Goal: Task Accomplishment & Management: Use online tool/utility

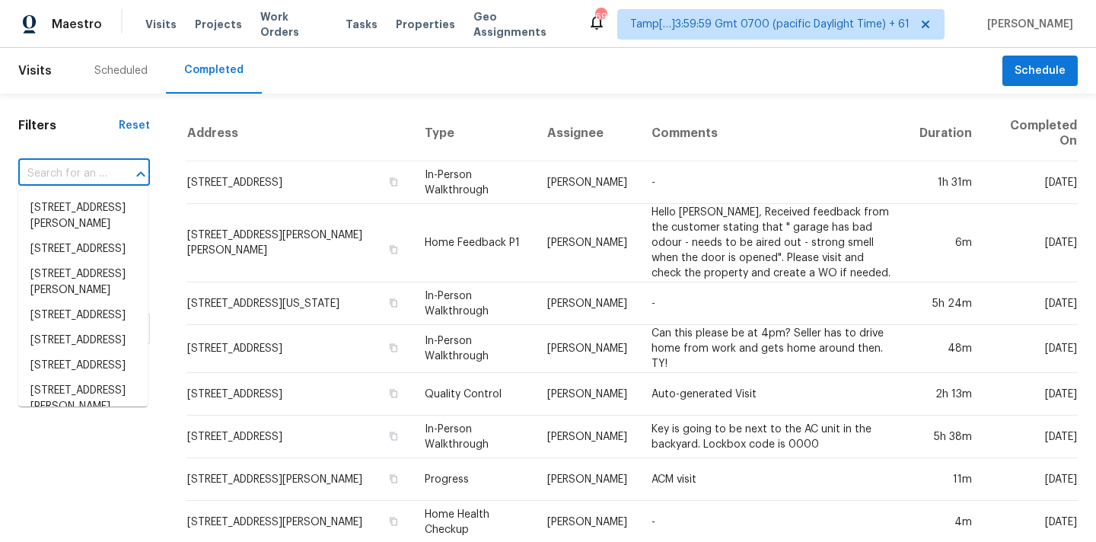
click at [75, 176] on input "text" at bounding box center [62, 174] width 89 height 24
paste input "3415 La Fleur Ln, Spring, TX 77388"
type input "3415 La Fleur Ln, Spring, TX 77388"
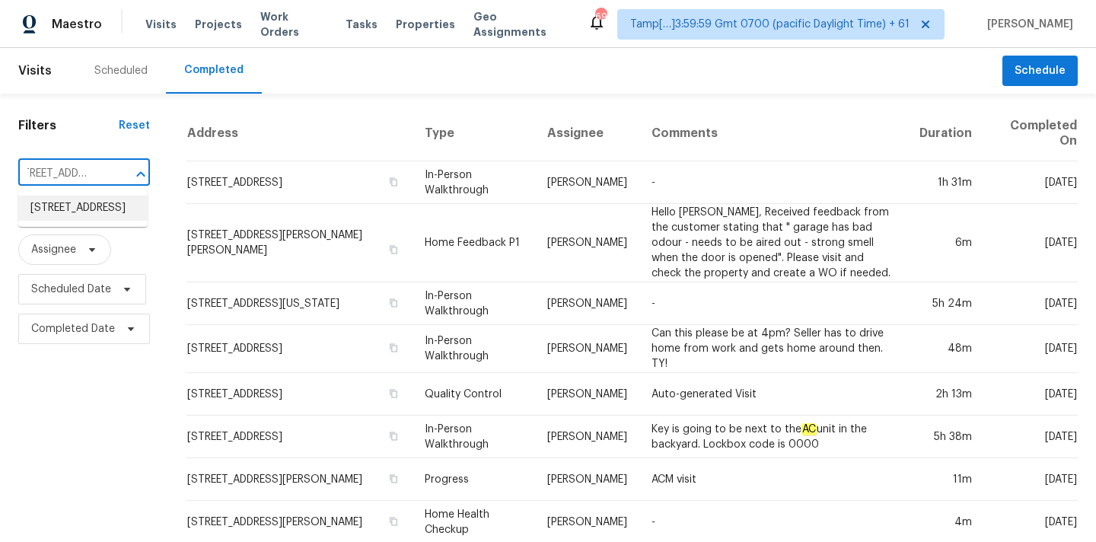
click at [75, 207] on li "3415 La Fleur Ln, Spring, TX 77388" at bounding box center [82, 208] width 129 height 25
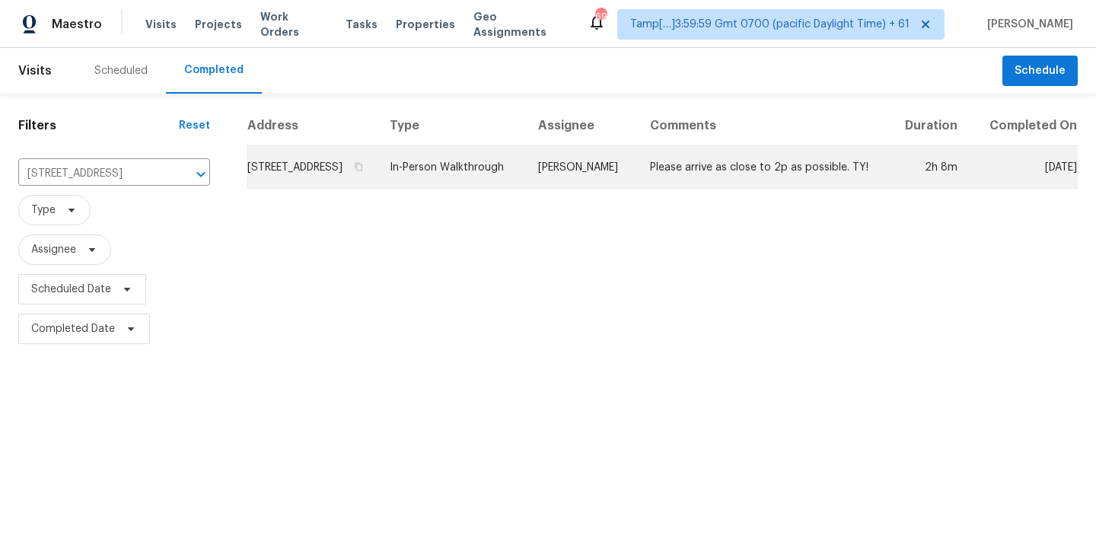
click at [526, 182] on td "In-Person Walkthrough" at bounding box center [452, 167] width 148 height 43
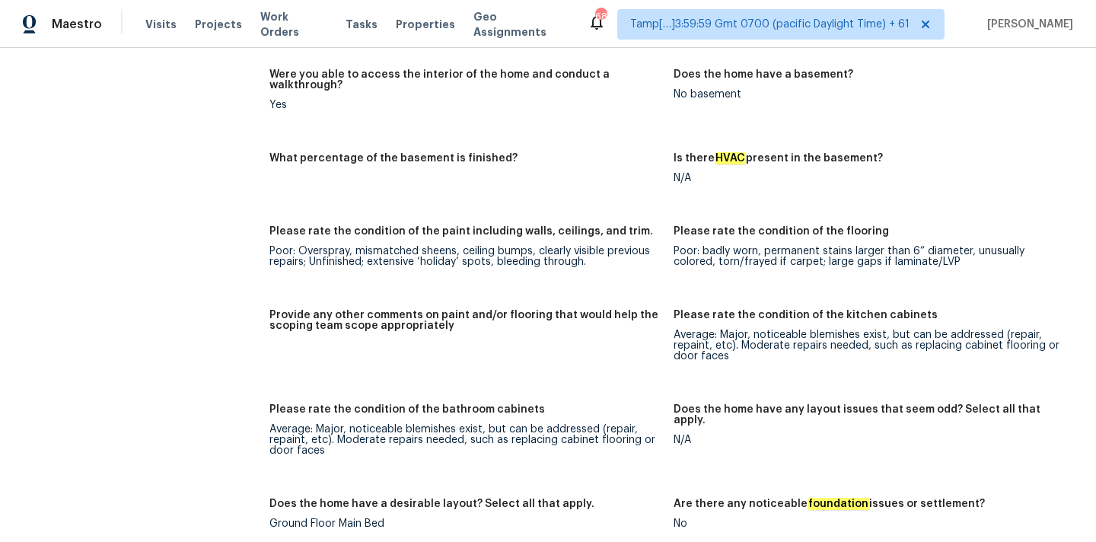
scroll to position [2157, 0]
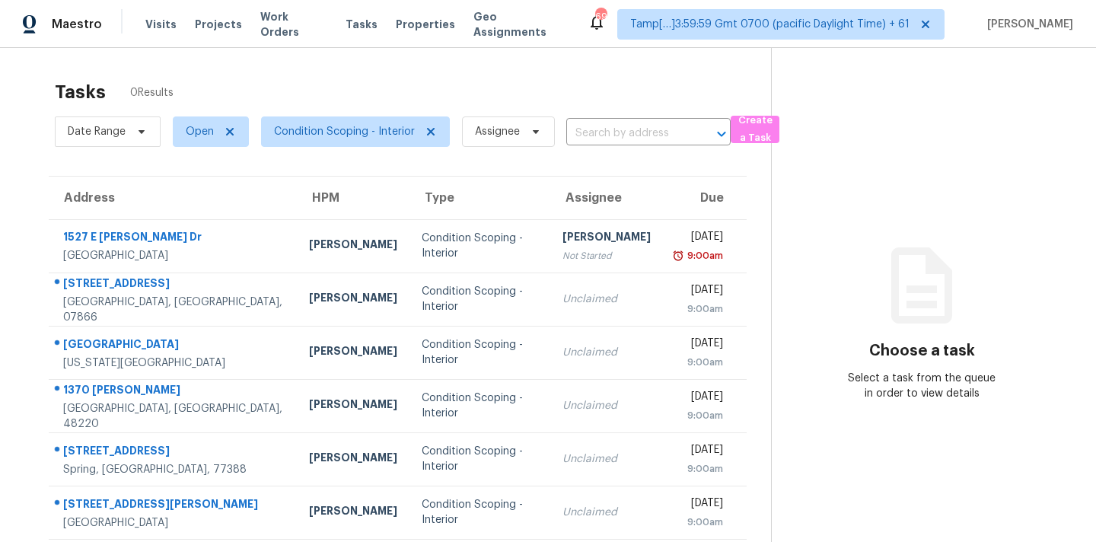
scroll to position [222, 0]
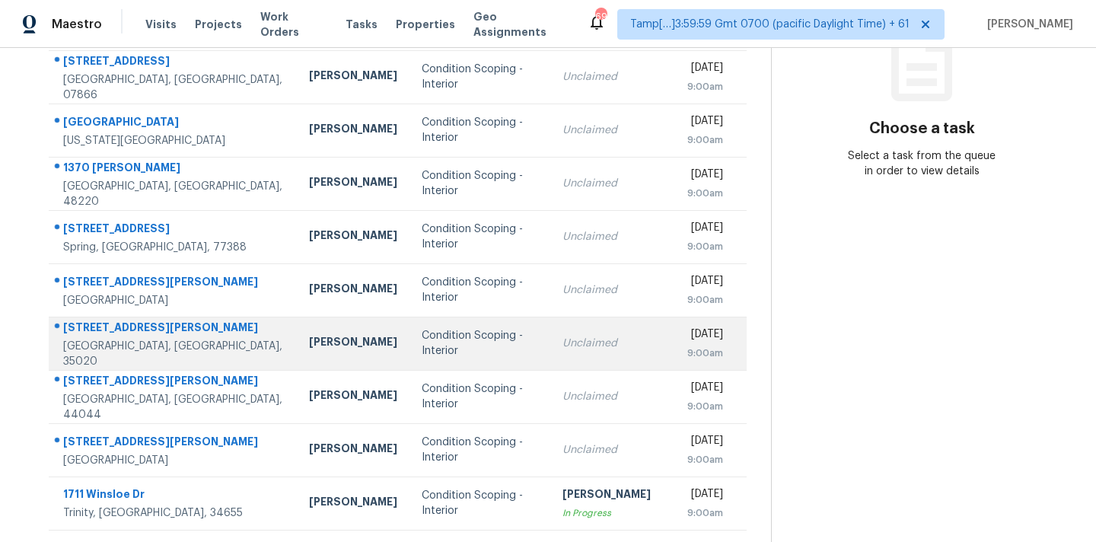
click at [550, 354] on td "Unclaimed" at bounding box center [606, 343] width 113 height 53
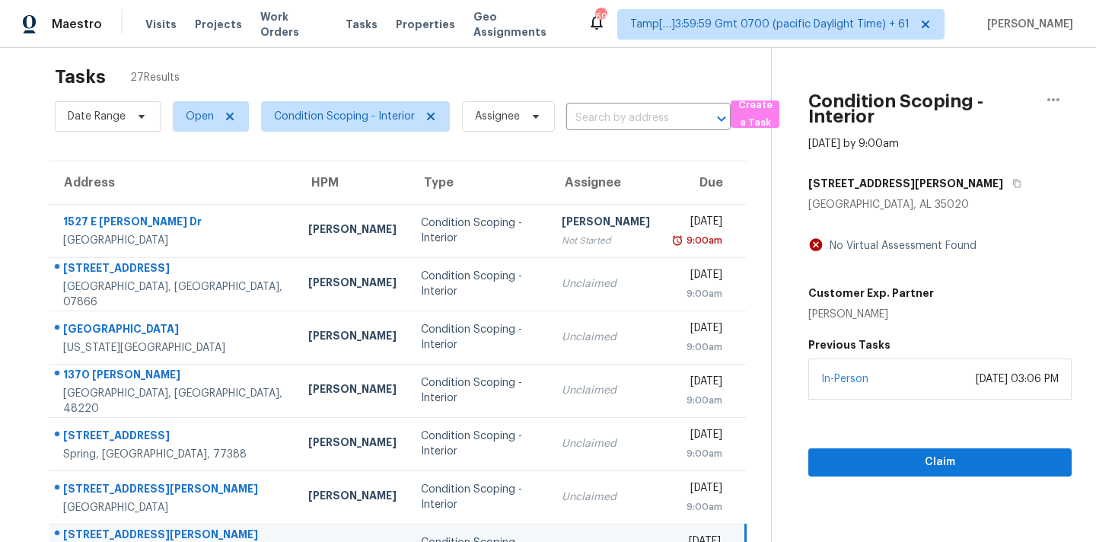
scroll to position [0, 0]
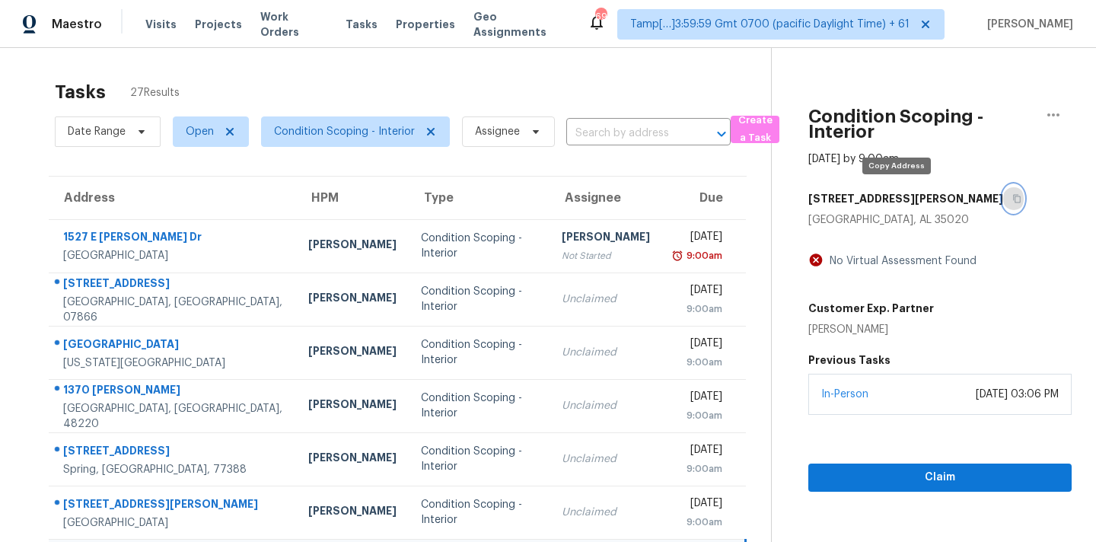
click at [1003, 204] on button "button" at bounding box center [1013, 198] width 21 height 27
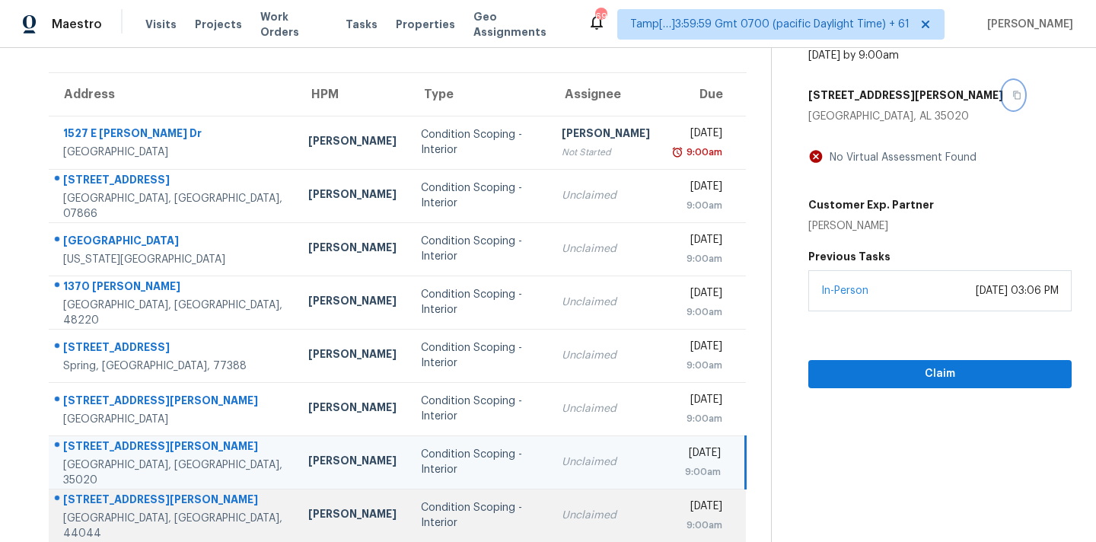
scroll to position [61, 0]
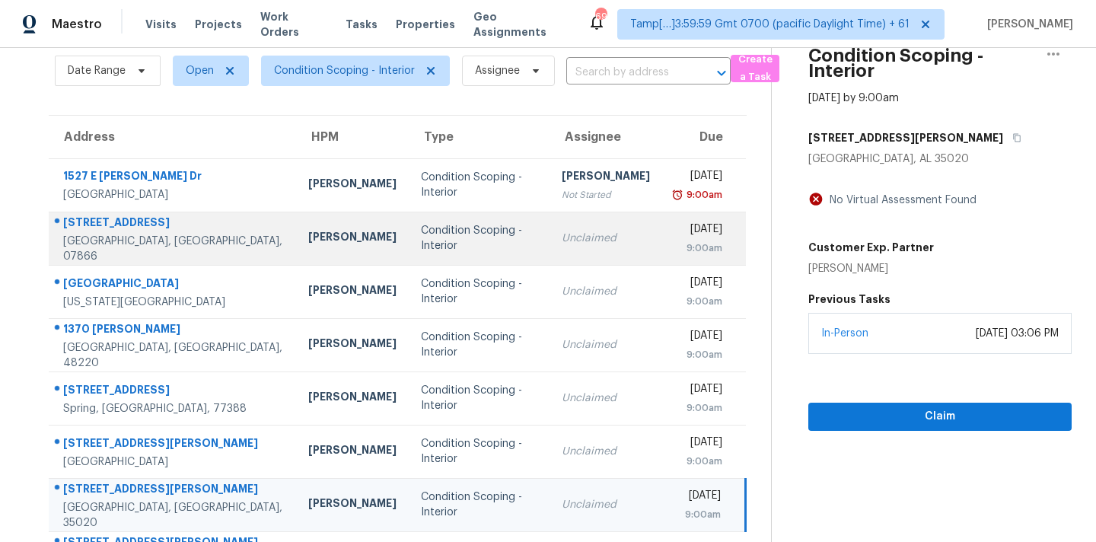
click at [470, 244] on div "Condition Scoping - Interior" at bounding box center [479, 238] width 116 height 30
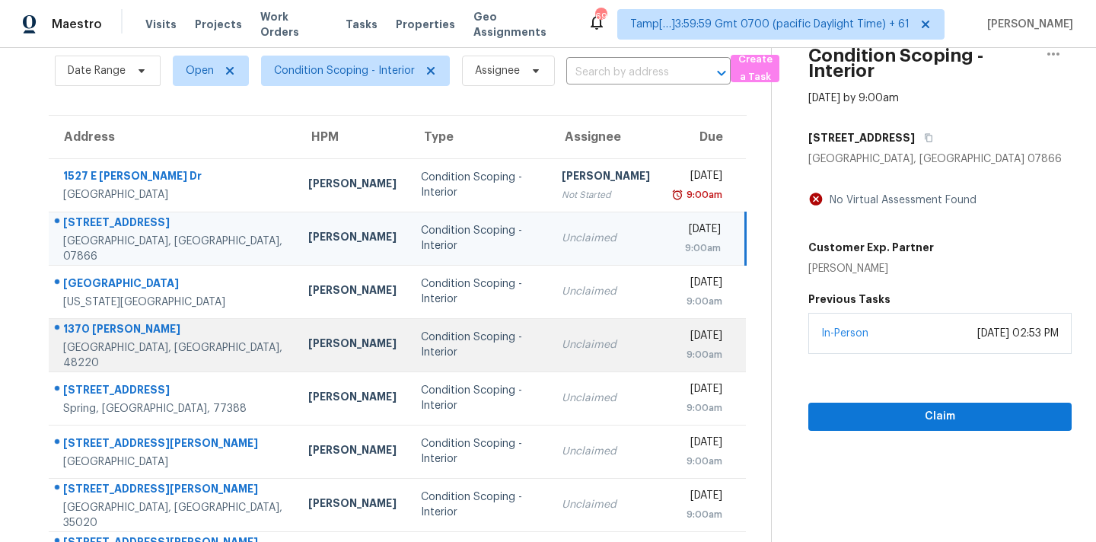
click at [447, 349] on div "Condition Scoping - Interior" at bounding box center [479, 345] width 116 height 30
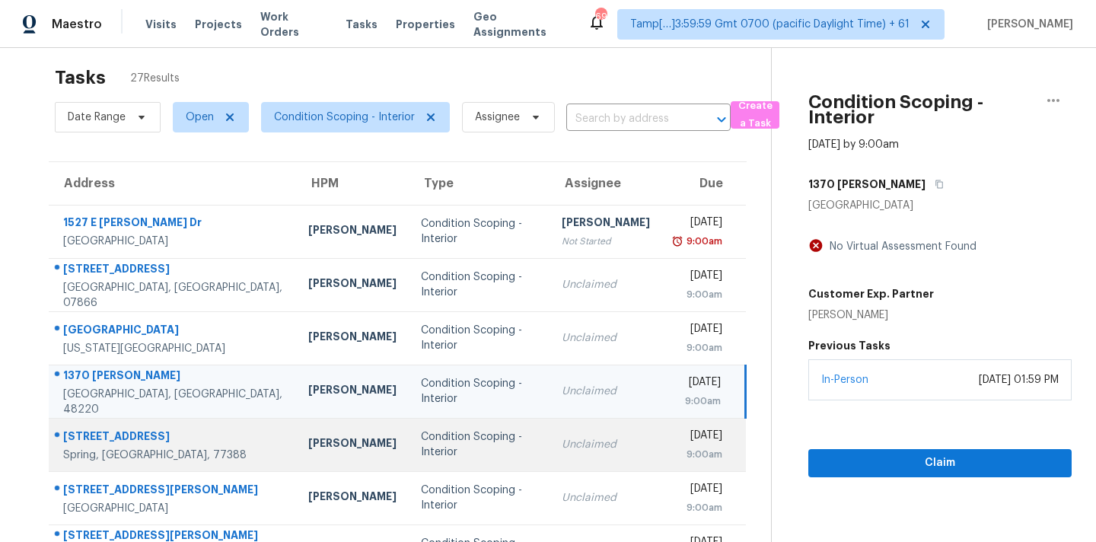
scroll to position [0, 0]
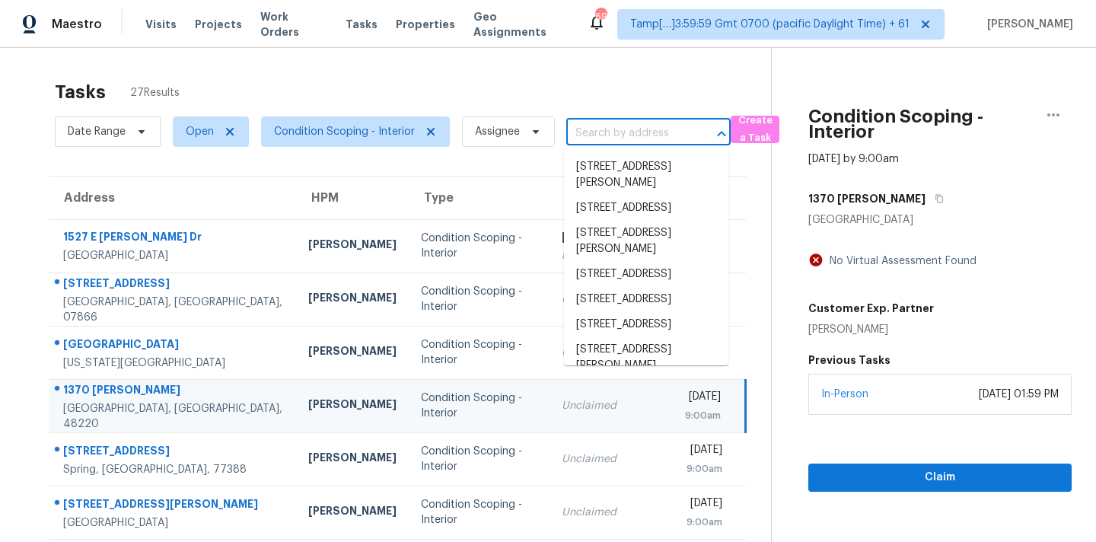
click at [582, 128] on input "text" at bounding box center [627, 134] width 122 height 24
paste input "1952 W 12015 S Riverton, UT 84065"
type input "1952 W 12015 S Riverton, UT 84065"
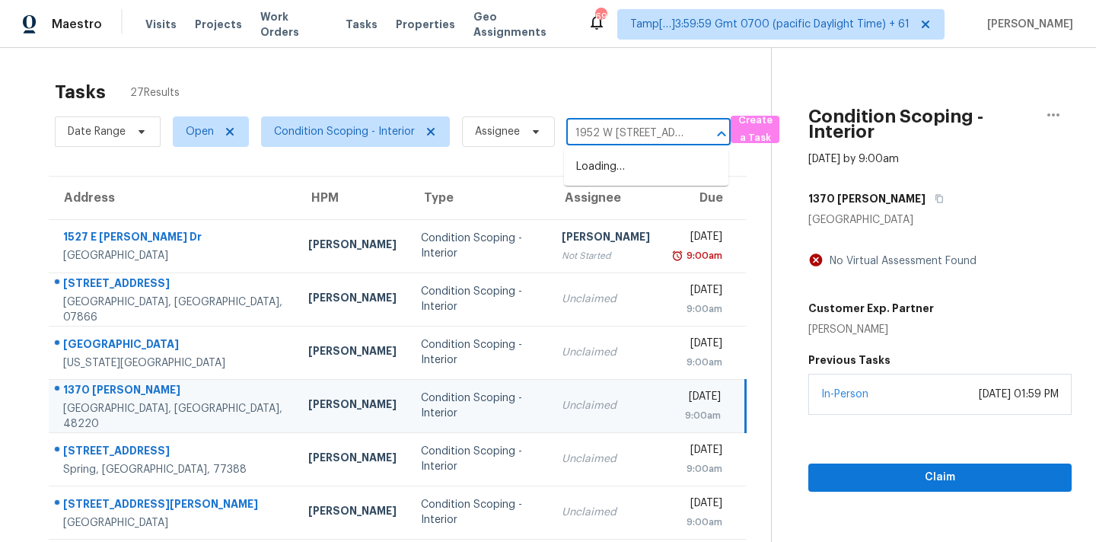
scroll to position [0, 62]
click at [599, 165] on li "1952 W 12015 S, Riverton, UT 84065" at bounding box center [646, 175] width 164 height 41
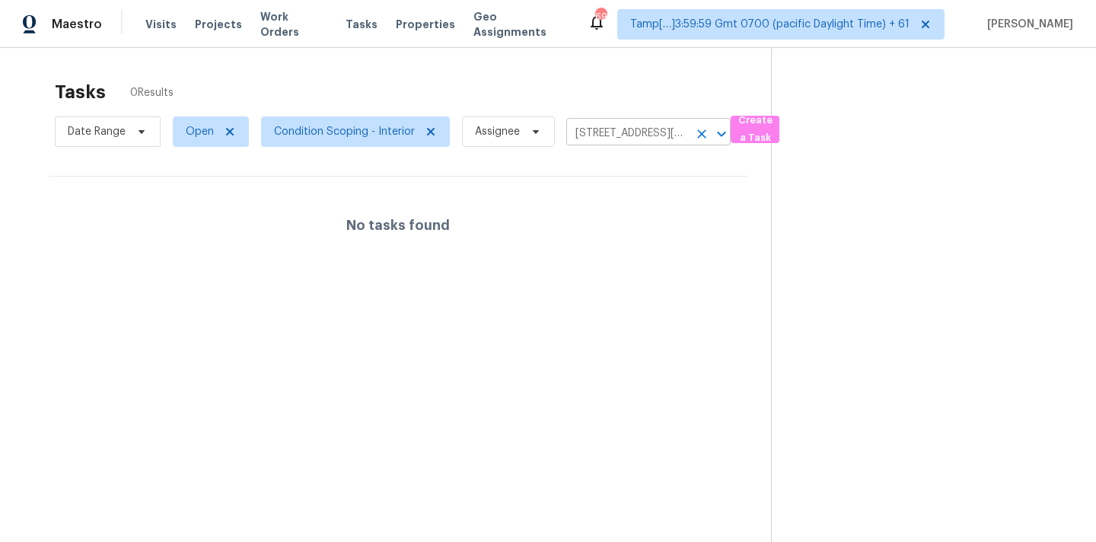
click at [701, 135] on icon "Clear" at bounding box center [701, 133] width 9 height 9
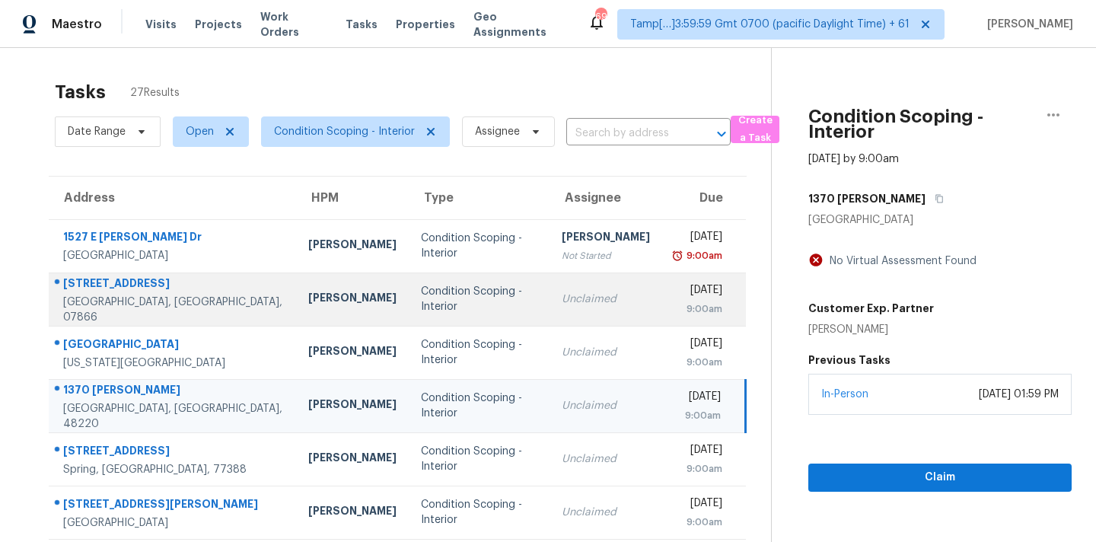
click at [550, 304] on td "Unclaimed" at bounding box center [606, 299] width 113 height 53
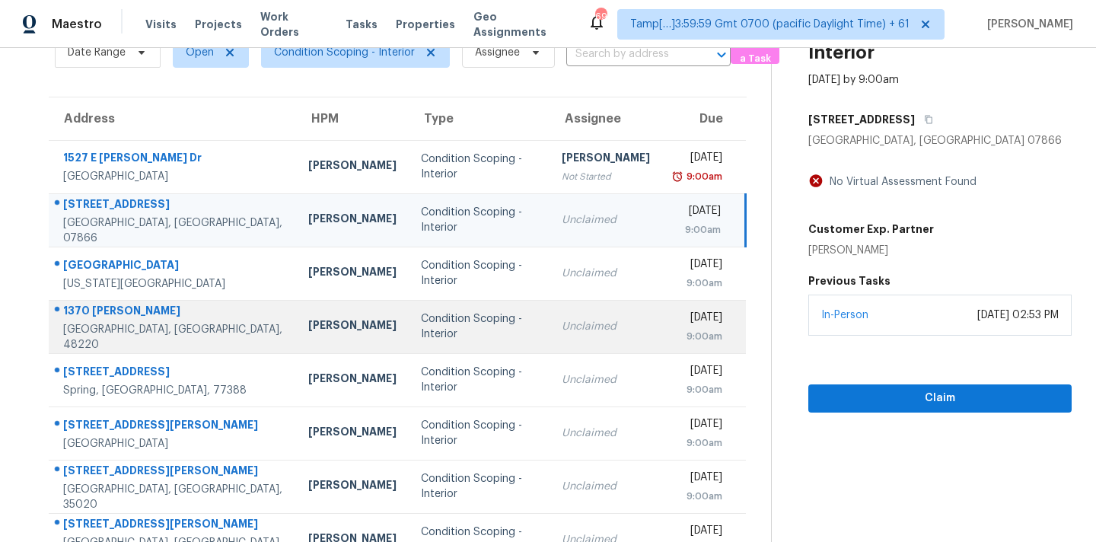
scroll to position [250, 0]
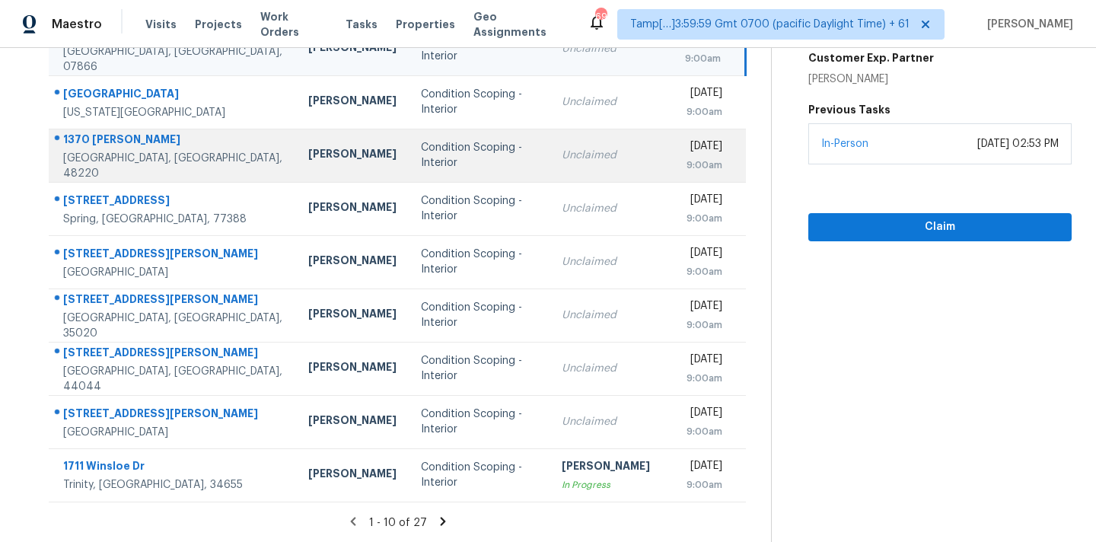
click at [450, 331] on td "Condition Scoping - Interior" at bounding box center [479, 315] width 140 height 53
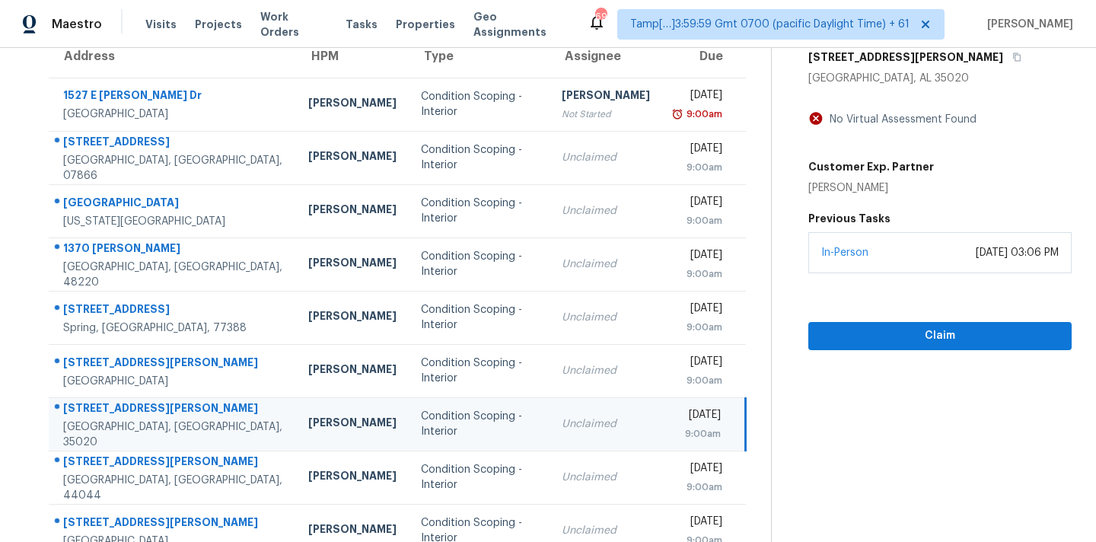
scroll to position [116, 0]
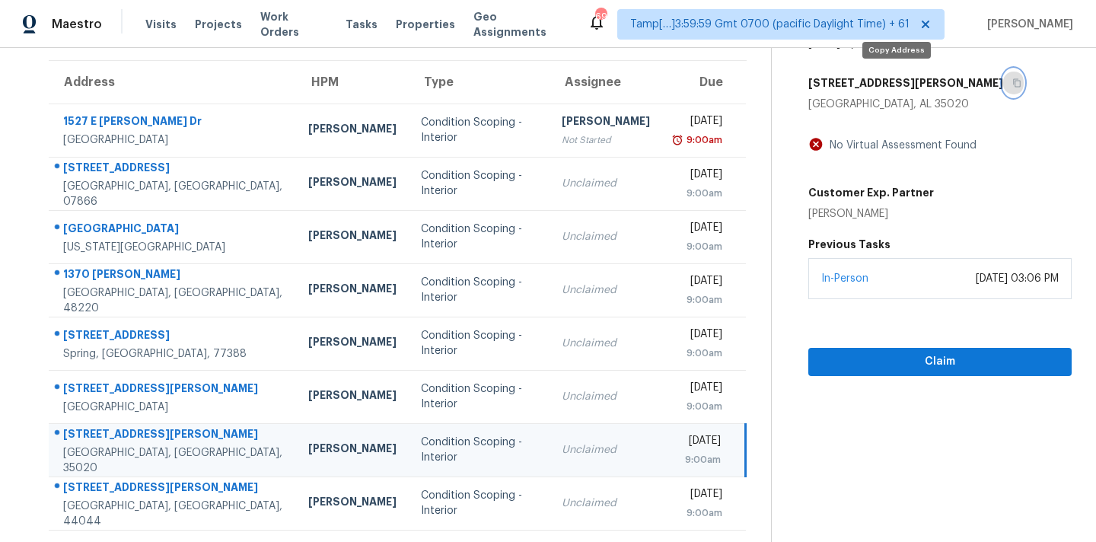
click at [1013, 86] on icon "button" at bounding box center [1017, 83] width 8 height 8
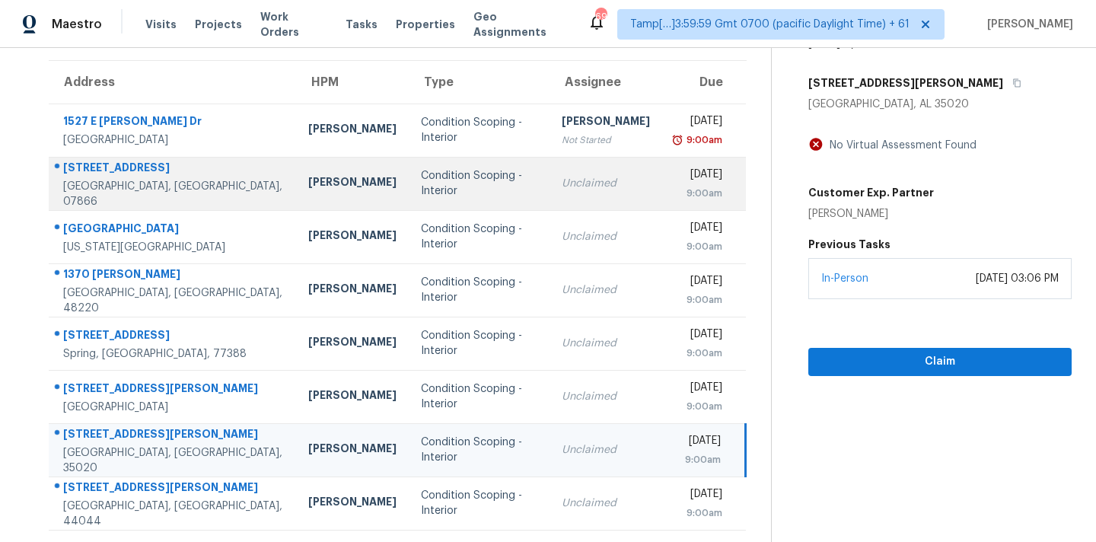
click at [562, 189] on div "Unclaimed" at bounding box center [606, 183] width 88 height 15
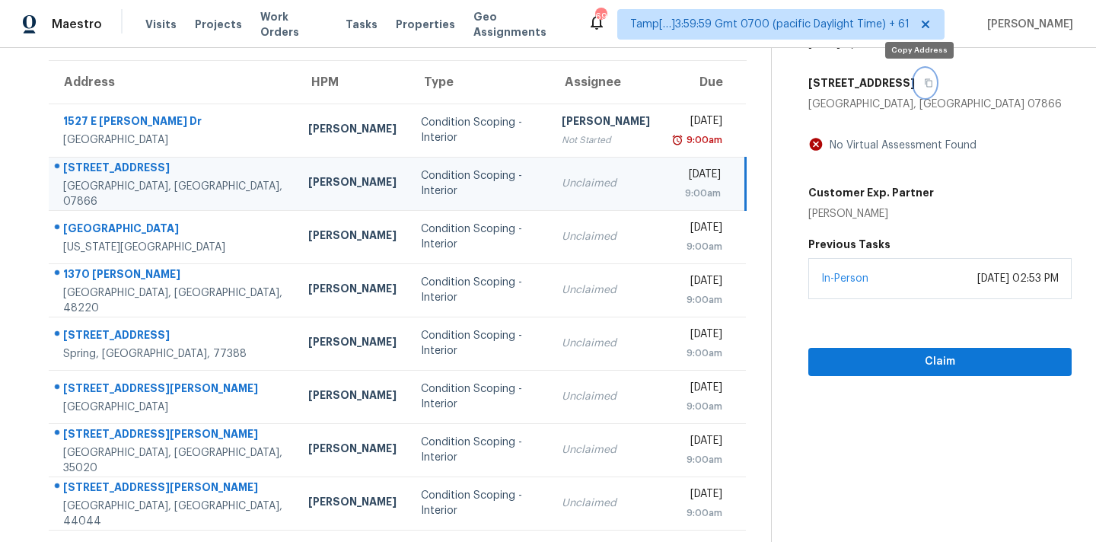
click at [925, 85] on icon "button" at bounding box center [929, 83] width 8 height 8
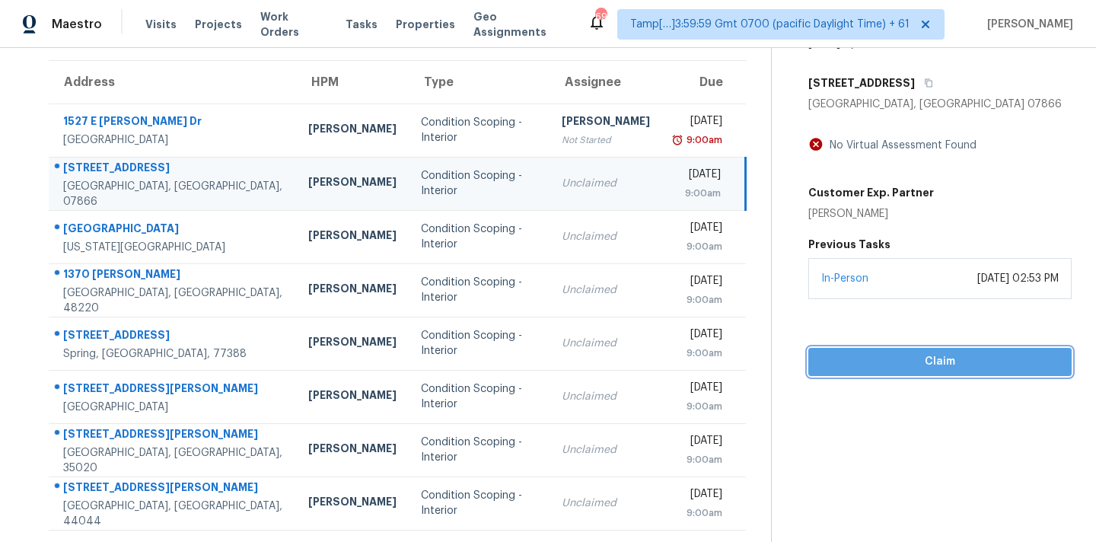
click at [826, 365] on span "Claim" at bounding box center [940, 361] width 239 height 19
click at [853, 361] on span "Start Assessment" at bounding box center [940, 361] width 239 height 19
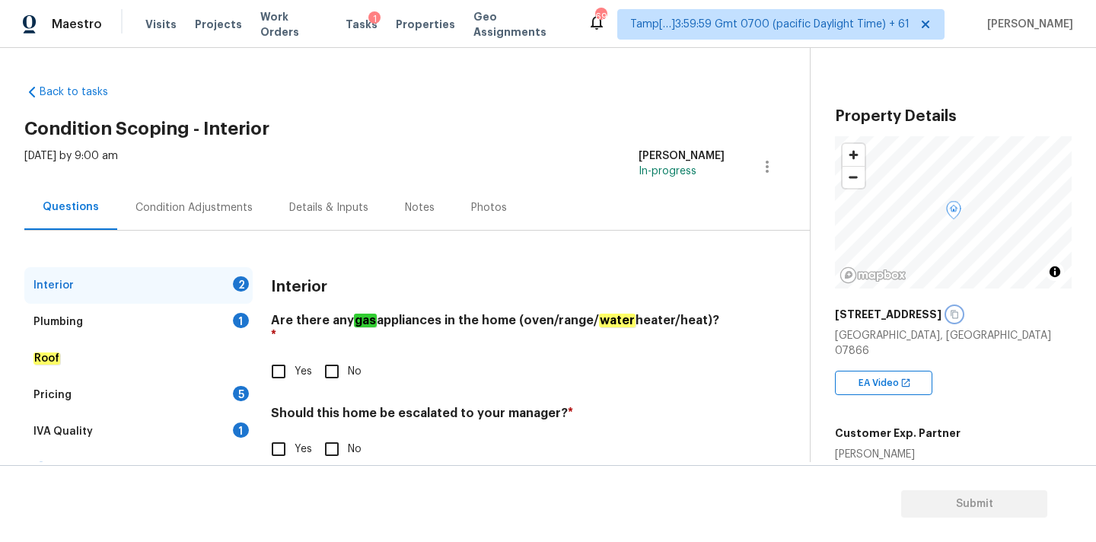
click at [950, 314] on icon "button" at bounding box center [954, 314] width 9 height 9
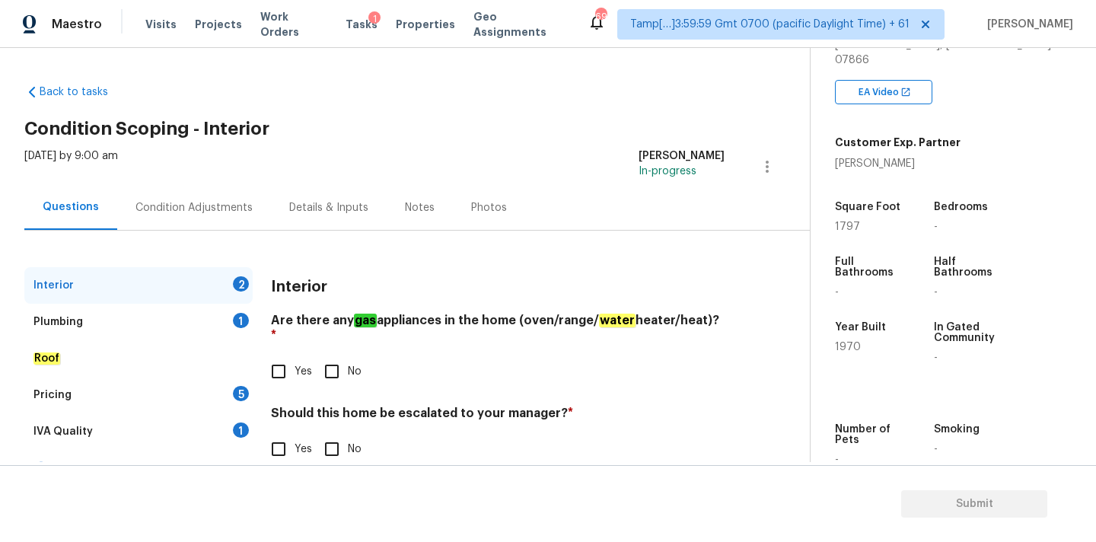
scroll to position [375, 0]
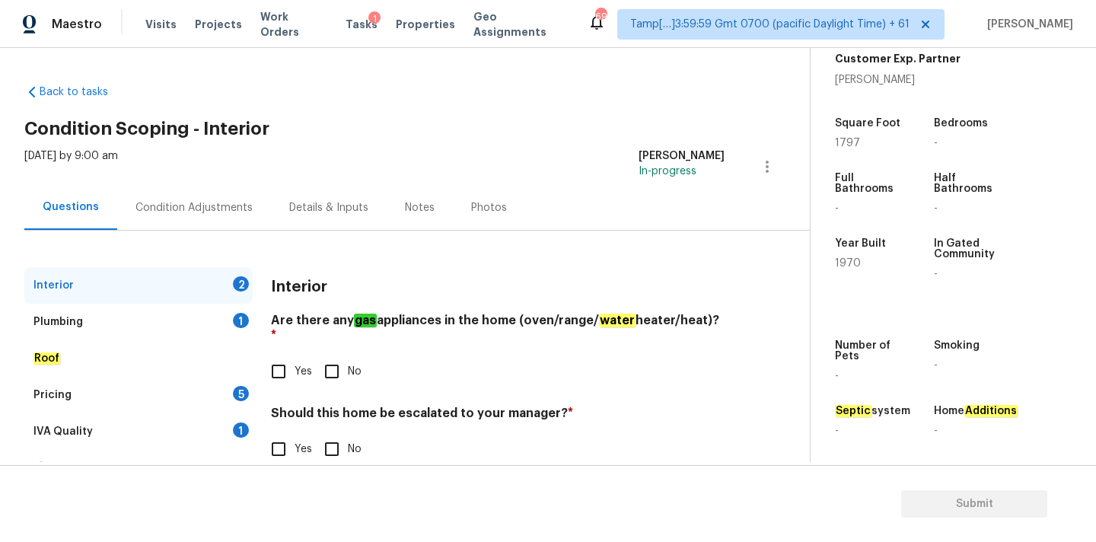
click at [500, 152] on div "Tue, Sep 23 2025 by 9:00 am Pavithran Omsekar In-progress" at bounding box center [417, 166] width 786 height 37
click at [322, 356] on input "No" at bounding box center [332, 372] width 32 height 32
checkbox input "true"
click at [331, 444] on input "No" at bounding box center [332, 451] width 32 height 32
checkbox input "true"
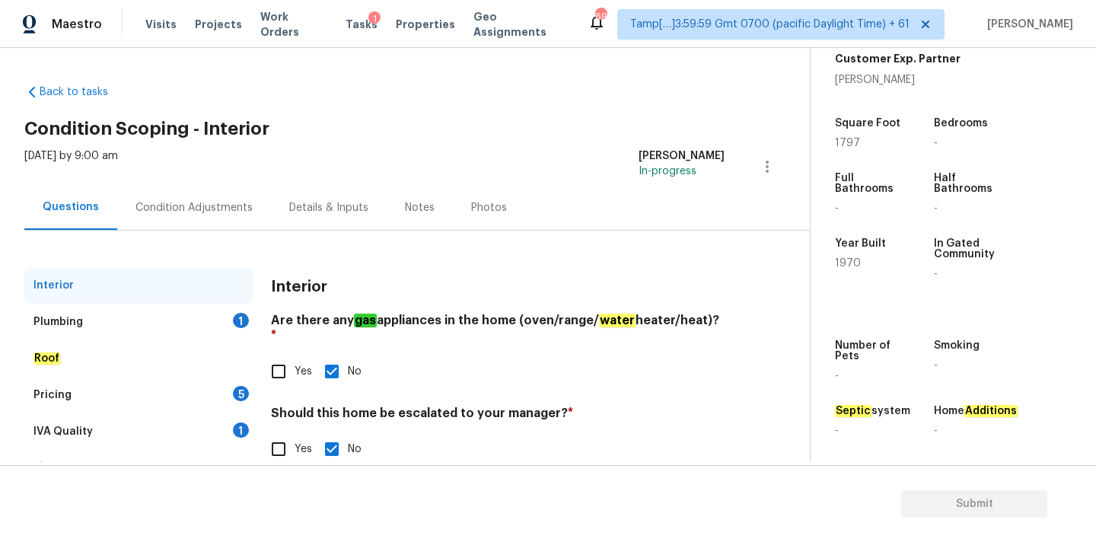
click at [183, 314] on div "Plumbing 1" at bounding box center [138, 322] width 228 height 37
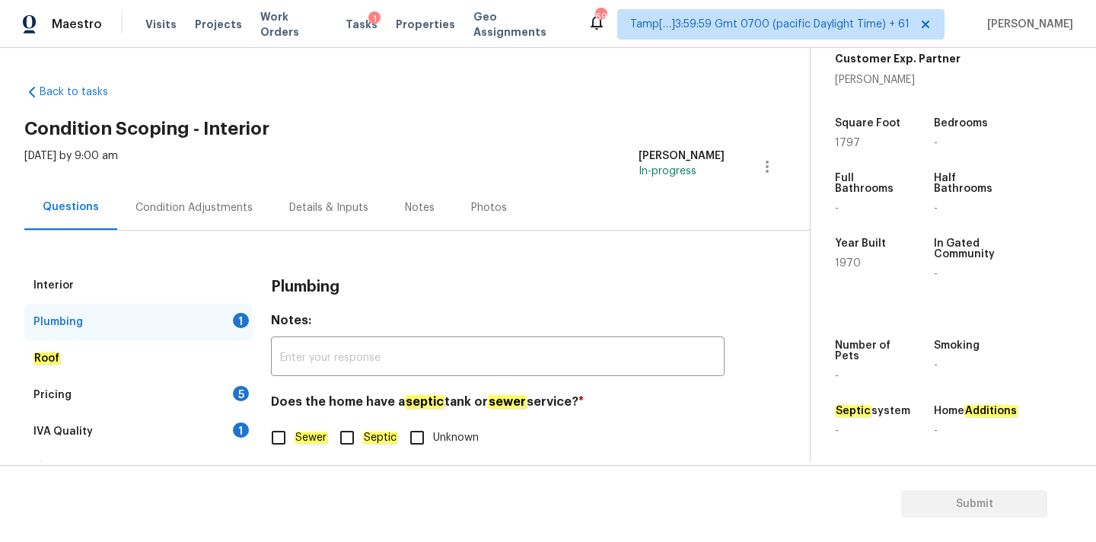
click at [297, 432] on em "Sewer" at bounding box center [311, 438] width 33 height 12
click at [295, 432] on input "Sewer" at bounding box center [279, 438] width 32 height 32
checkbox input "true"
click at [225, 420] on div "IVA Quality 1" at bounding box center [138, 431] width 228 height 37
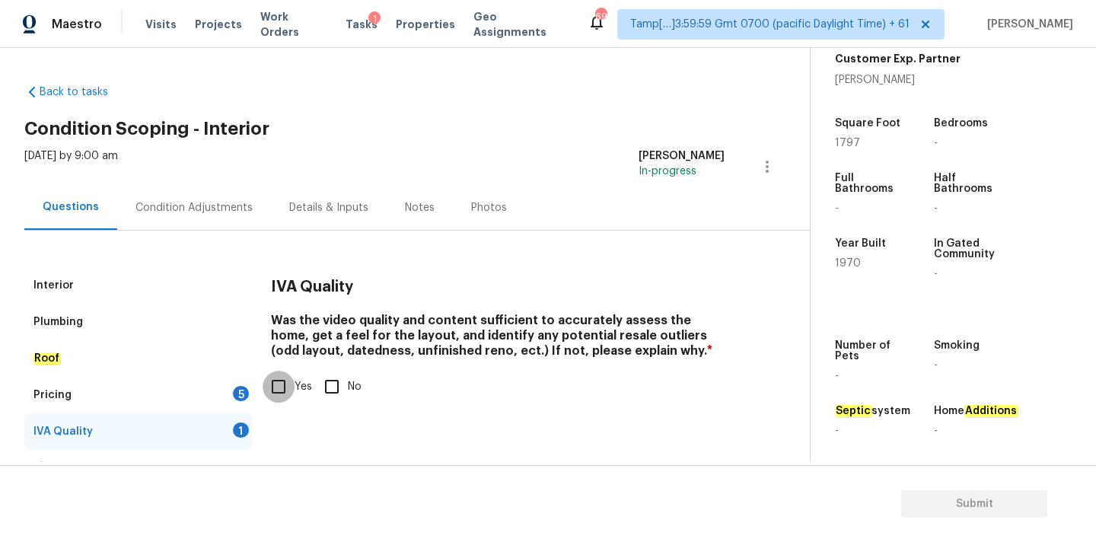
click at [287, 384] on input "Yes" at bounding box center [279, 387] width 32 height 32
checkbox input "true"
click at [222, 397] on div "Pricing 5" at bounding box center [138, 395] width 228 height 37
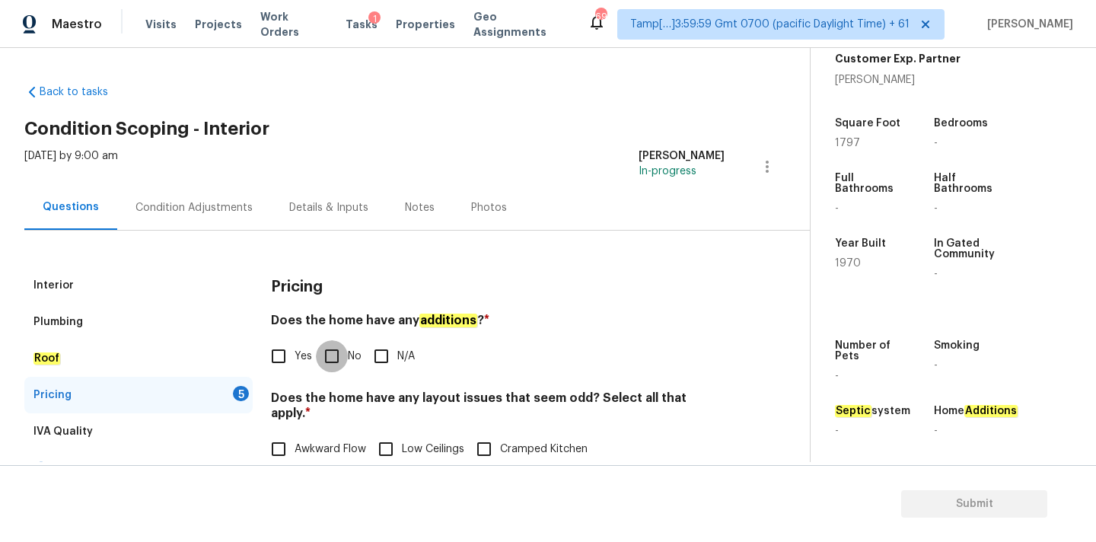
click at [333, 357] on input "No" at bounding box center [332, 356] width 32 height 32
checkbox input "true"
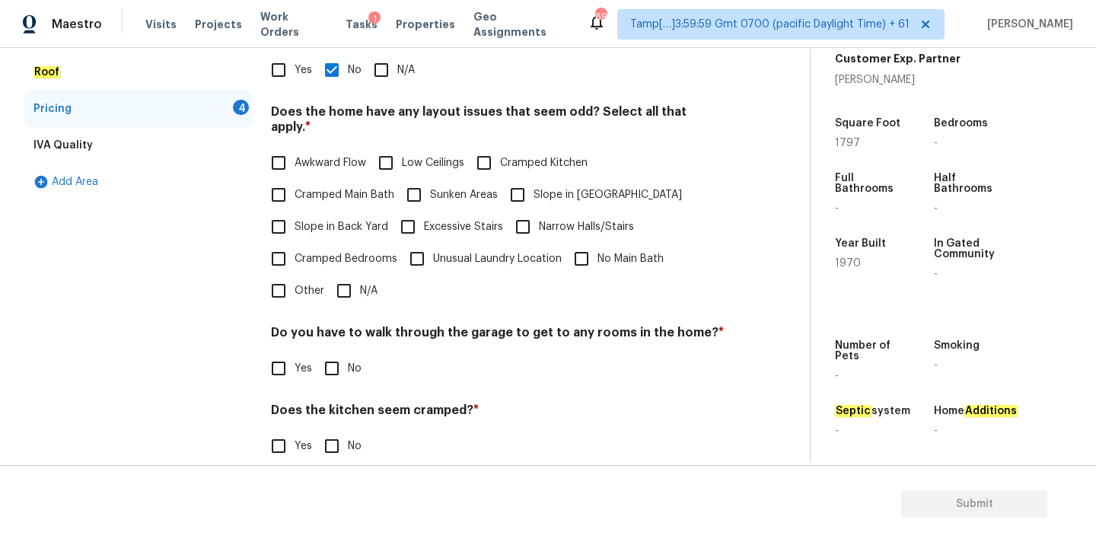
scroll to position [371, 0]
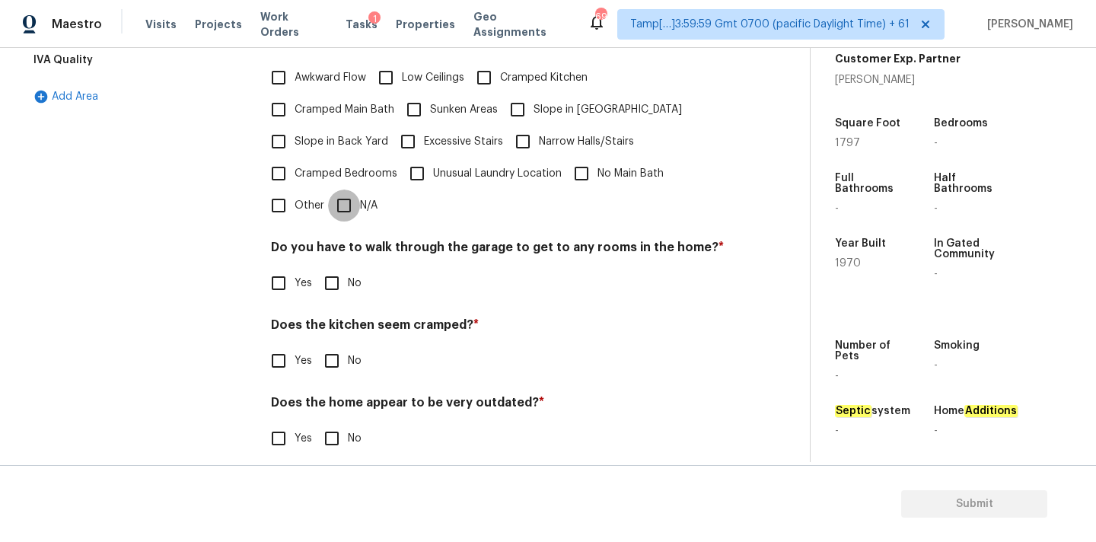
click at [352, 201] on input "N/A" at bounding box center [344, 206] width 32 height 32
checkbox input "true"
click at [341, 268] on input "No" at bounding box center [332, 283] width 32 height 32
checkbox input "true"
click at [338, 345] on input "No" at bounding box center [332, 361] width 32 height 32
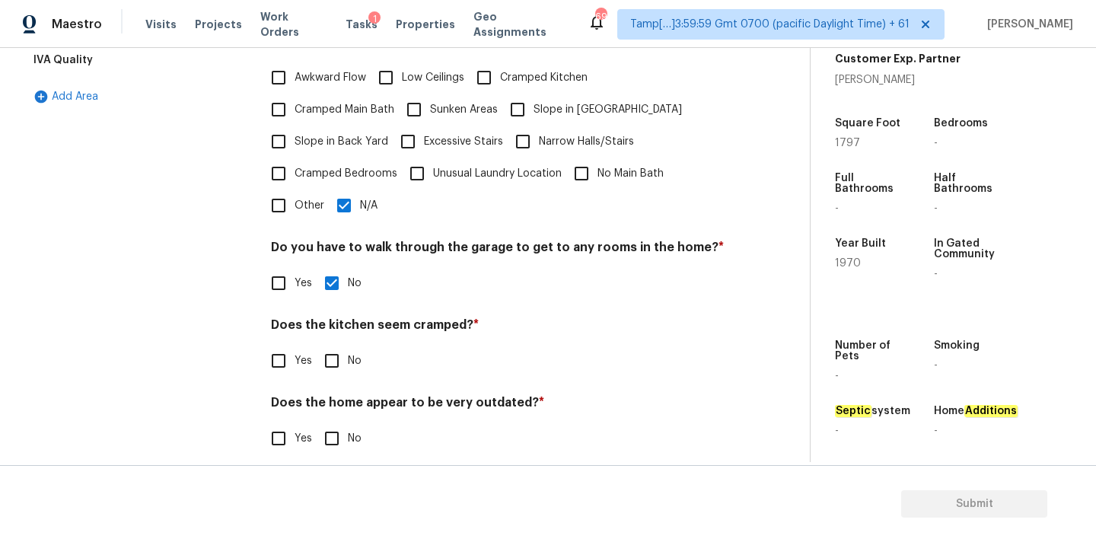
checkbox input "true"
click at [338, 432] on input "No" at bounding box center [332, 440] width 32 height 32
checkbox input "true"
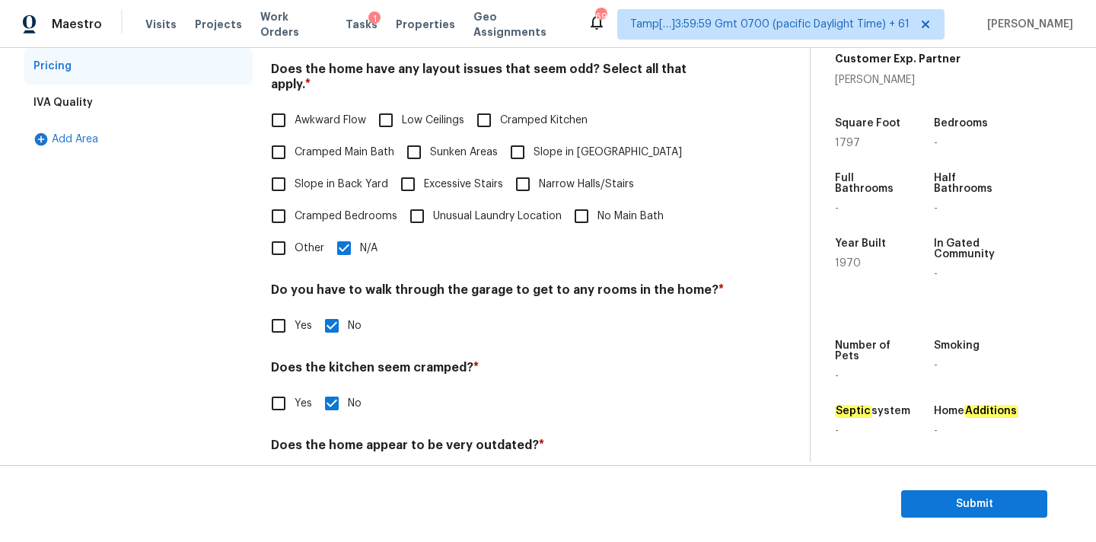
scroll to position [321, 0]
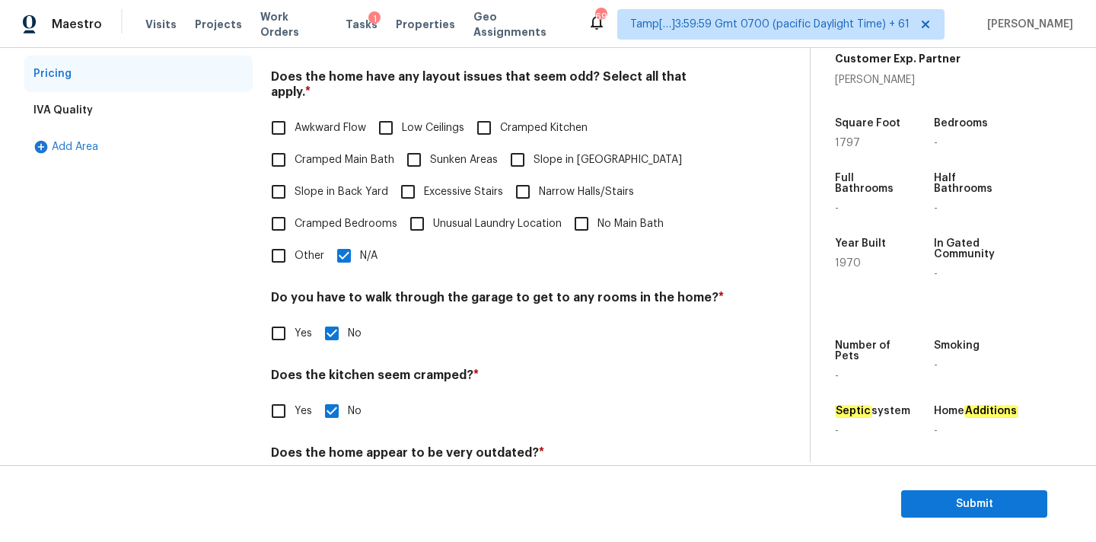
click at [328, 120] on span "Awkward Flow" at bounding box center [331, 128] width 72 height 16
click at [295, 112] on input "Awkward Flow" at bounding box center [279, 128] width 32 height 32
checkbox input "true"
click at [341, 247] on input "N/A" at bounding box center [344, 256] width 32 height 32
checkbox input "false"
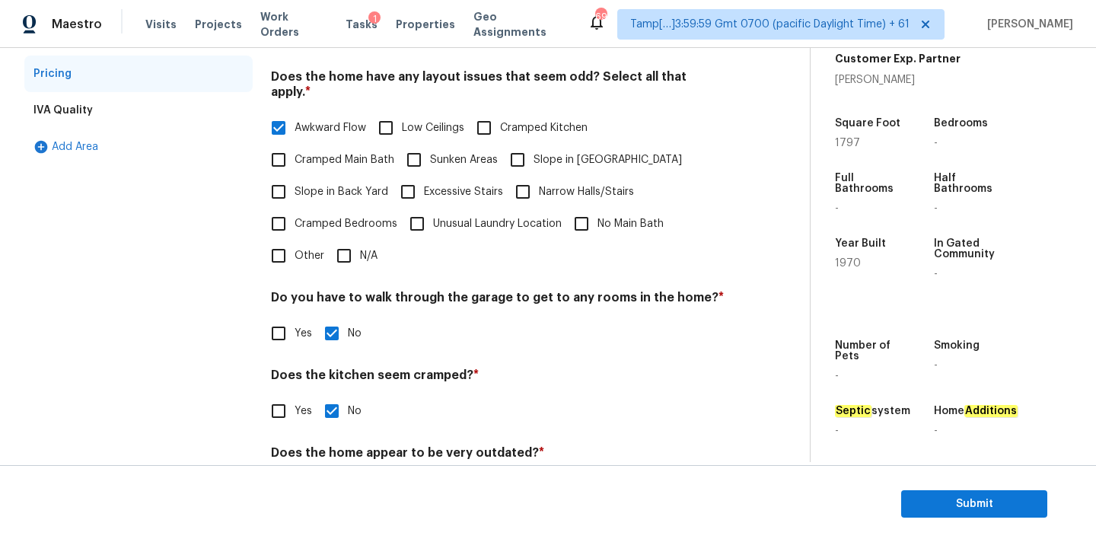
click at [369, 184] on span "Slope in Back Yard" at bounding box center [342, 192] width 94 height 16
click at [295, 176] on input "Slope in Back Yard" at bounding box center [279, 192] width 32 height 32
checkbox input "true"
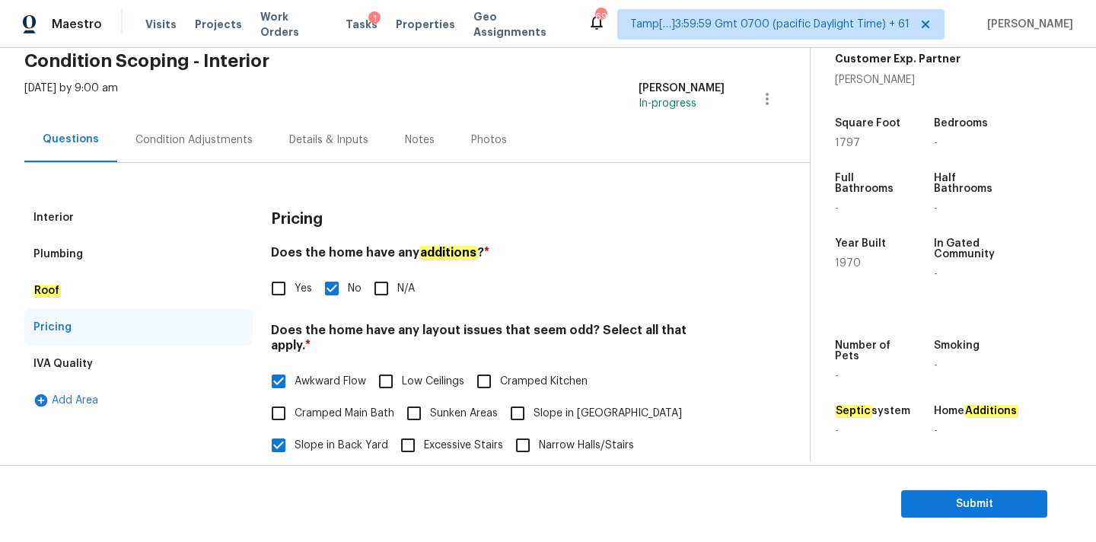
scroll to position [0, 0]
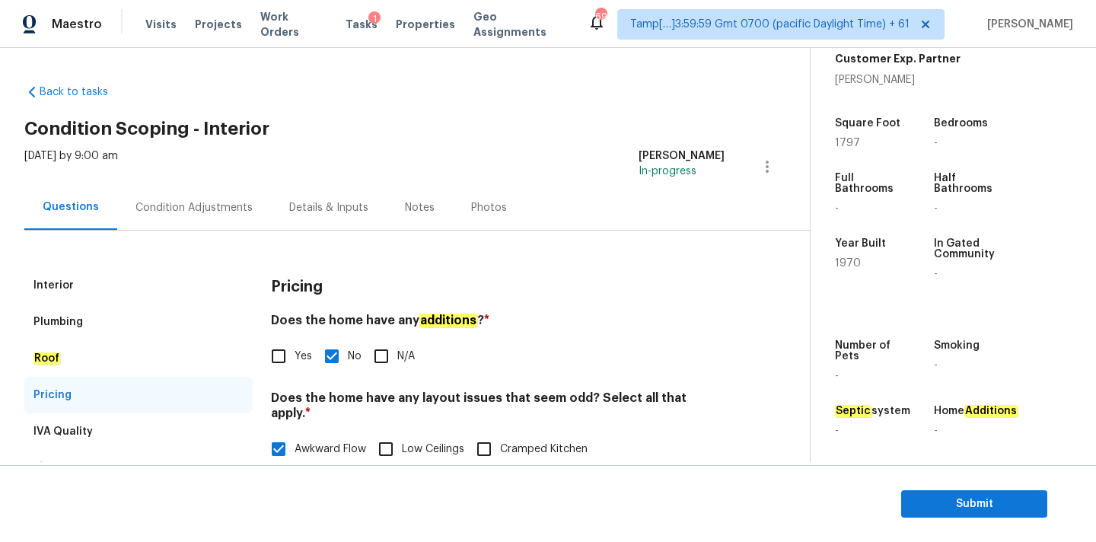
click at [215, 218] on div "Condition Adjustments" at bounding box center [194, 207] width 154 height 45
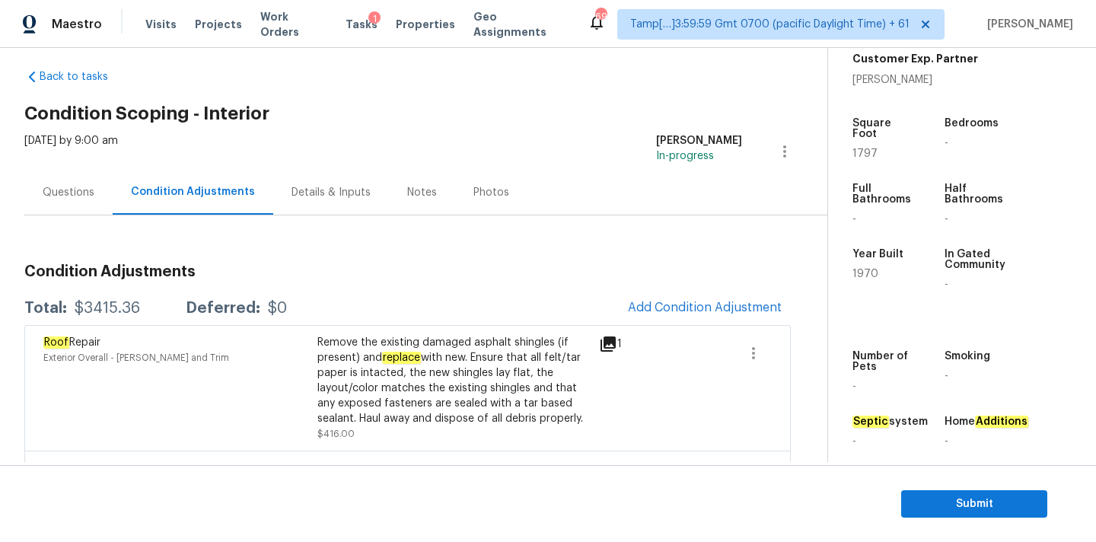
scroll to position [1, 0]
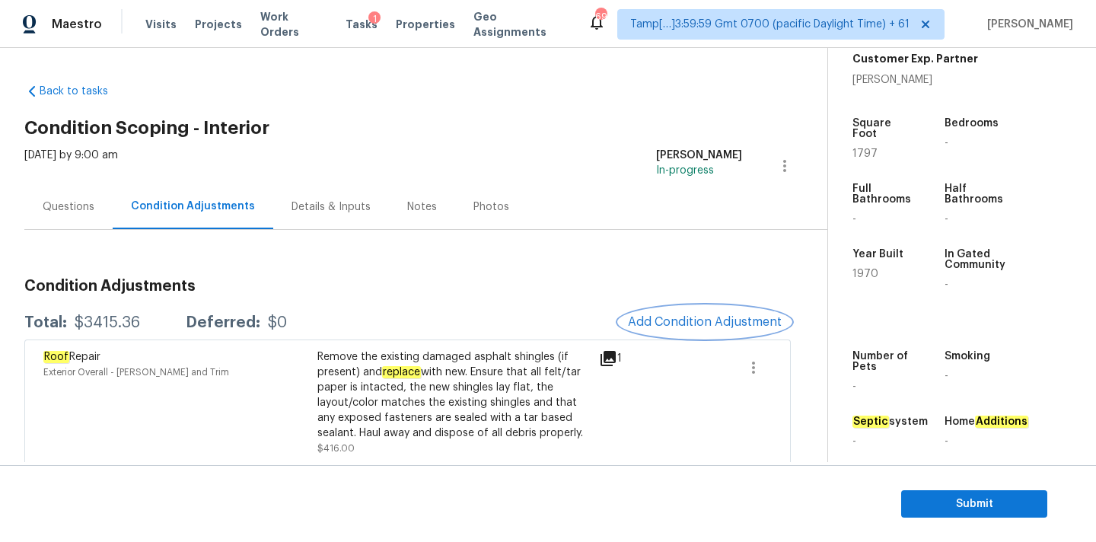
click at [654, 325] on span "Add Condition Adjustment" at bounding box center [705, 322] width 154 height 14
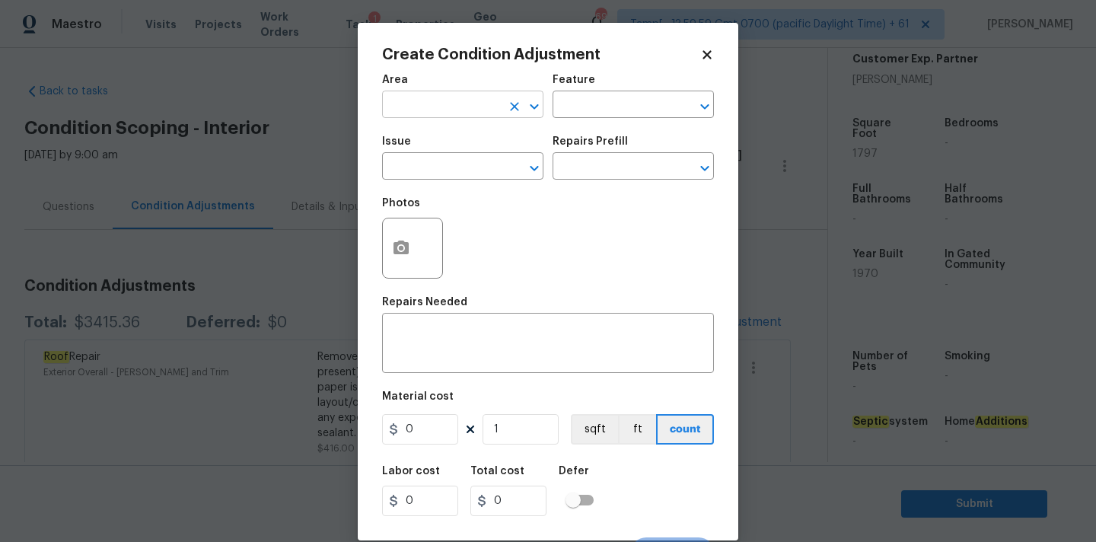
click at [430, 112] on input "text" at bounding box center [441, 106] width 119 height 24
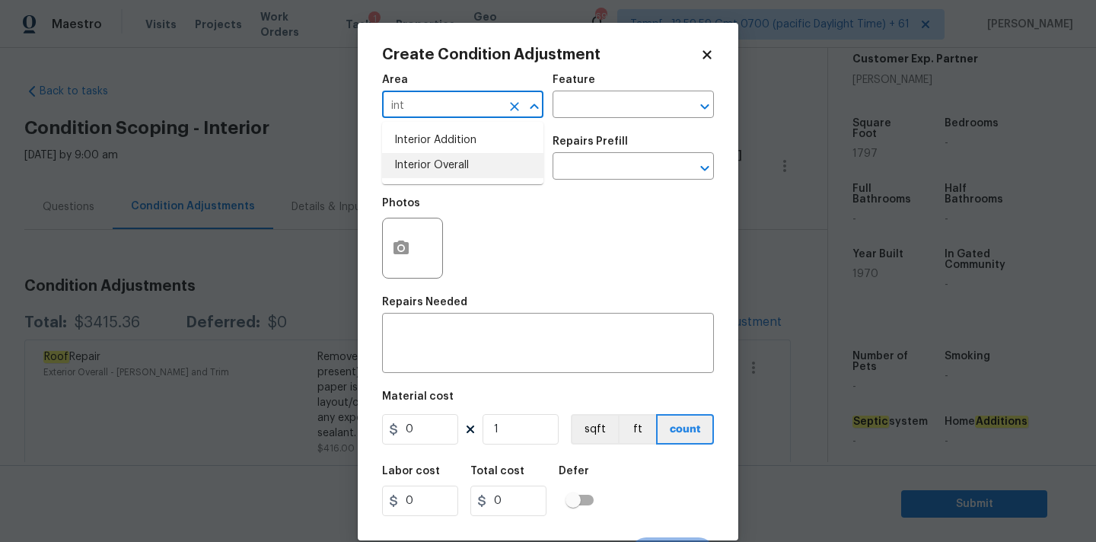
click at [436, 165] on li "Interior Overall" at bounding box center [462, 165] width 161 height 25
type input "Interior Overall"
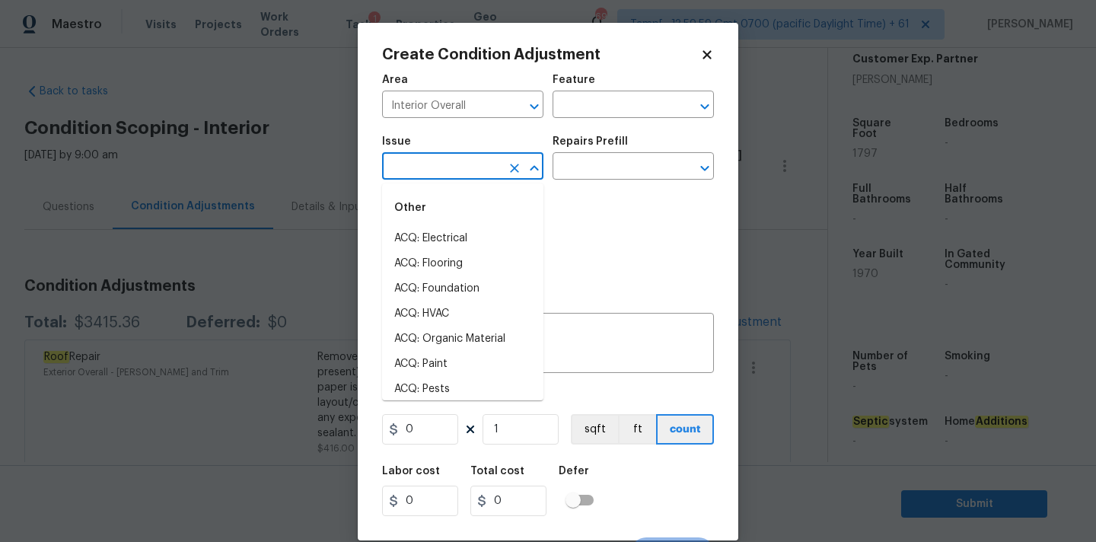
click at [436, 165] on input "text" at bounding box center [441, 168] width 119 height 24
click at [443, 359] on li "ACQ: Paint" at bounding box center [462, 364] width 161 height 25
type input "ACQ: Paint"
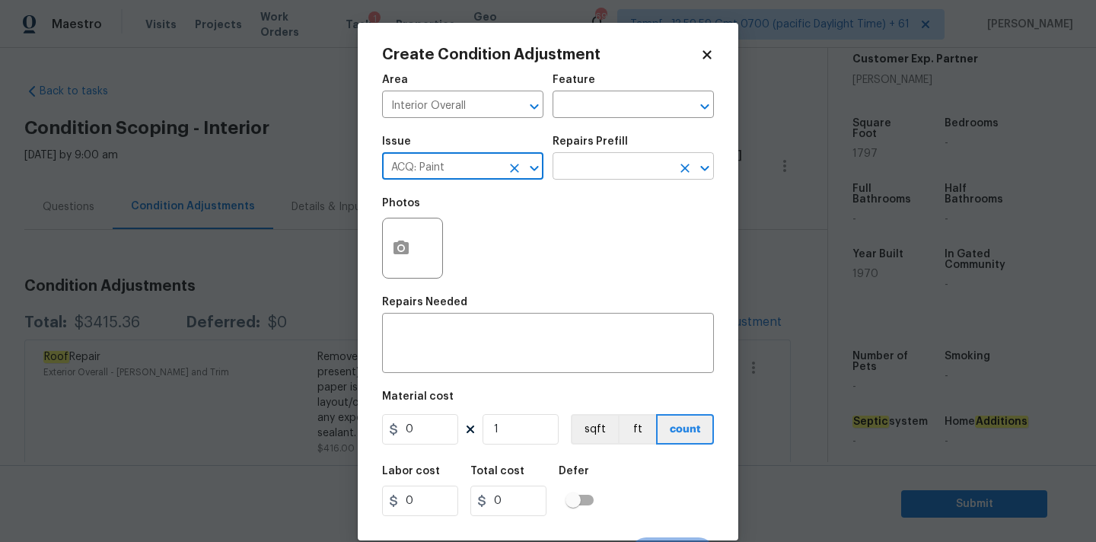
click at [598, 171] on input "text" at bounding box center [612, 168] width 119 height 24
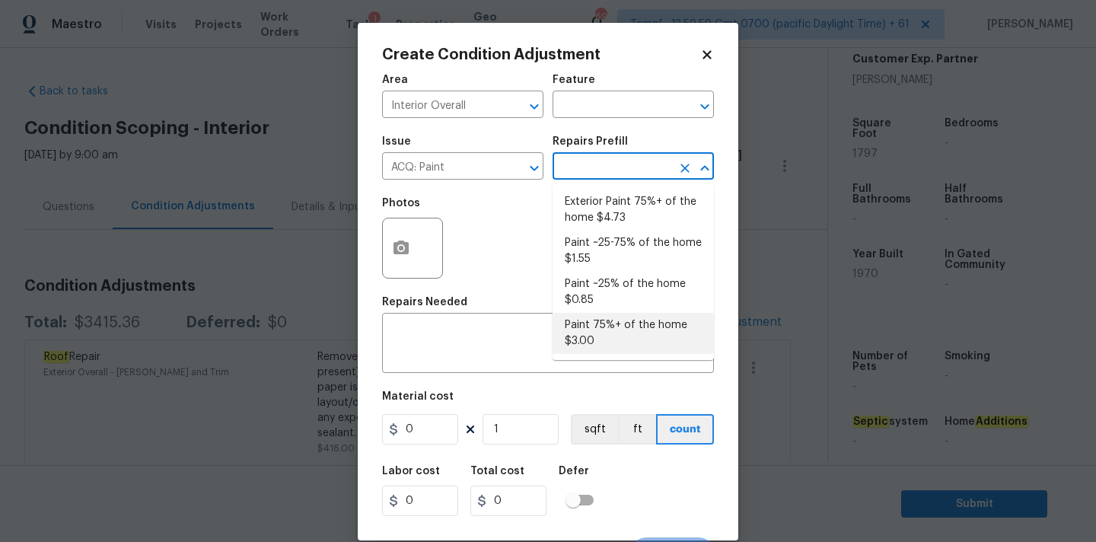
click at [599, 328] on li "Paint 75%+ of the home $3.00" at bounding box center [633, 333] width 161 height 41
type input "Acquisition"
type textarea "Acquisition Scope: 75%+ of the home will likely require interior paint"
type input "3"
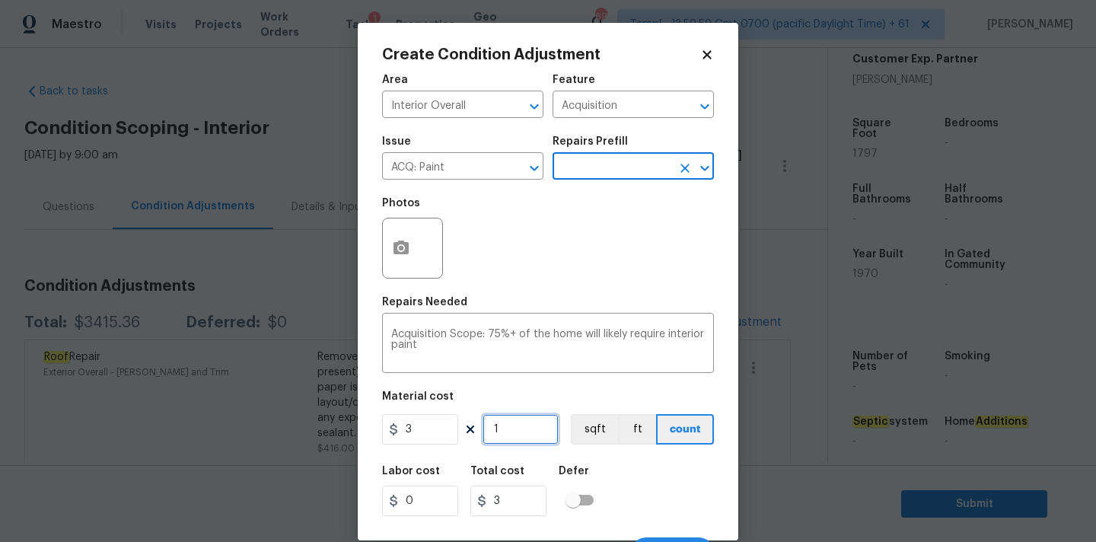
click at [532, 435] on input "1" at bounding box center [521, 429] width 76 height 30
click at [510, 433] on input "1" at bounding box center [521, 429] width 76 height 30
type input "2"
type input "6"
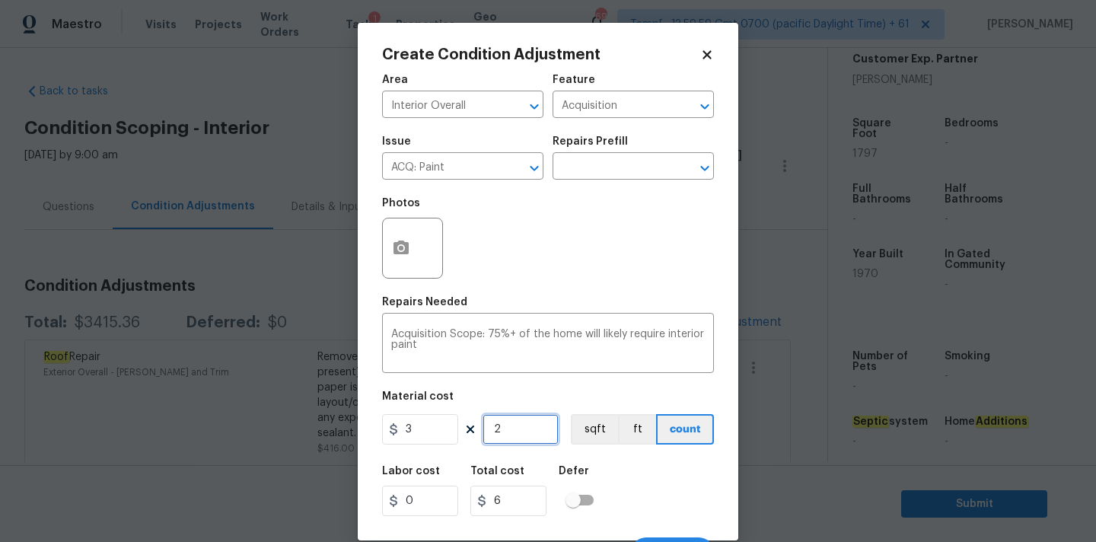
type input "22"
type input "66"
type input "220"
type input "660"
type input "2204"
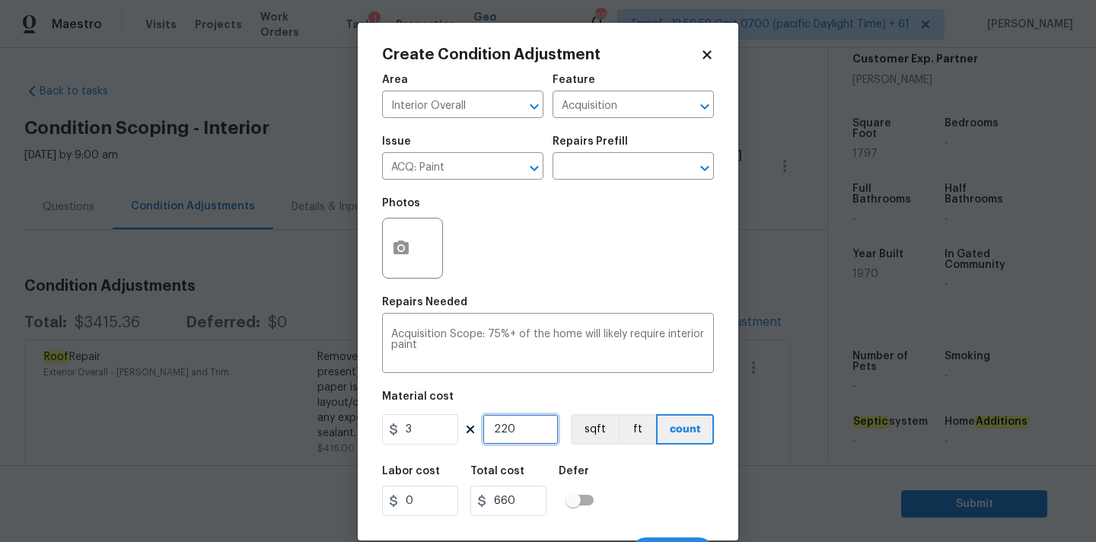
type input "6612"
type input "2204"
click at [417, 255] on button "button" at bounding box center [401, 247] width 37 height 59
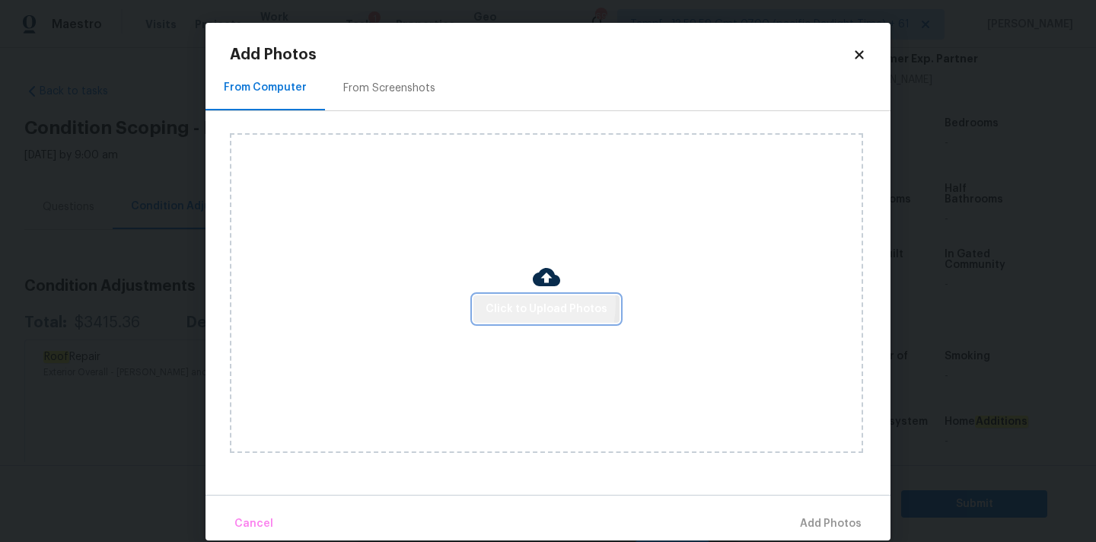
click at [509, 303] on span "Click to Upload Photos" at bounding box center [547, 309] width 122 height 19
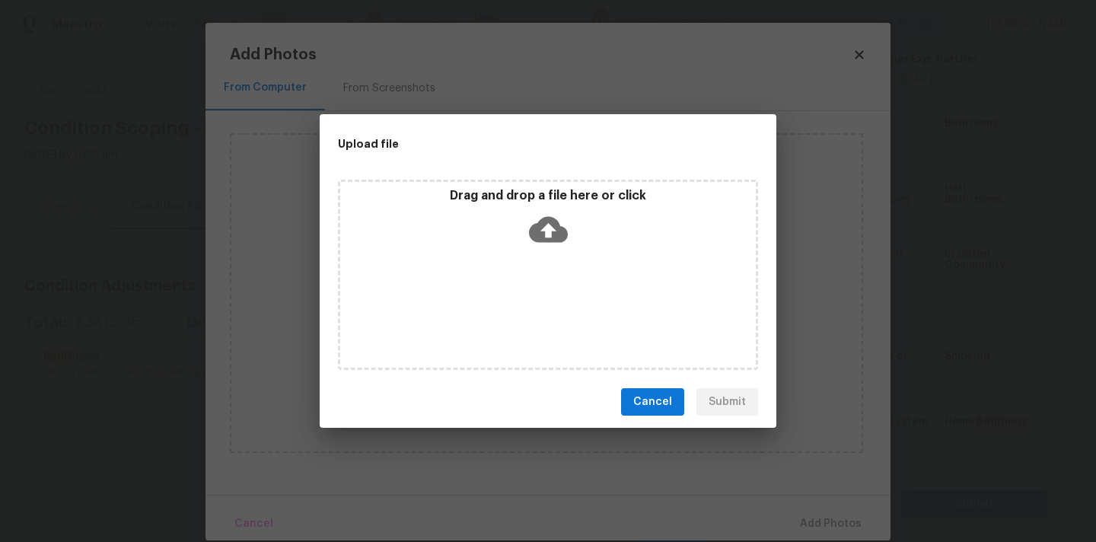
click at [537, 243] on icon at bounding box center [548, 229] width 39 height 39
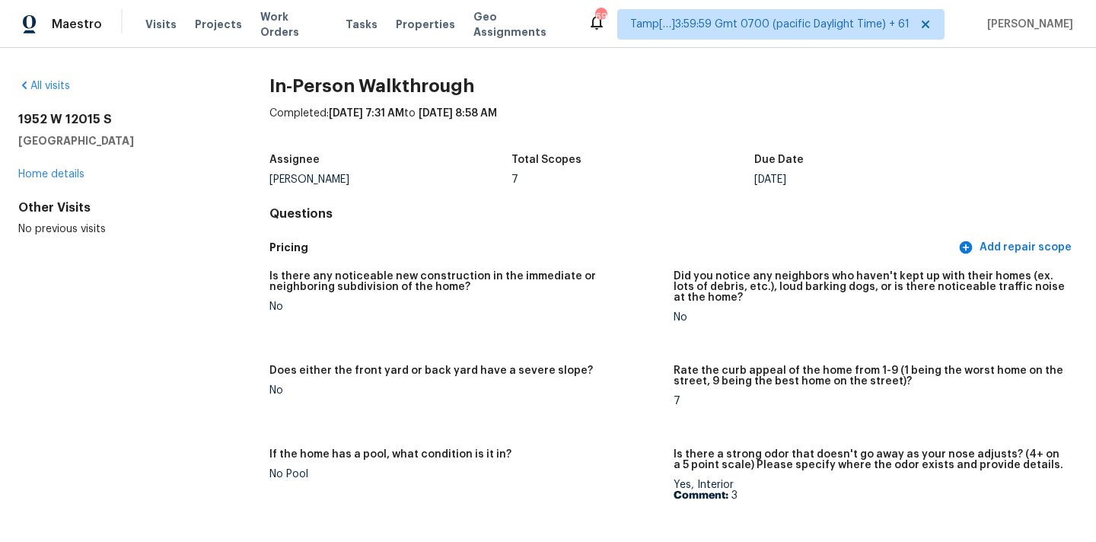
drag, startPoint x: 14, startPoint y: 118, endPoint x: 128, endPoint y: 136, distance: 115.6
click at [128, 136] on div "All visits 1952 W 12015 S Riverton, UT 84065 Home details Other Visits No previ…" at bounding box center [548, 295] width 1096 height 494
copy div "1952 W 12015 S Riverton, UT 84065"
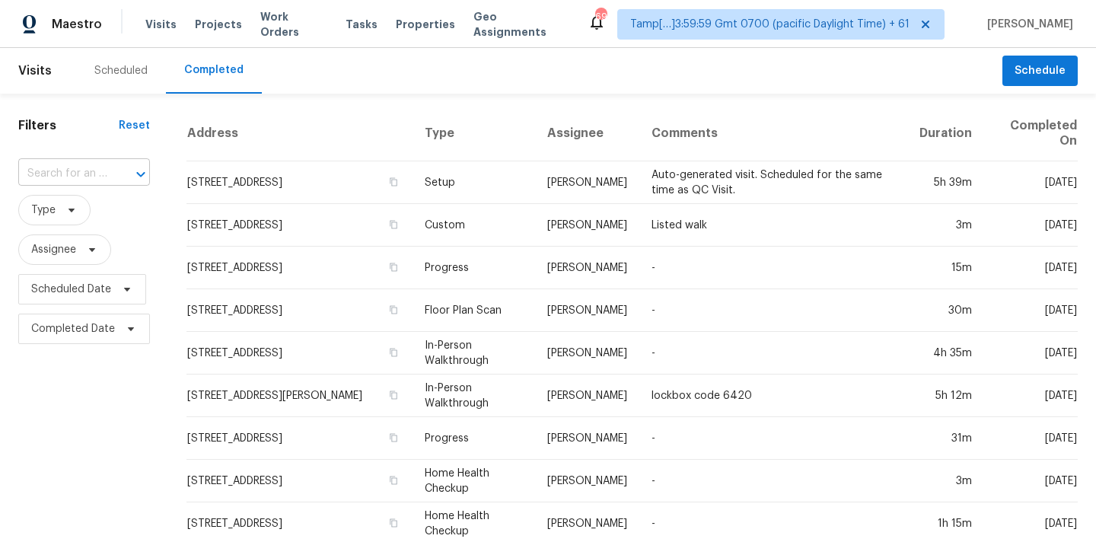
click at [93, 178] on input "text" at bounding box center [62, 174] width 89 height 24
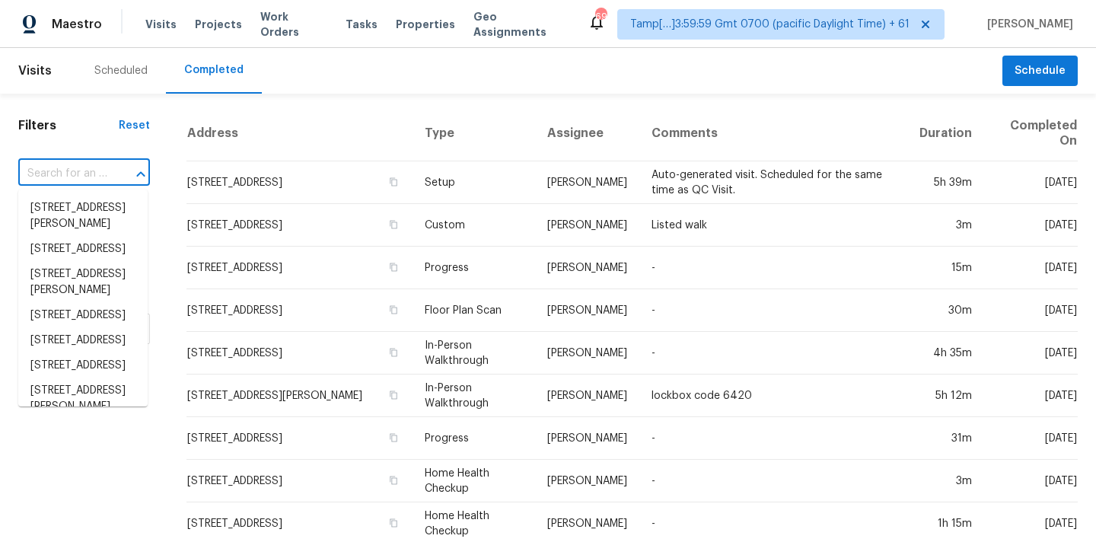
paste input "[STREET_ADDRESS][PERSON_NAME]"
type input "[STREET_ADDRESS][PERSON_NAME]"
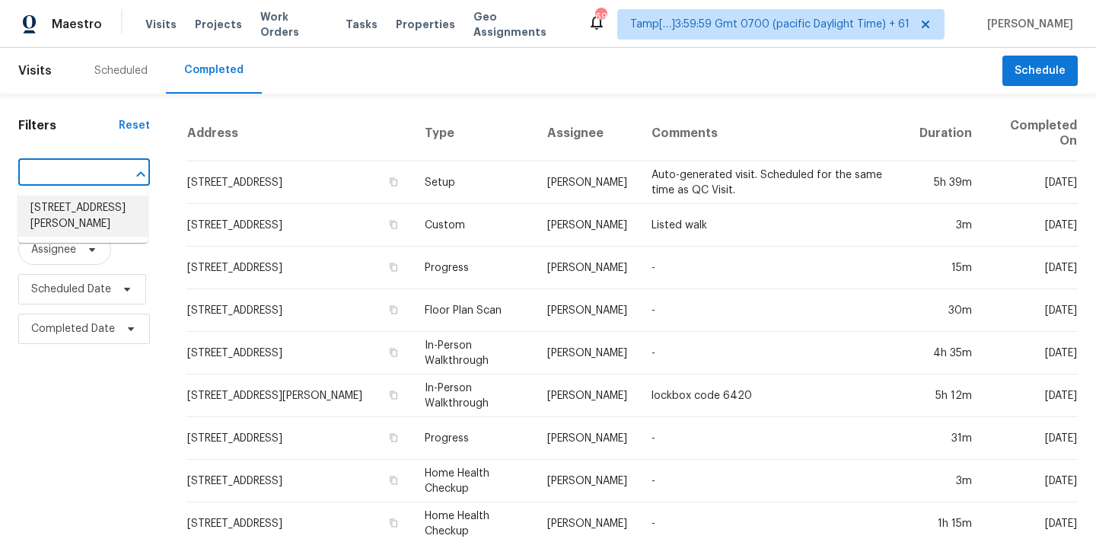
click at [88, 212] on li "[STREET_ADDRESS][PERSON_NAME]" at bounding box center [82, 216] width 129 height 41
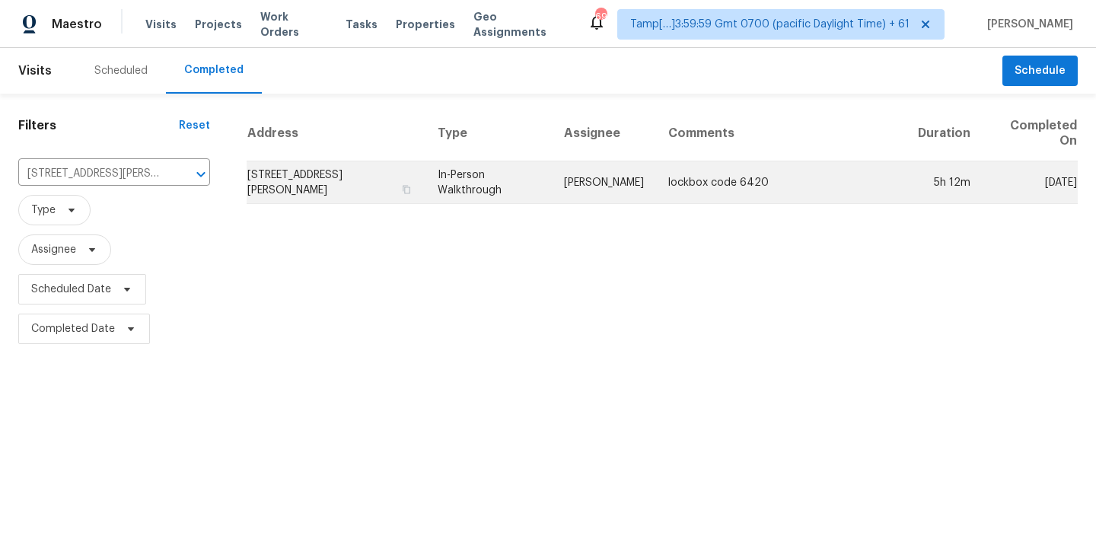
click at [668, 187] on td "lockbox code 6420" at bounding box center [781, 182] width 250 height 43
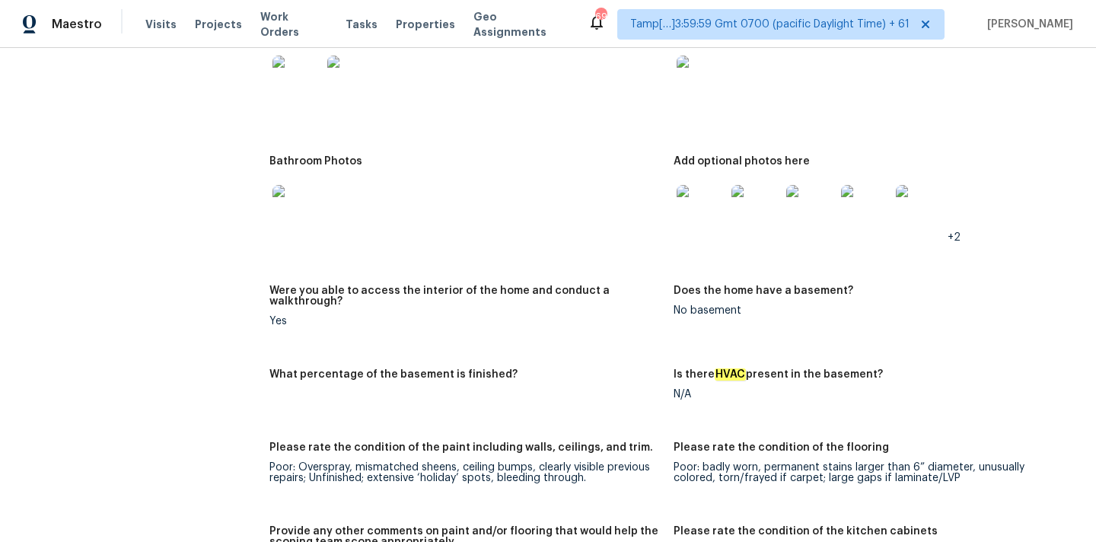
scroll to position [2388, 0]
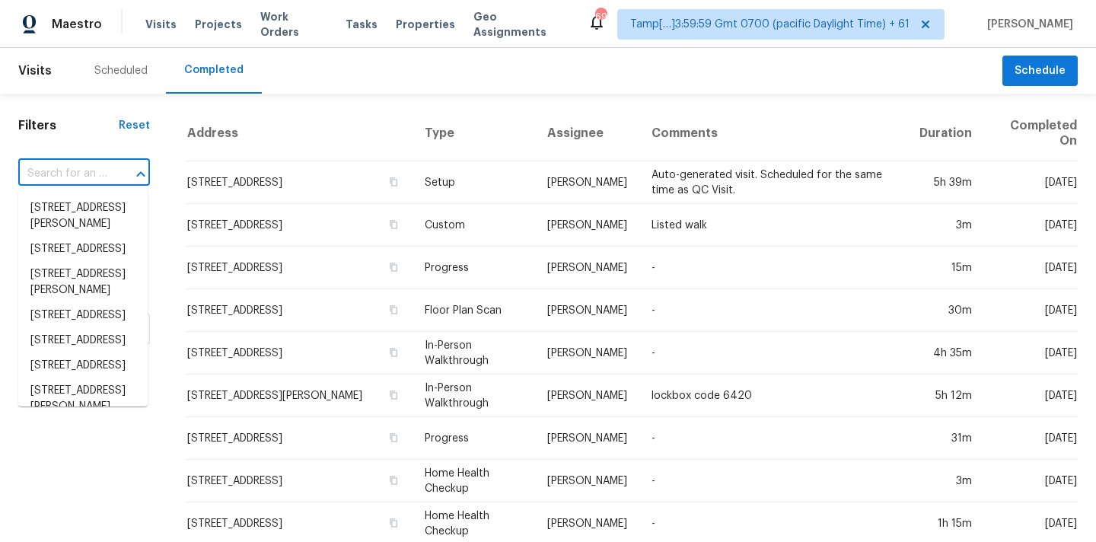
click at [62, 181] on input "text" at bounding box center [62, 174] width 89 height 24
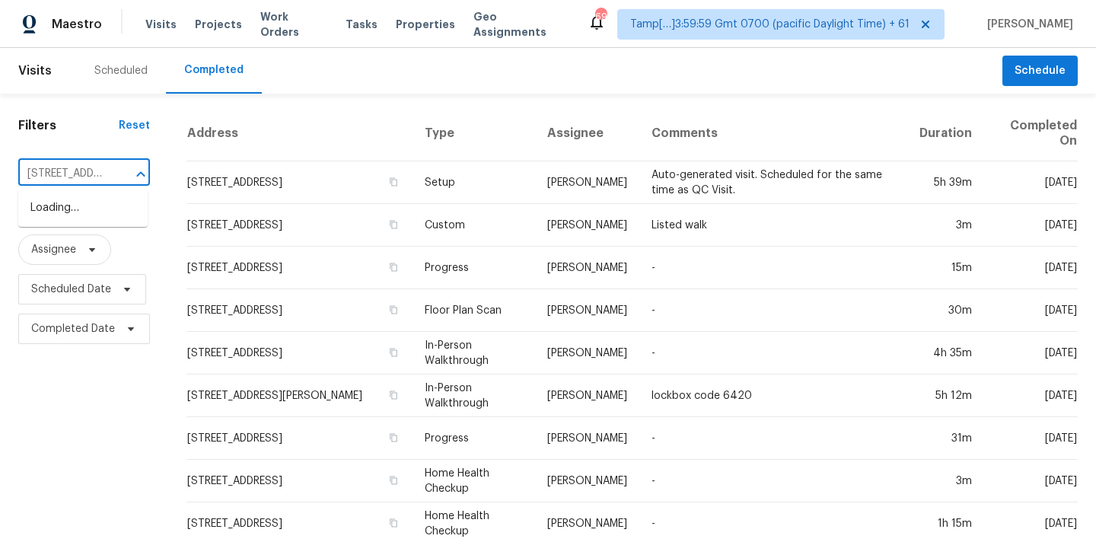
type input "696 Green Pond Rd, Rockaway, NJ 07866"
click at [69, 217] on li "696 Green Pond Rd, Rockaway, NJ 07866" at bounding box center [82, 208] width 129 height 25
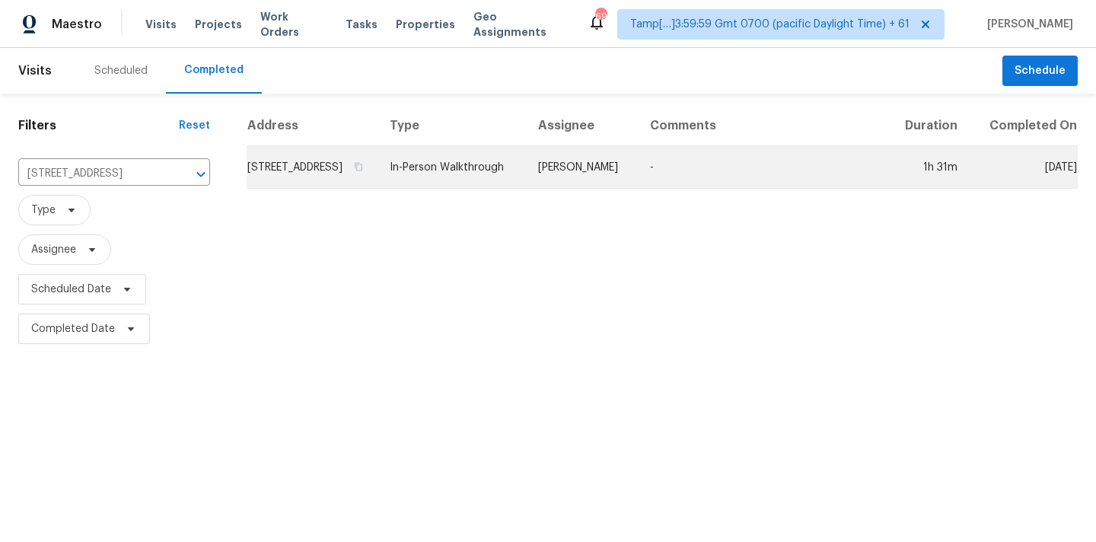
click at [378, 180] on td "696 Green Pond Rd, Rockaway, NJ 07866" at bounding box center [312, 167] width 131 height 43
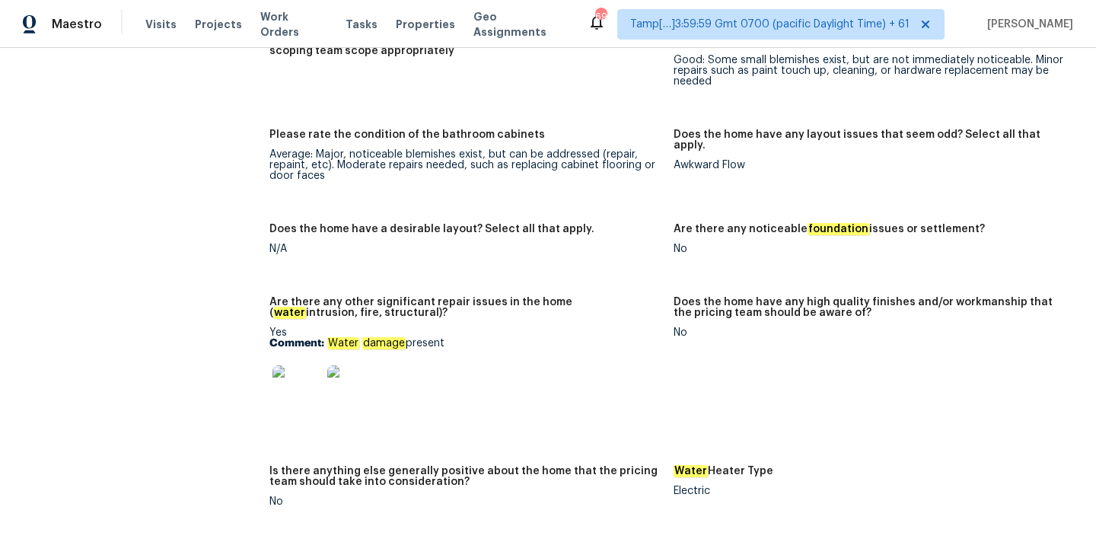
scroll to position [2829, 0]
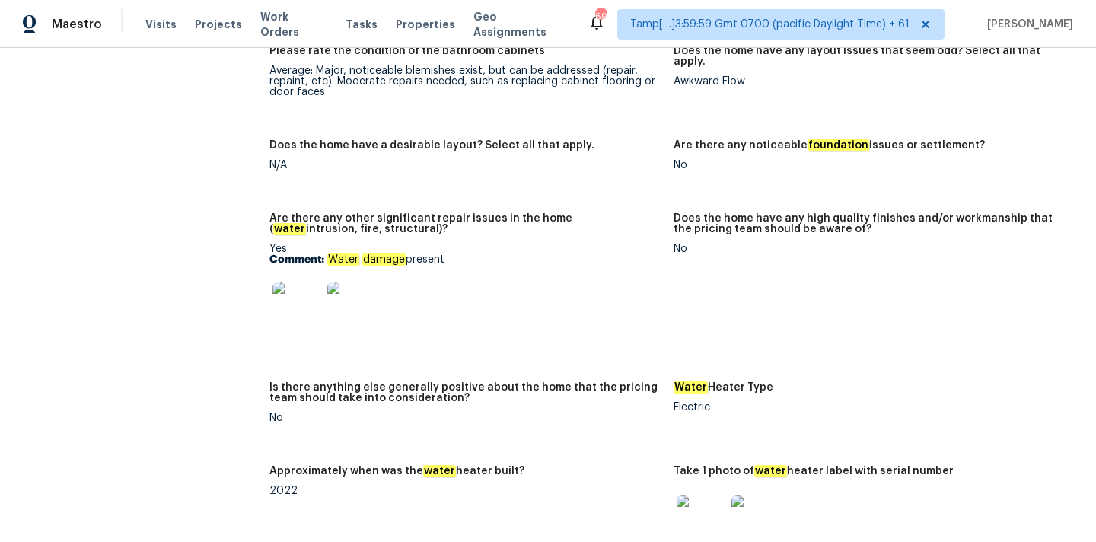
click at [310, 291] on img at bounding box center [297, 306] width 49 height 49
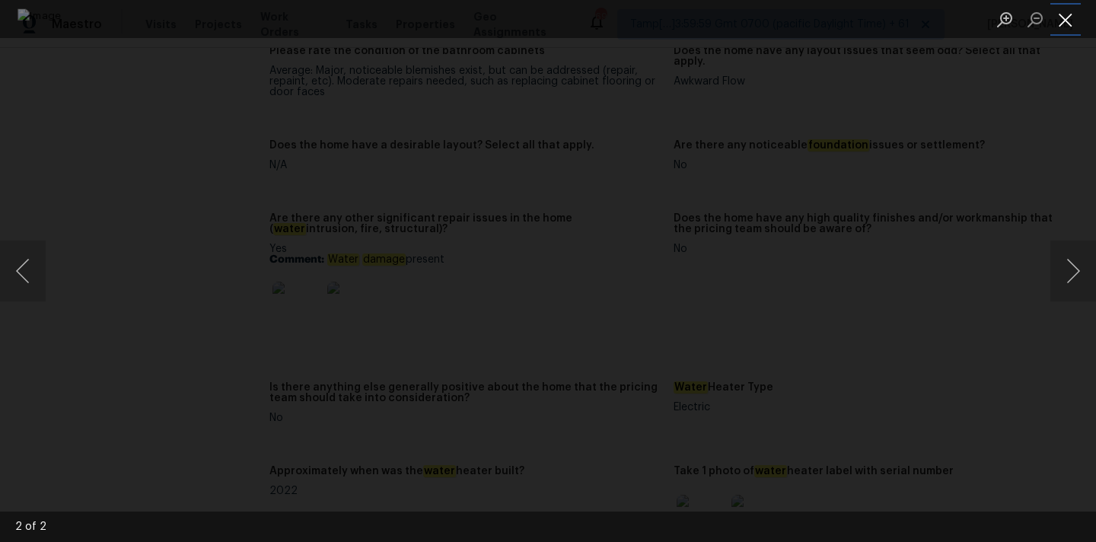
click at [1067, 18] on button "Close lightbox" at bounding box center [1066, 19] width 30 height 27
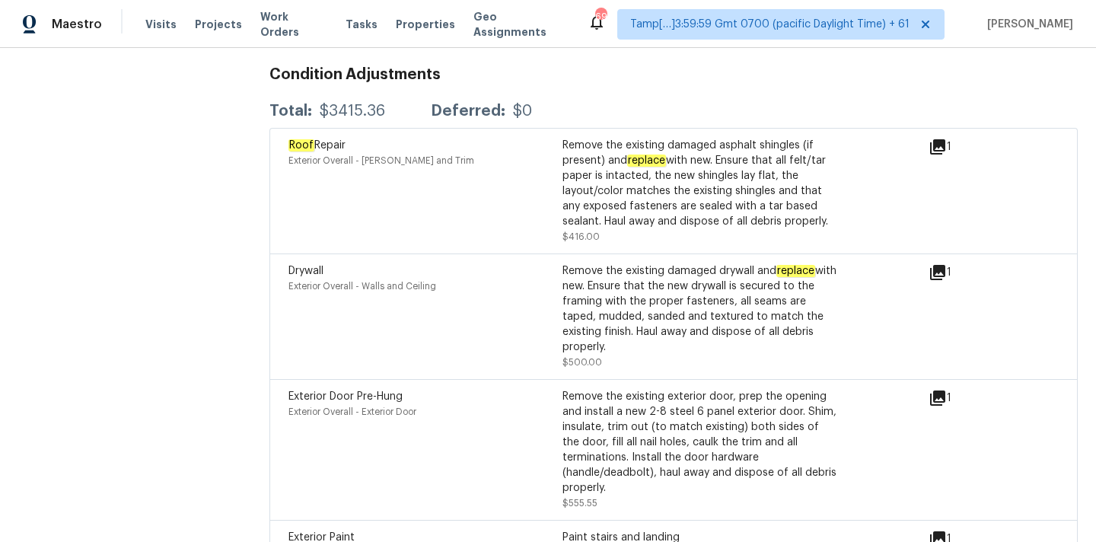
scroll to position [4096, 0]
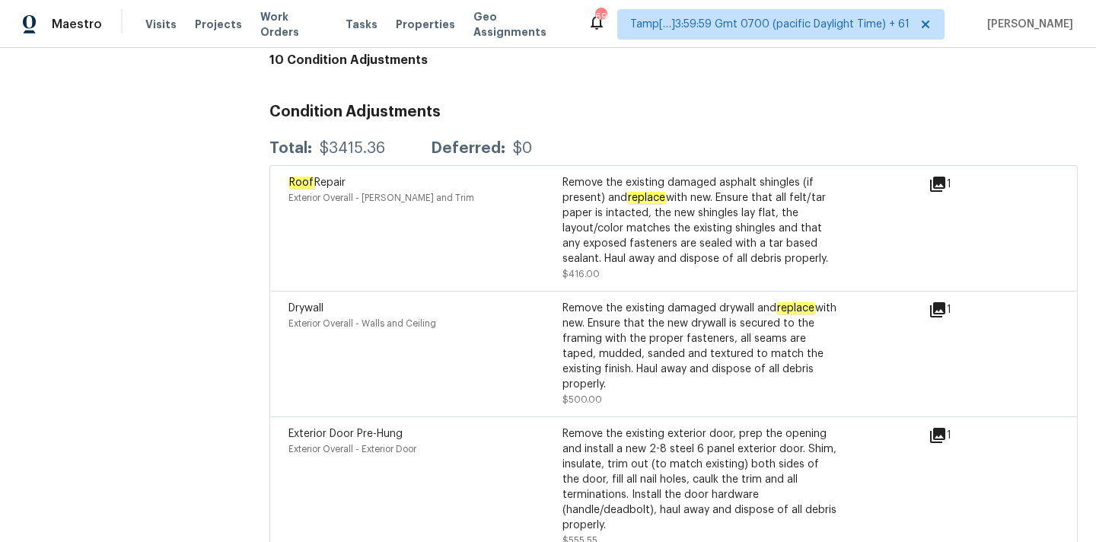
click at [941, 302] on icon at bounding box center [937, 309] width 15 height 15
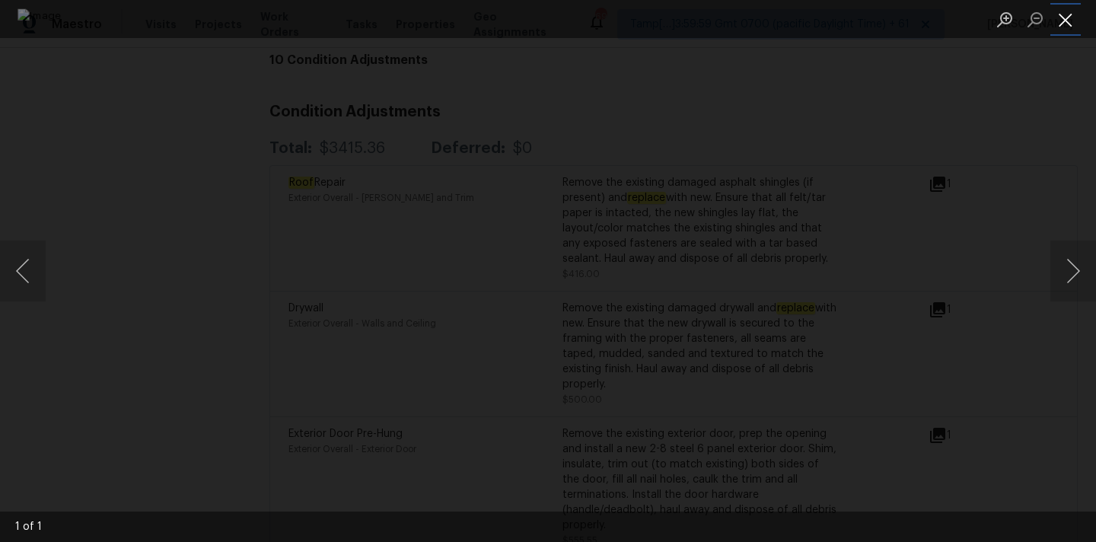
click at [1057, 20] on button "Close lightbox" at bounding box center [1066, 19] width 30 height 27
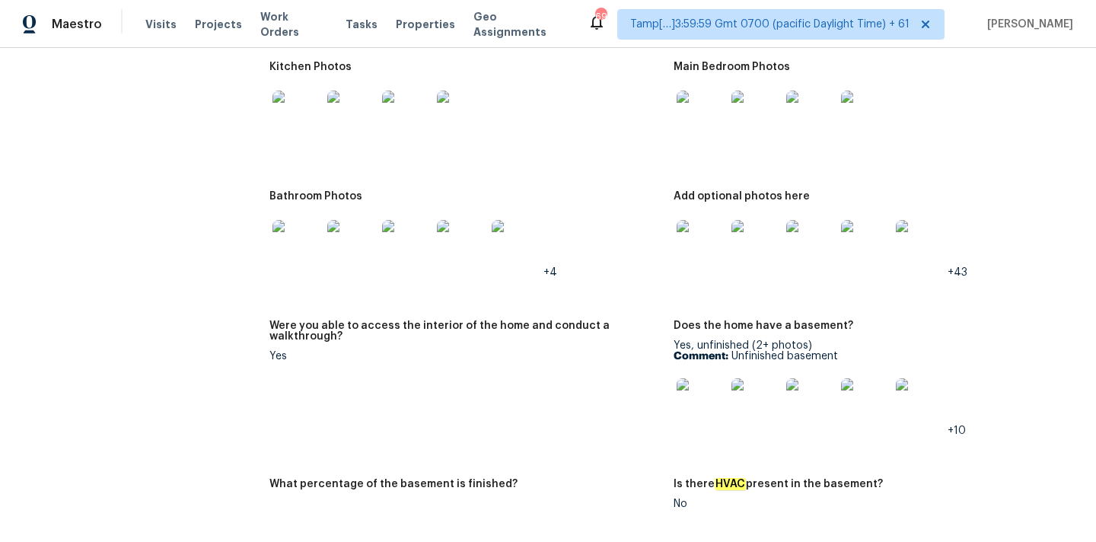
scroll to position [2007, 0]
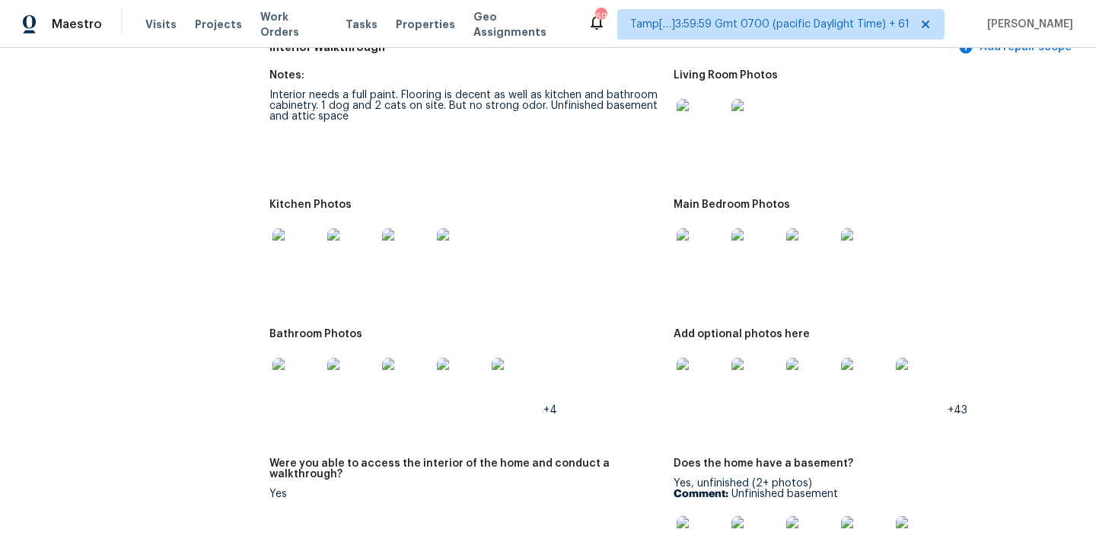
click at [694, 113] on img at bounding box center [701, 123] width 49 height 49
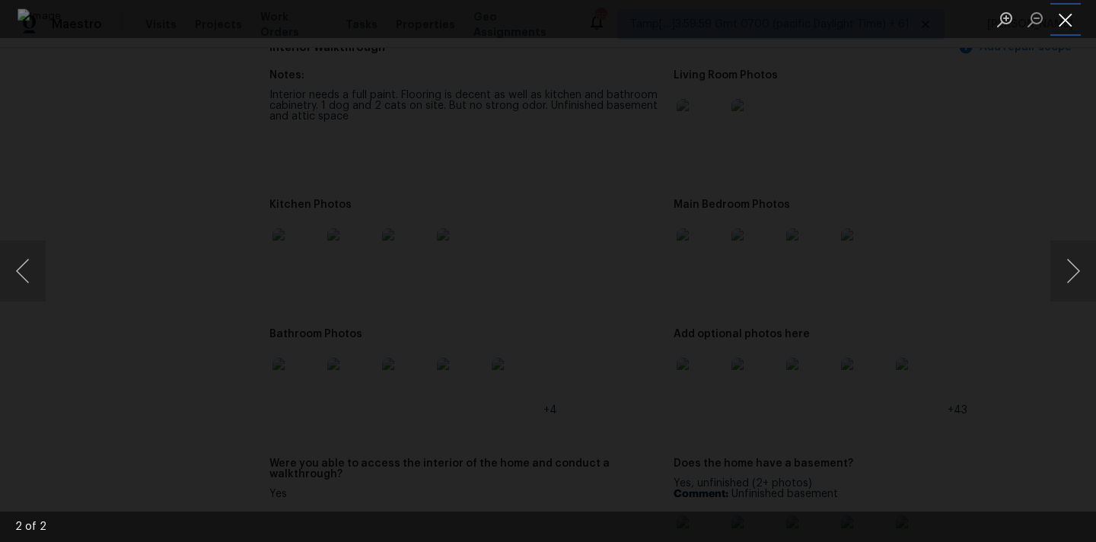
click at [1066, 26] on button "Close lightbox" at bounding box center [1066, 19] width 30 height 27
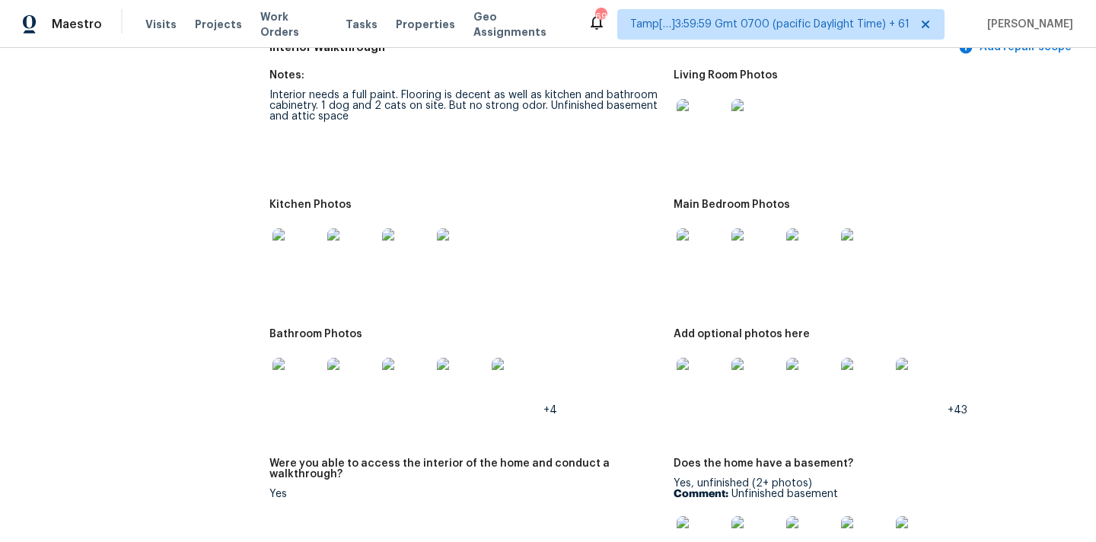
click at [706, 242] on img at bounding box center [701, 252] width 49 height 49
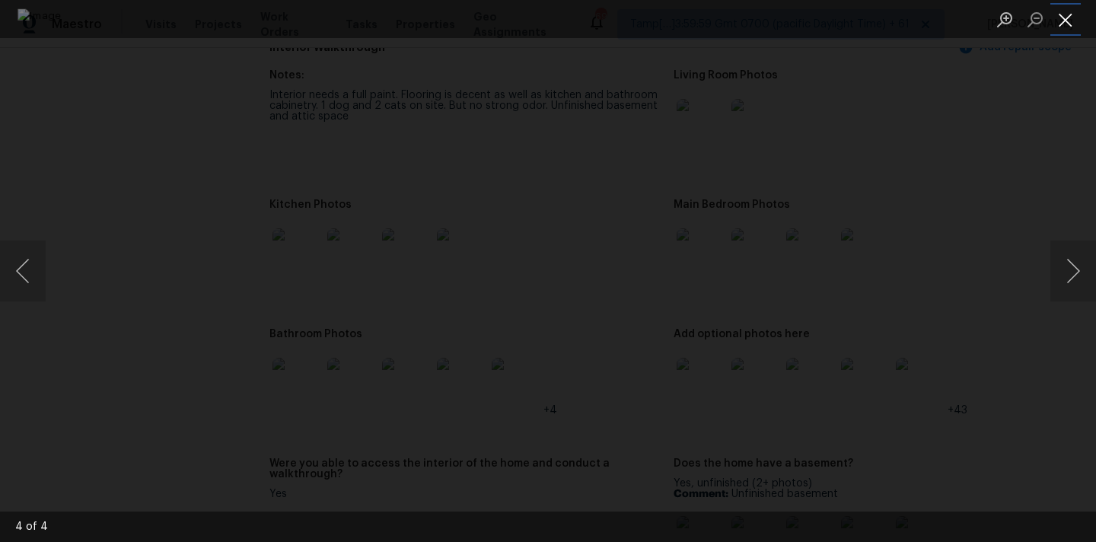
click at [1074, 13] on button "Close lightbox" at bounding box center [1066, 19] width 30 height 27
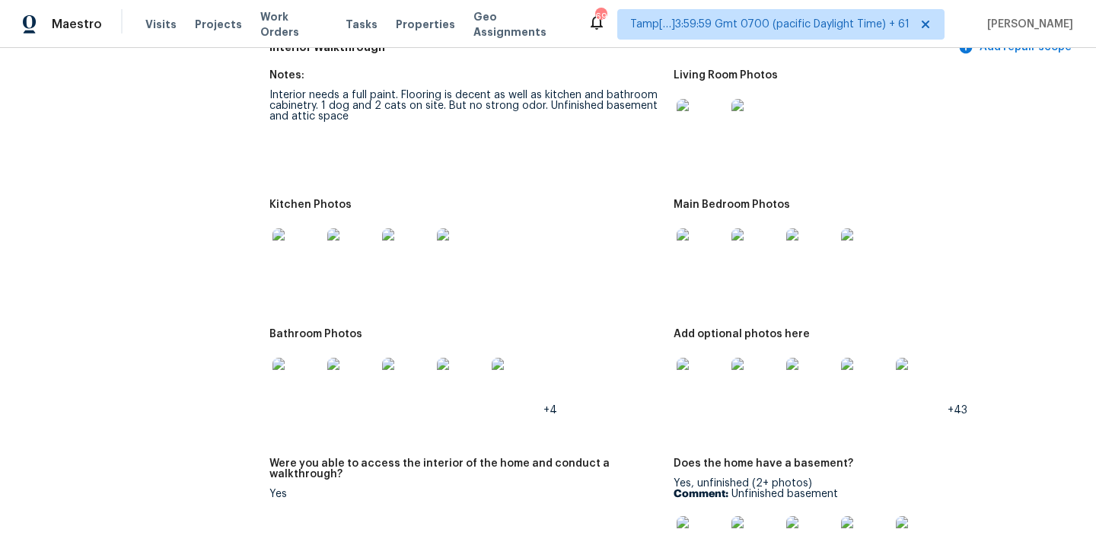
click at [301, 248] on img at bounding box center [297, 252] width 49 height 49
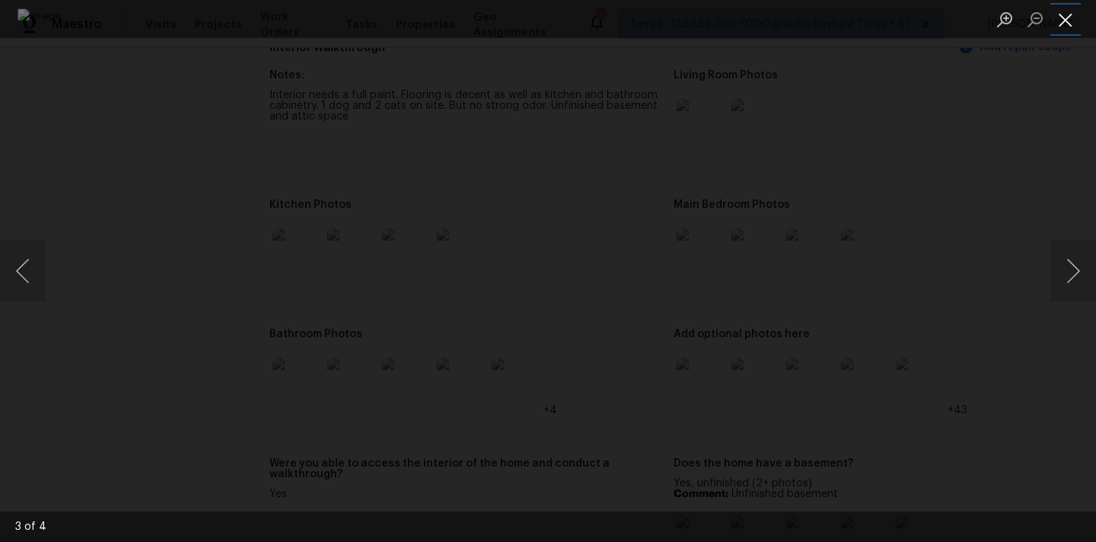
click at [1057, 21] on button "Close lightbox" at bounding box center [1066, 19] width 30 height 27
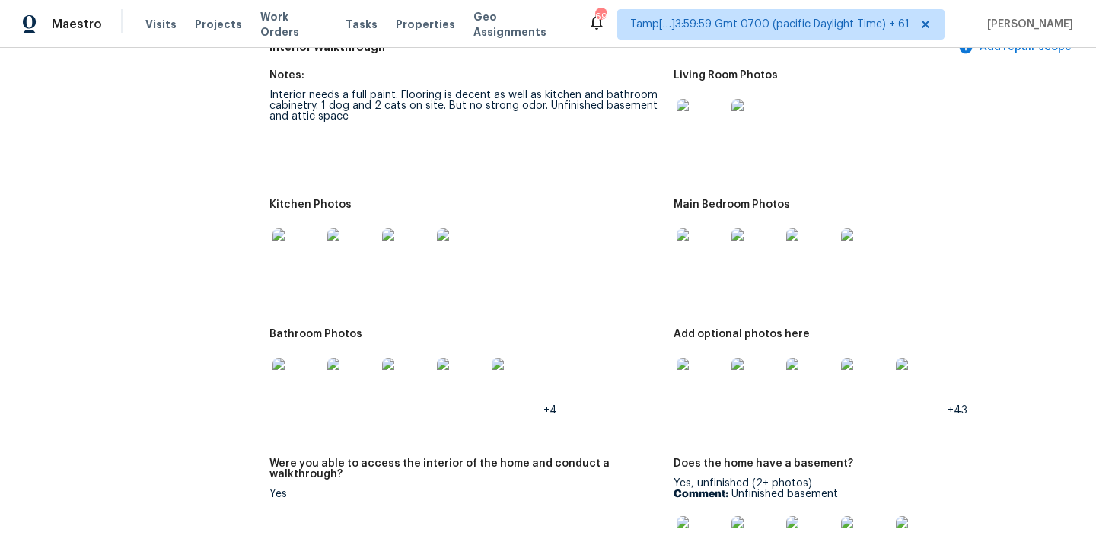
click at [703, 240] on img at bounding box center [701, 252] width 49 height 49
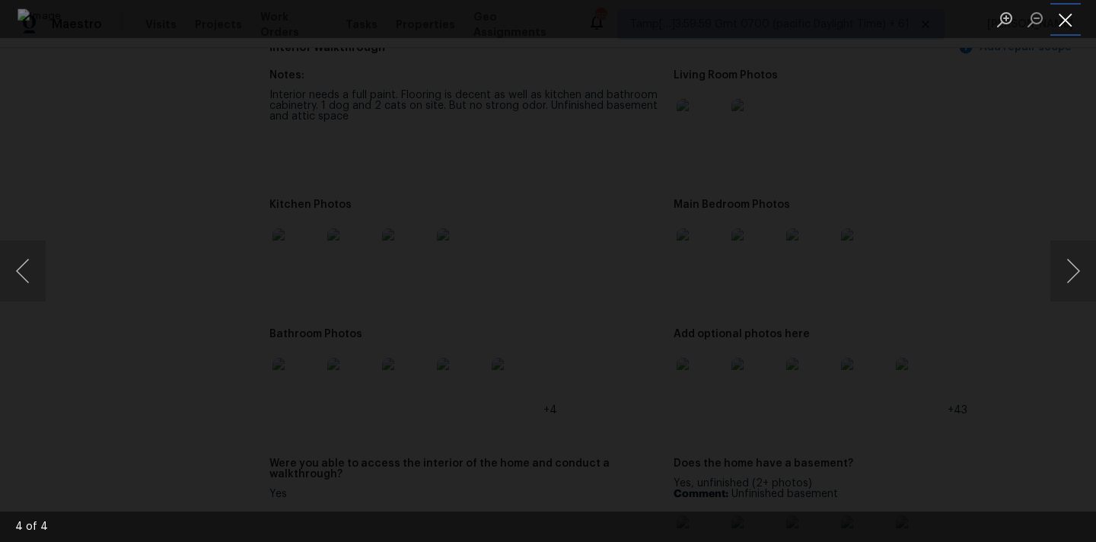
click at [1067, 8] on button "Close lightbox" at bounding box center [1066, 19] width 30 height 27
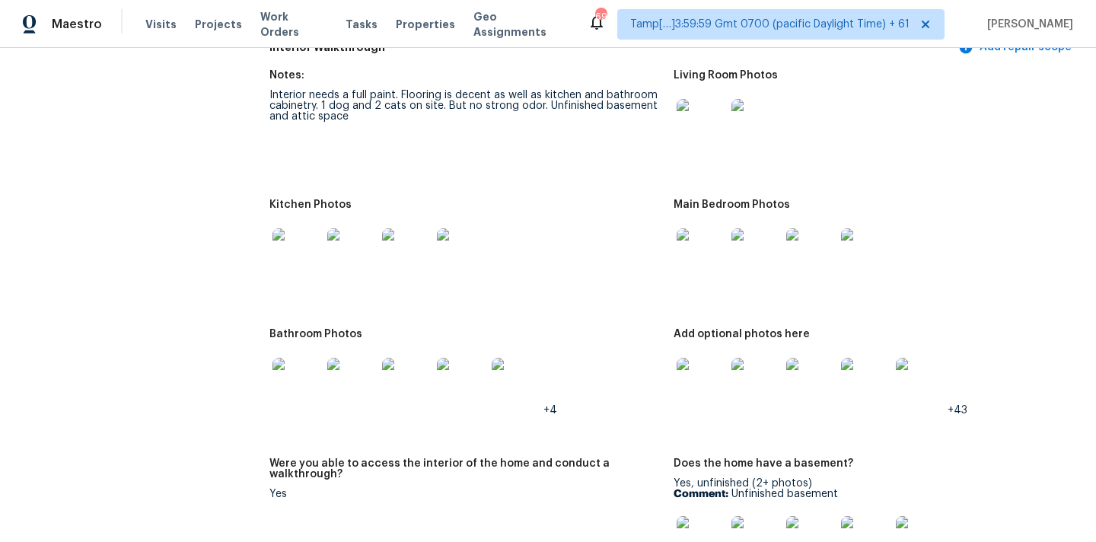
click at [293, 375] on img at bounding box center [297, 382] width 49 height 49
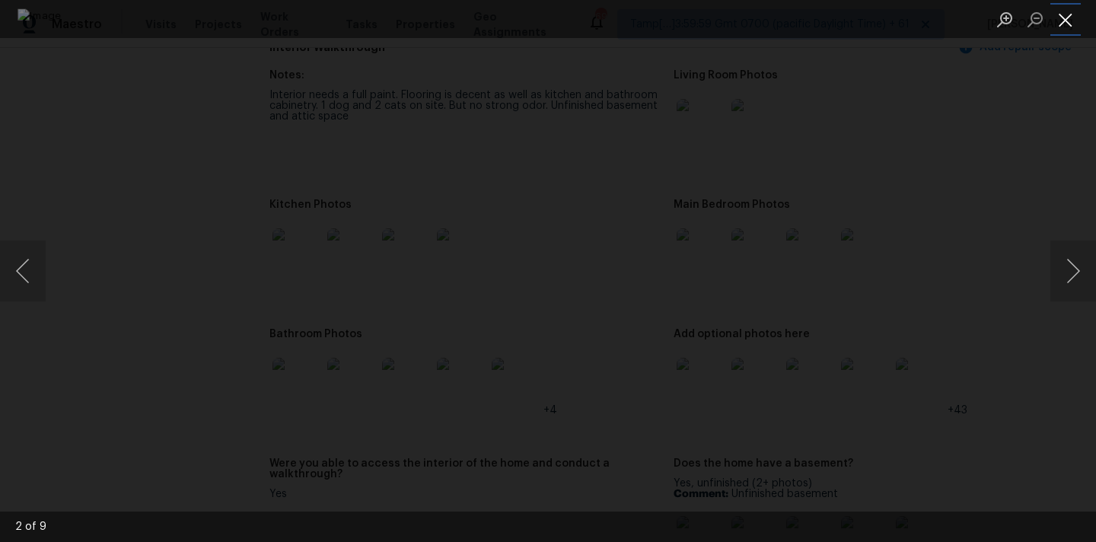
click at [1068, 14] on button "Close lightbox" at bounding box center [1066, 19] width 30 height 27
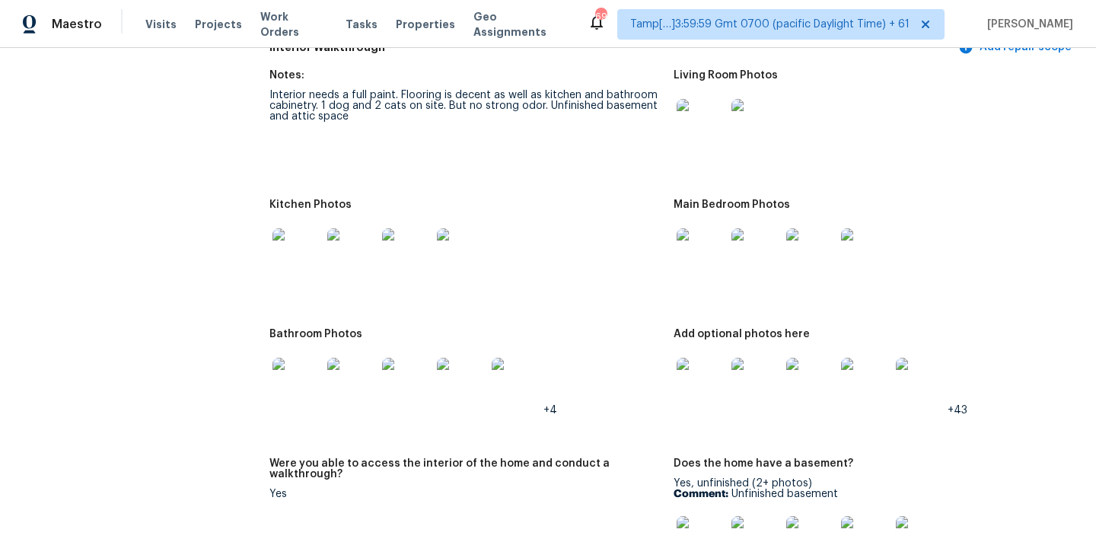
click at [703, 371] on img at bounding box center [701, 382] width 49 height 49
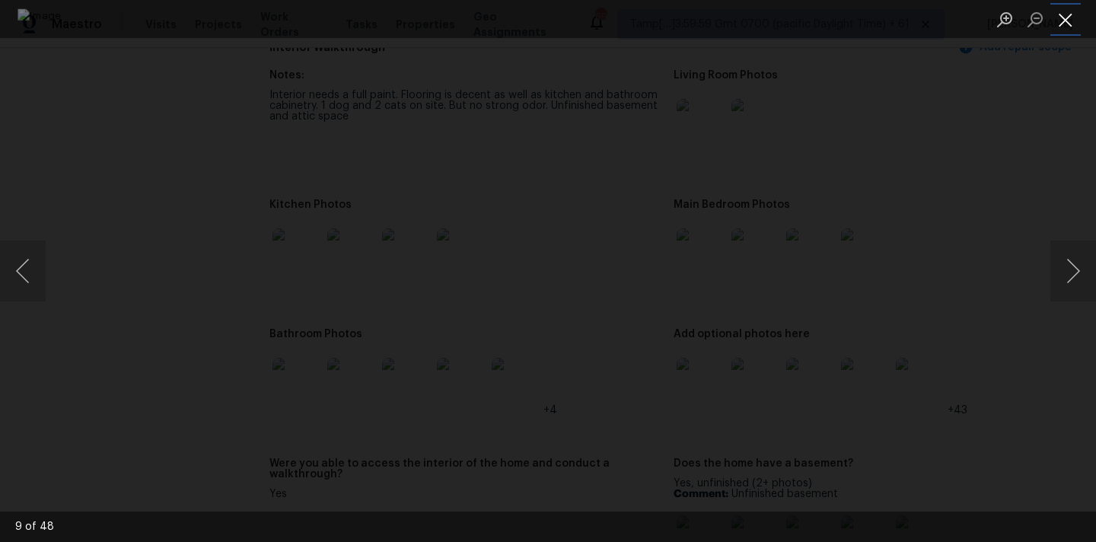
click at [1067, 14] on button "Close lightbox" at bounding box center [1066, 19] width 30 height 27
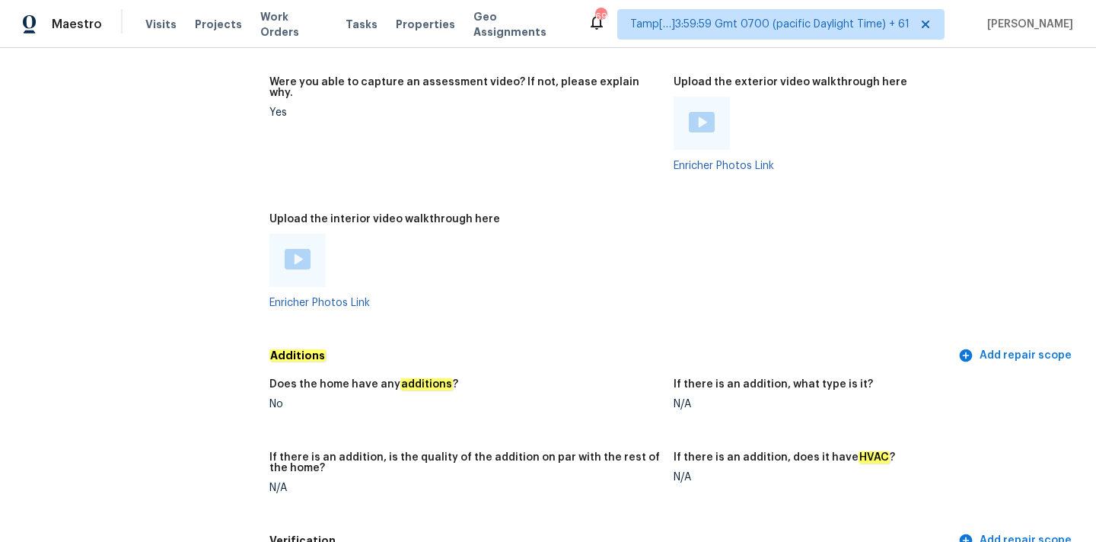
scroll to position [3394, 0]
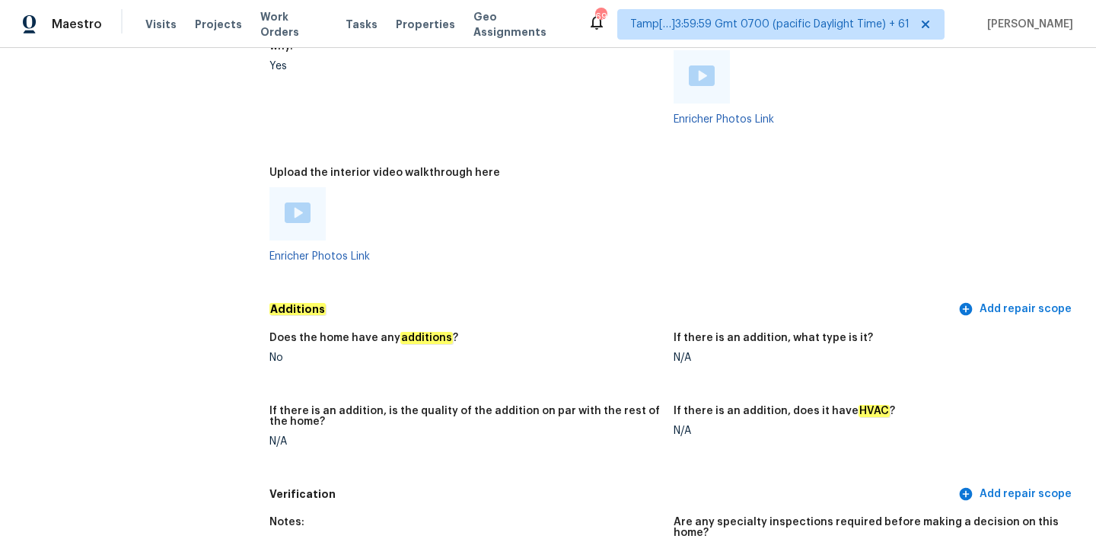
click at [297, 213] on div at bounding box center [298, 213] width 26 height 23
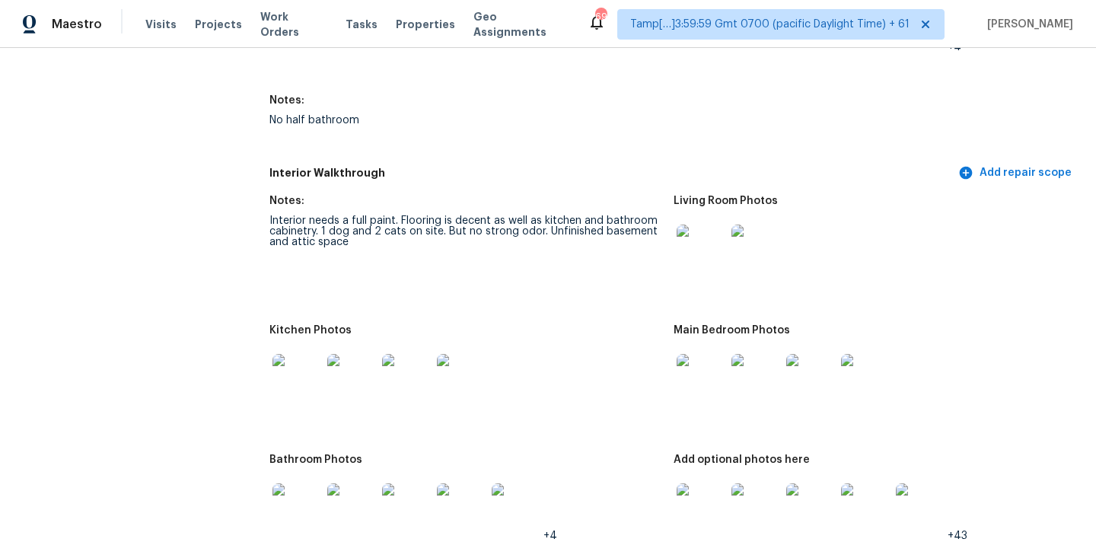
scroll to position [1867, 0]
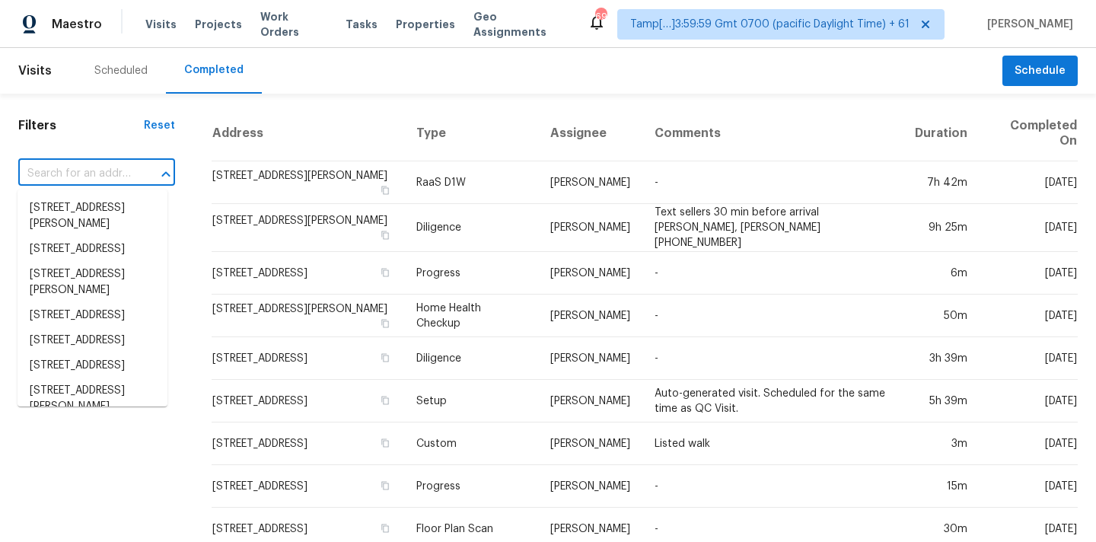
click at [59, 175] on input "text" at bounding box center [75, 174] width 114 height 24
paste input "2127 Saranac Dr, Colorado Springs, CO 80910"
type input "2127 Saranac Dr, Colorado Springs, CO 80910"
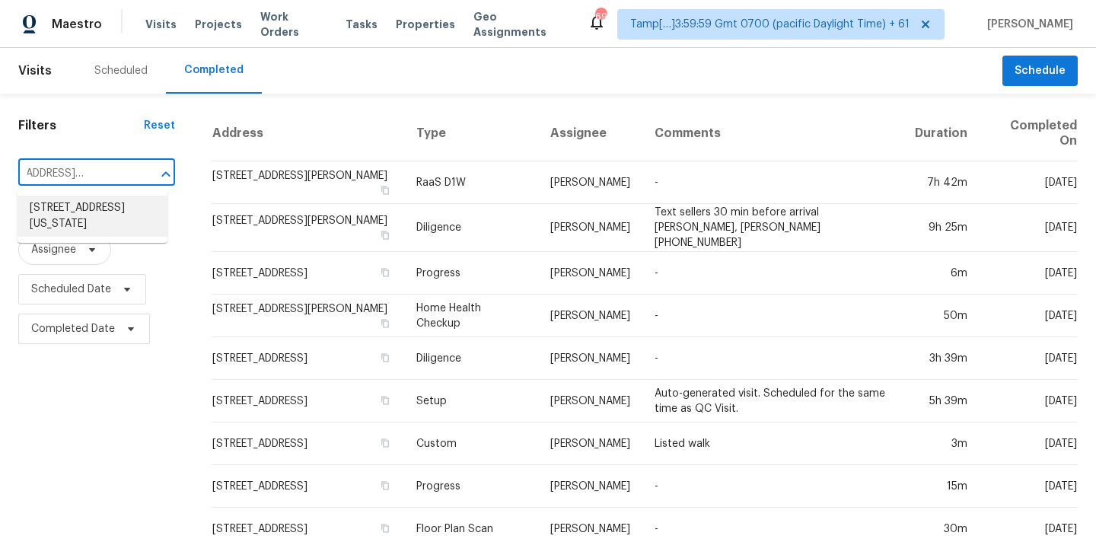
click at [76, 212] on li "2127 Saranac Dr, Colorado Springs, CO 80910" at bounding box center [93, 216] width 150 height 41
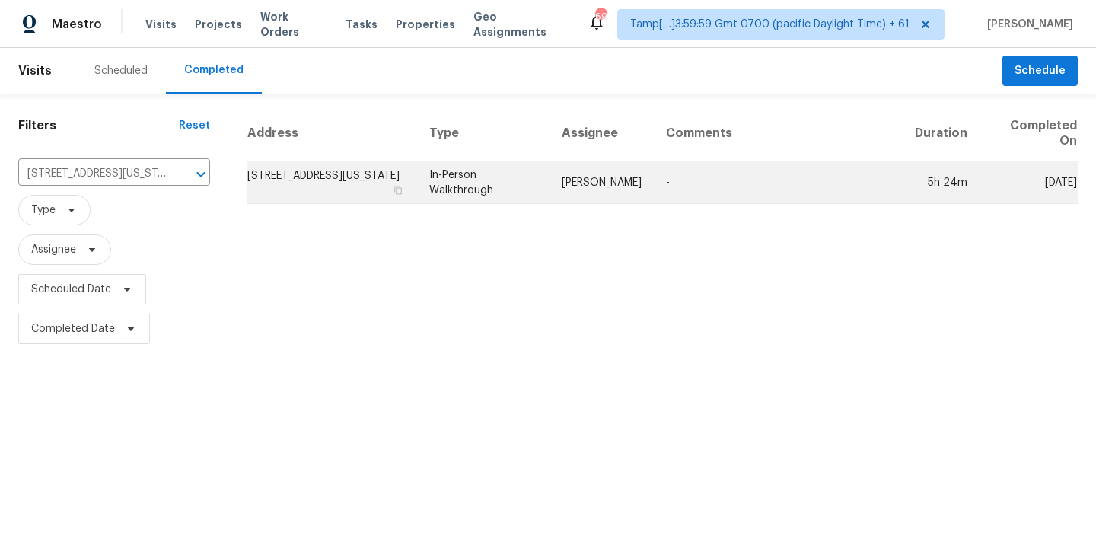
click at [528, 196] on td "In-Person Walkthrough" at bounding box center [483, 182] width 132 height 43
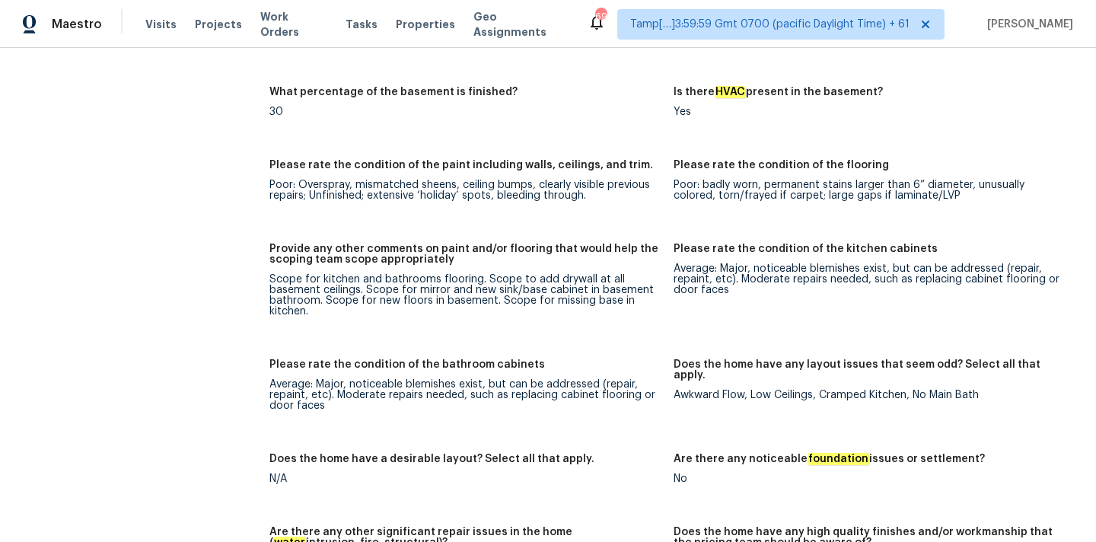
scroll to position [2464, 0]
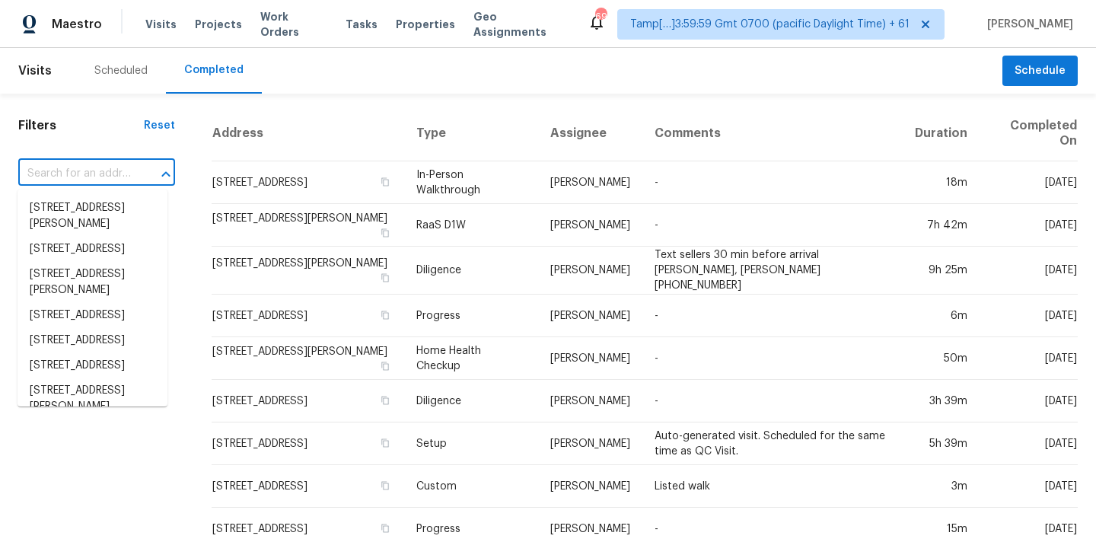
click at [59, 177] on input "text" at bounding box center [75, 174] width 114 height 24
paste input "[STREET_ADDRESS][PERSON_NAME]"
type input "[STREET_ADDRESS][PERSON_NAME]"
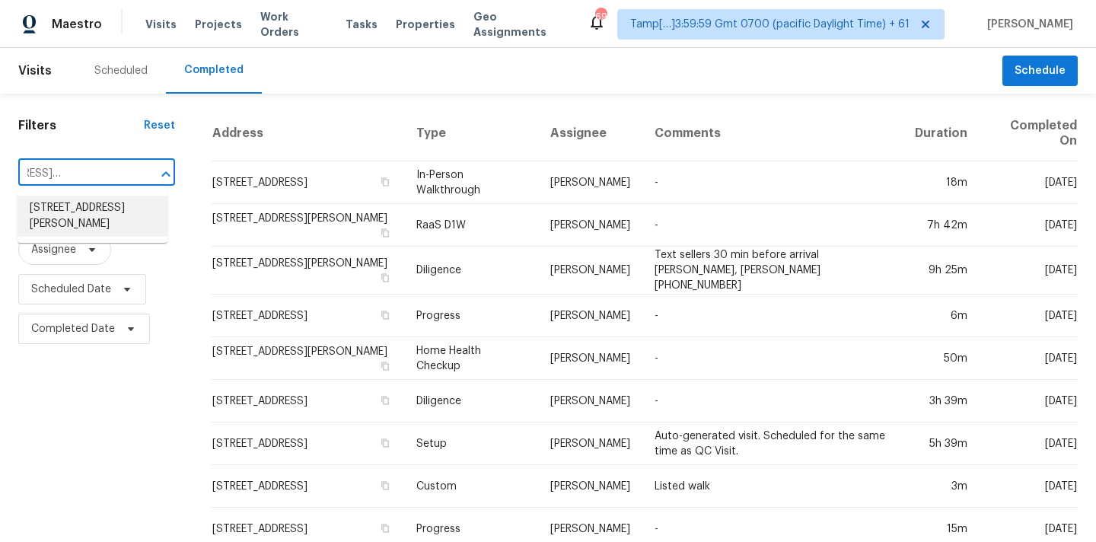
click at [65, 209] on li "[STREET_ADDRESS][PERSON_NAME]" at bounding box center [93, 216] width 150 height 41
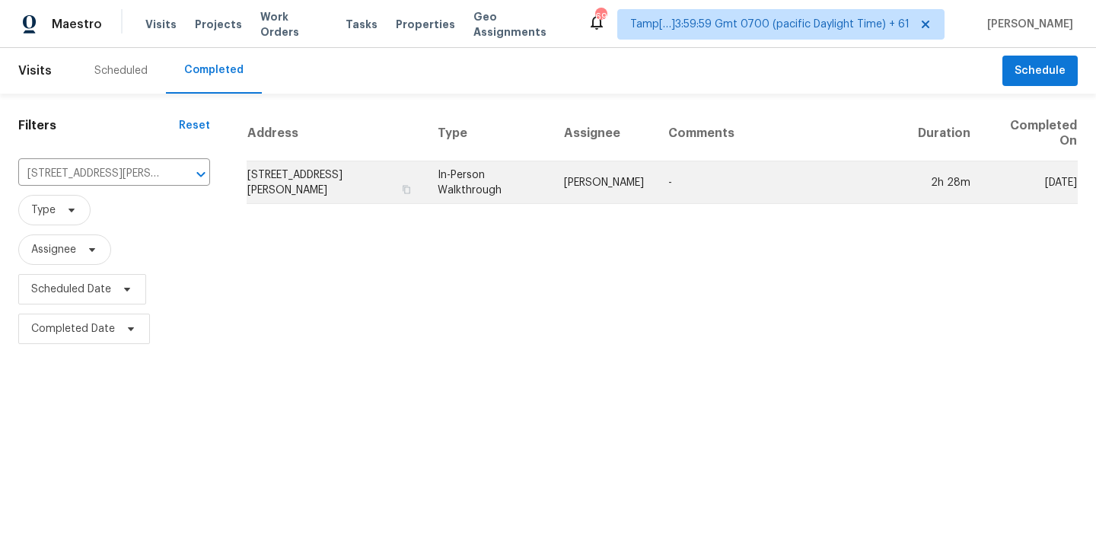
click at [474, 181] on td "In-Person Walkthrough" at bounding box center [489, 182] width 126 height 43
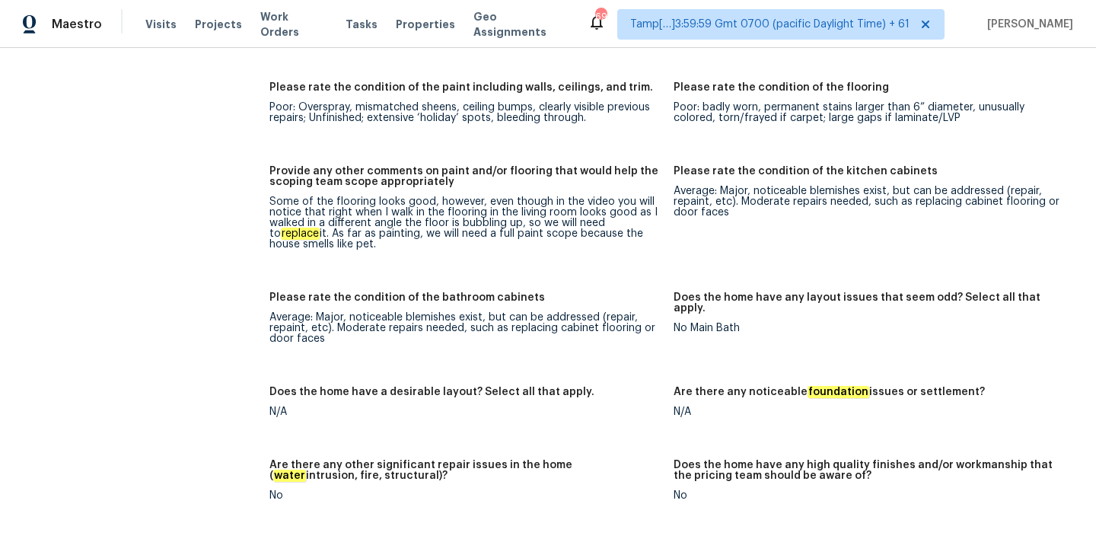
scroll to position [2237, 0]
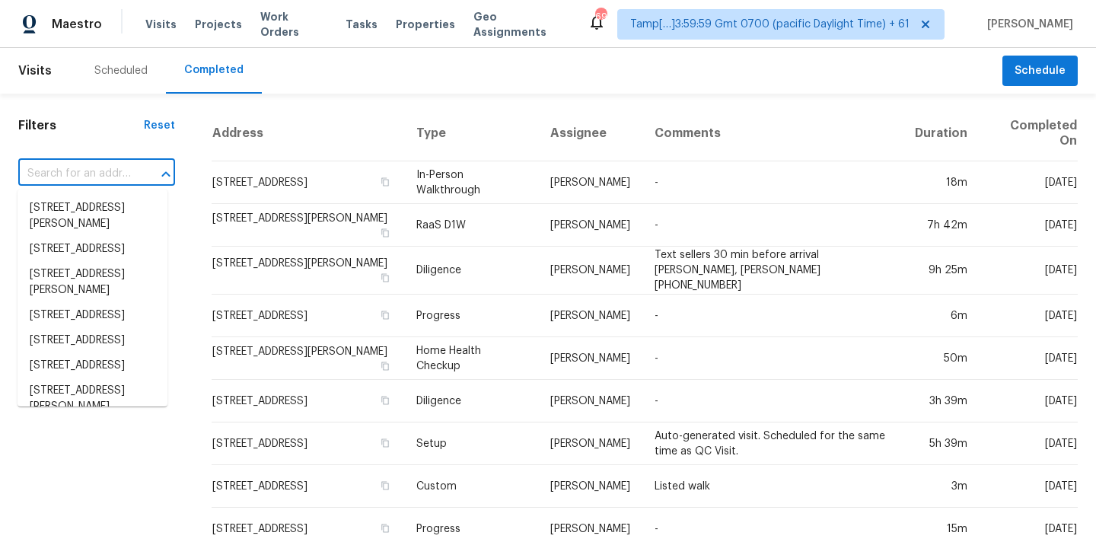
click at [72, 177] on input "text" at bounding box center [75, 174] width 114 height 24
paste input "[STREET_ADDRESS]"
type input "[STREET_ADDRESS]"
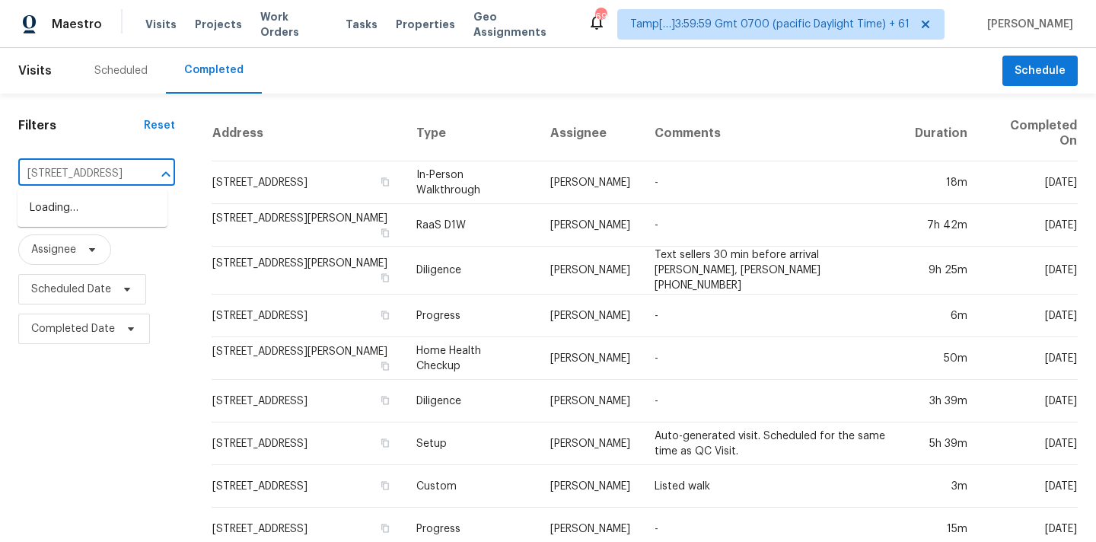
scroll to position [0, 72]
click at [75, 209] on li "[STREET_ADDRESS]" at bounding box center [93, 208] width 150 height 25
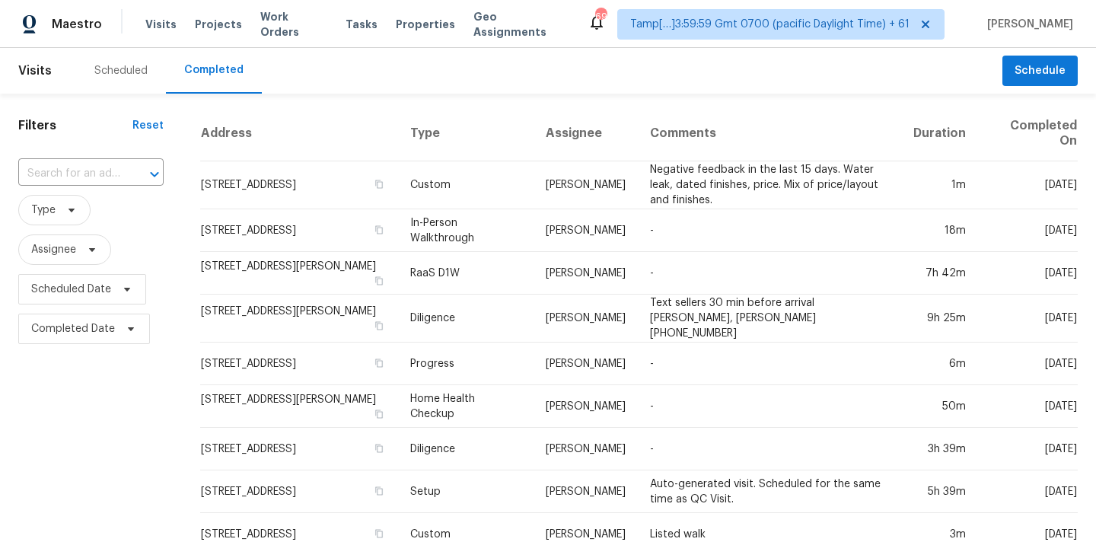
click at [71, 174] on input "text" at bounding box center [69, 174] width 103 height 24
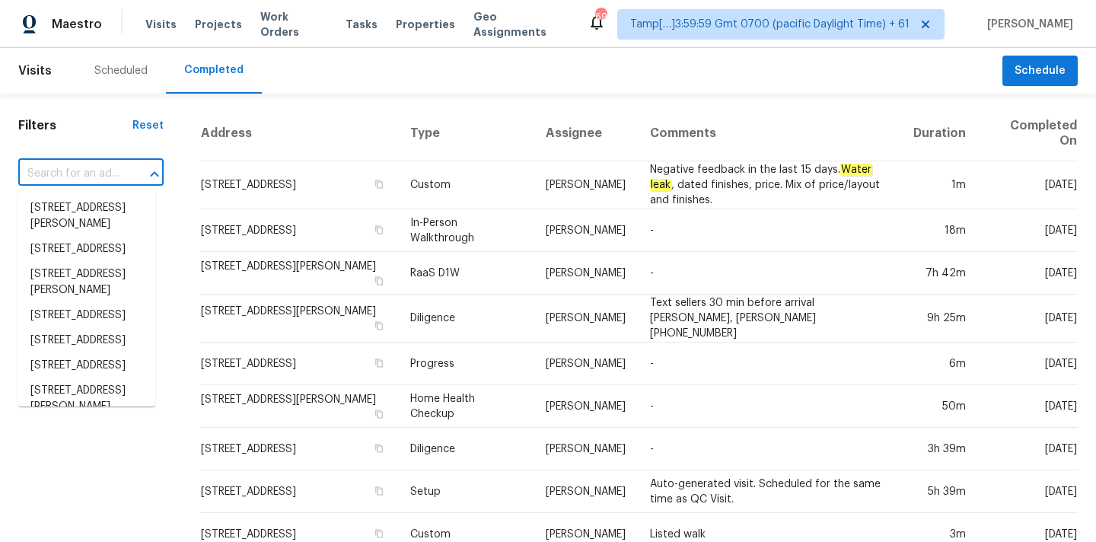
paste input "[STREET_ADDRESS]"
type input "[STREET_ADDRESS]"
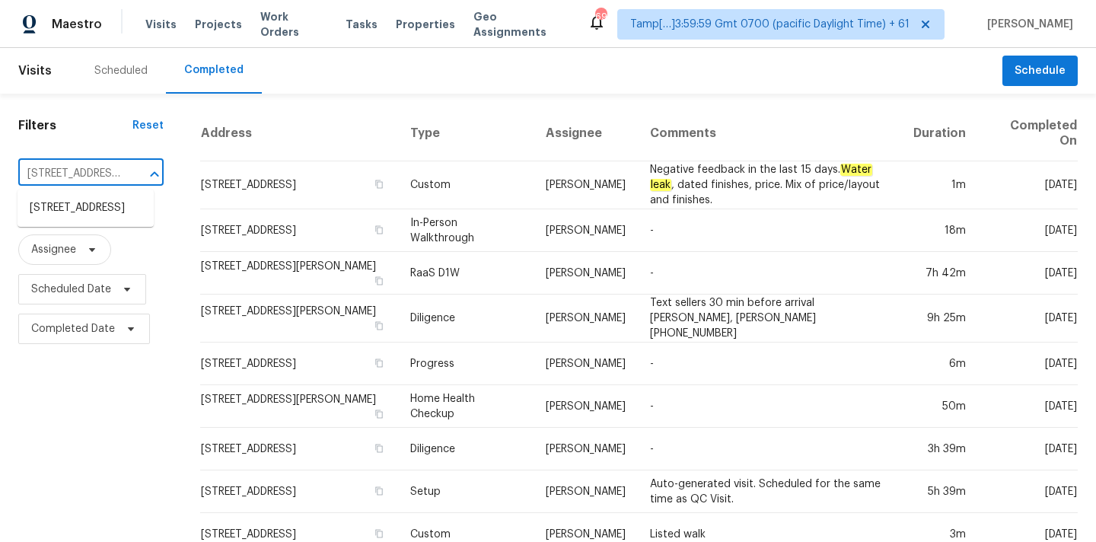
scroll to position [0, 86]
click at [76, 214] on li "[STREET_ADDRESS]" at bounding box center [86, 208] width 136 height 25
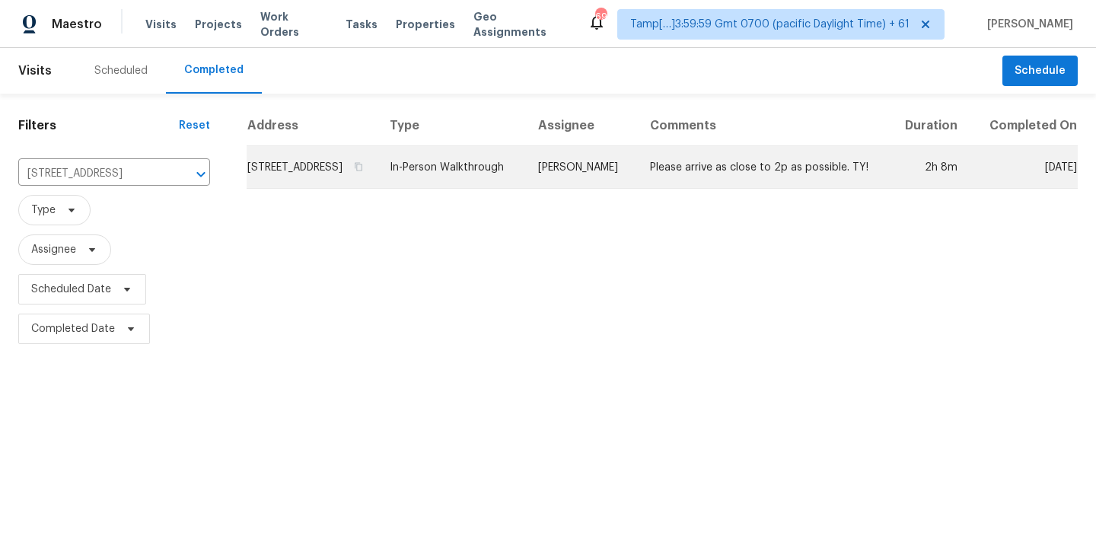
click at [621, 189] on td "[PERSON_NAME]" at bounding box center [582, 167] width 112 height 43
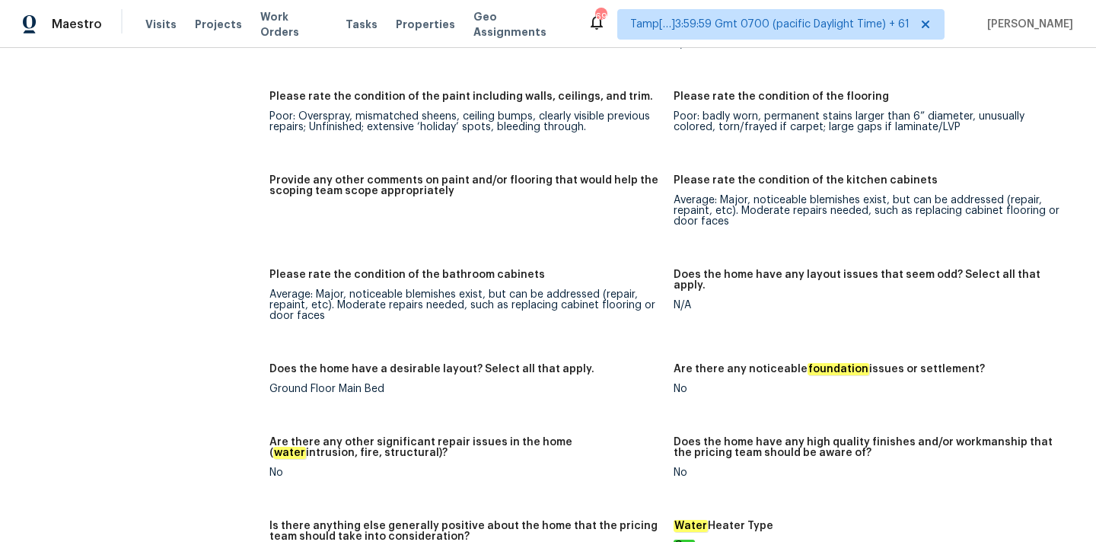
scroll to position [2275, 0]
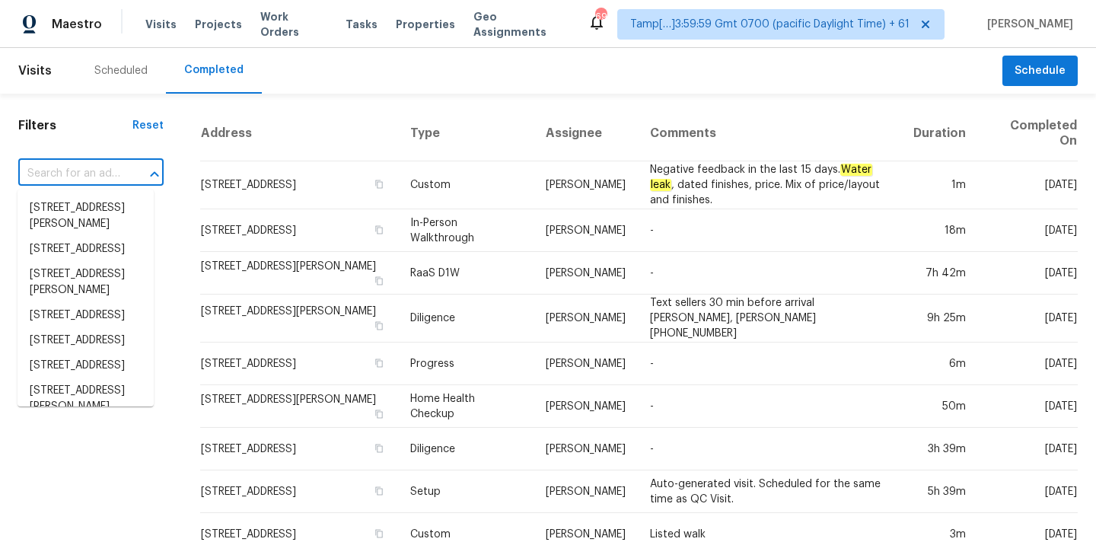
click at [45, 175] on input "text" at bounding box center [69, 174] width 103 height 24
paste input "[STREET_ADDRESS]"
type input "[STREET_ADDRESS]"
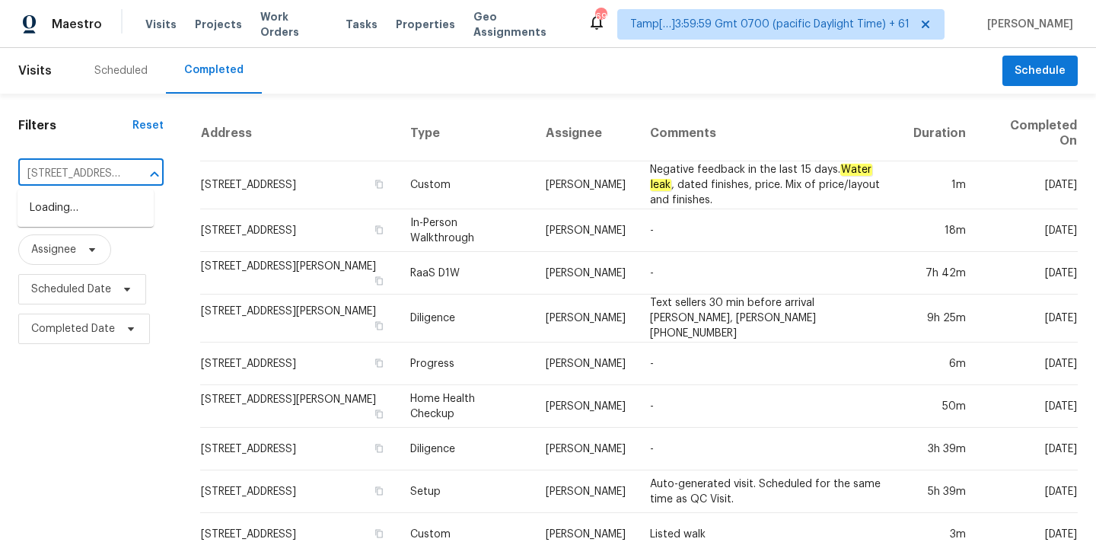
scroll to position [0, 106]
click at [62, 210] on li "[STREET_ADDRESS]" at bounding box center [86, 208] width 136 height 25
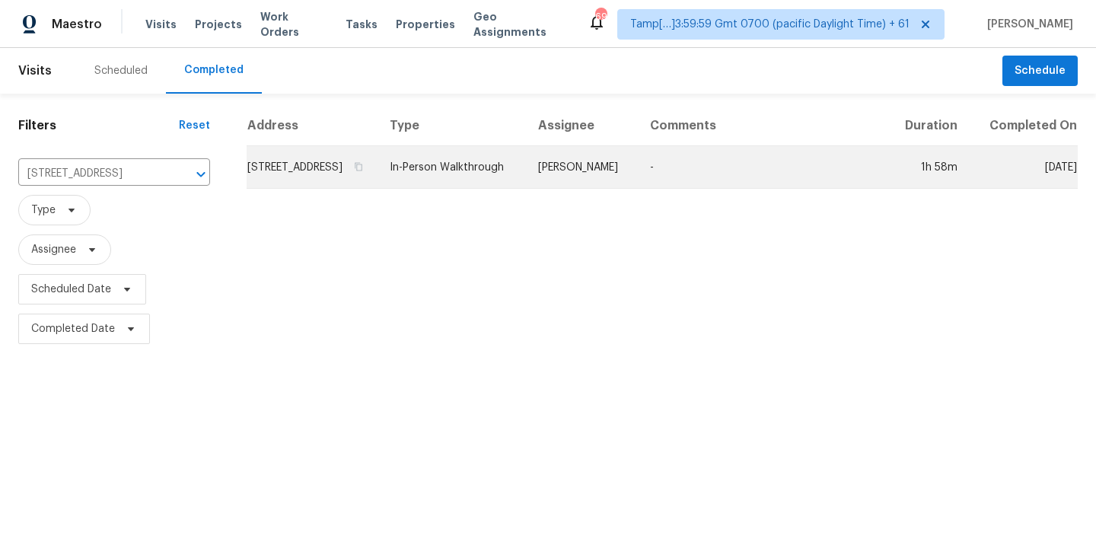
click at [560, 189] on td "Cynthia Upshaw" at bounding box center [582, 167] width 112 height 43
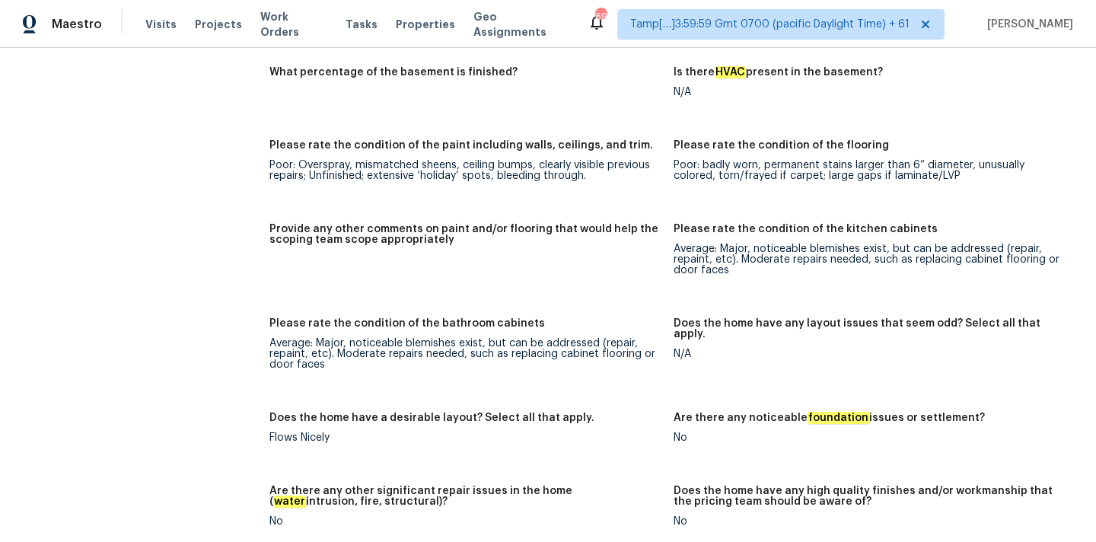
scroll to position [2223, 0]
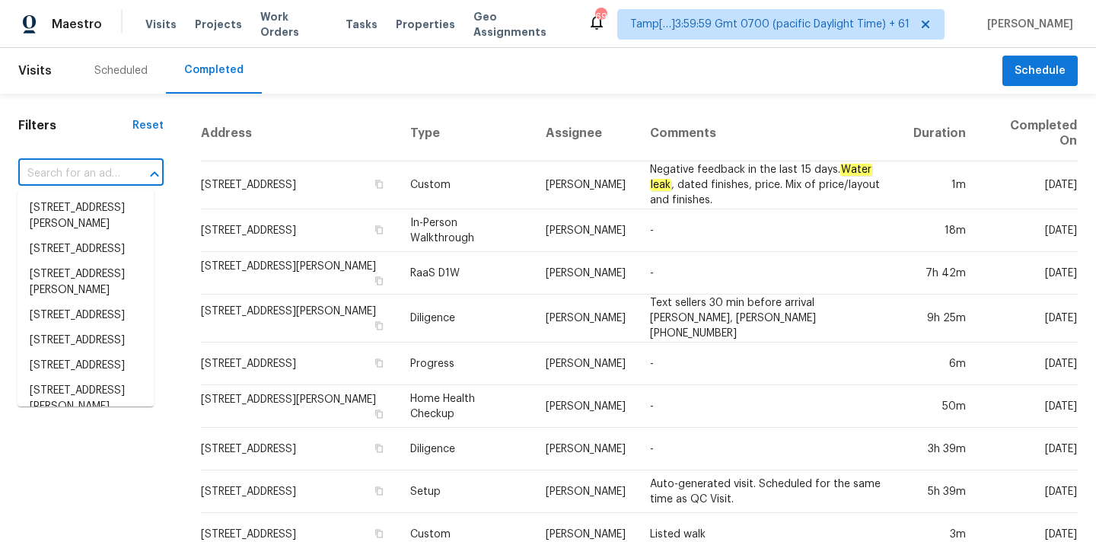
click at [73, 171] on input "text" at bounding box center [69, 174] width 103 height 24
paste input "[STREET_ADDRESS][PERSON_NAME]"
type input "[STREET_ADDRESS][PERSON_NAME]"
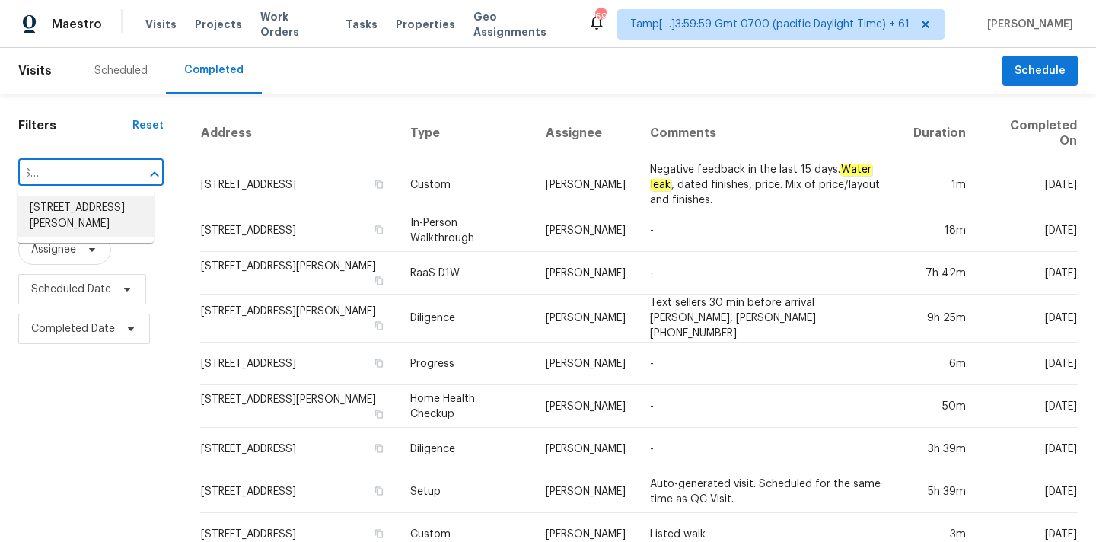
click at [76, 205] on li "[STREET_ADDRESS][PERSON_NAME]" at bounding box center [86, 216] width 136 height 41
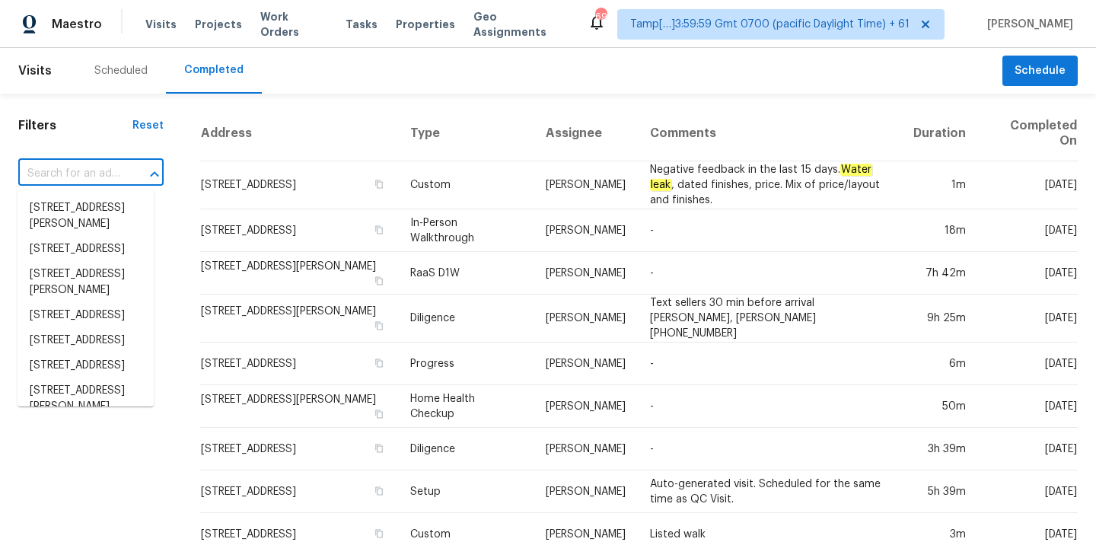
click at [84, 174] on input "text" at bounding box center [69, 174] width 103 height 24
paste input "[STREET_ADDRESS][PERSON_NAME]"
type input "[STREET_ADDRESS][PERSON_NAME]"
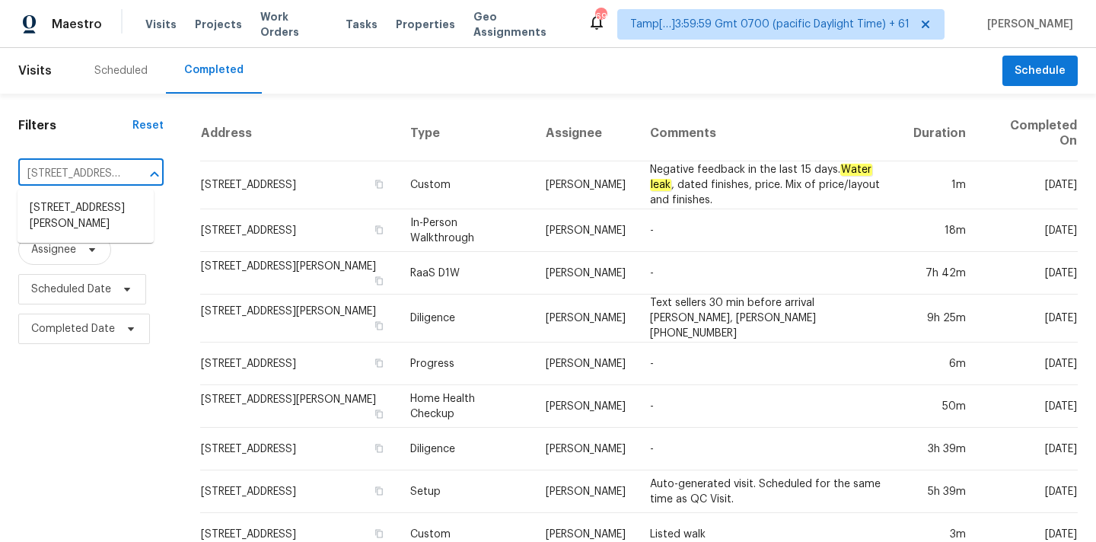
scroll to position [0, 92]
click at [91, 207] on li "[STREET_ADDRESS][PERSON_NAME]" at bounding box center [86, 216] width 136 height 41
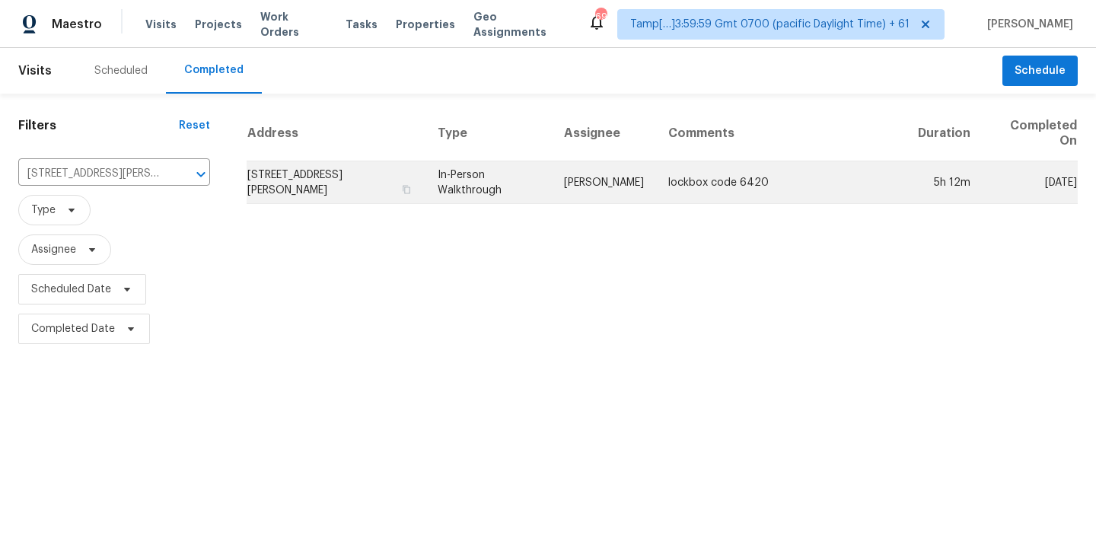
click at [552, 190] on td "In-Person Walkthrough" at bounding box center [489, 182] width 126 height 43
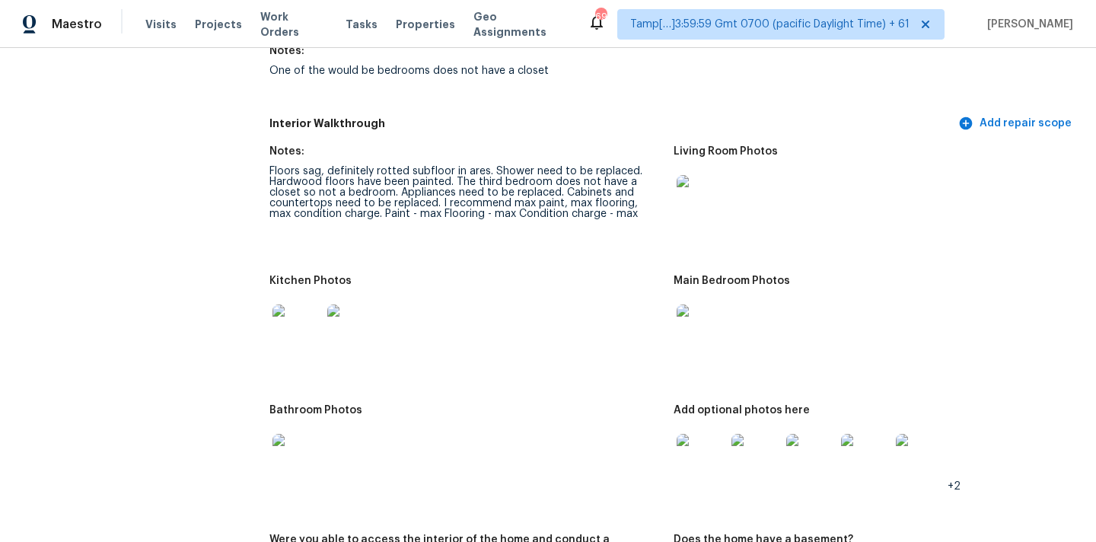
scroll to position [1800, 0]
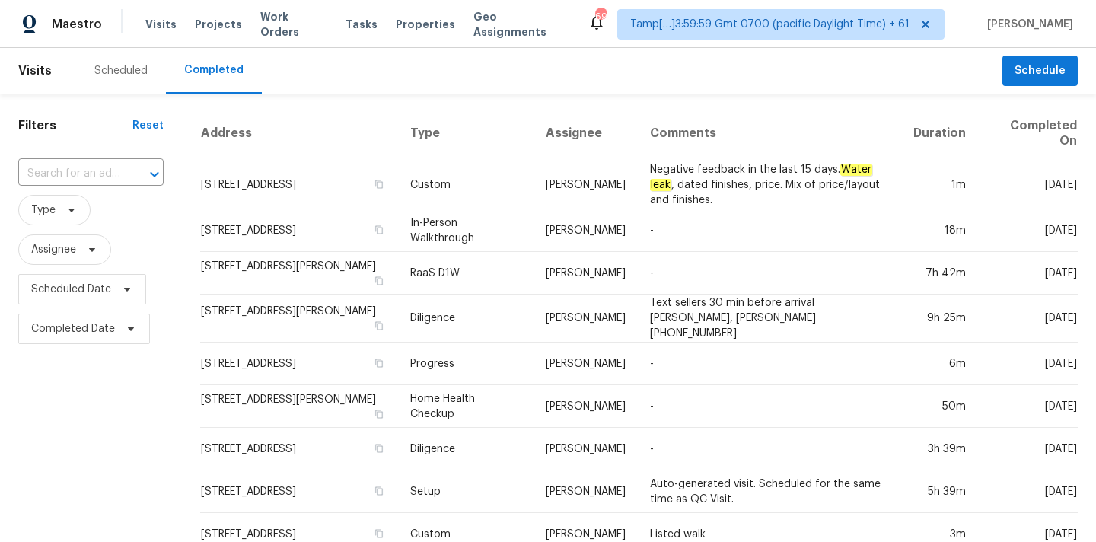
click at [78, 174] on input "text" at bounding box center [69, 174] width 103 height 24
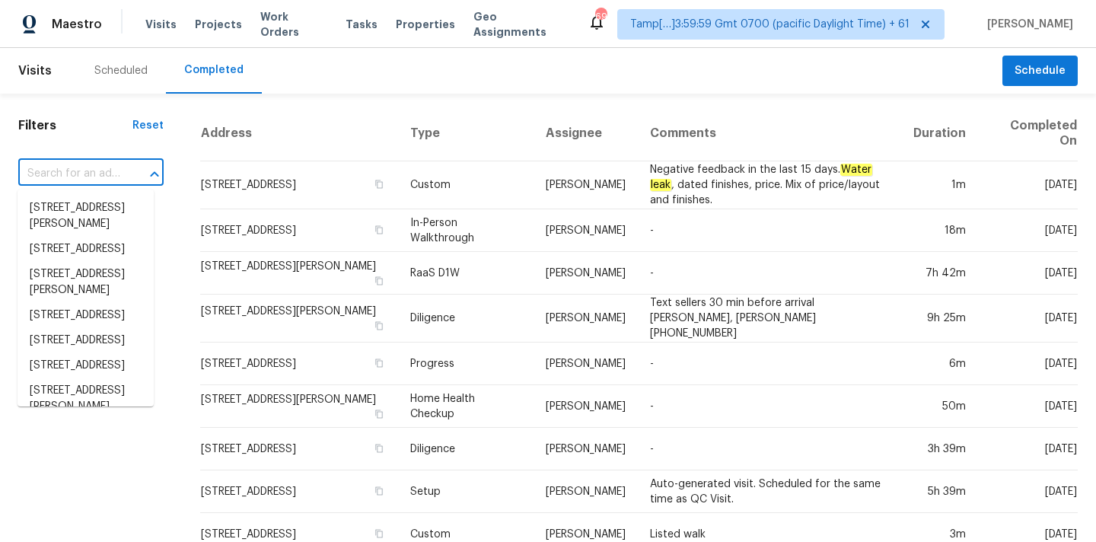
paste input "36635 Giles Rd, Grafton, OH 44044"
type input "36635 Giles Rd, Grafton, OH 44044"
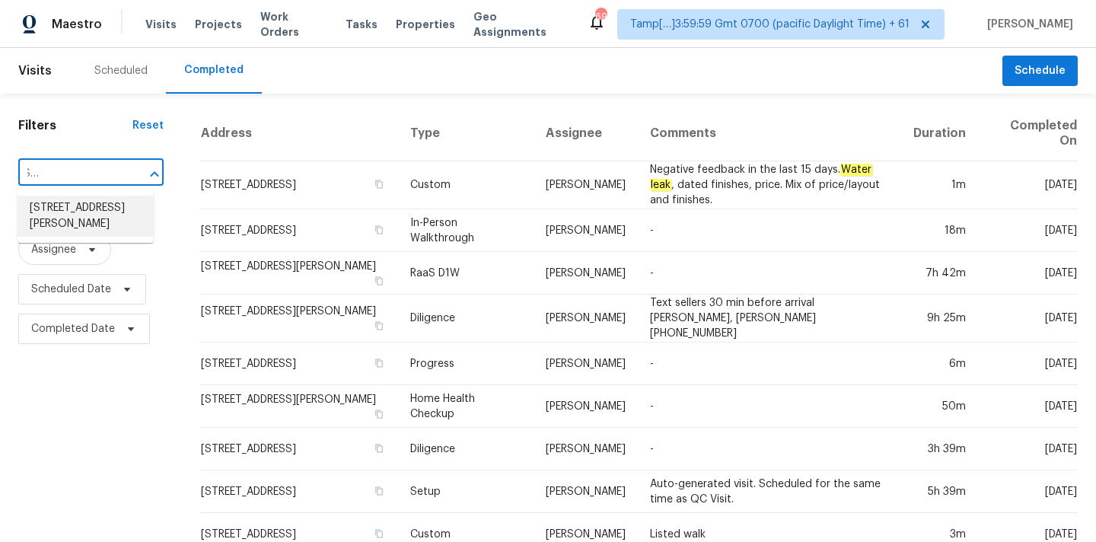
click at [82, 209] on li "36635 Giles Rd, Grafton, OH 44044" at bounding box center [86, 216] width 136 height 41
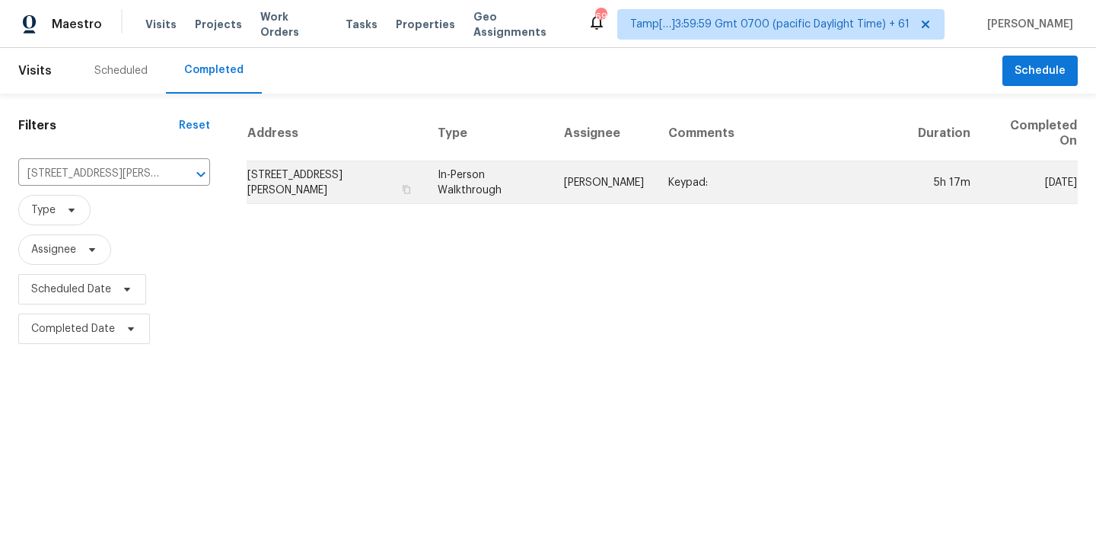
click at [585, 195] on td "Marissa Casias" at bounding box center [604, 182] width 104 height 43
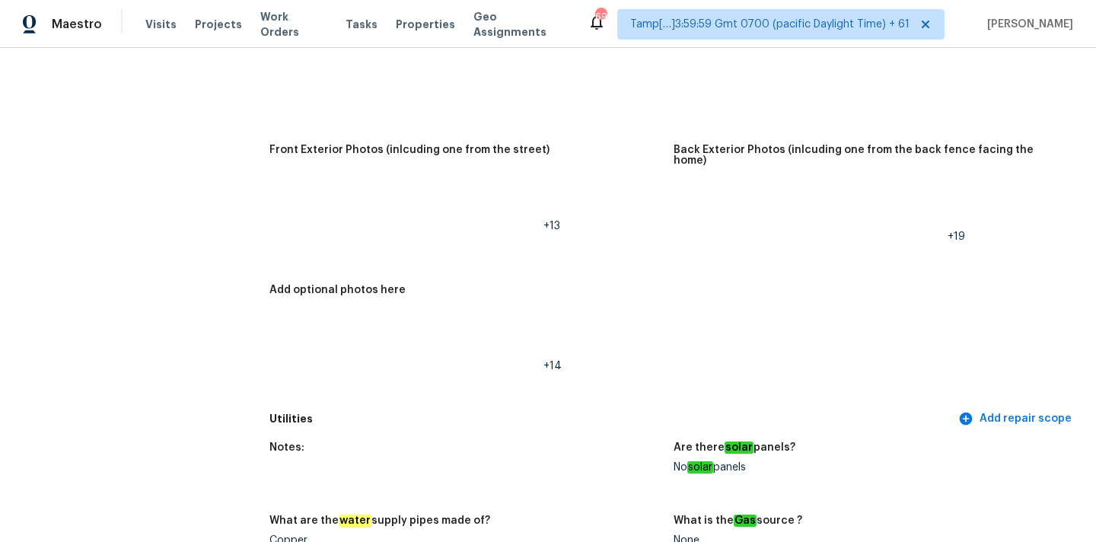
scroll to position [1098, 0]
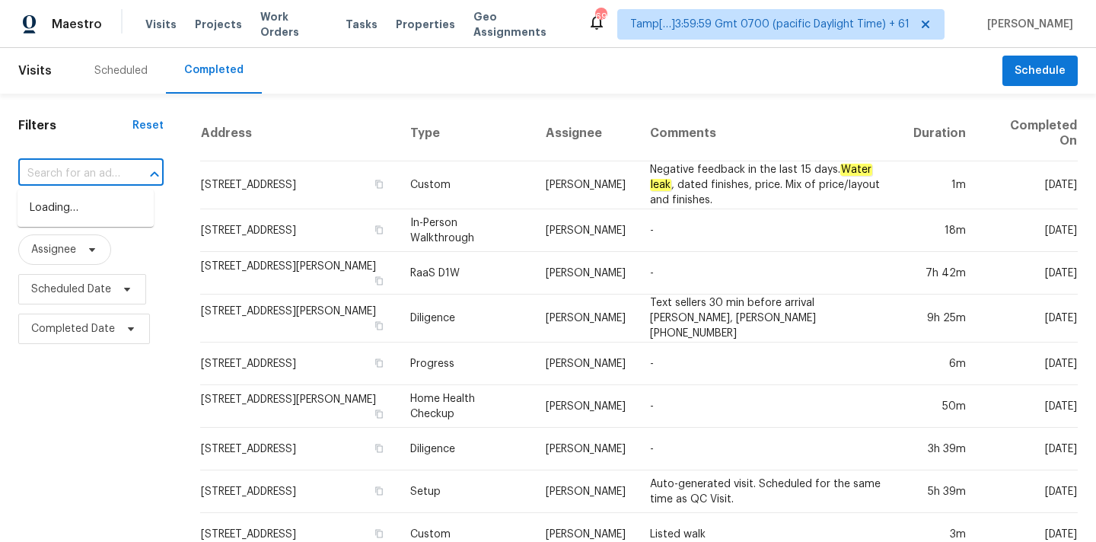
click at [70, 176] on input "text" at bounding box center [69, 174] width 103 height 24
paste input "4260 Viola Ave, Grove City, OH 43123"
type input "4260 Viola Ave, Grove City, OH 43123"
click at [75, 206] on li "4260 Viola Ave, Grove City, OH 43123" at bounding box center [86, 216] width 136 height 41
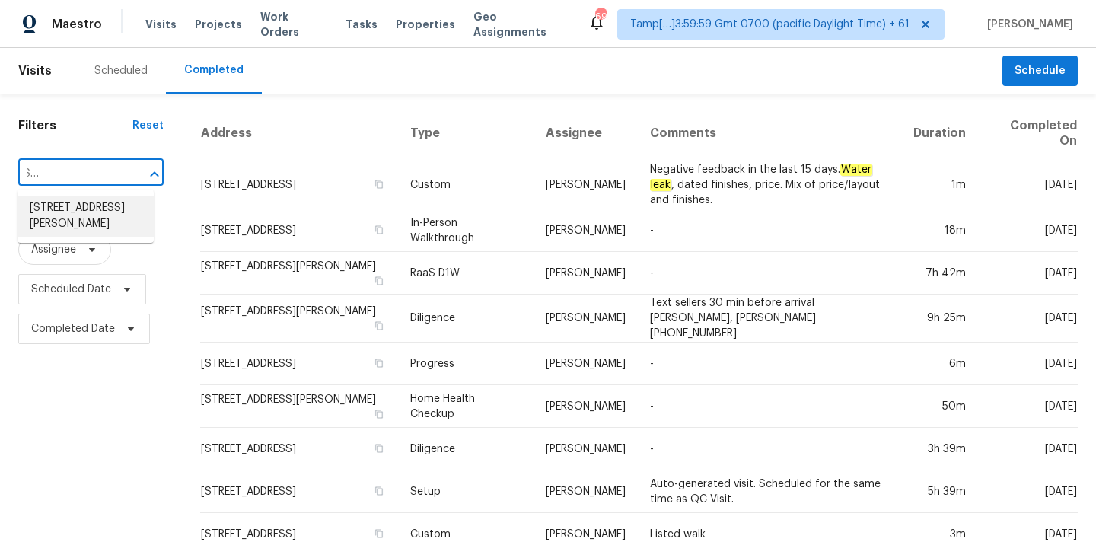
scroll to position [0, 0]
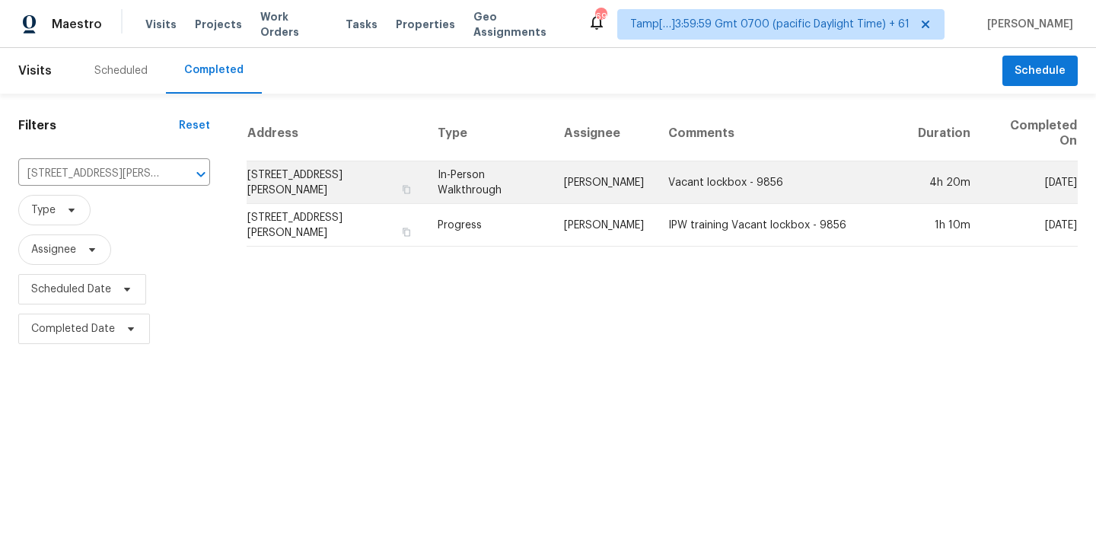
click at [552, 196] on td "Michael Foley" at bounding box center [604, 182] width 104 height 43
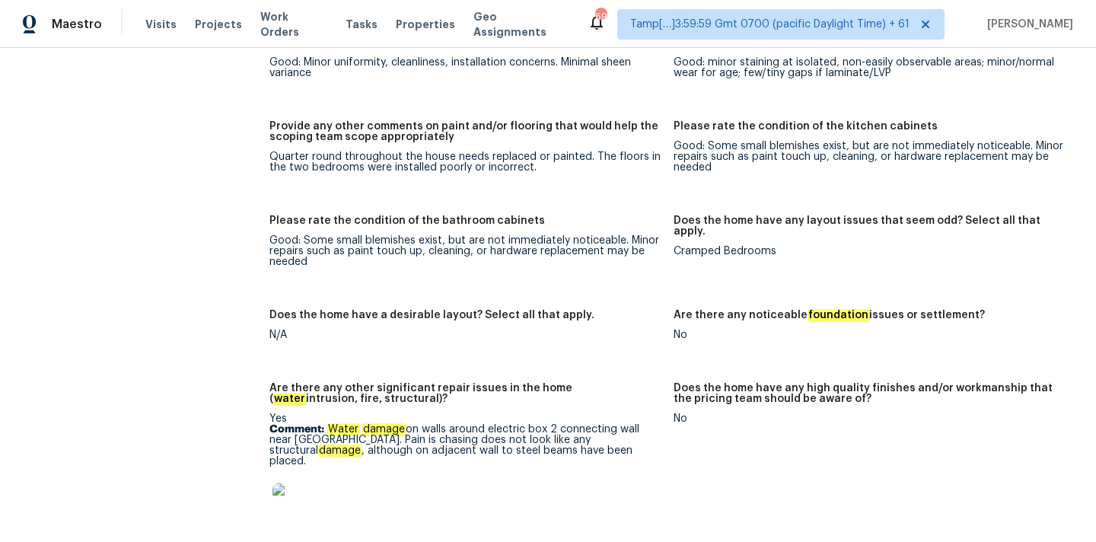
scroll to position [2648, 0]
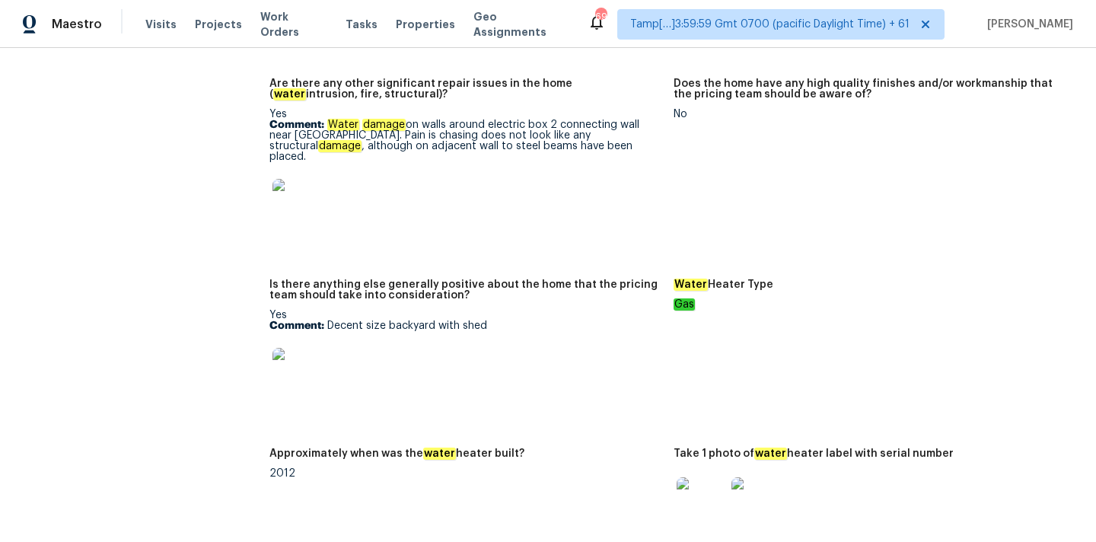
click at [289, 183] on img at bounding box center [297, 203] width 49 height 49
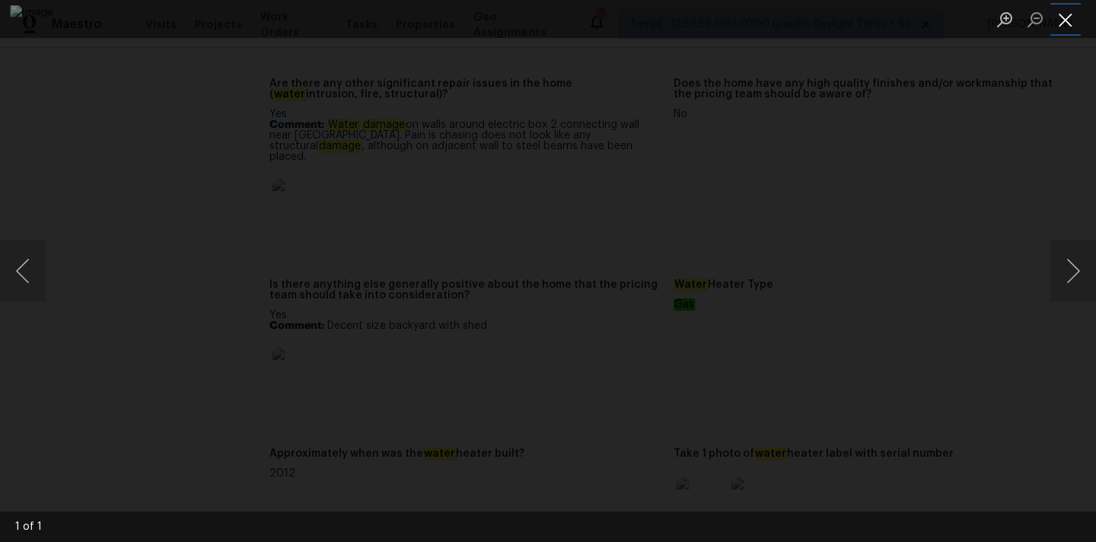
click at [1060, 22] on button "Close lightbox" at bounding box center [1066, 19] width 30 height 27
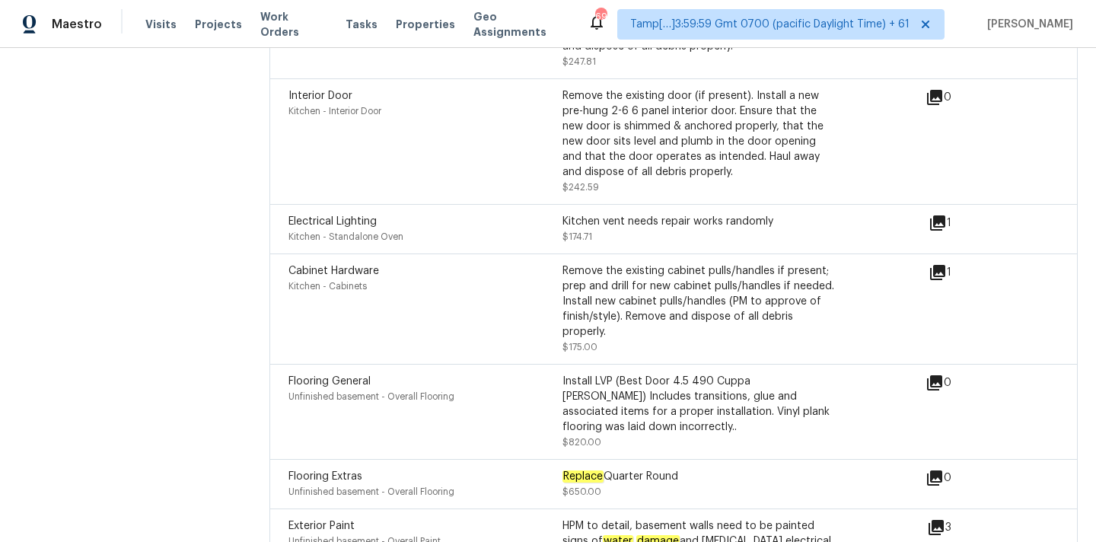
scroll to position [4034, 0]
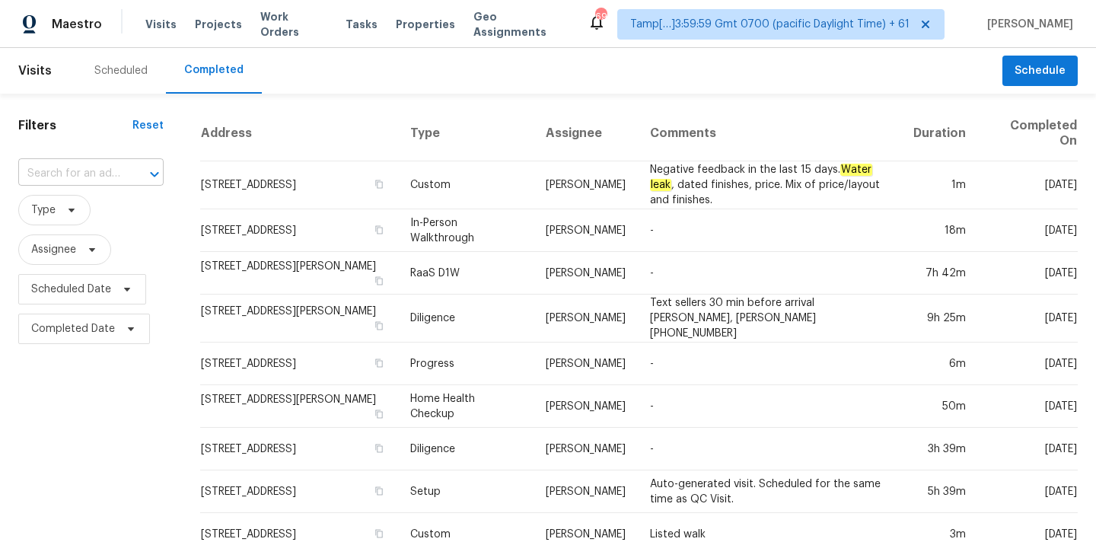
click at [86, 172] on input "text" at bounding box center [69, 174] width 103 height 24
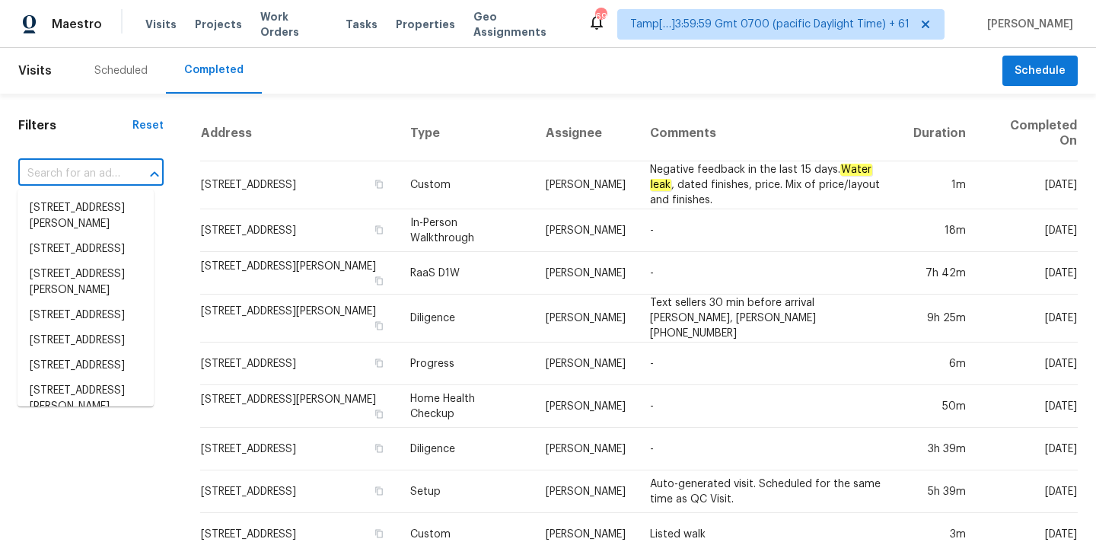
paste input "[STREET_ADDRESS]"
type input "[STREET_ADDRESS]"
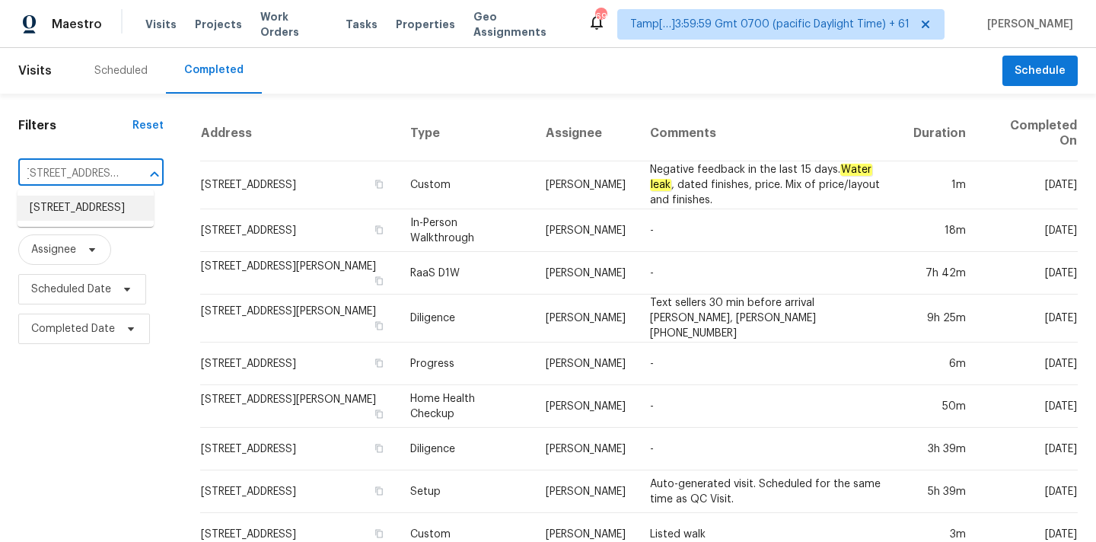
click at [87, 209] on li "[STREET_ADDRESS]" at bounding box center [86, 208] width 136 height 25
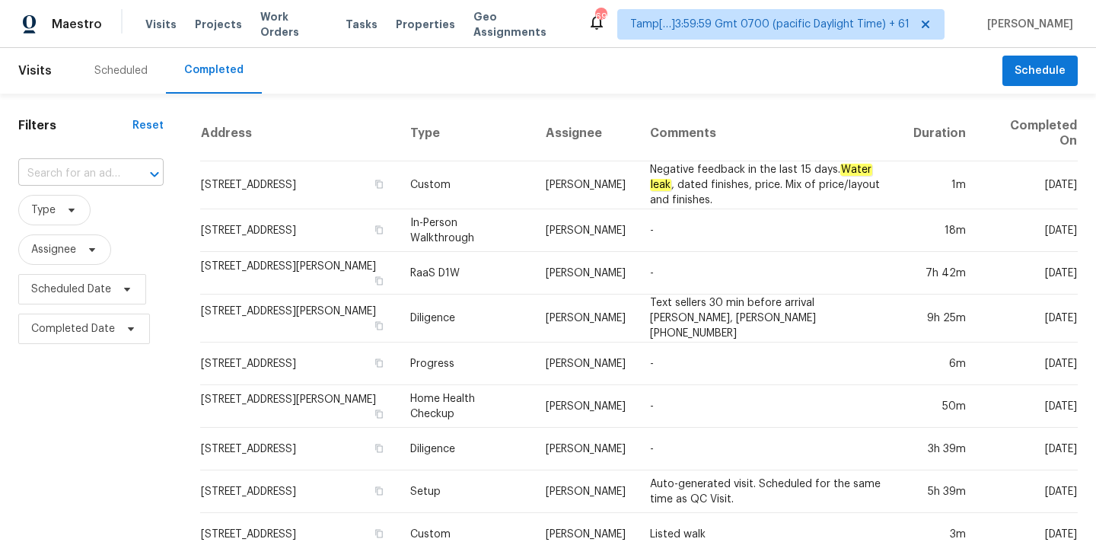
click at [72, 177] on input "text" at bounding box center [69, 174] width 103 height 24
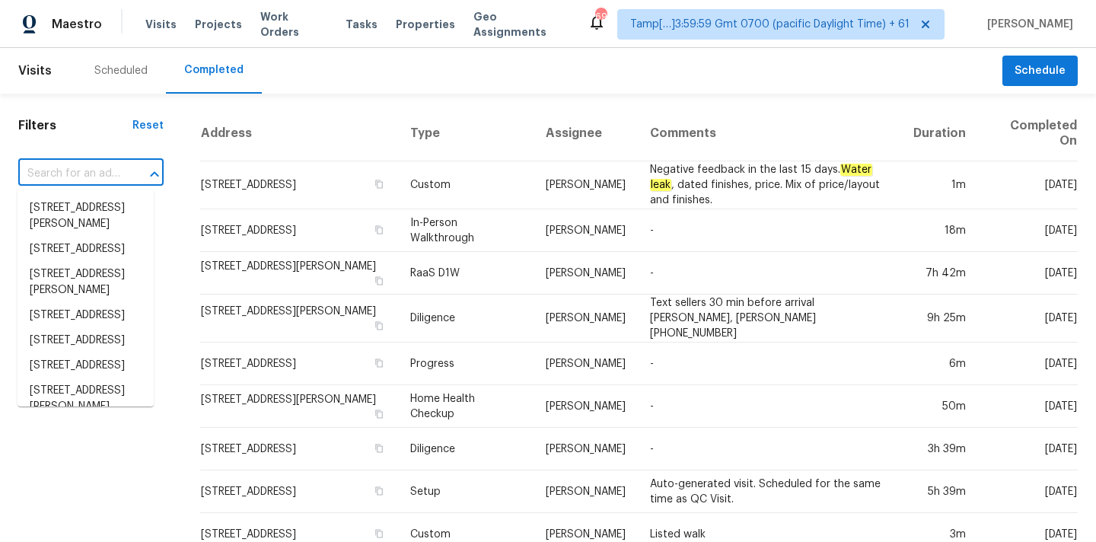
paste input "8022 Rockhampton Cir, Helena, AL 35080"
type input "8022 Rockhampton Cir, Helena, AL 35080"
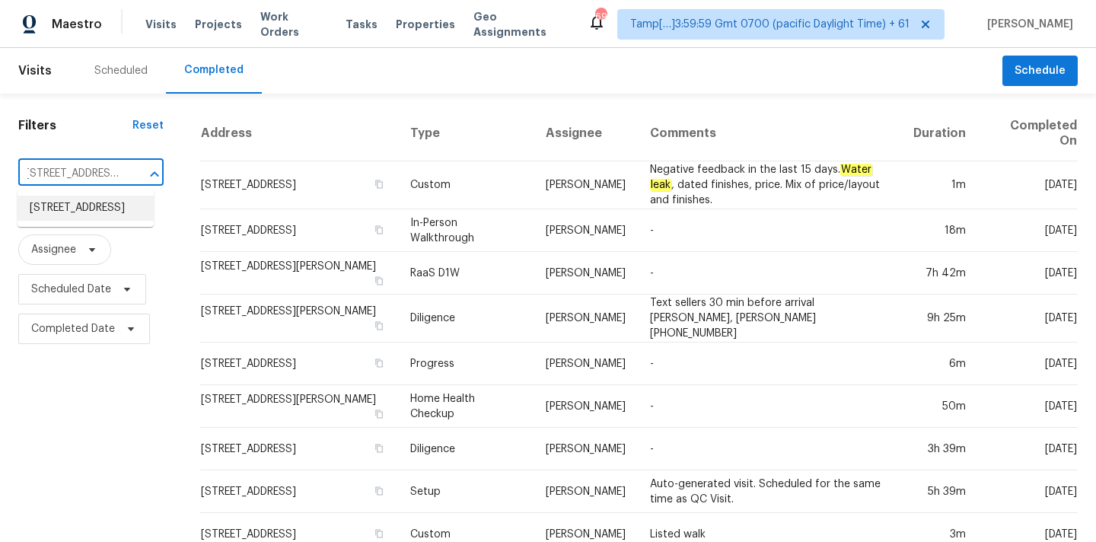
click at [75, 217] on li "8022 Rockhampton Cir, Helena, AL 35080" at bounding box center [86, 208] width 136 height 25
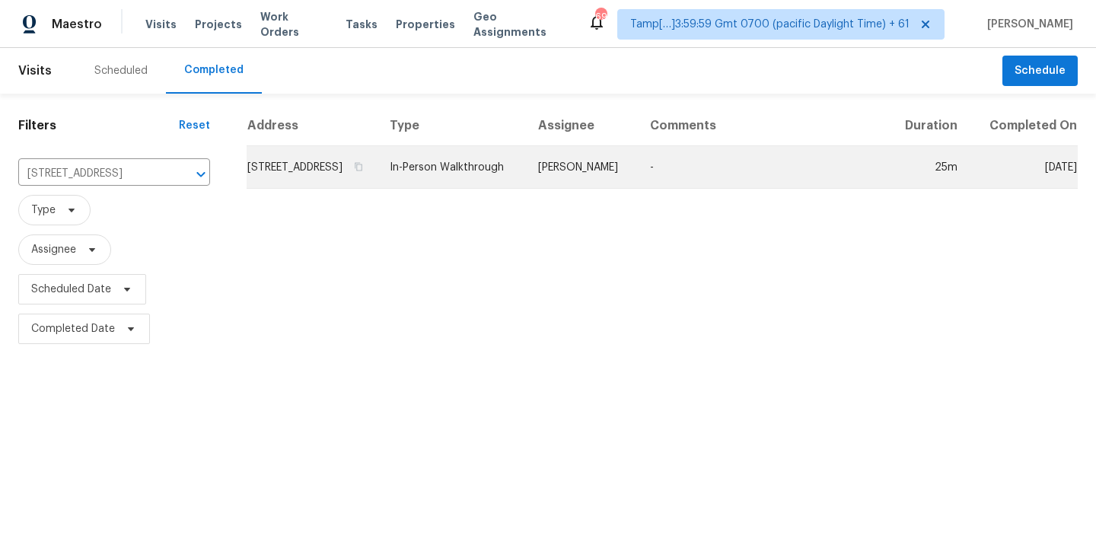
click at [638, 180] on td "[PERSON_NAME]" at bounding box center [582, 167] width 112 height 43
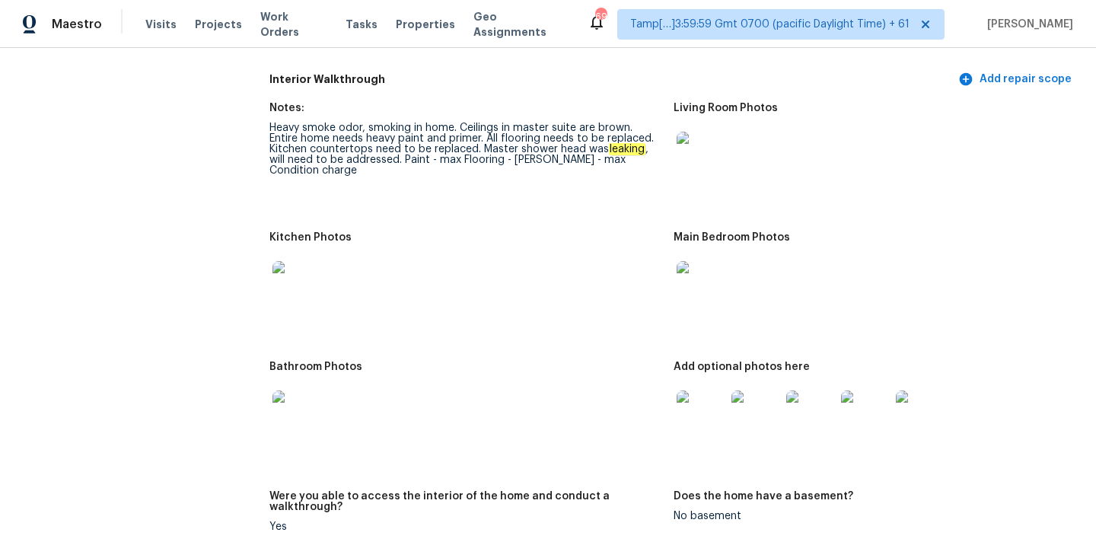
scroll to position [1558, 0]
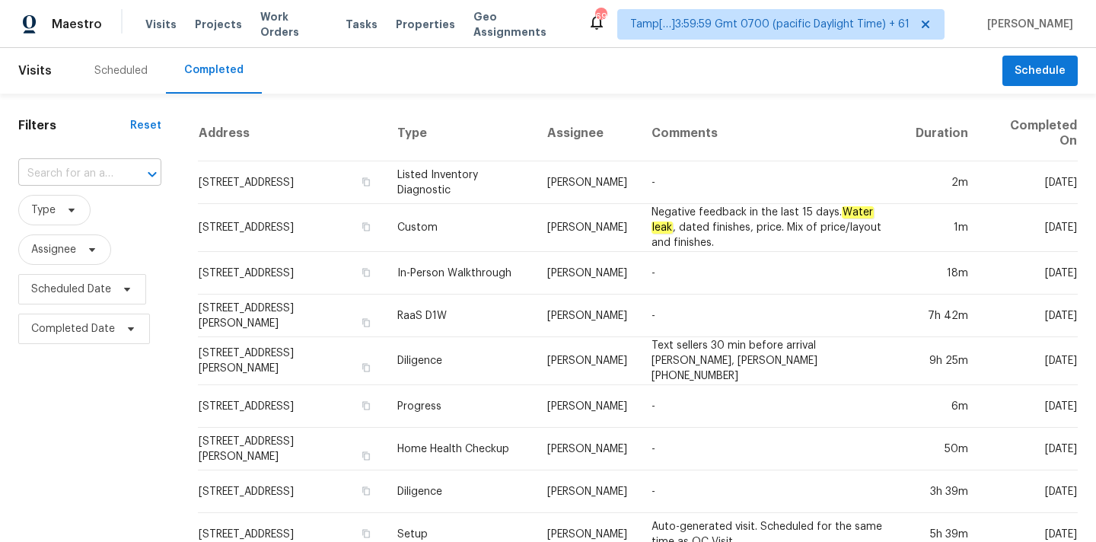
click at [100, 177] on input "text" at bounding box center [68, 174] width 100 height 24
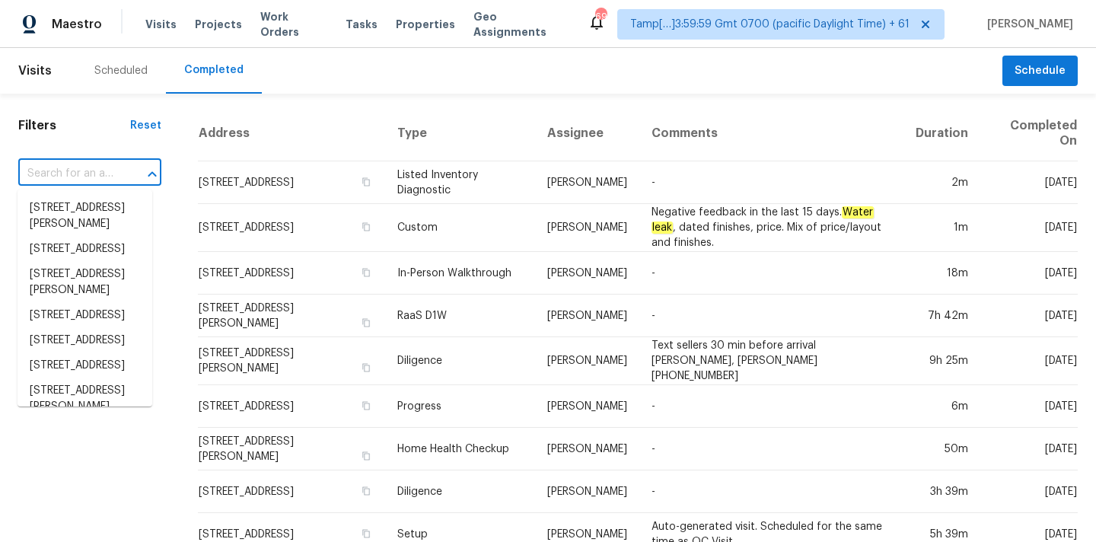
paste input "[STREET_ADDRESS]"
type input "[STREET_ADDRESS]"
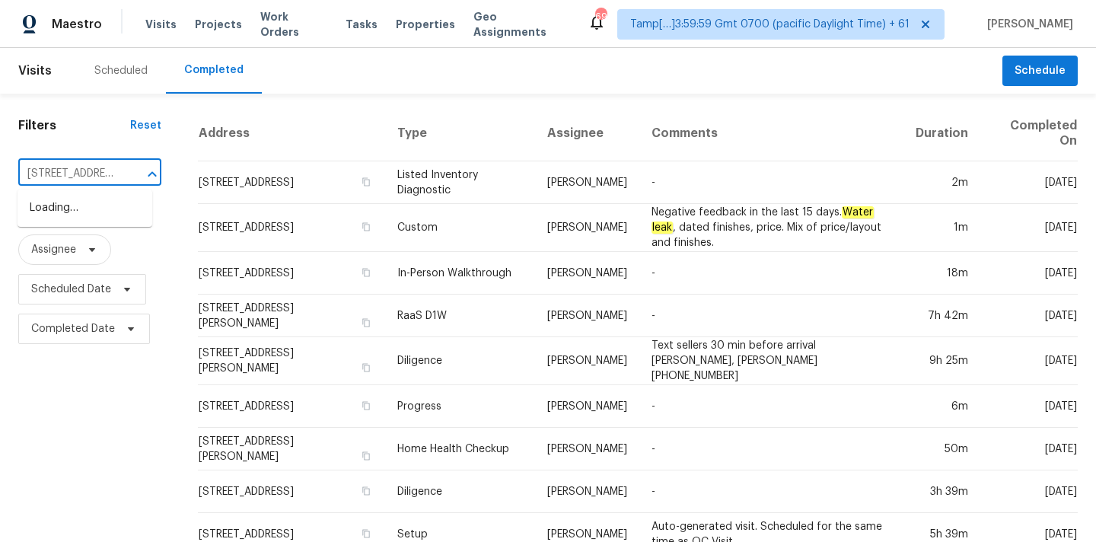
scroll to position [0, 139]
click at [88, 212] on li "[STREET_ADDRESS]" at bounding box center [85, 208] width 135 height 25
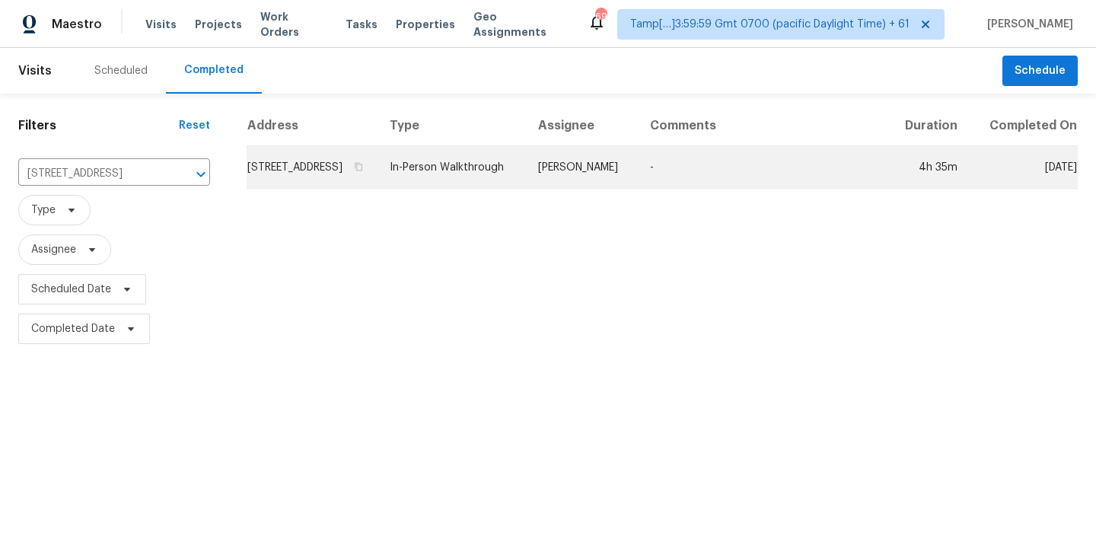
click at [526, 181] on td "In-Person Walkthrough" at bounding box center [452, 167] width 148 height 43
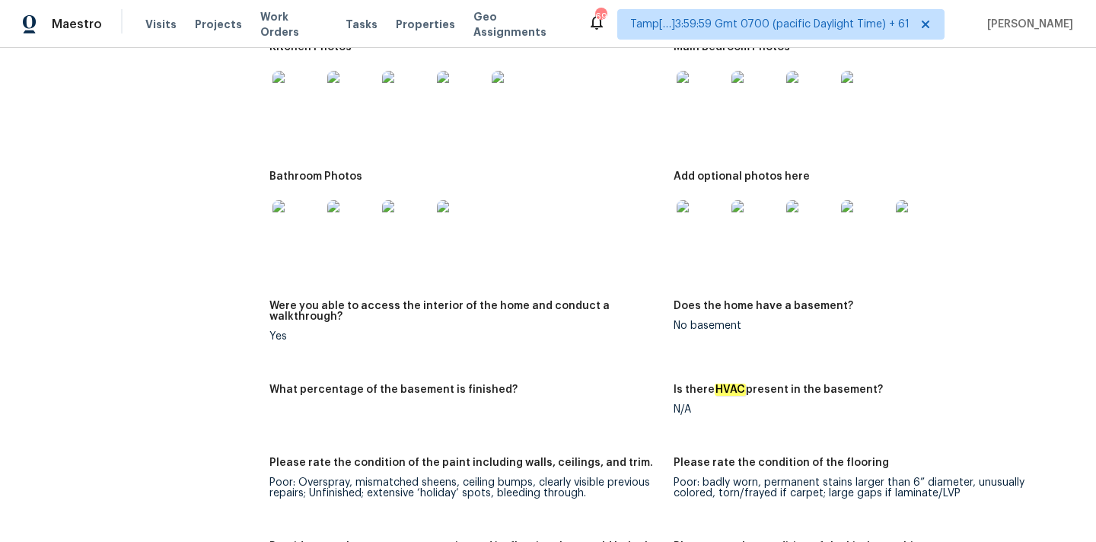
scroll to position [2996, 0]
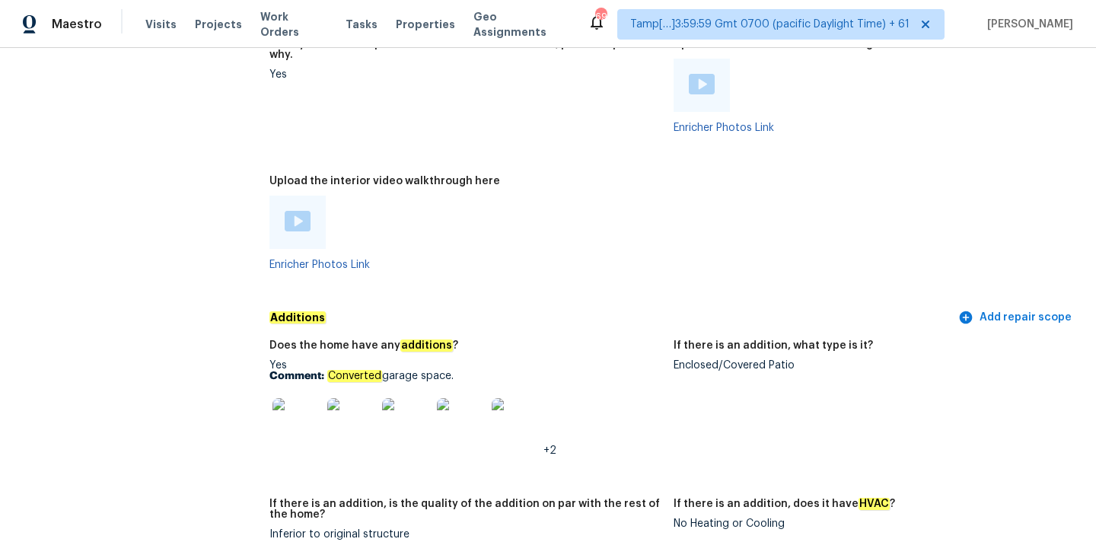
drag, startPoint x: 327, startPoint y: 354, endPoint x: 493, endPoint y: 354, distance: 165.2
click at [493, 371] on p "Comment: Converted garage space." at bounding box center [465, 376] width 392 height 11
copy p "Converted garage space."
click at [310, 410] on img at bounding box center [297, 422] width 49 height 49
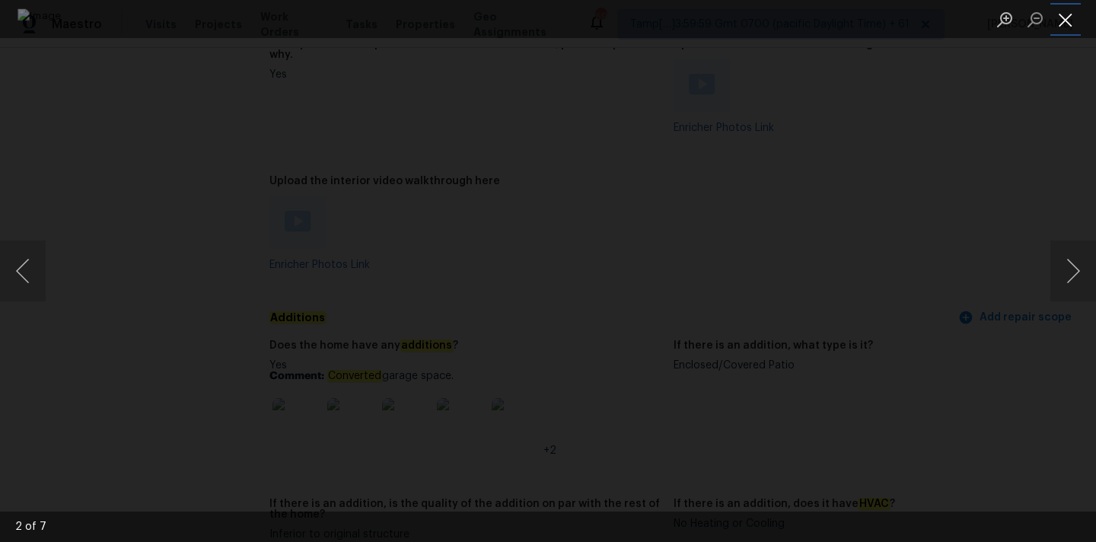
click at [1063, 15] on button "Close lightbox" at bounding box center [1066, 19] width 30 height 27
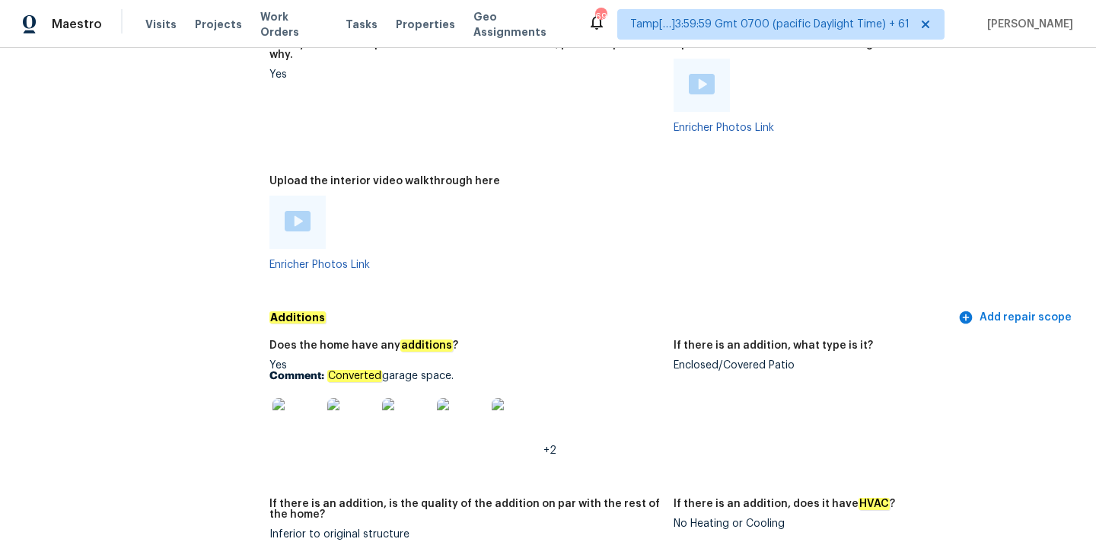
scroll to position [3409, 0]
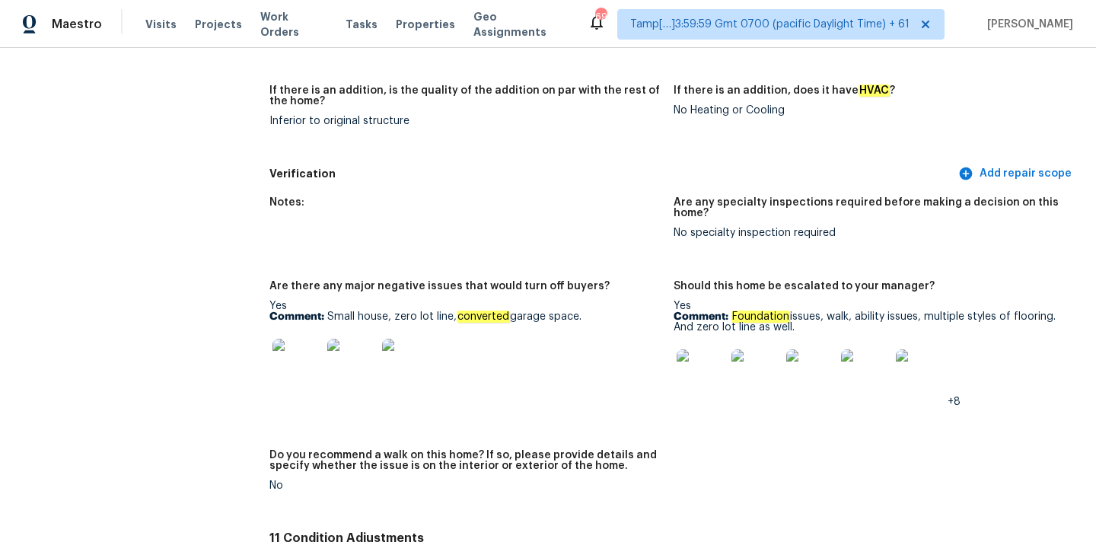
click at [702, 349] on img at bounding box center [701, 373] width 49 height 49
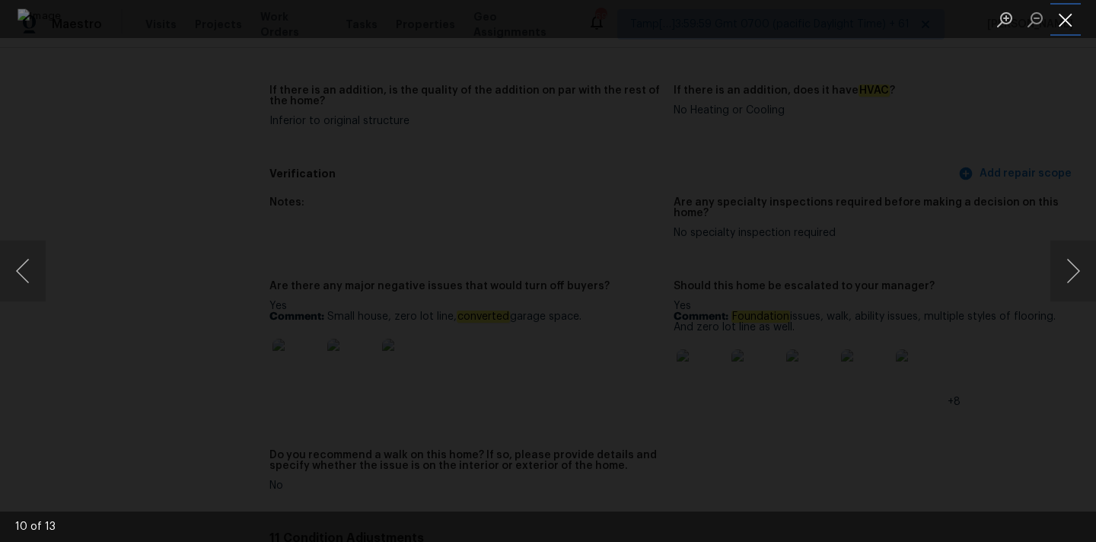
click at [1059, 21] on button "Close lightbox" at bounding box center [1066, 19] width 30 height 27
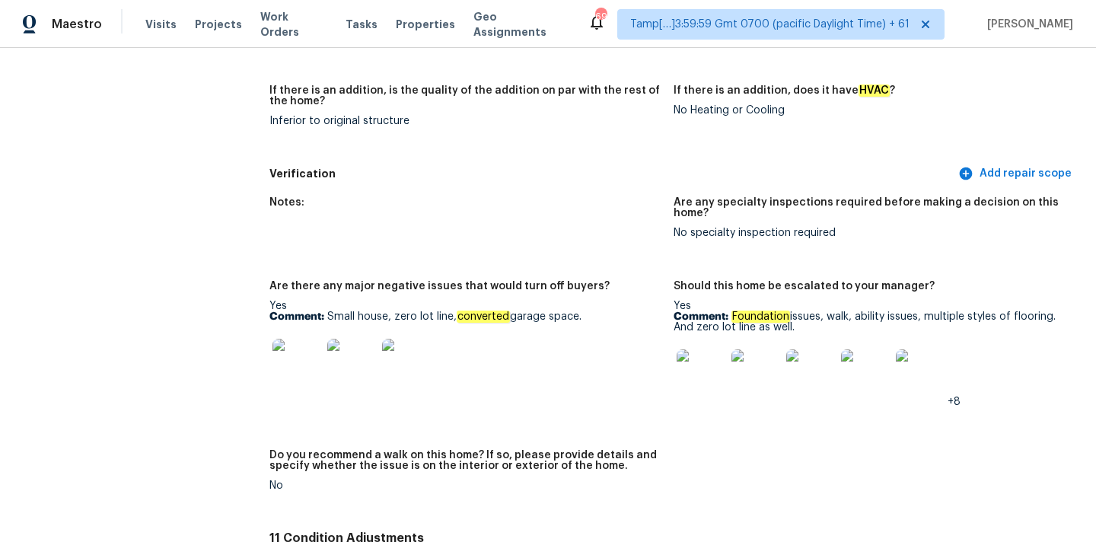
click at [760, 311] on em "Foundation" at bounding box center [761, 317] width 59 height 12
copy p "Foundation issues, walk, ability issues, multiple styles of flooring. And zero …"
drag, startPoint x: 732, startPoint y: 295, endPoint x: 818, endPoint y: 309, distance: 87.2
click at [818, 311] on p "Comment: Foundation issues, walk, ability issues, multiple styles of flooring. …" at bounding box center [870, 321] width 392 height 21
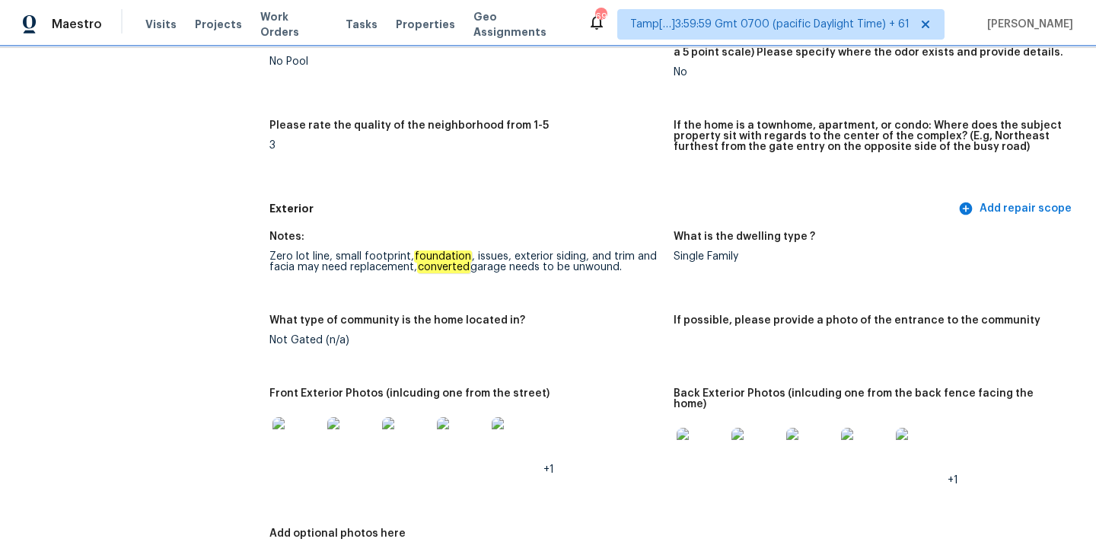
scroll to position [477, 0]
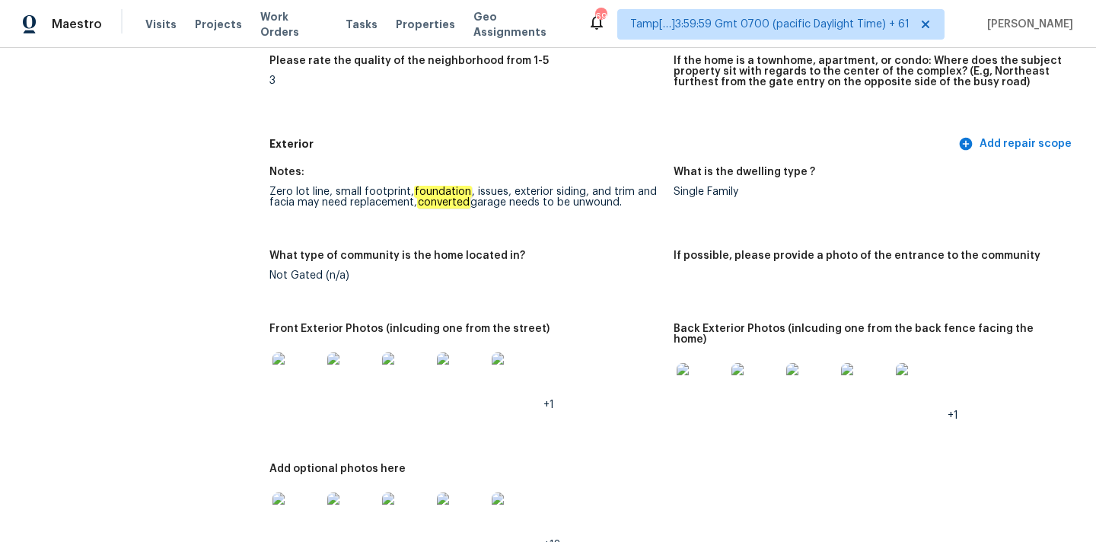
click at [438, 193] on em "foundation" at bounding box center [443, 192] width 58 height 12
copy em "foundation"
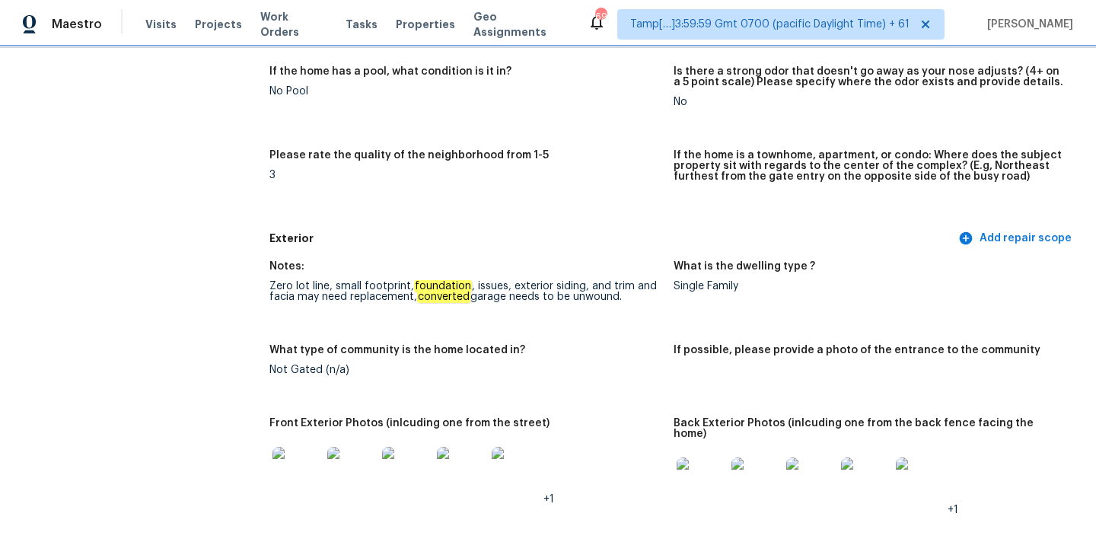
scroll to position [438, 0]
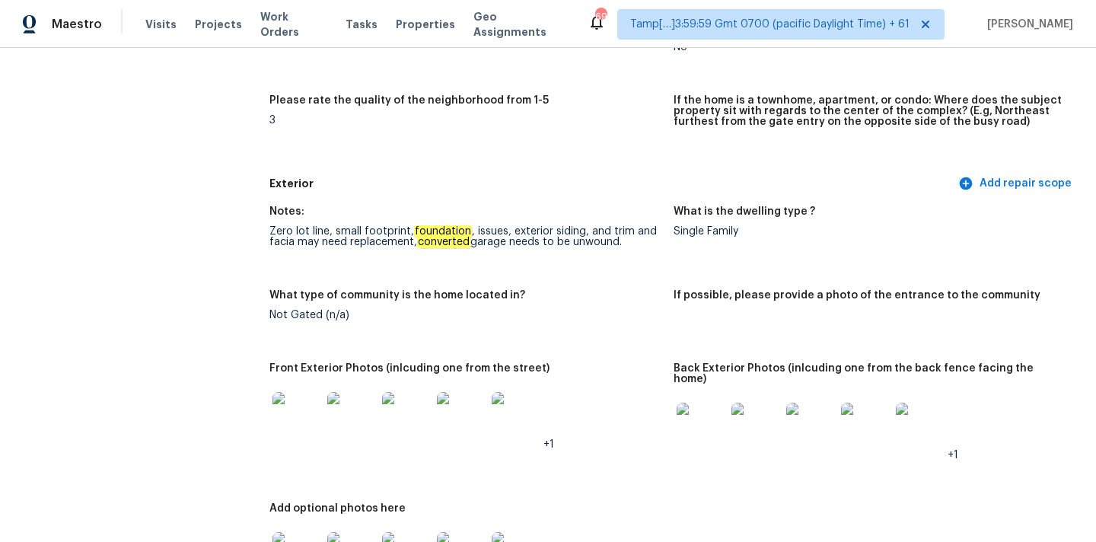
click at [563, 231] on div "Zero lot line, small footprint, foundation , issues, exterior siding, and trim …" at bounding box center [465, 236] width 392 height 21
copy div "siding"
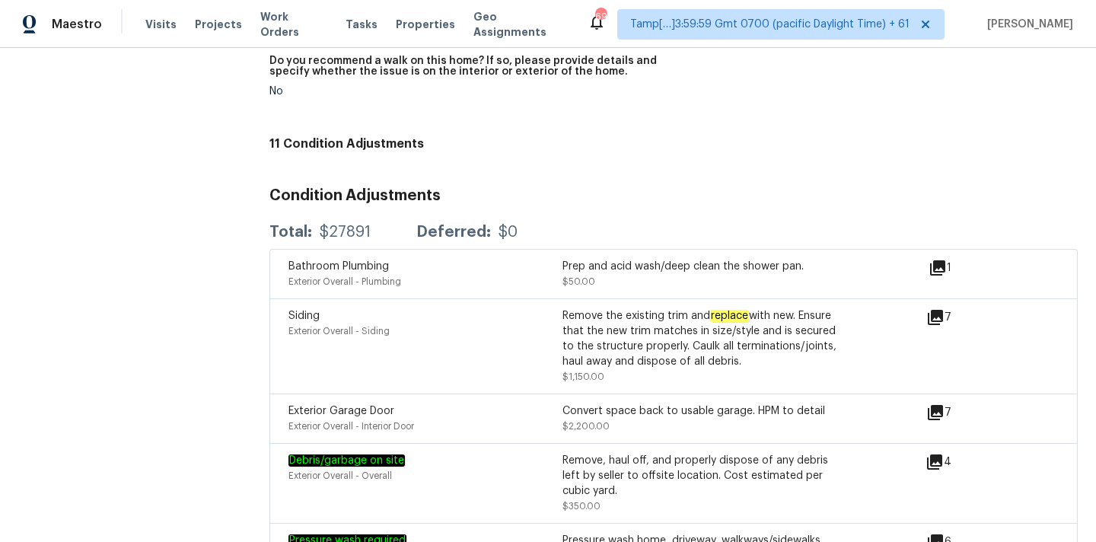
scroll to position [374, 0]
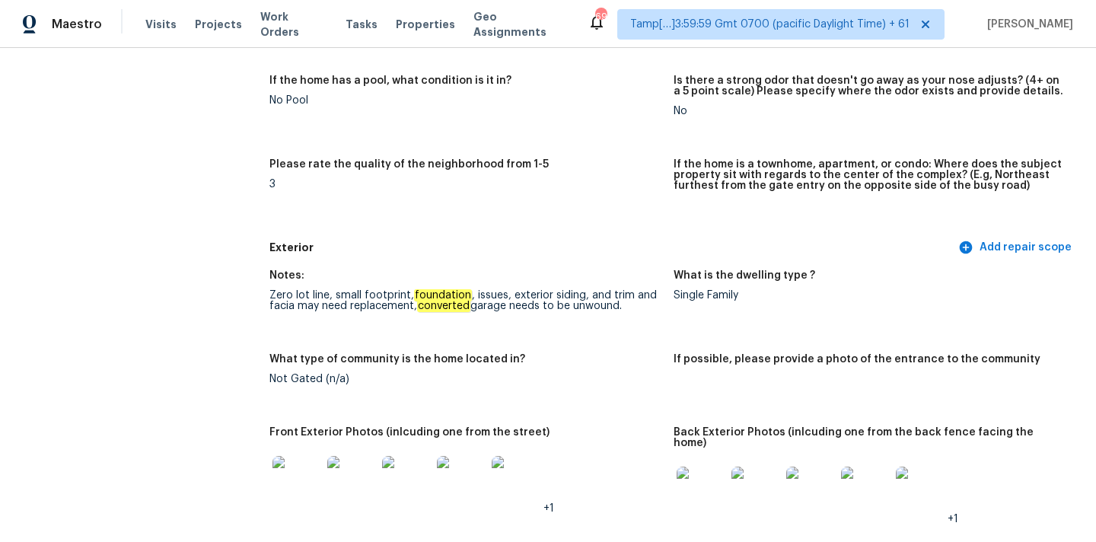
click at [284, 308] on div "Zero lot line, small footprint, foundation , issues, exterior siding, and trim …" at bounding box center [465, 300] width 392 height 21
copy div "facia"
click at [564, 292] on div "Zero lot line, small footprint, foundation , issues, exterior siding, and trim …" at bounding box center [465, 300] width 392 height 21
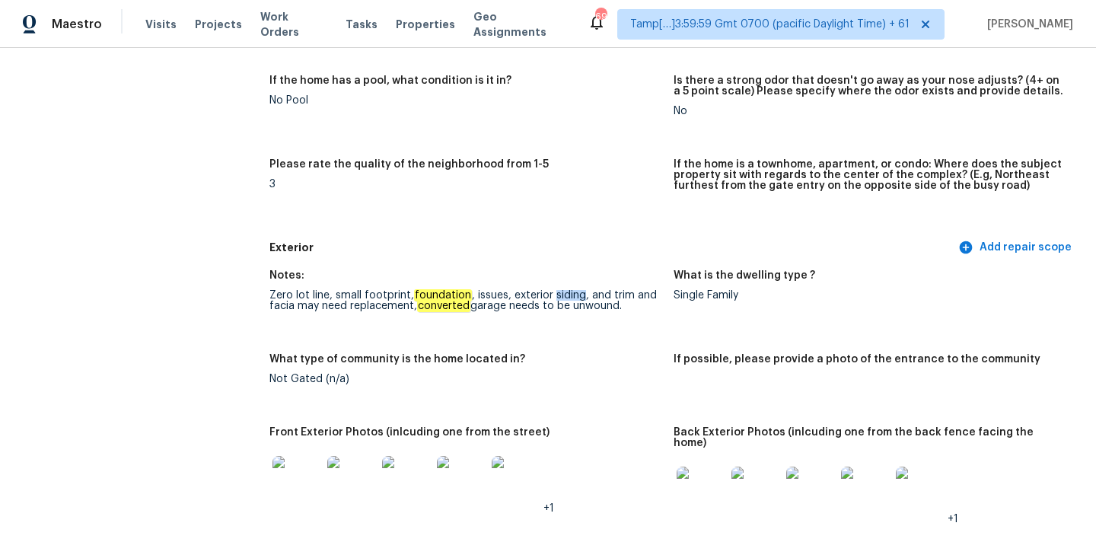
copy div "siding"
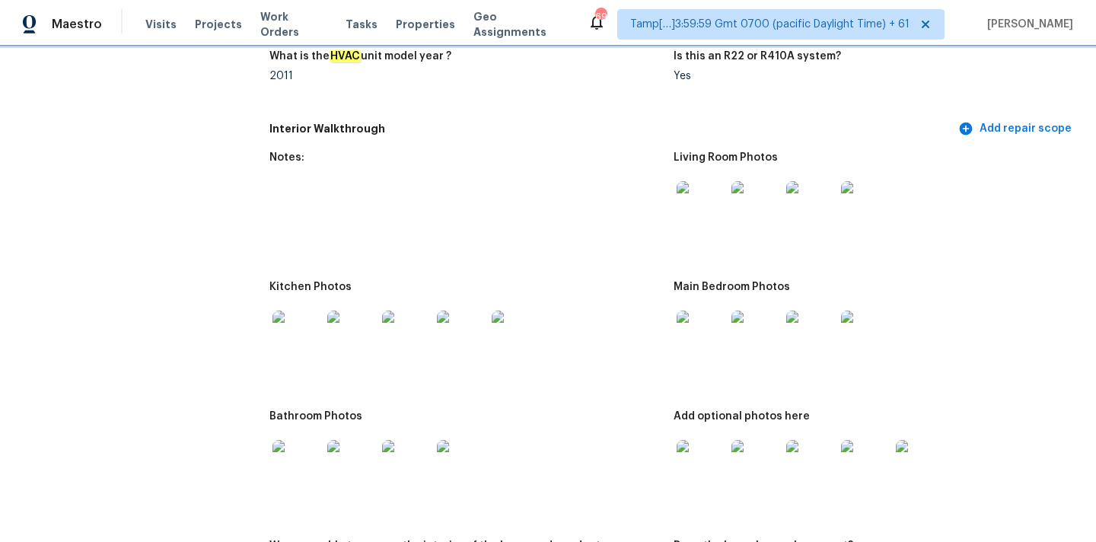
scroll to position [1544, 0]
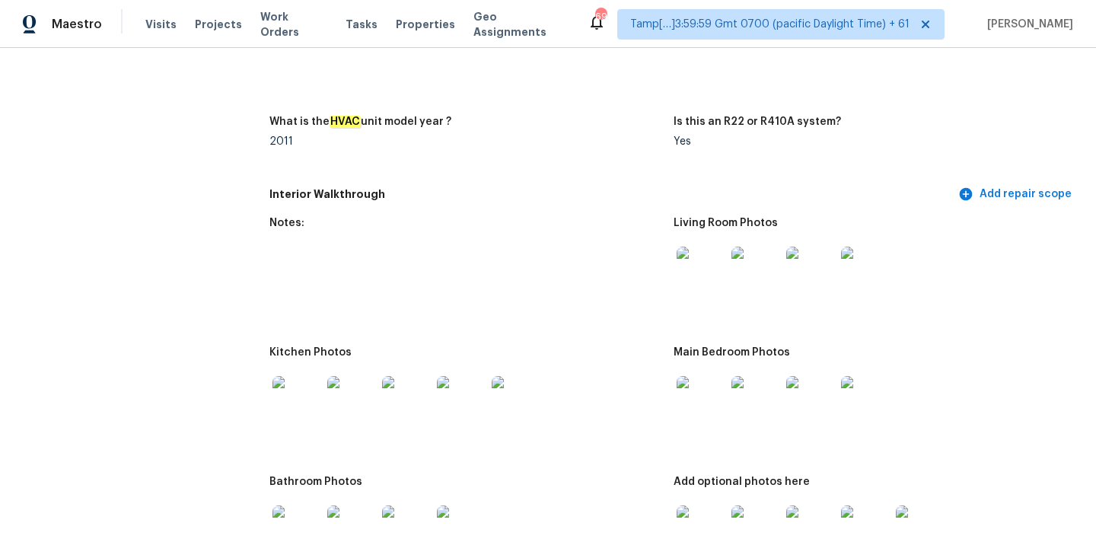
click at [688, 279] on img at bounding box center [701, 271] width 49 height 49
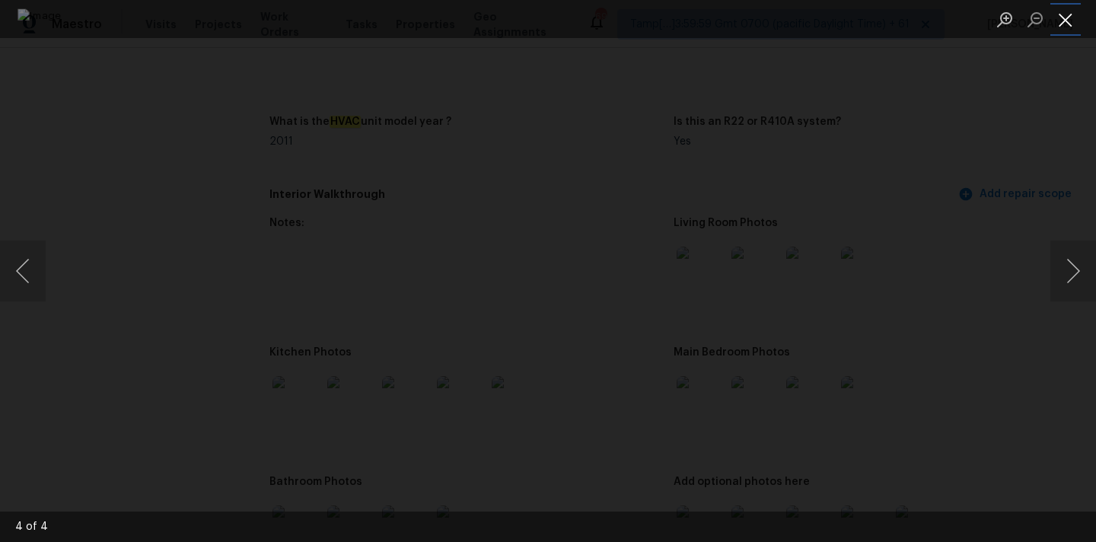
click at [1063, 19] on button "Close lightbox" at bounding box center [1066, 19] width 30 height 27
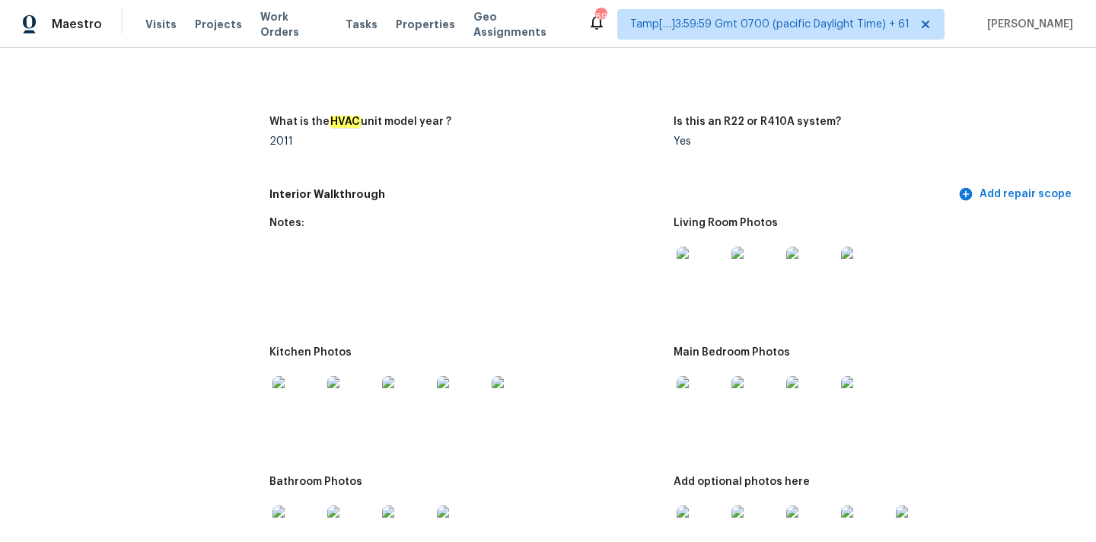
click at [695, 394] on img at bounding box center [701, 400] width 49 height 49
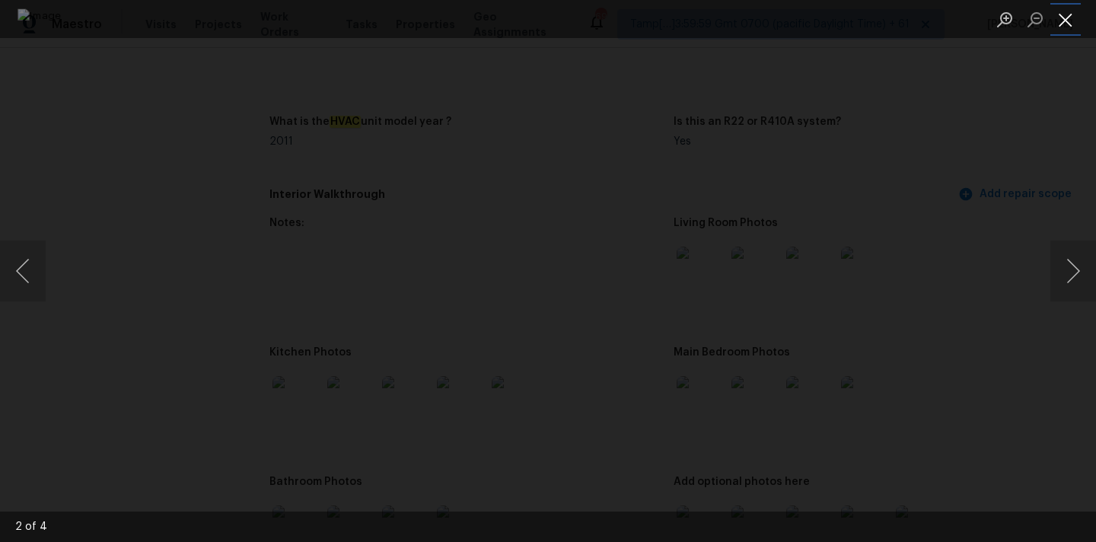
click at [1059, 11] on button "Close lightbox" at bounding box center [1066, 19] width 30 height 27
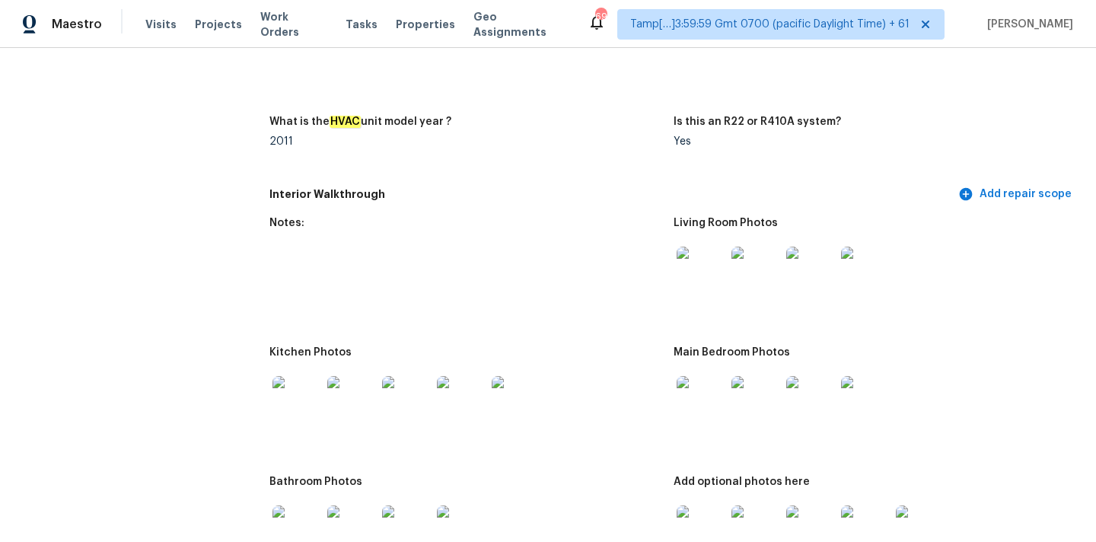
click at [300, 385] on img at bounding box center [297, 400] width 49 height 49
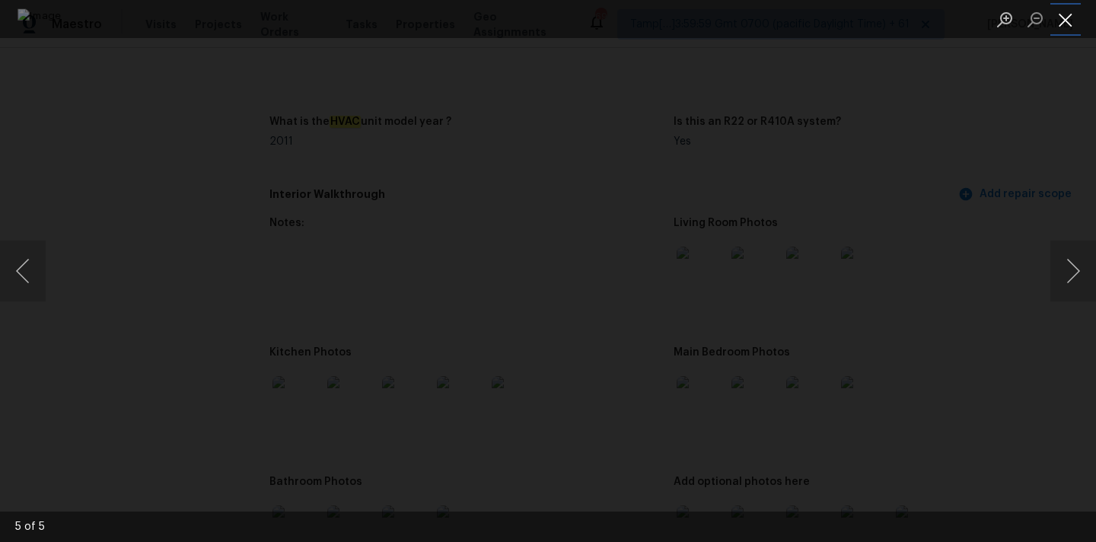
click at [1076, 18] on button "Close lightbox" at bounding box center [1066, 19] width 30 height 27
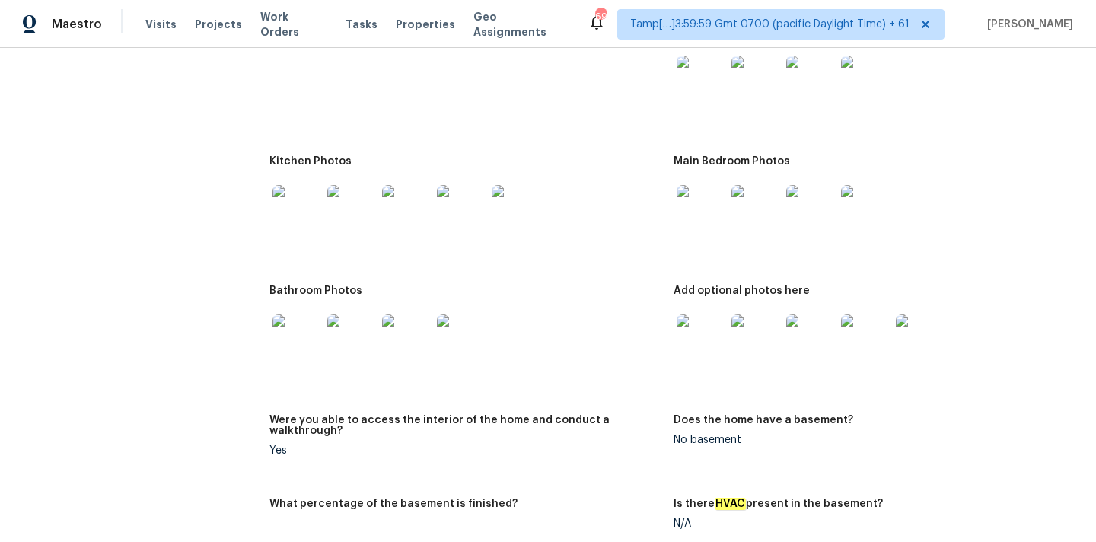
scroll to position [1742, 0]
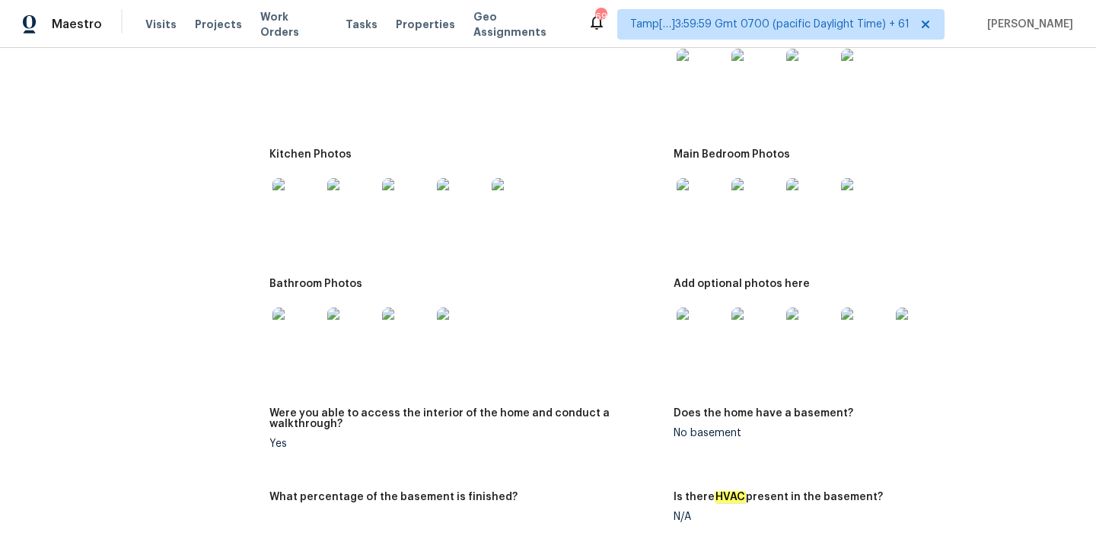
click at [280, 335] on img at bounding box center [297, 332] width 49 height 49
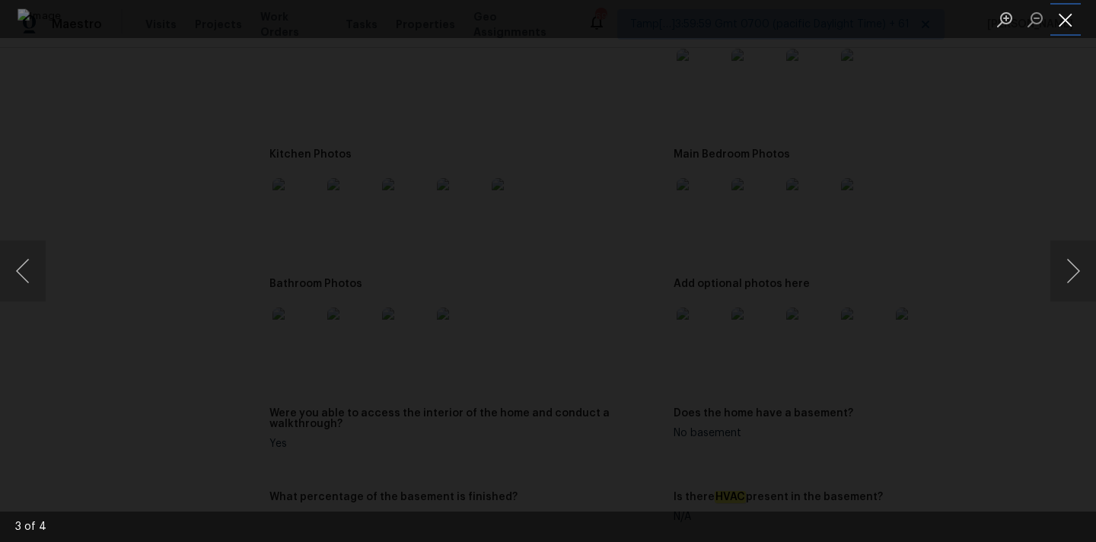
click at [1065, 20] on button "Close lightbox" at bounding box center [1066, 19] width 30 height 27
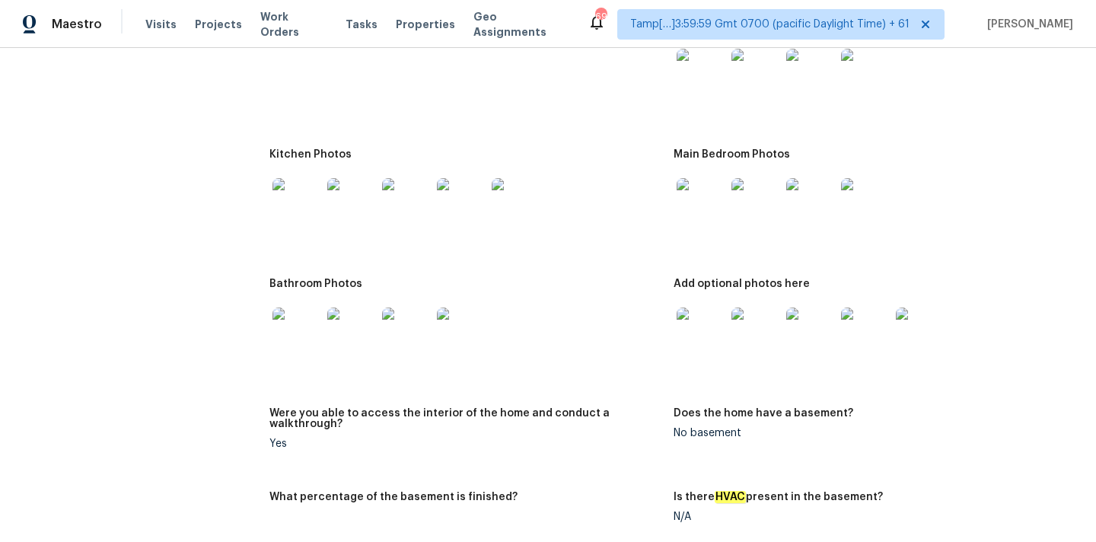
click at [691, 324] on img at bounding box center [701, 332] width 49 height 49
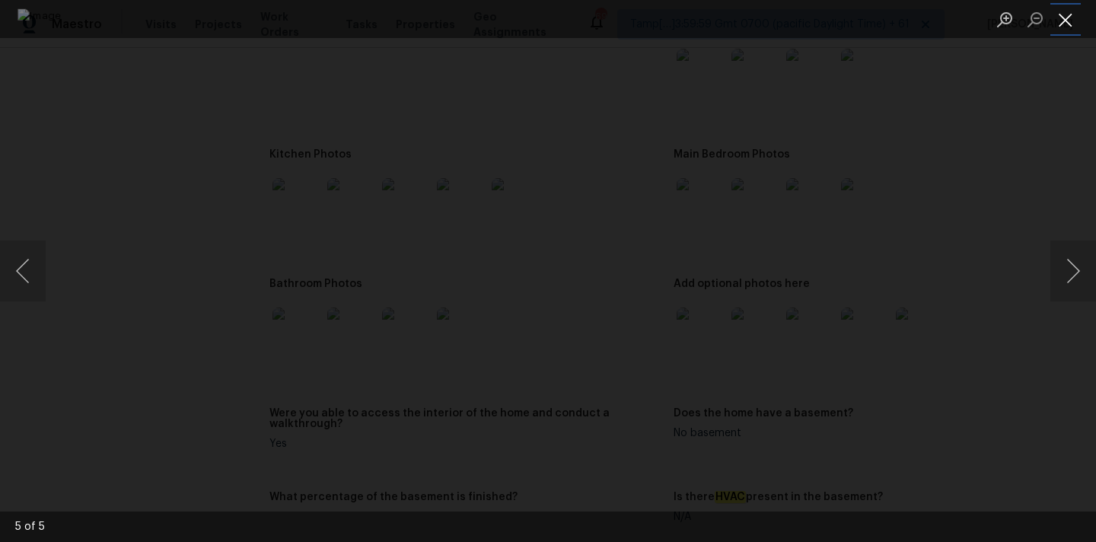
click at [1063, 24] on button "Close lightbox" at bounding box center [1066, 19] width 30 height 27
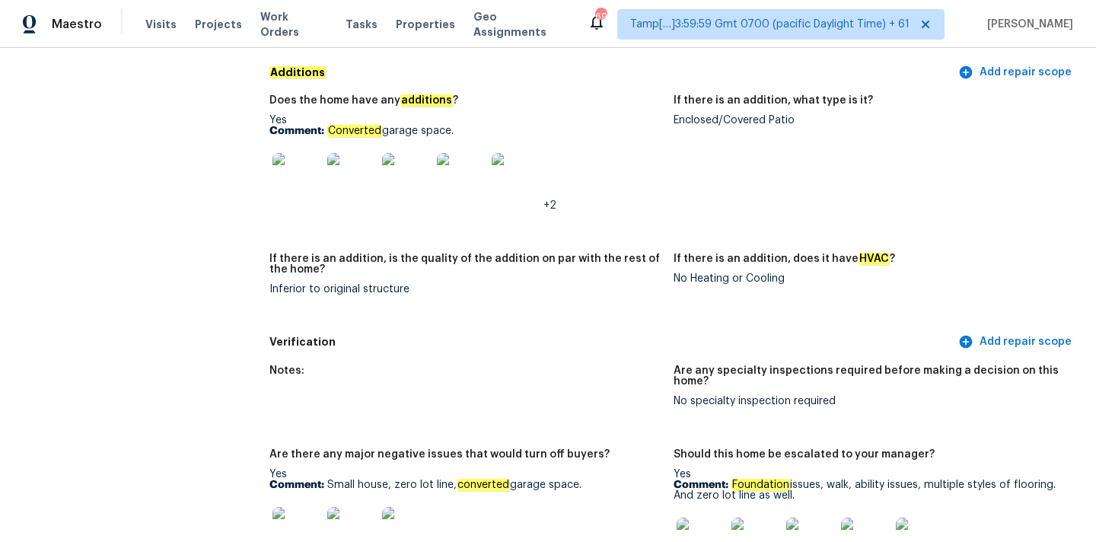
scroll to position [3237, 0]
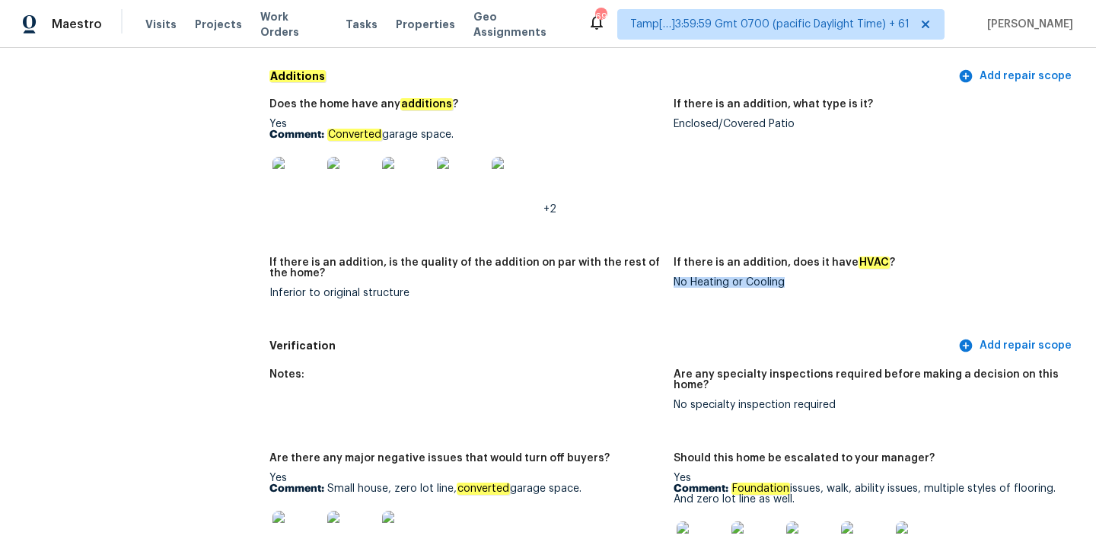
drag, startPoint x: 675, startPoint y: 262, endPoint x: 805, endPoint y: 260, distance: 129.4
click at [805, 277] on div "No Heating or Cooling" at bounding box center [870, 282] width 392 height 11
copy div "No Heating or Cooling"
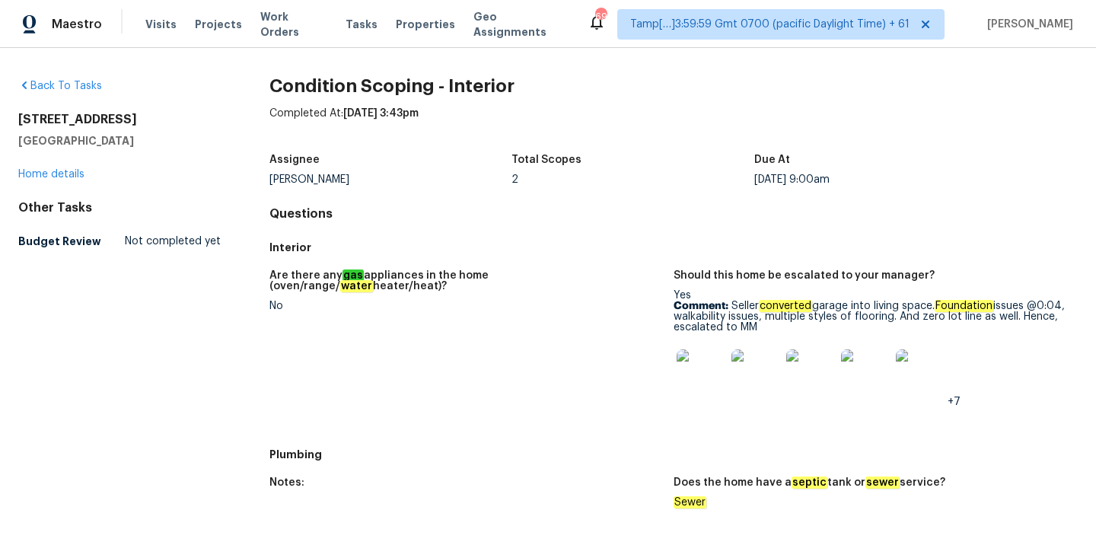
scroll to position [793, 0]
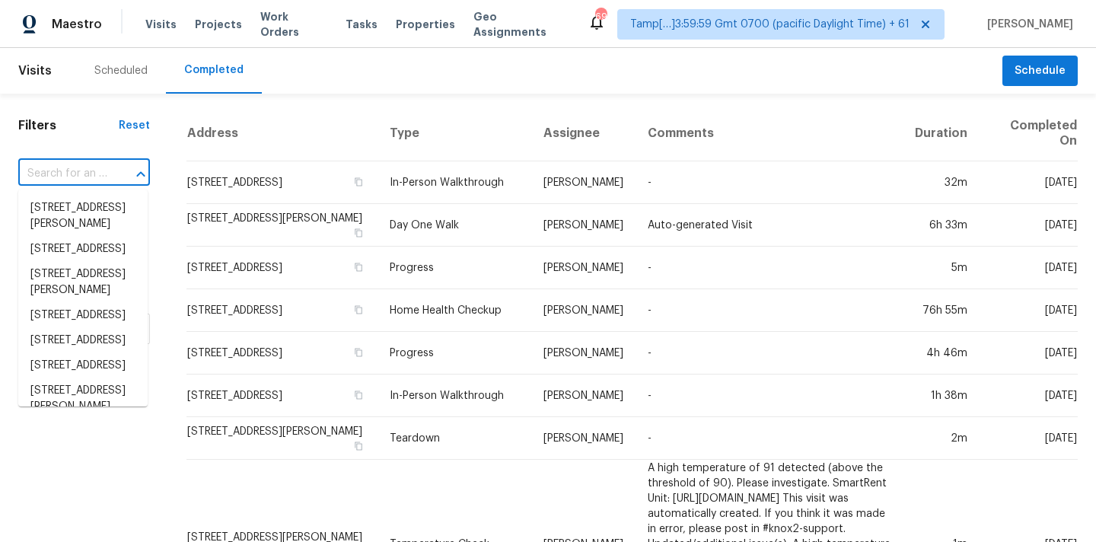
click at [77, 175] on input "text" at bounding box center [62, 174] width 89 height 24
type input "[STREET_ADDRESS]"
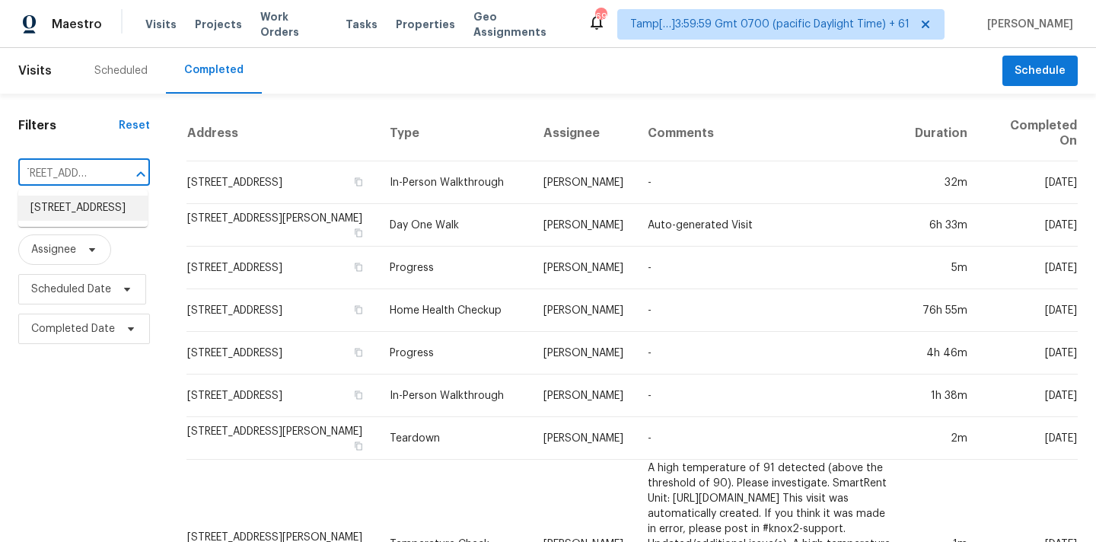
click at [79, 209] on li "[STREET_ADDRESS]" at bounding box center [82, 208] width 129 height 25
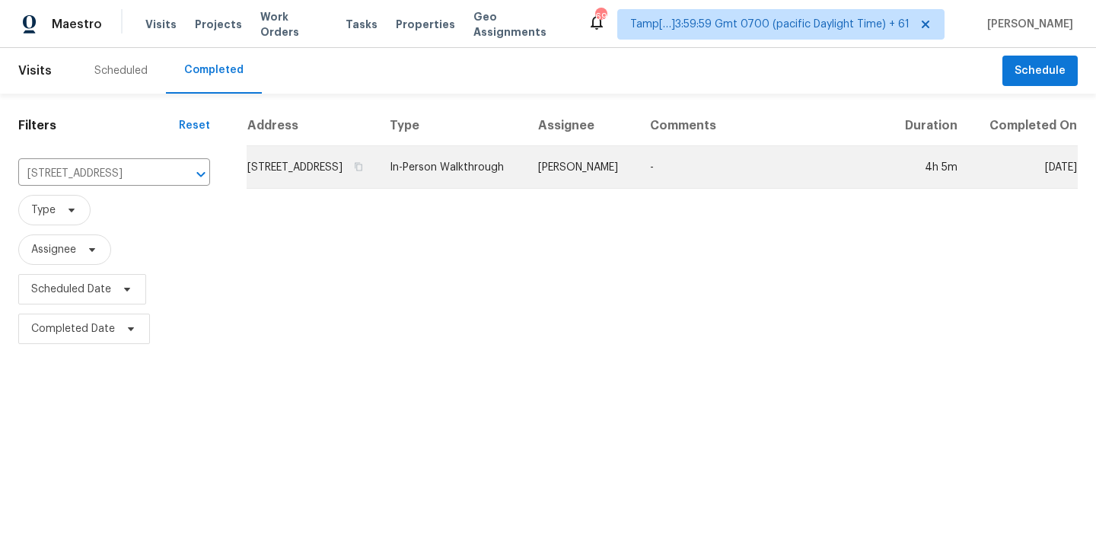
click at [526, 189] on td "In-Person Walkthrough" at bounding box center [452, 167] width 148 height 43
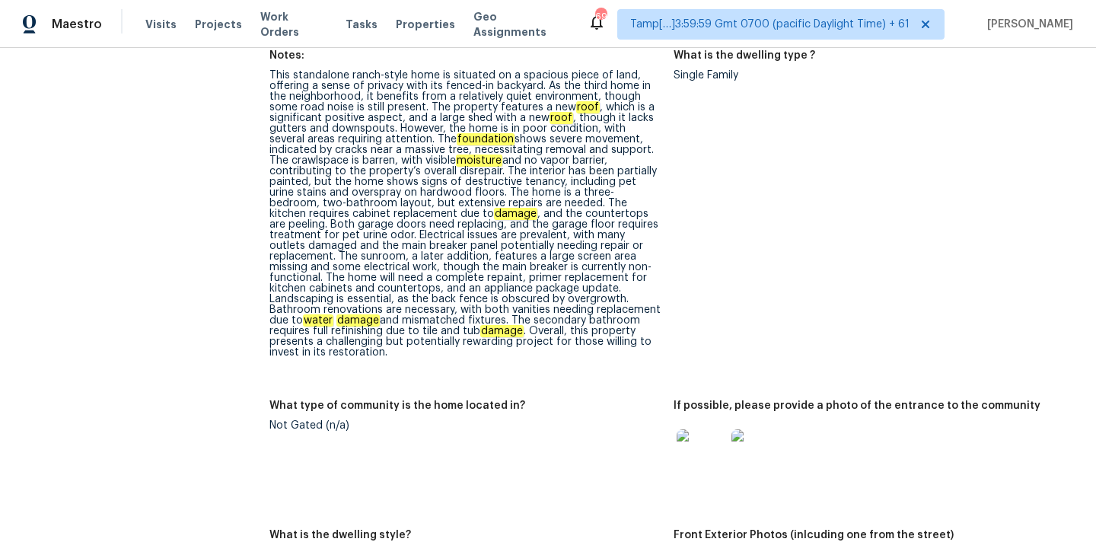
scroll to position [596, 0]
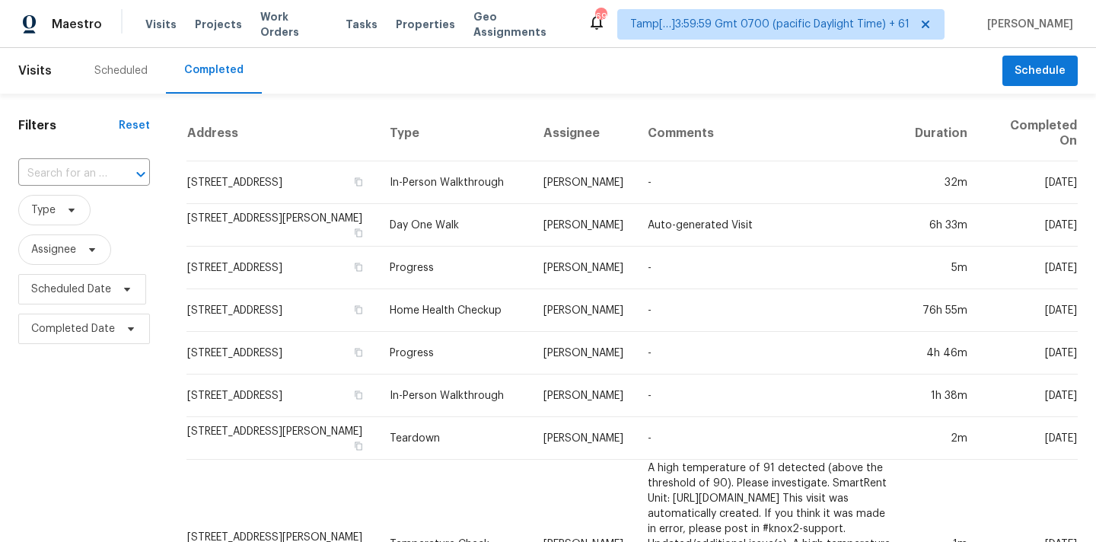
click at [70, 174] on input "text" at bounding box center [62, 174] width 89 height 24
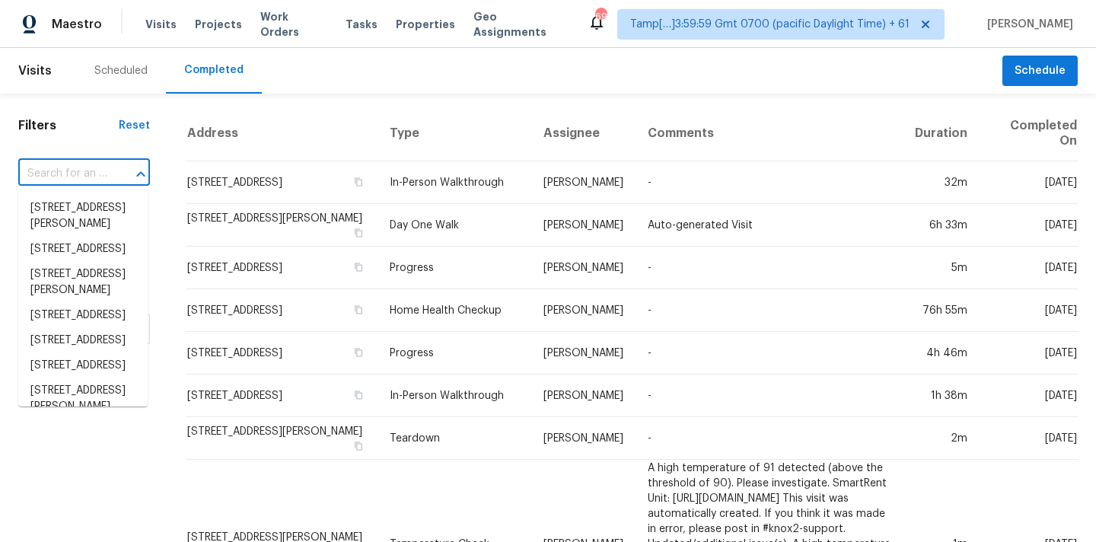
paste input "[STREET_ADDRESS]"
type input "[STREET_ADDRESS]"
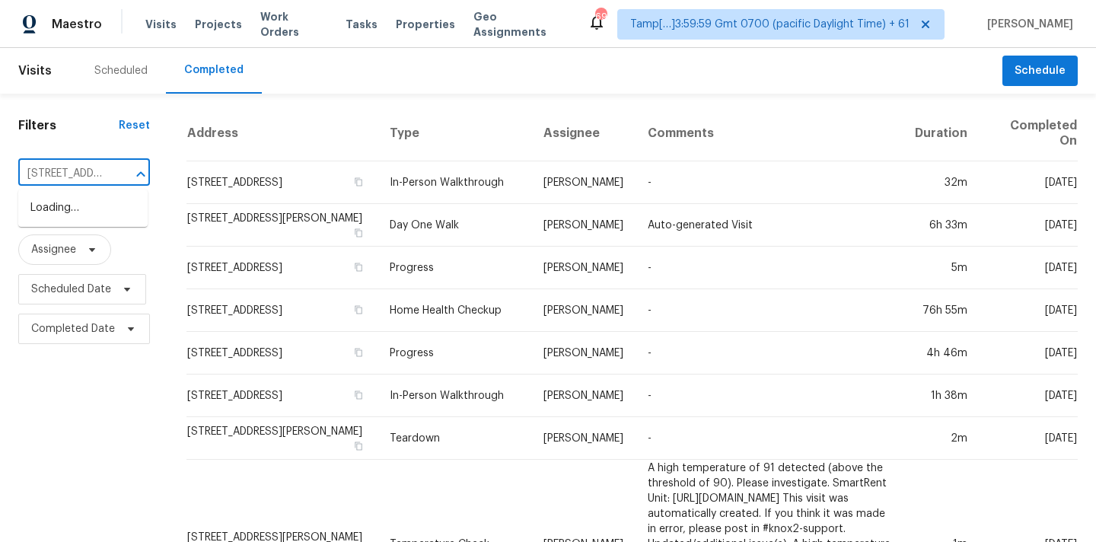
scroll to position [0, 111]
click at [79, 206] on li "[STREET_ADDRESS]" at bounding box center [82, 208] width 129 height 25
click at [64, 171] on input "text" at bounding box center [62, 174] width 89 height 24
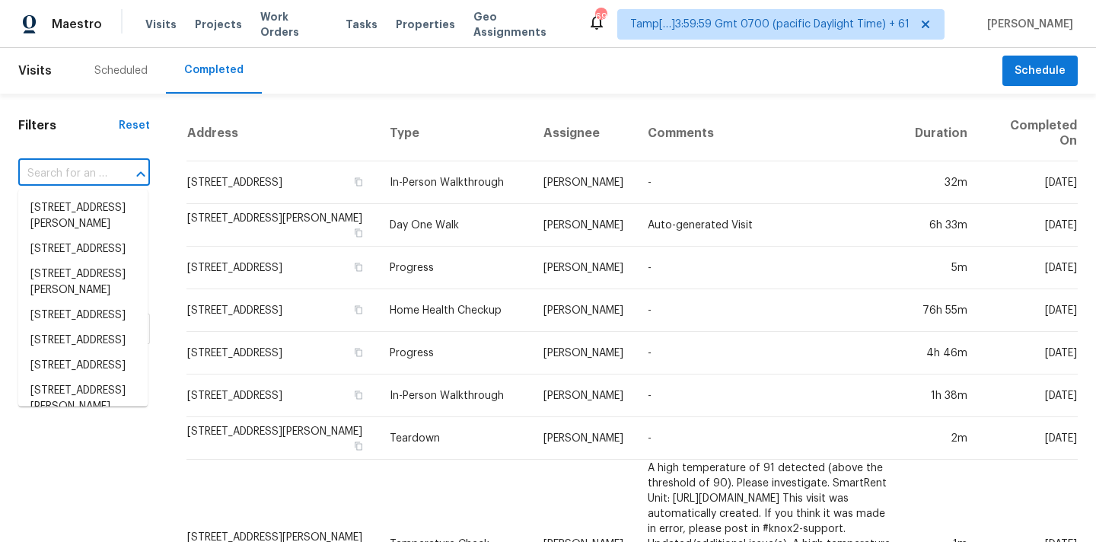
paste input "[STREET_ADDRESS]"
type input "[STREET_ADDRESS]"
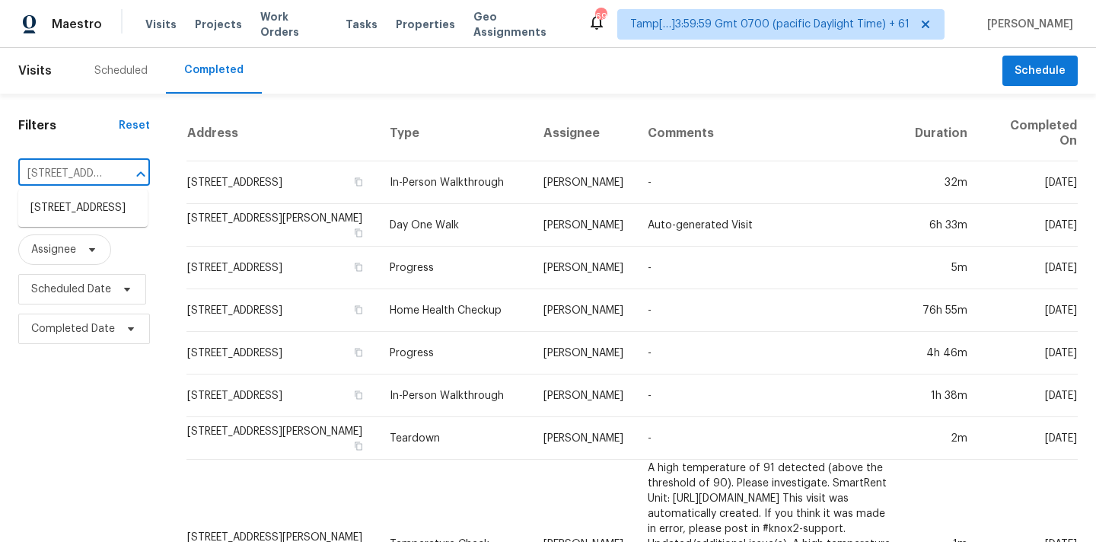
scroll to position [0, 111]
click at [85, 221] on li "[STREET_ADDRESS]" at bounding box center [82, 208] width 129 height 25
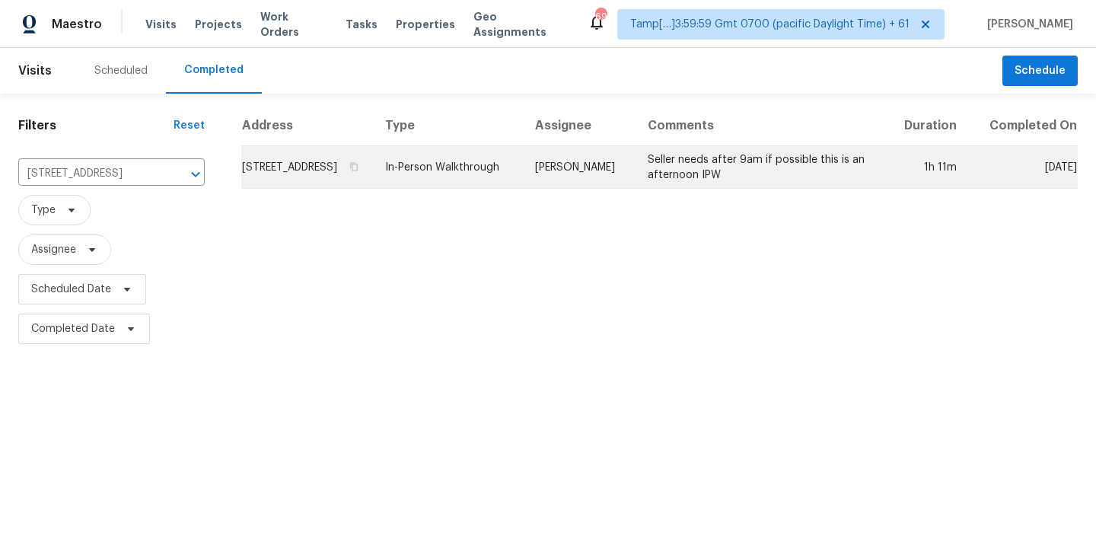
click at [609, 188] on td "Marissa Casias" at bounding box center [579, 167] width 113 height 43
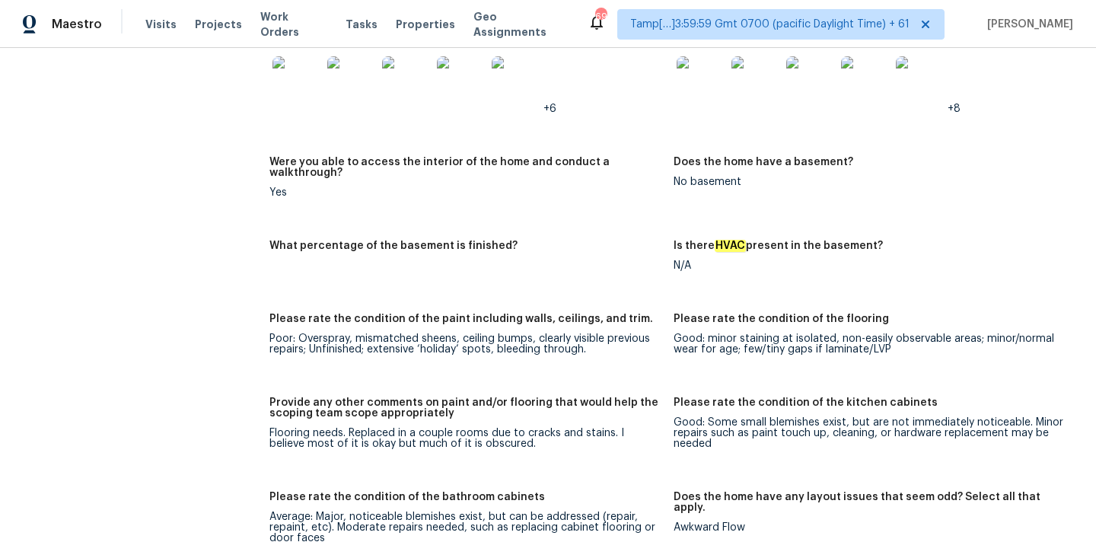
scroll to position [2662, 0]
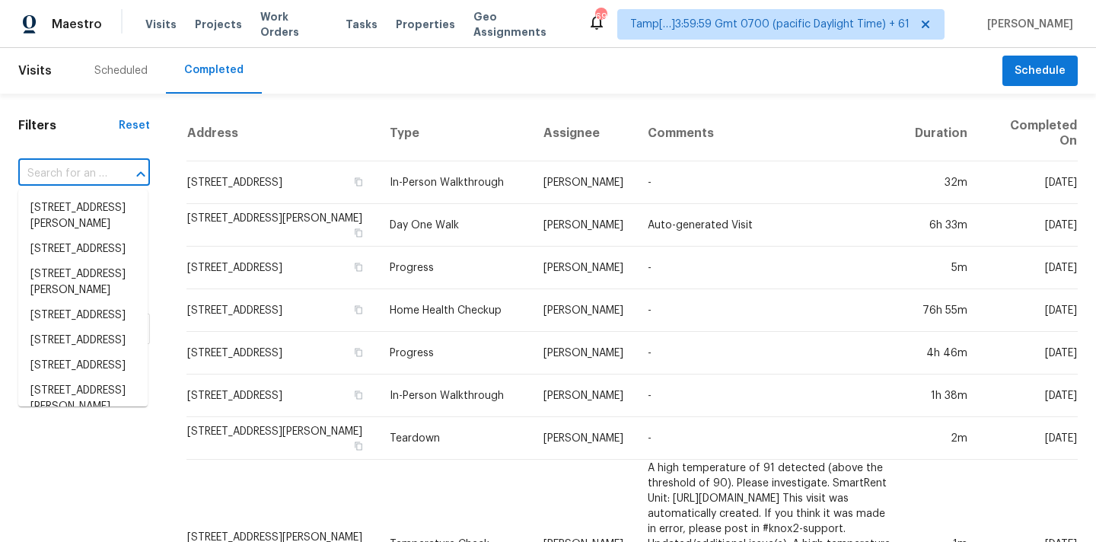
click at [97, 172] on input "text" at bounding box center [62, 174] width 89 height 24
paste input "[STREET_ADDRESS]"
type input "[STREET_ADDRESS]"
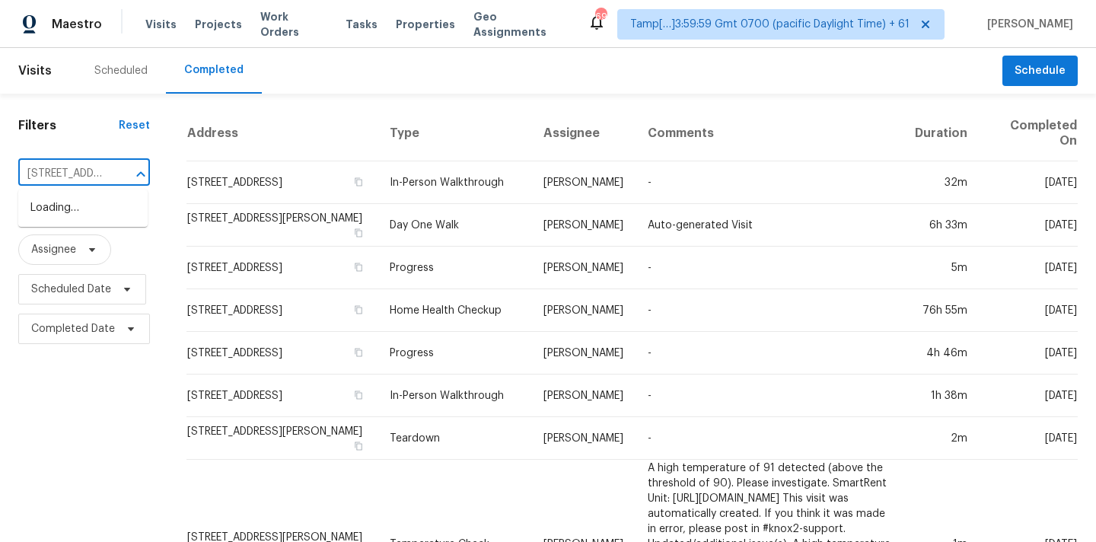
scroll to position [0, 108]
click at [100, 206] on li "[STREET_ADDRESS]" at bounding box center [82, 208] width 129 height 25
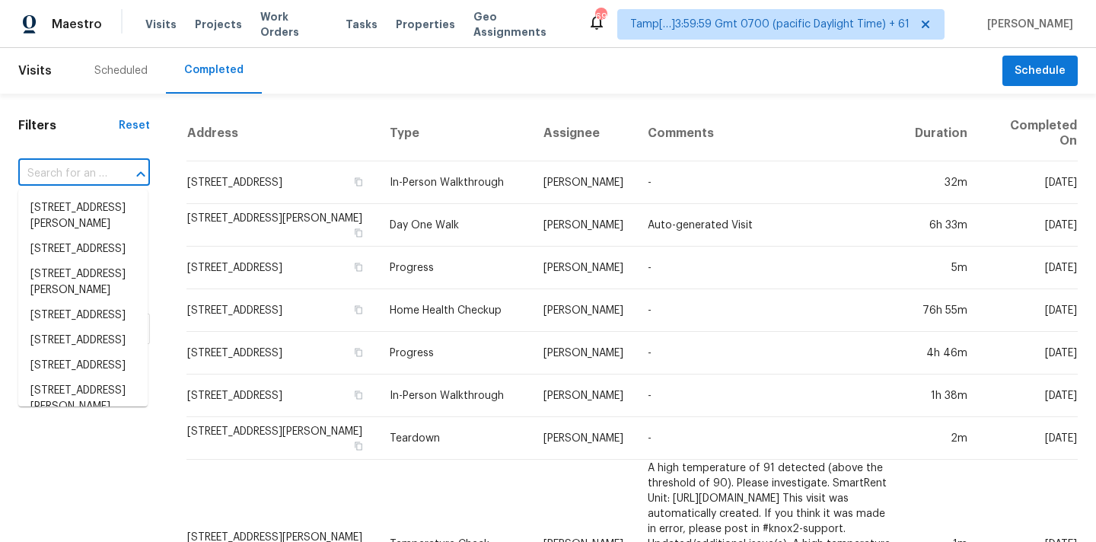
click at [94, 177] on input "text" at bounding box center [62, 174] width 89 height 24
paste input "[STREET_ADDRESS]"
type input "[STREET_ADDRESS]"
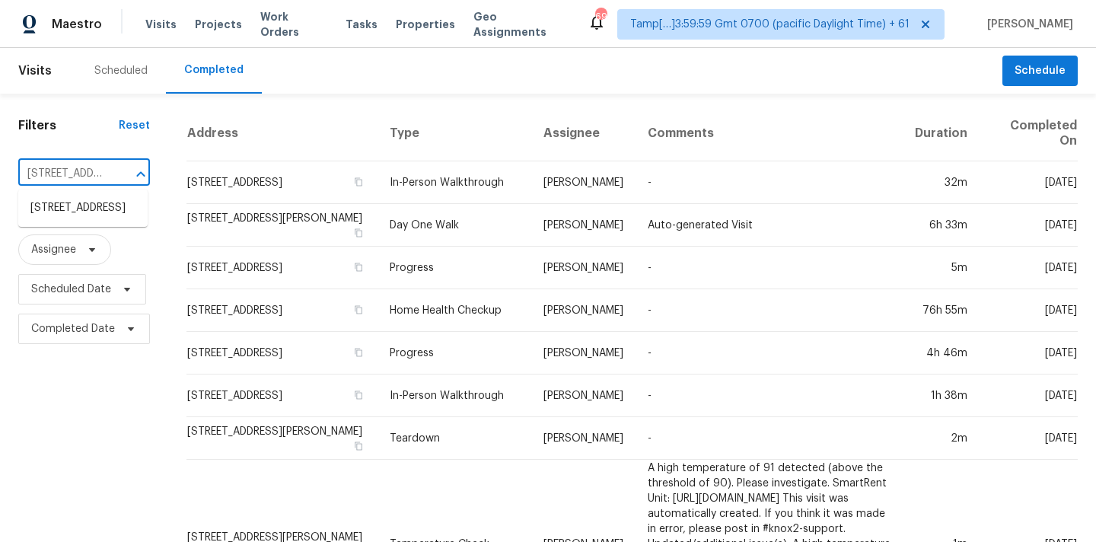
scroll to position [0, 108]
click at [90, 218] on li "[STREET_ADDRESS]" at bounding box center [82, 208] width 129 height 25
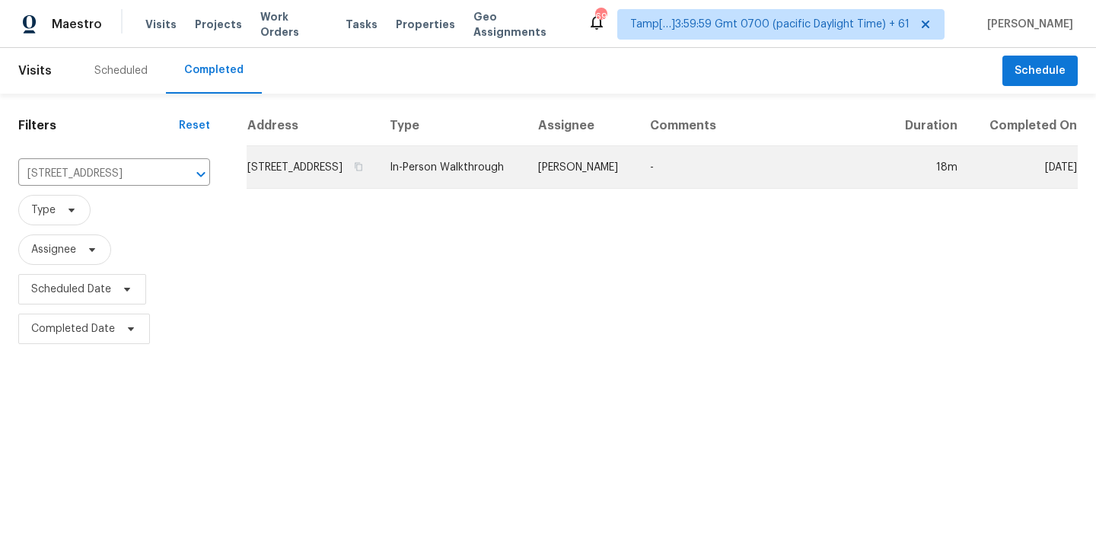
click at [590, 189] on td "[PERSON_NAME]" at bounding box center [582, 167] width 112 height 43
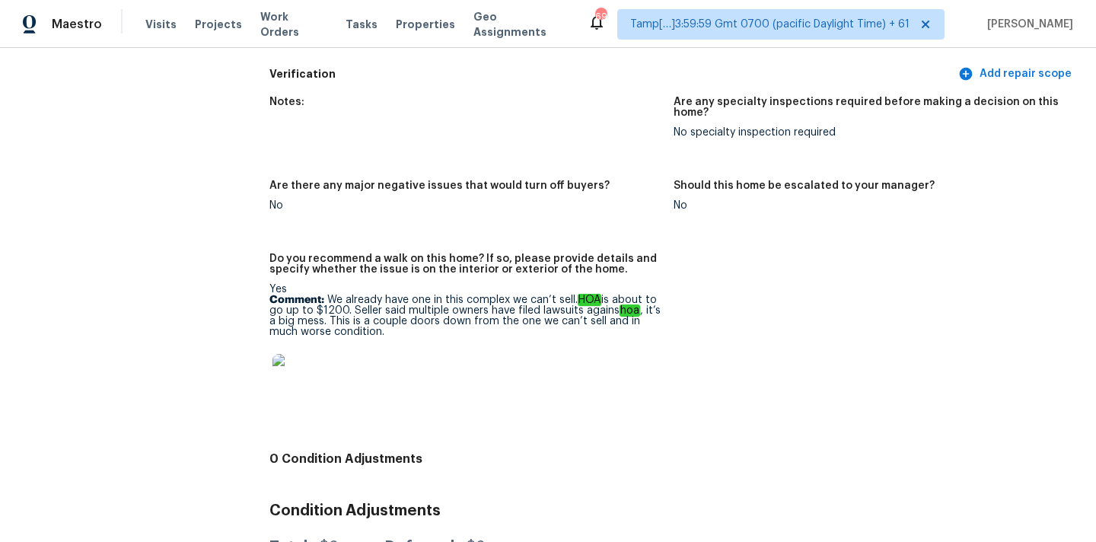
scroll to position [3058, 0]
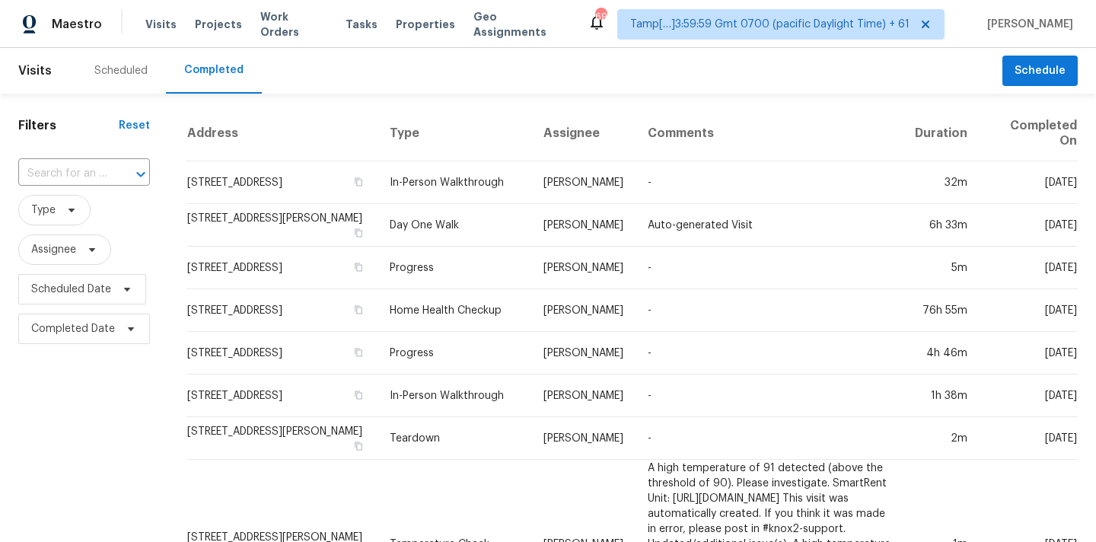
click at [59, 169] on input "text" at bounding box center [62, 174] width 89 height 24
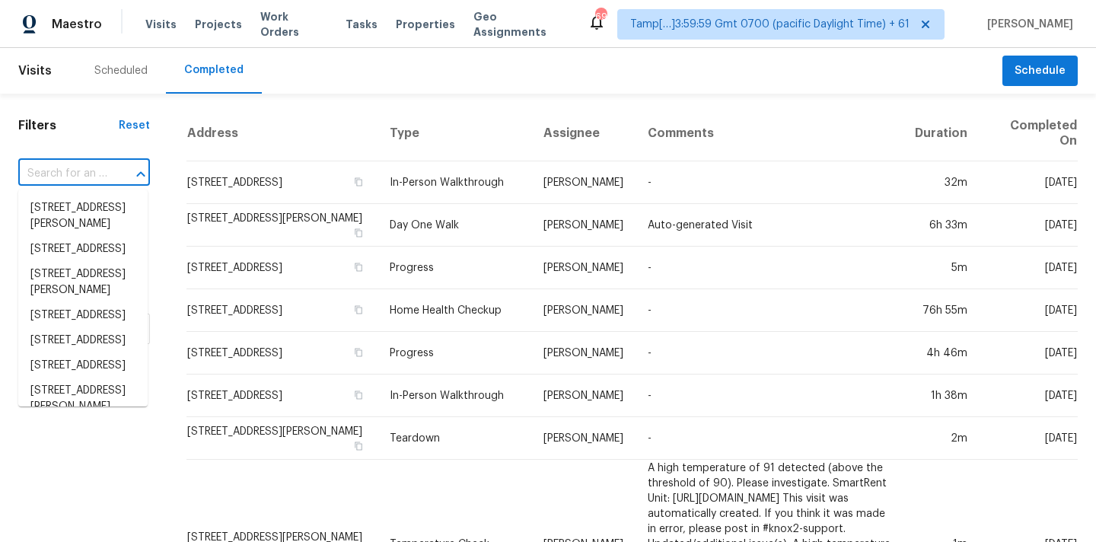
paste input "[STREET_ADDRESS]"
type input "[STREET_ADDRESS]"
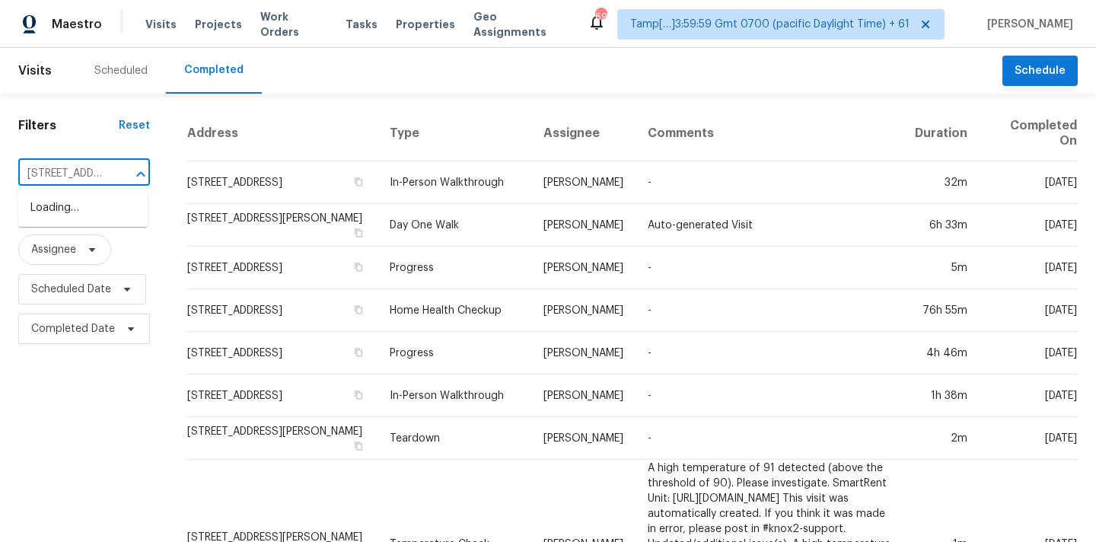
scroll to position [0, 149]
click at [62, 209] on li "[STREET_ADDRESS]" at bounding box center [82, 208] width 129 height 25
click at [96, 176] on input "text" at bounding box center [62, 174] width 89 height 24
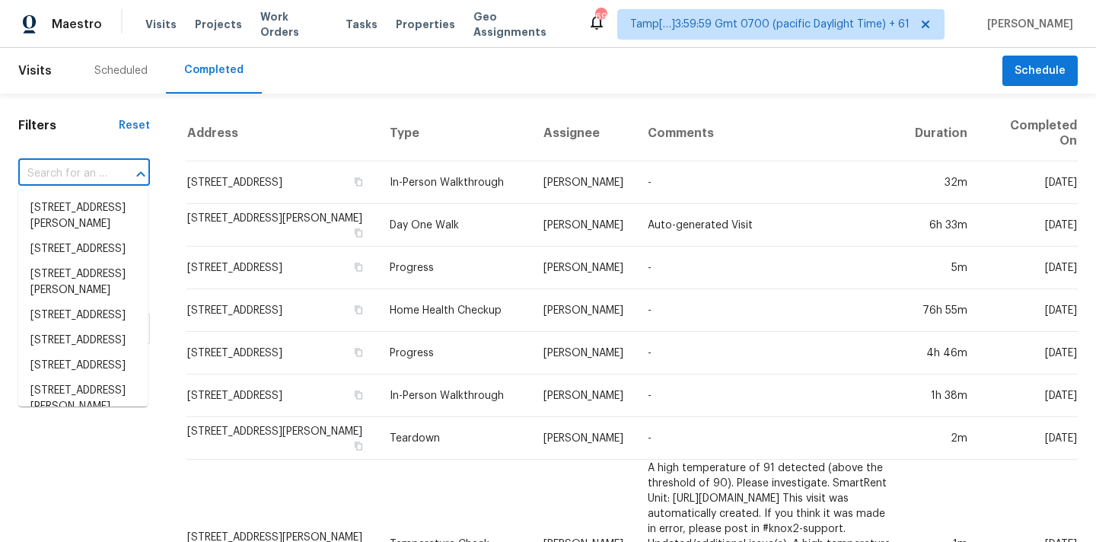
paste input "[STREET_ADDRESS]"
type input "[STREET_ADDRESS]"
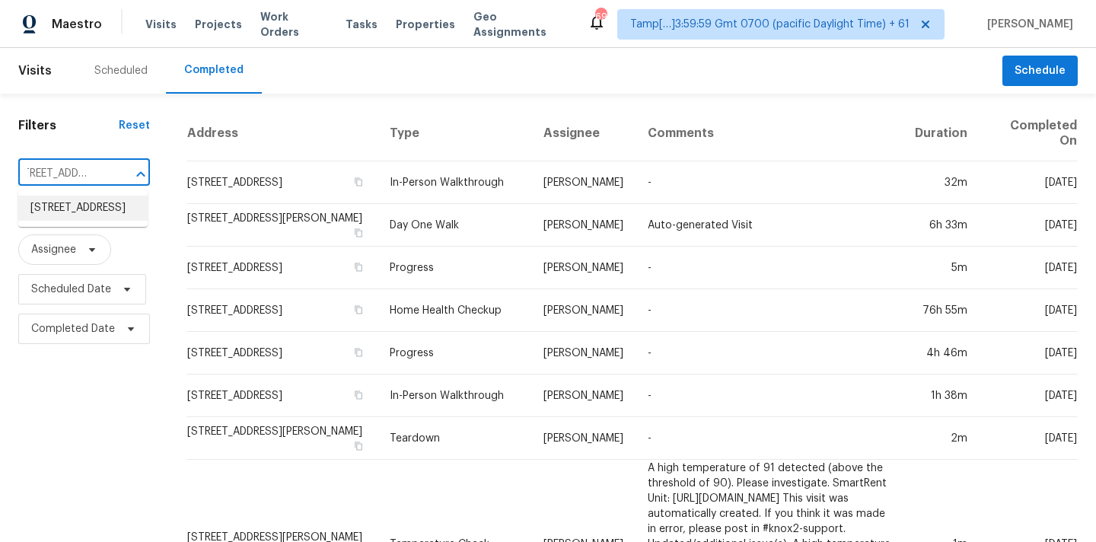
click at [93, 216] on li "[STREET_ADDRESS]" at bounding box center [82, 208] width 129 height 25
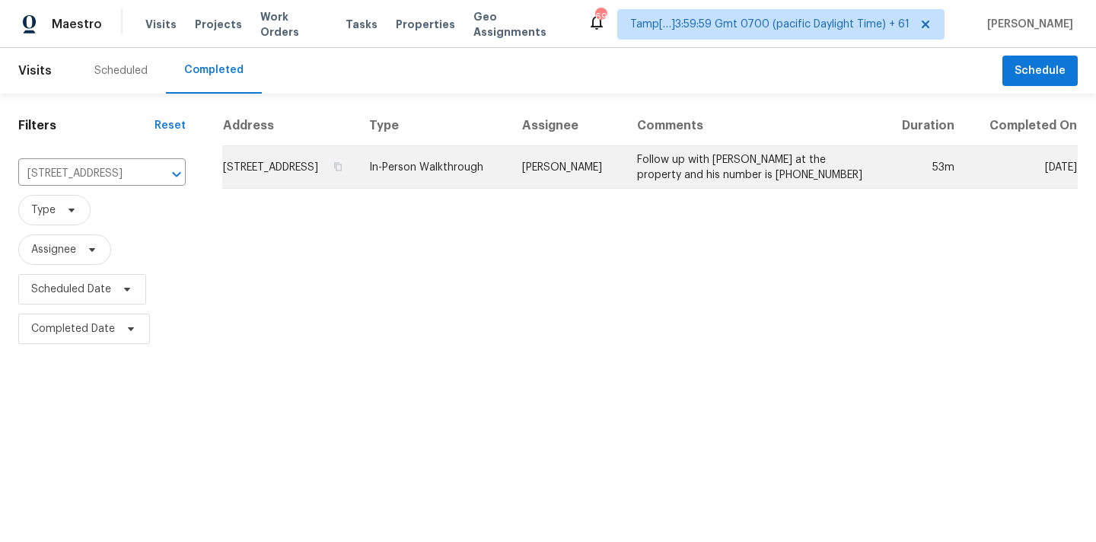
click at [611, 189] on td "[PERSON_NAME]" at bounding box center [567, 167] width 115 height 43
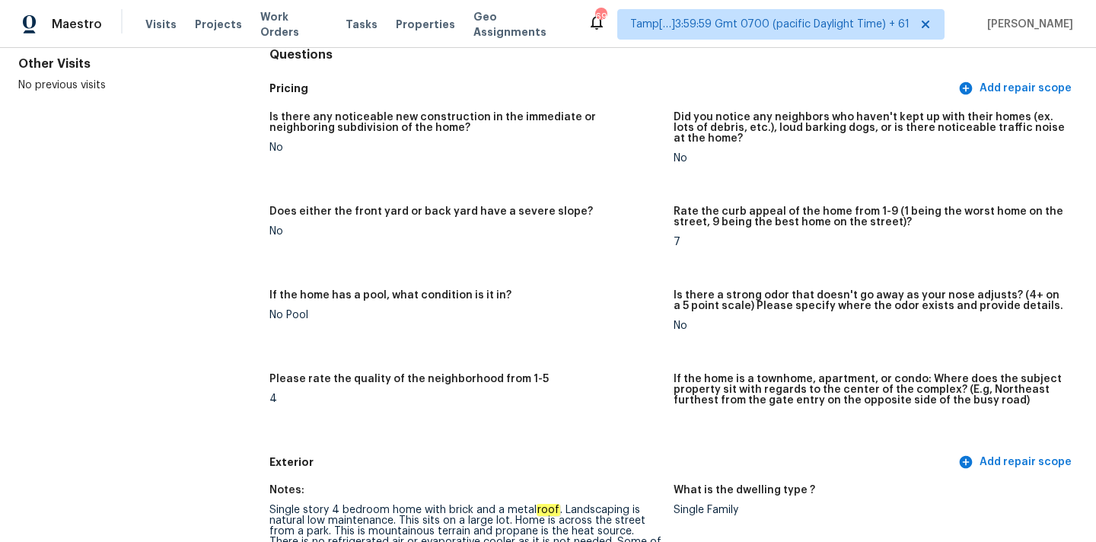
scroll to position [1234, 0]
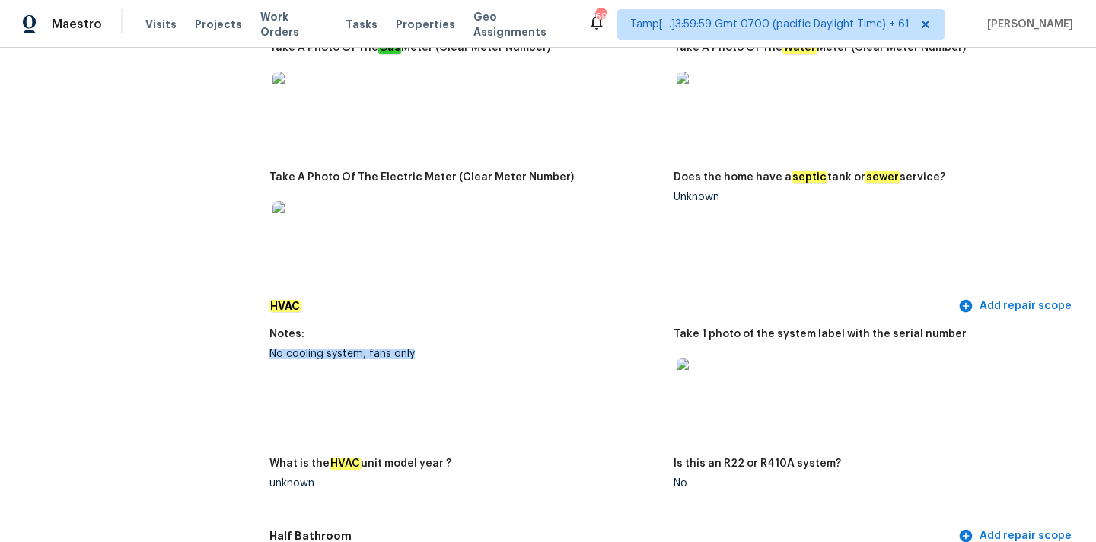
drag, startPoint x: 270, startPoint y: 342, endPoint x: 422, endPoint y: 343, distance: 151.5
click at [422, 349] on div "No cooling system, fans only" at bounding box center [465, 354] width 392 height 11
copy div "No cooling system, fans only"
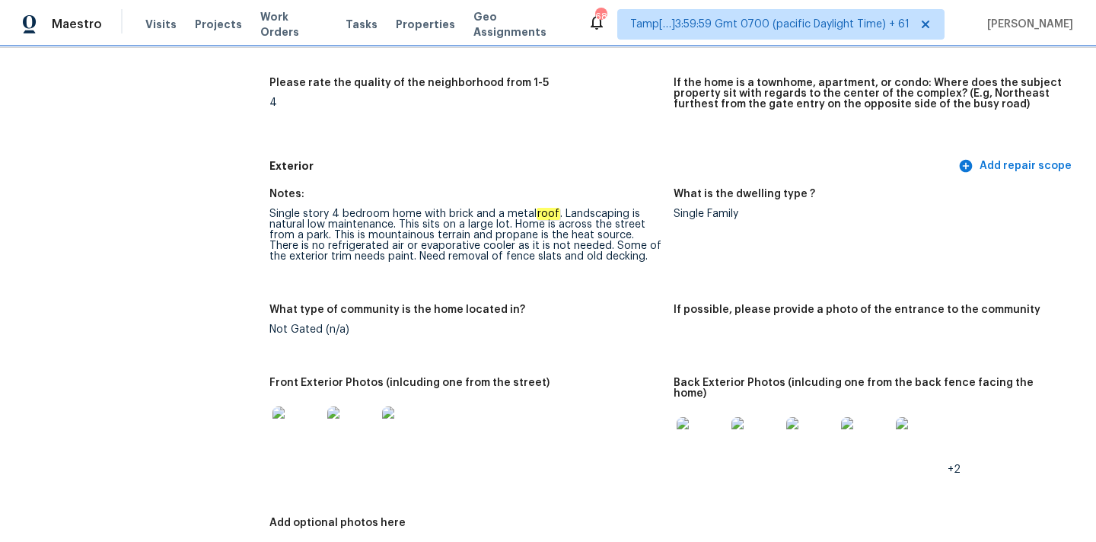
scroll to position [457, 0]
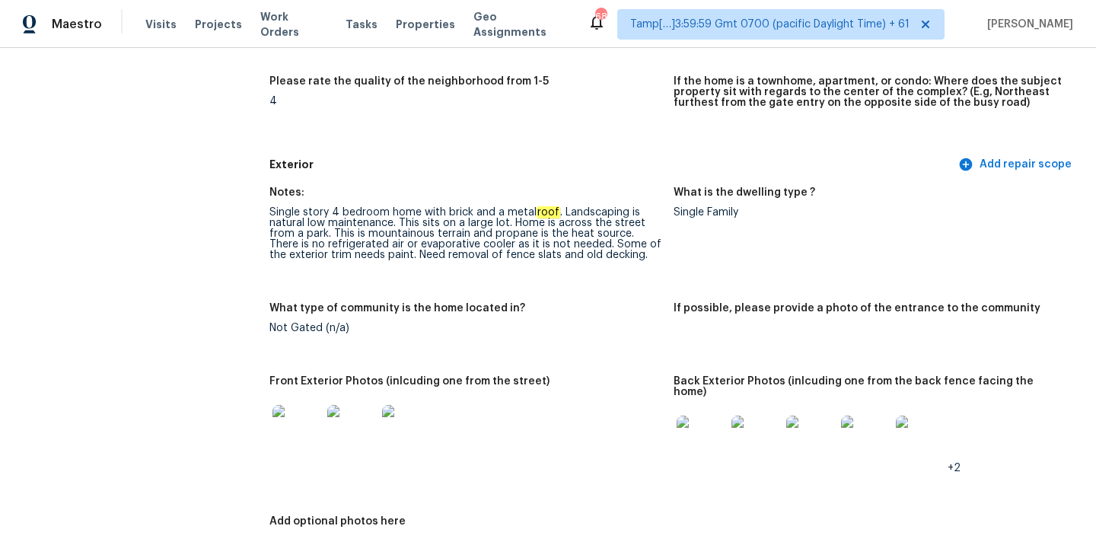
click at [563, 212] on div "Single story 4 bedroom home with brick and a metal roof . Landscaping is natura…" at bounding box center [465, 233] width 392 height 53
copy div "Landscaping"
click at [322, 255] on div "Single story 4 bedroom home with brick and a metal roof . Landscaping is natura…" at bounding box center [465, 233] width 392 height 53
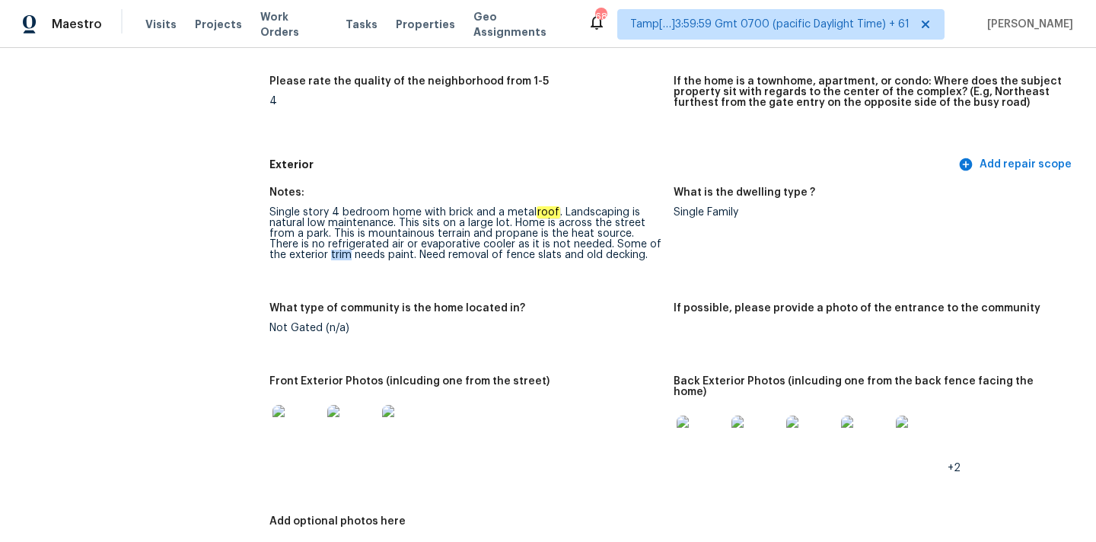
copy div "trim"
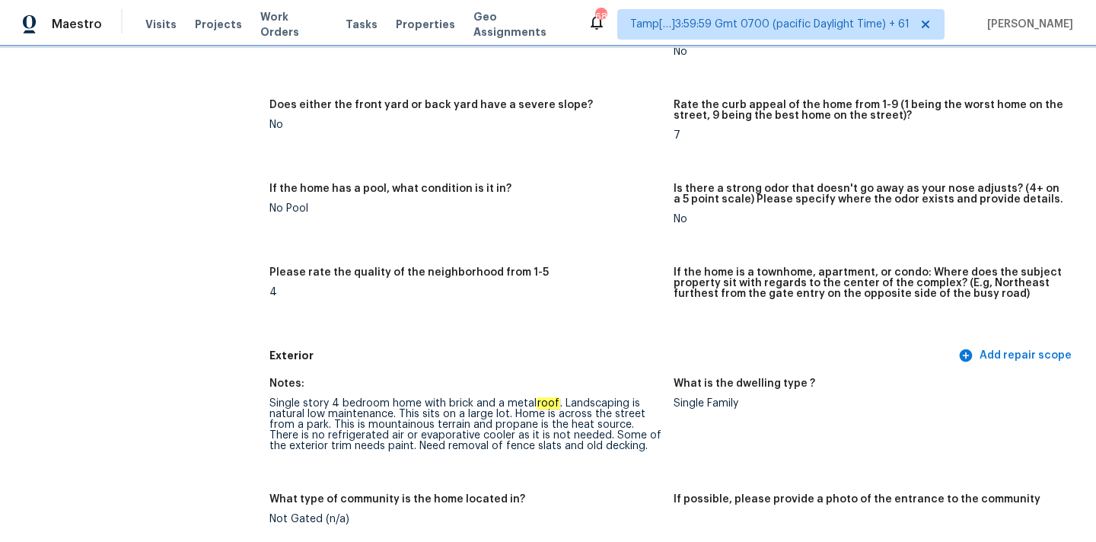
scroll to position [471, 0]
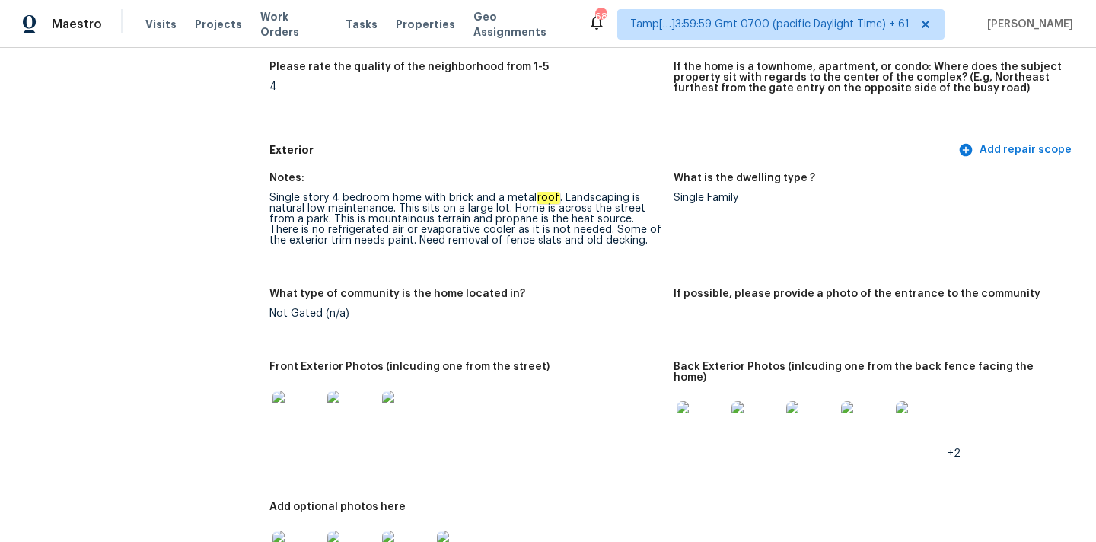
click at [503, 243] on div "Single story 4 bedroom home with brick and a metal roof . Landscaping is natura…" at bounding box center [465, 219] width 392 height 53
copy div "fence"
click at [595, 240] on div "Single story 4 bedroom home with brick and a metal roof . Landscaping is natura…" at bounding box center [465, 219] width 392 height 53
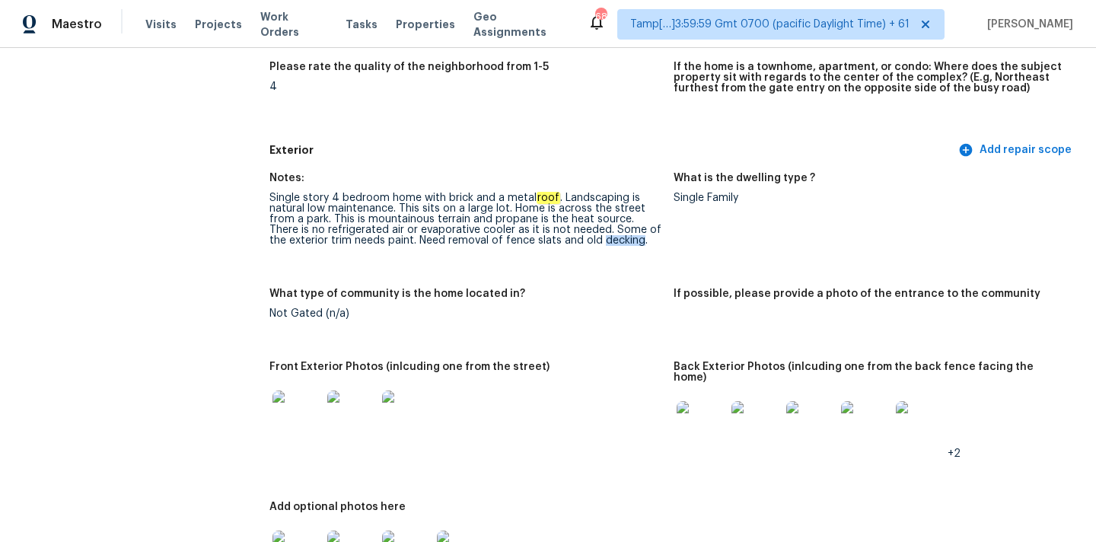
copy div "decking"
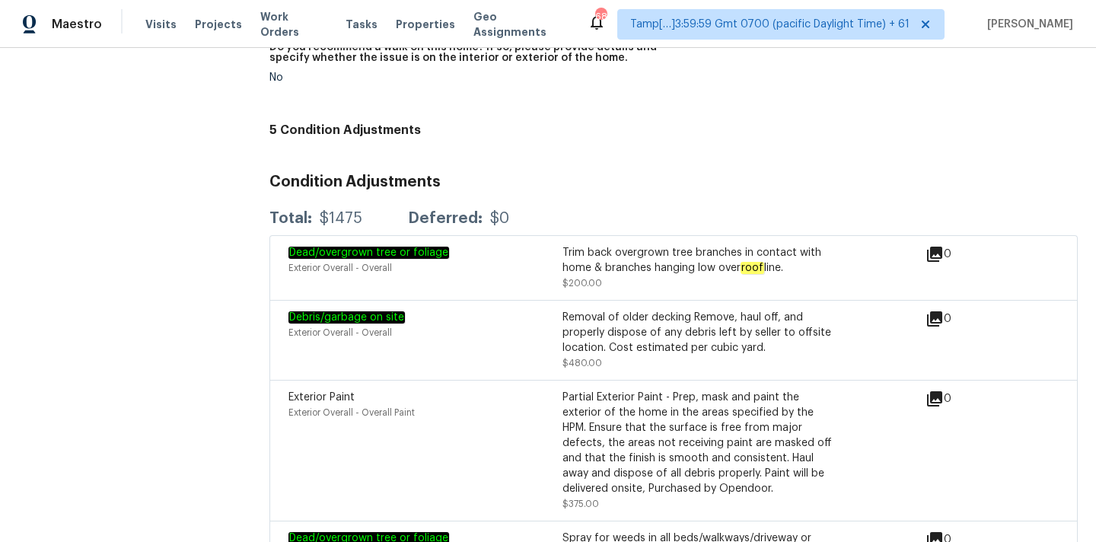
scroll to position [416, 0]
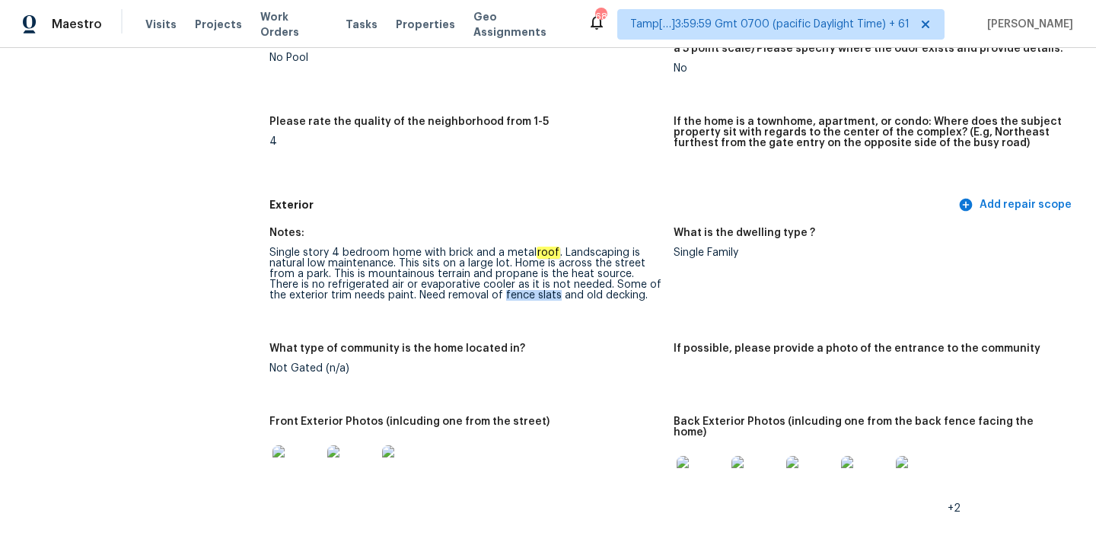
drag, startPoint x: 483, startPoint y: 294, endPoint x: 534, endPoint y: 294, distance: 50.2
click at [534, 294] on div "Single story 4 bedroom home with brick and a metal roof . Landscaping is natura…" at bounding box center [465, 273] width 392 height 53
copy div "fence slats"
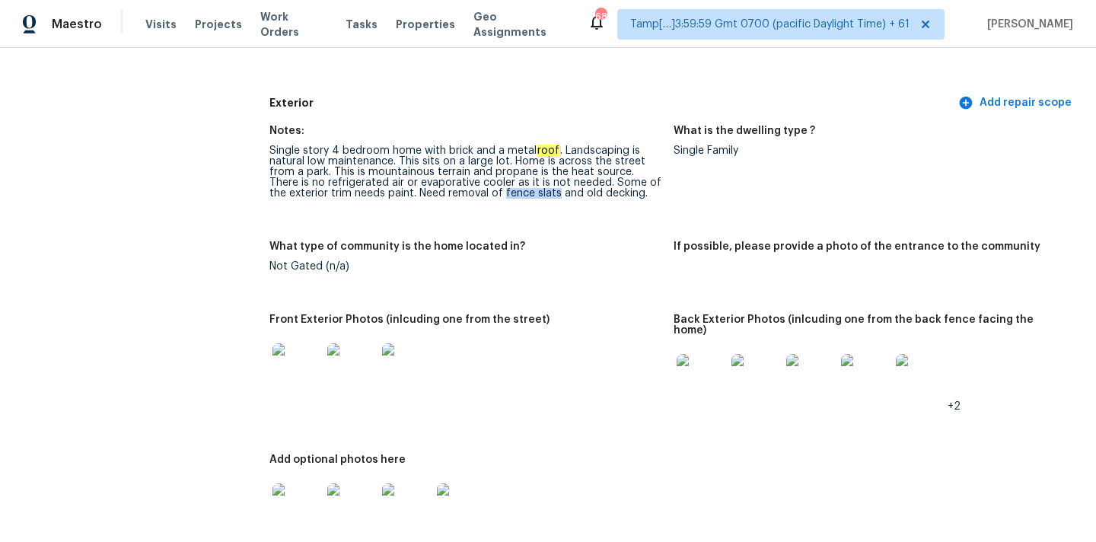
scroll to position [567, 0]
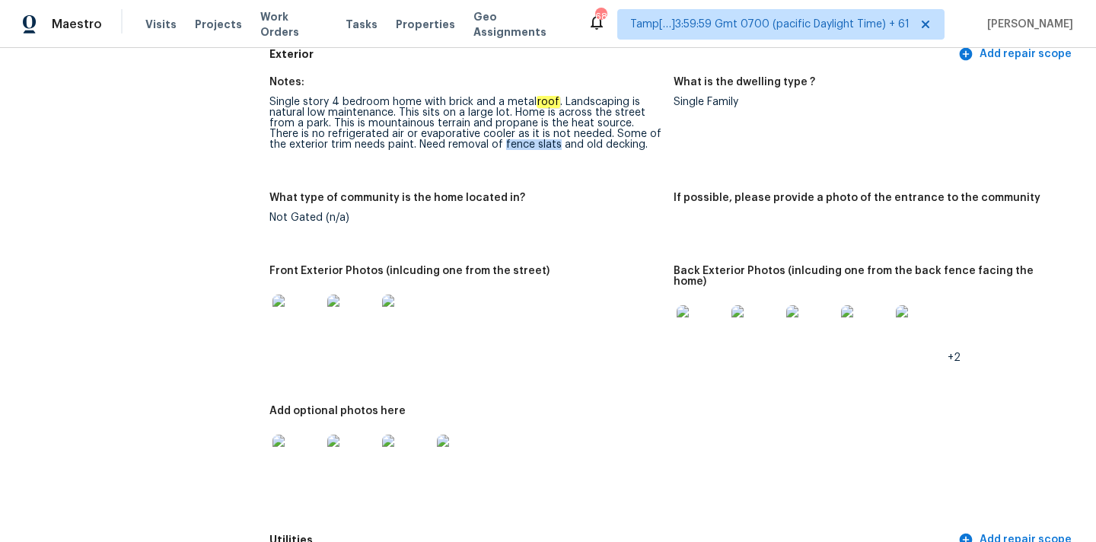
click at [297, 454] on img at bounding box center [297, 459] width 49 height 49
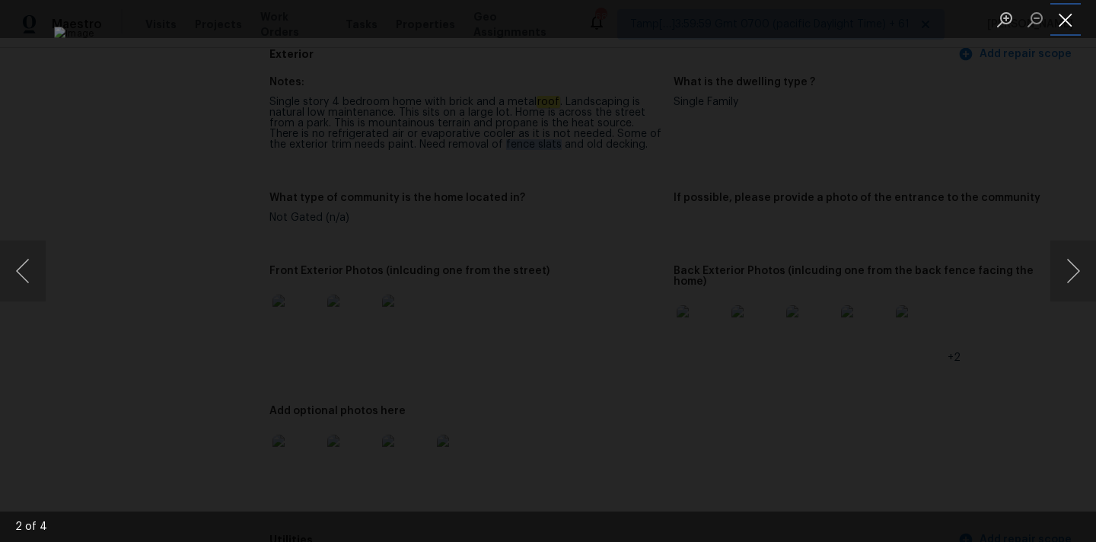
click at [1065, 20] on button "Close lightbox" at bounding box center [1066, 19] width 30 height 27
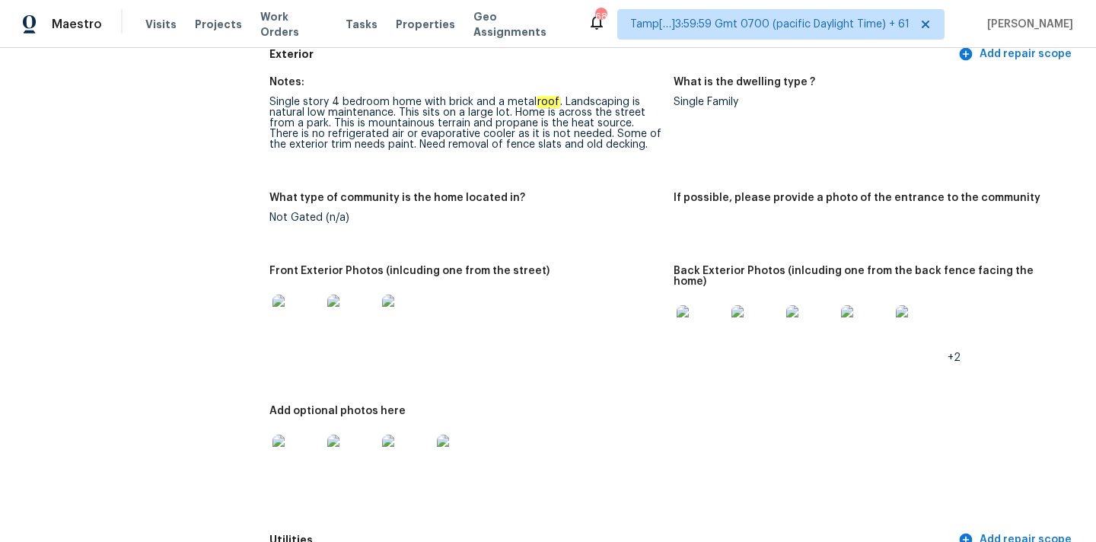
click at [429, 152] on figure "Notes: Single story 4 bedroom home with brick and a metal roof . Landscaping is…" at bounding box center [471, 125] width 404 height 97
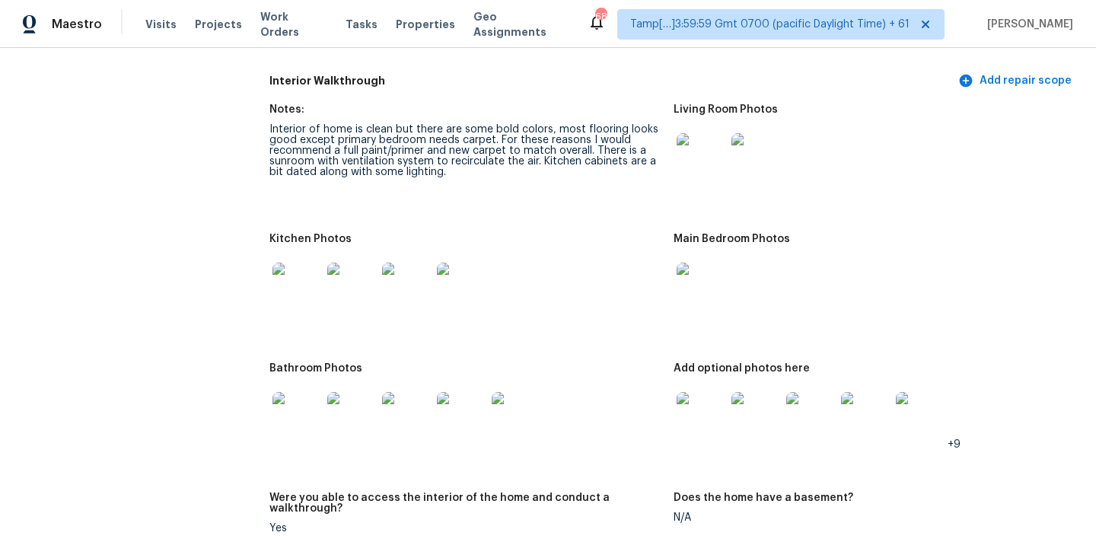
scroll to position [2141, 0]
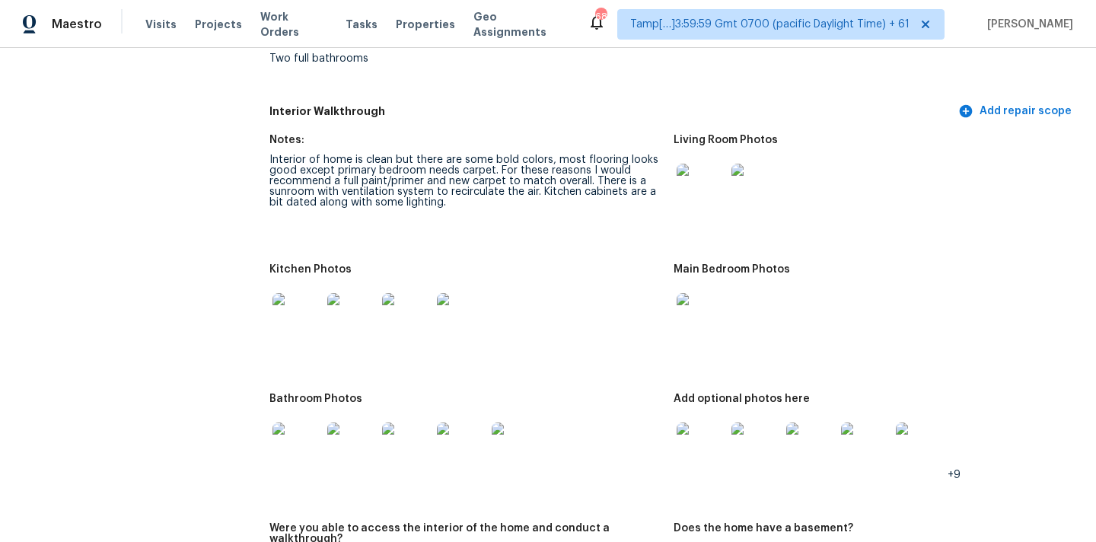
click at [687, 180] on img at bounding box center [701, 188] width 49 height 49
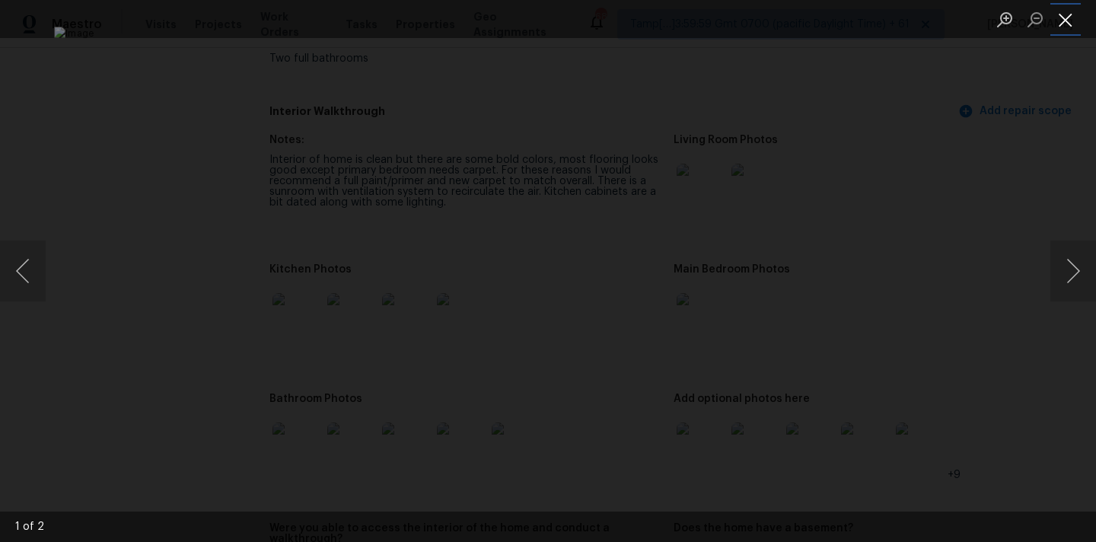
click at [1063, 23] on button "Close lightbox" at bounding box center [1066, 19] width 30 height 27
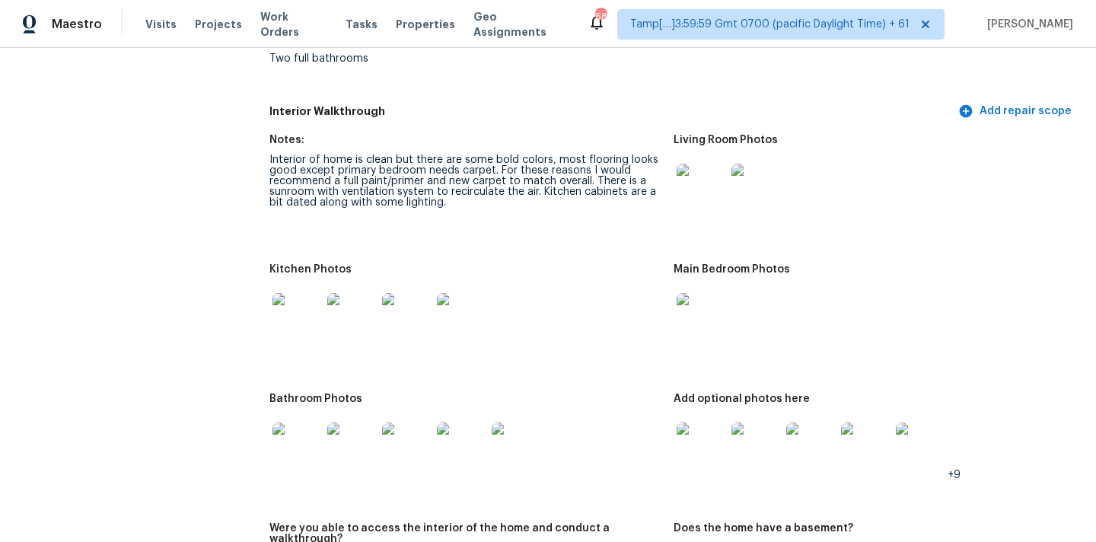
click at [304, 309] on img at bounding box center [297, 317] width 49 height 49
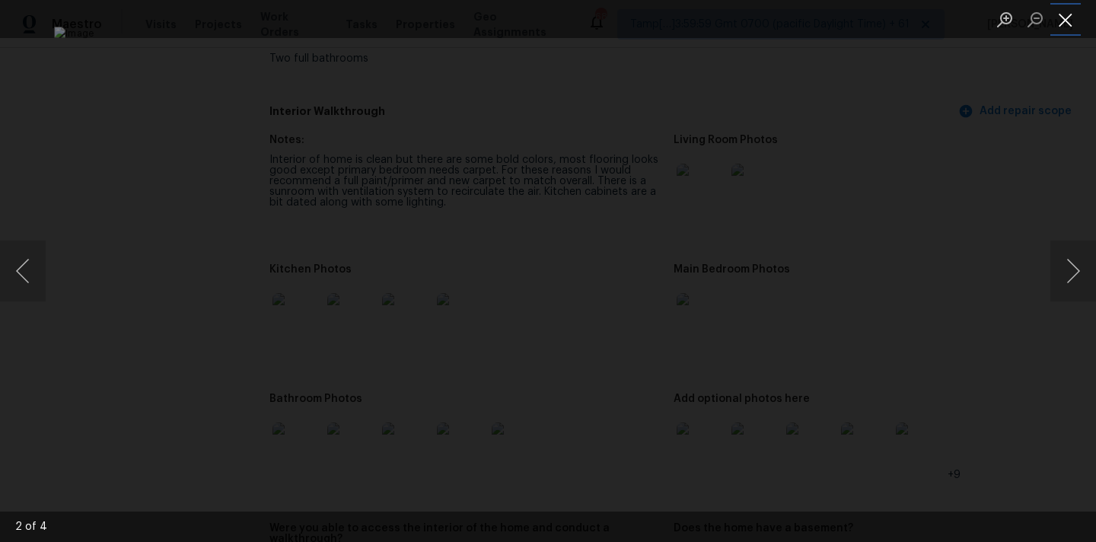
click at [1062, 24] on button "Close lightbox" at bounding box center [1066, 19] width 30 height 27
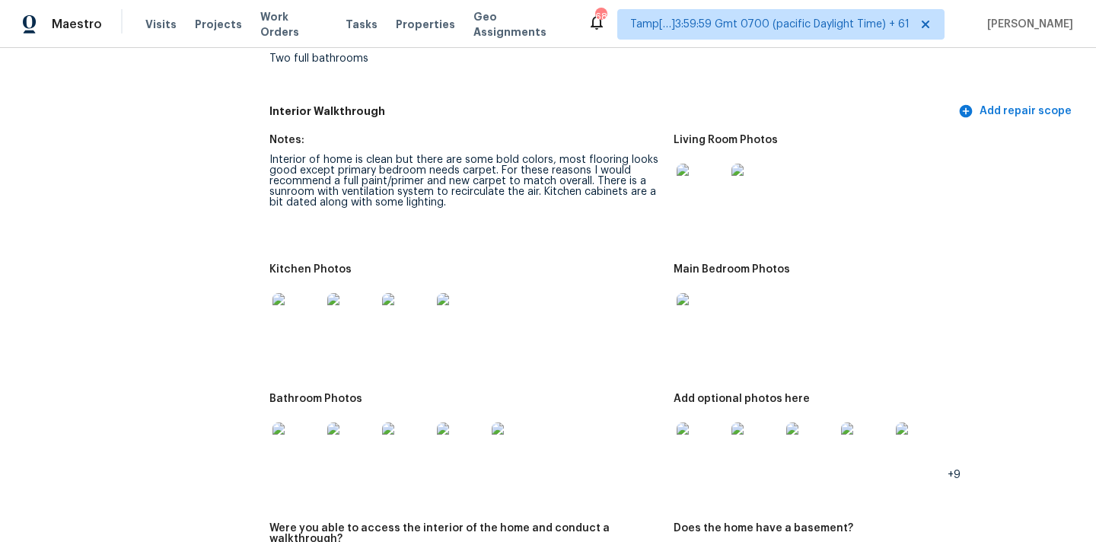
click at [710, 305] on img at bounding box center [701, 317] width 49 height 49
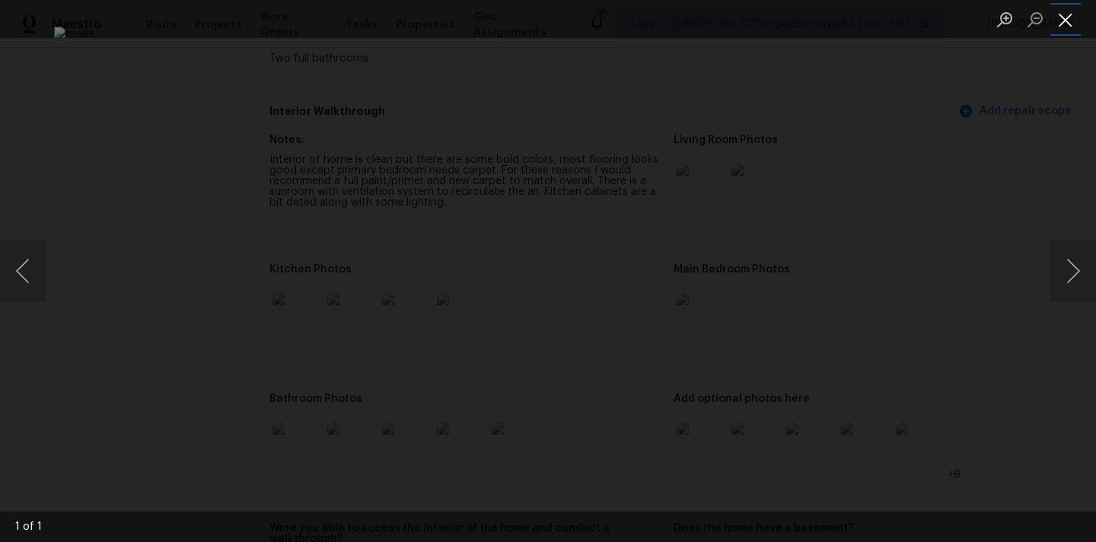
click at [1066, 14] on button "Close lightbox" at bounding box center [1066, 19] width 30 height 27
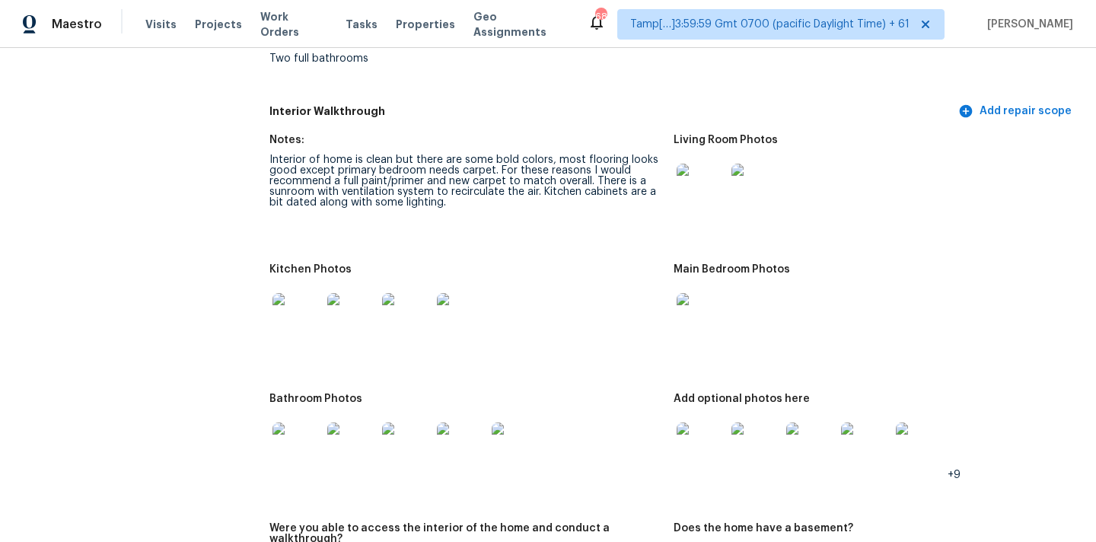
click at [292, 429] on img at bounding box center [297, 447] width 49 height 49
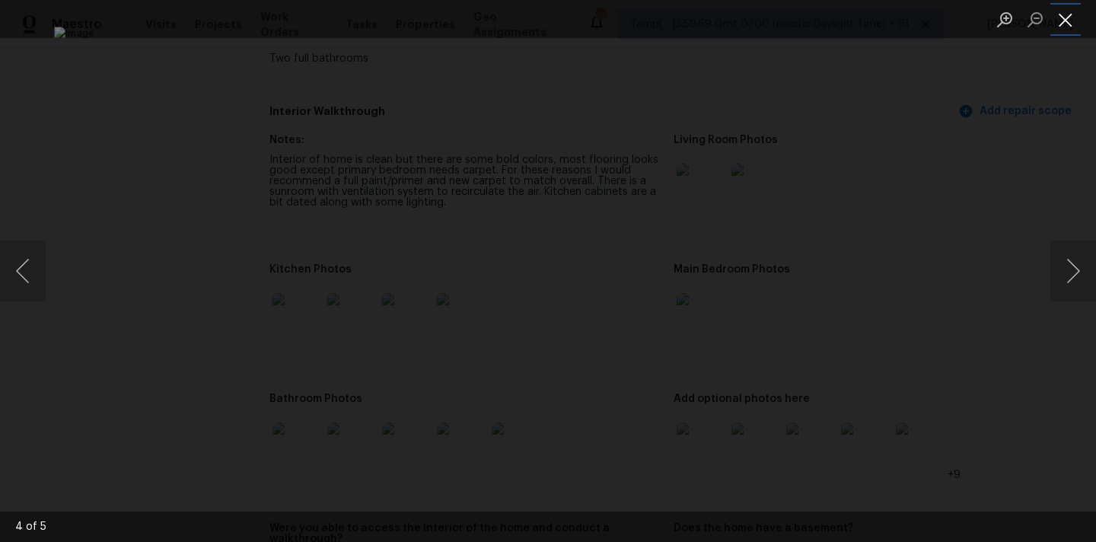
click at [1063, 21] on button "Close lightbox" at bounding box center [1066, 19] width 30 height 27
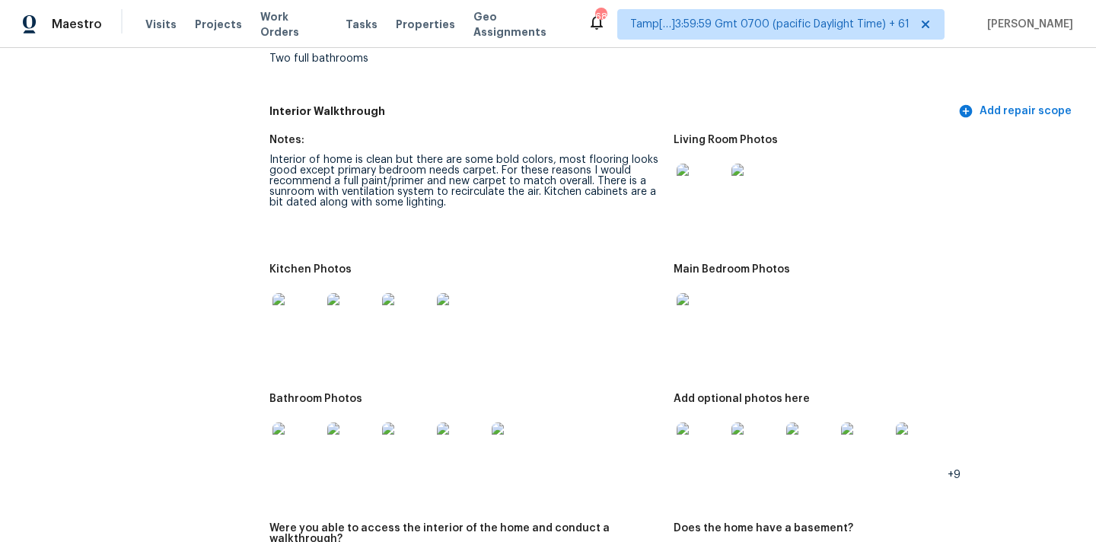
click at [711, 440] on img at bounding box center [701, 447] width 49 height 49
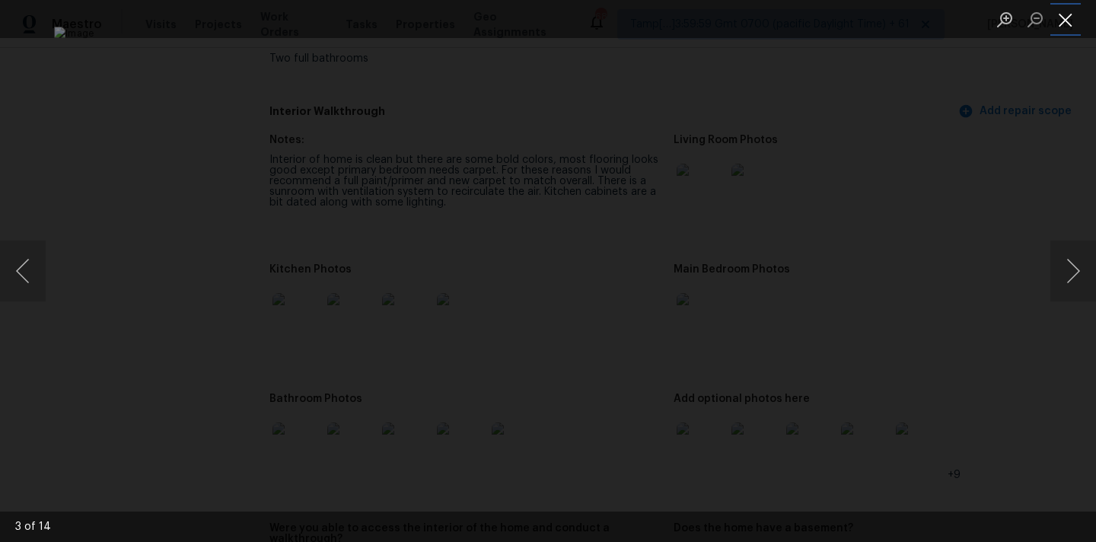
click at [1063, 24] on button "Close lightbox" at bounding box center [1066, 19] width 30 height 27
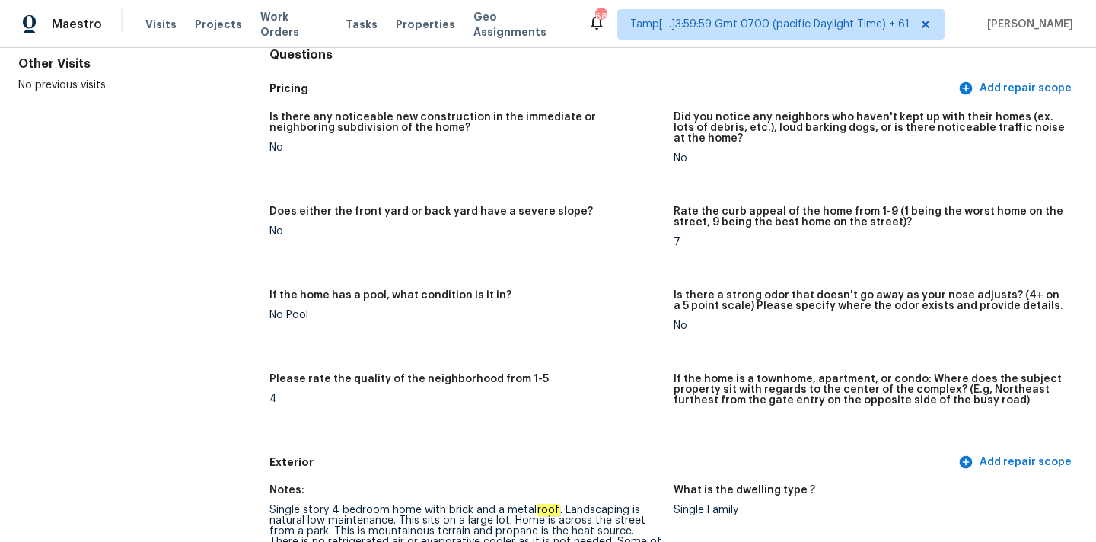
scroll to position [1234, 0]
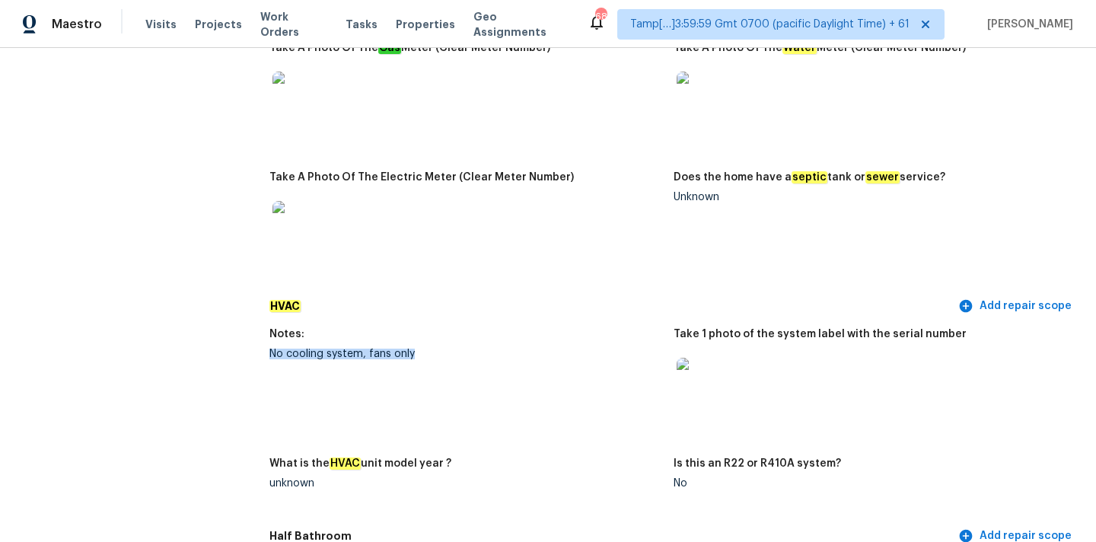
drag, startPoint x: 270, startPoint y: 344, endPoint x: 470, endPoint y: 343, distance: 199.5
click at [470, 349] on div "No cooling system, fans only" at bounding box center [465, 354] width 392 height 11
copy div "No cooling system, fans only"
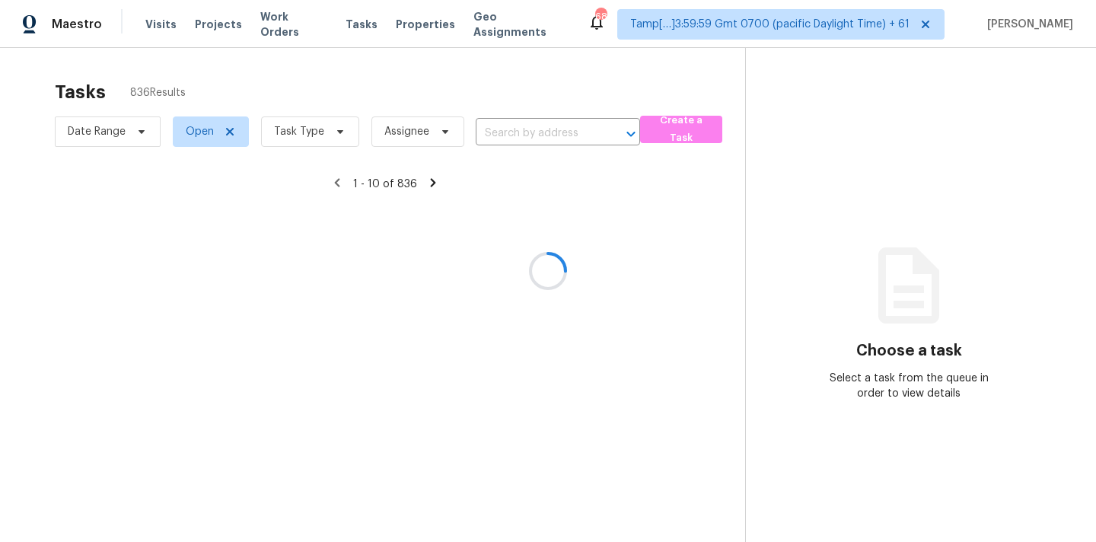
click at [293, 130] on div at bounding box center [548, 271] width 1096 height 542
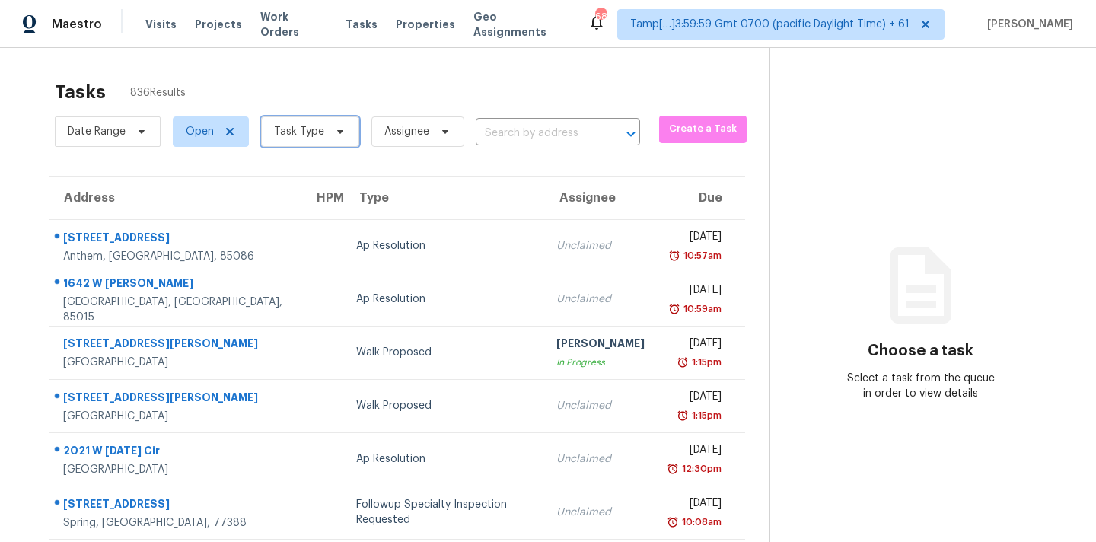
click at [300, 142] on span "Task Type" at bounding box center [310, 131] width 98 height 30
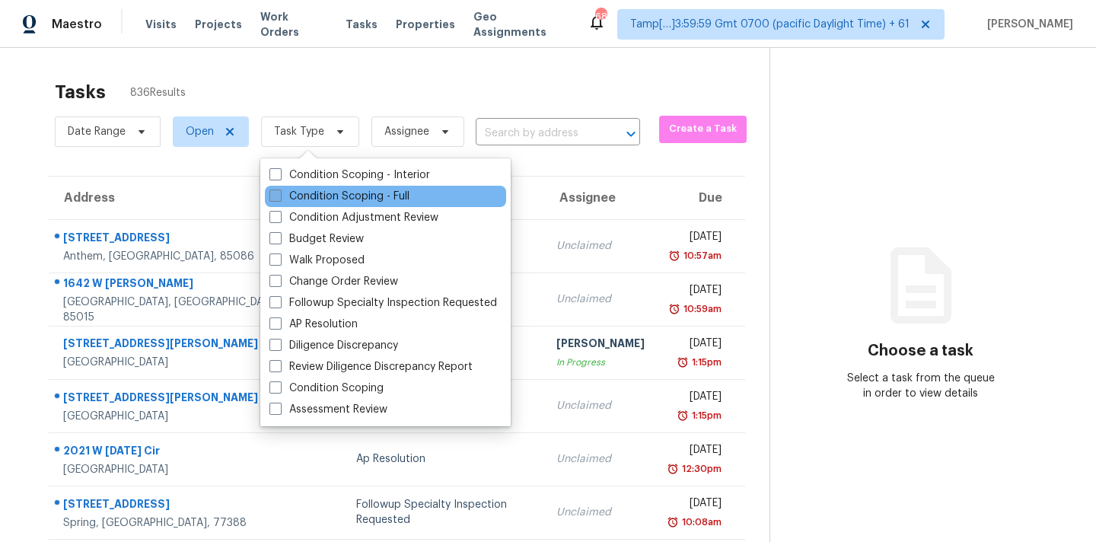
click at [332, 190] on label "Condition Scoping - Full" at bounding box center [339, 196] width 140 height 15
click at [279, 190] on input "Condition Scoping - Full" at bounding box center [274, 194] width 10 height 10
checkbox input "true"
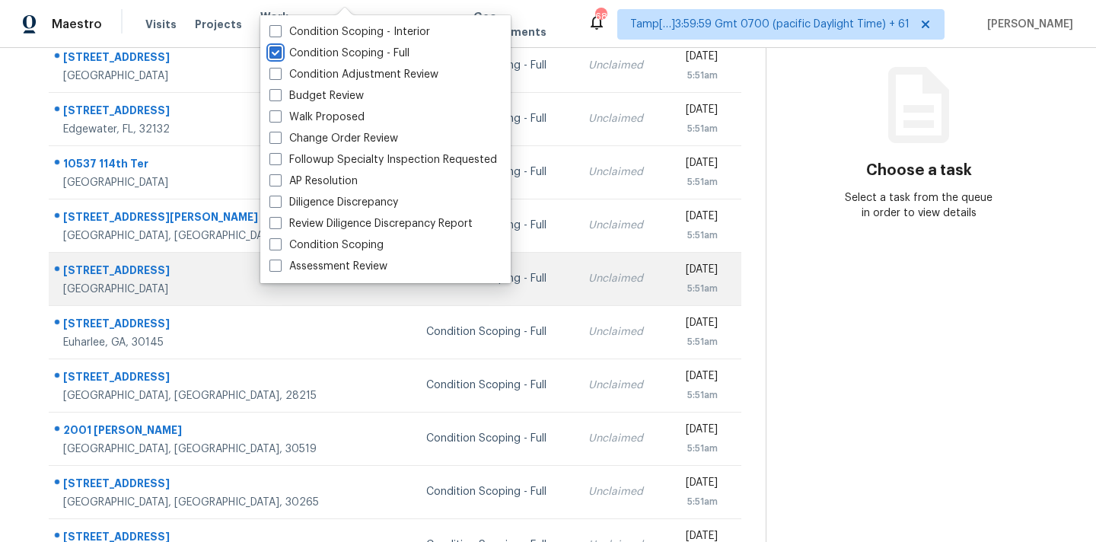
scroll to position [107, 0]
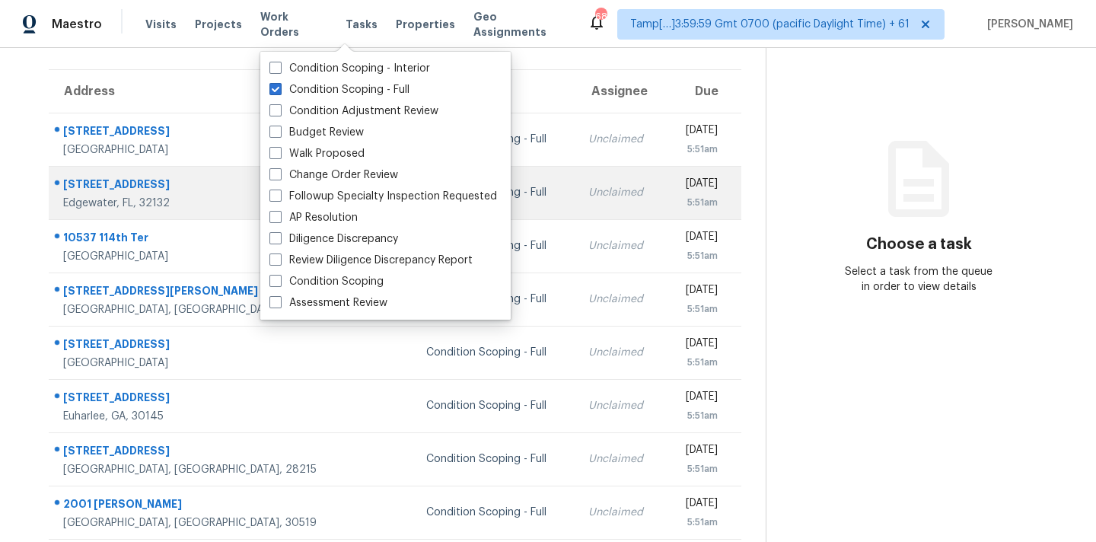
click at [576, 169] on td "Unclaimed" at bounding box center [620, 192] width 89 height 53
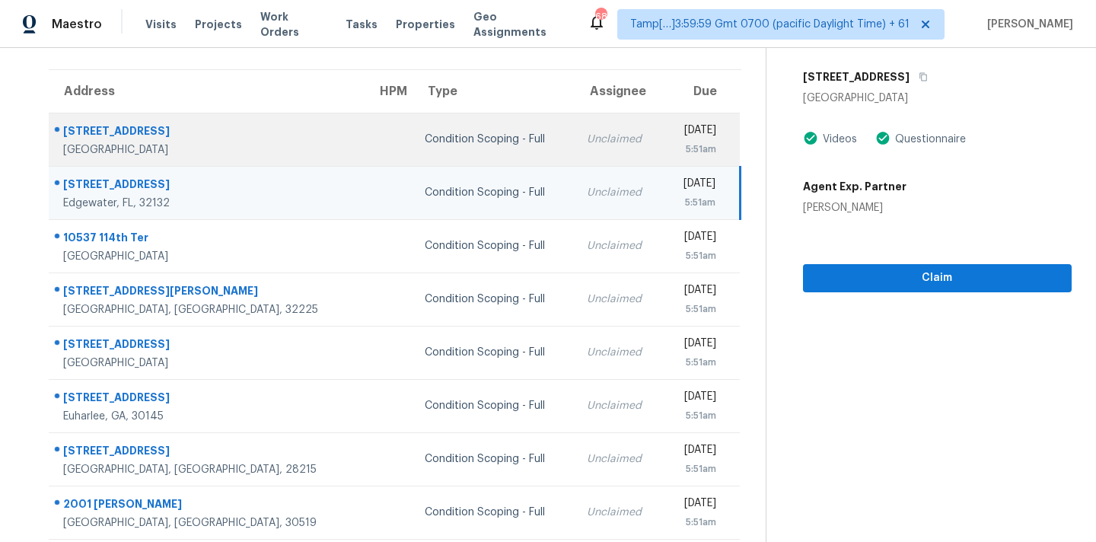
click at [575, 139] on td "Unclaimed" at bounding box center [619, 139] width 88 height 53
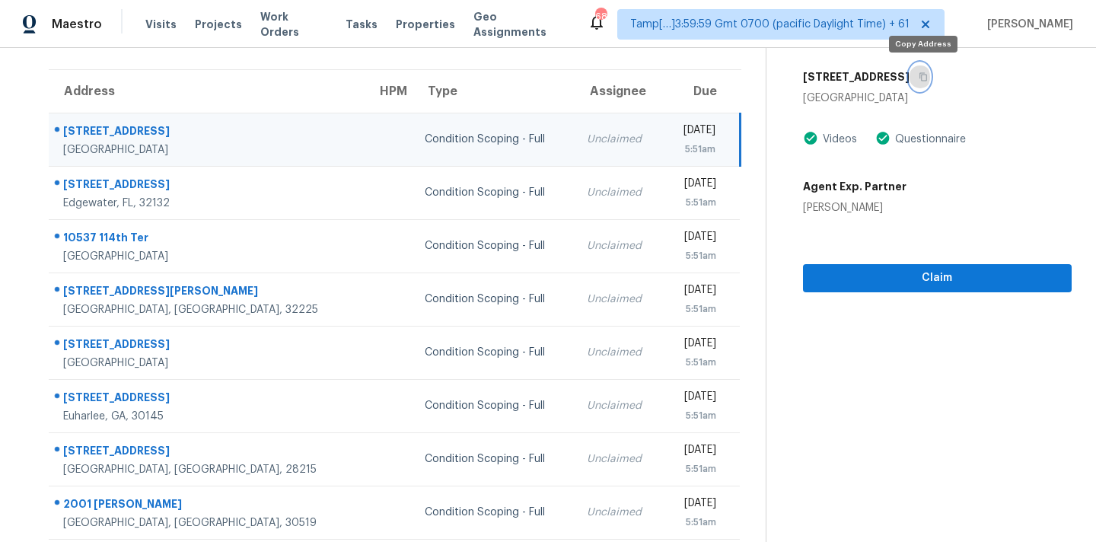
click at [928, 81] on icon "button" at bounding box center [923, 76] width 9 height 9
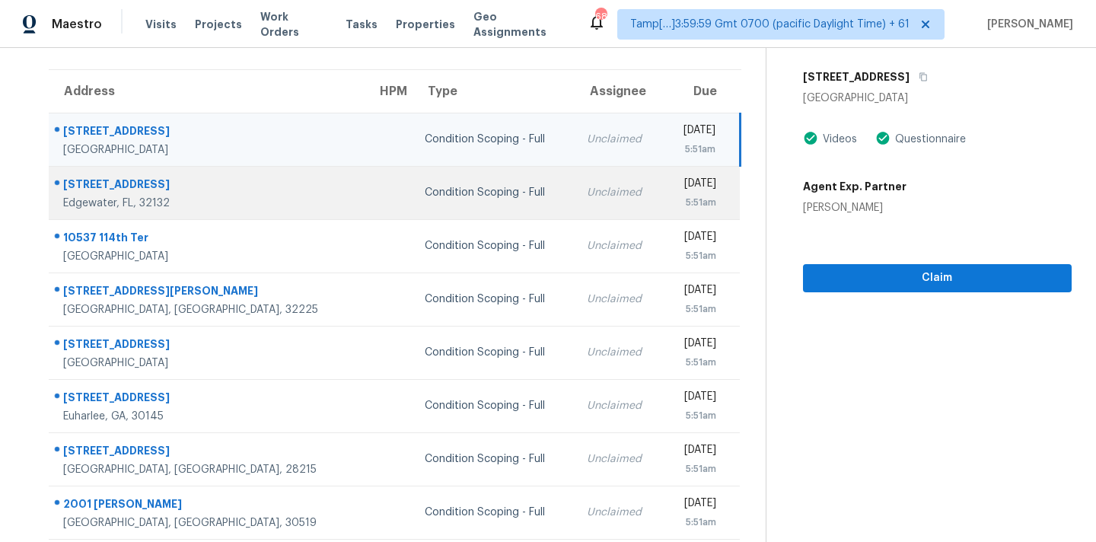
click at [663, 189] on td "[DATE] 5:51am" at bounding box center [701, 192] width 77 height 53
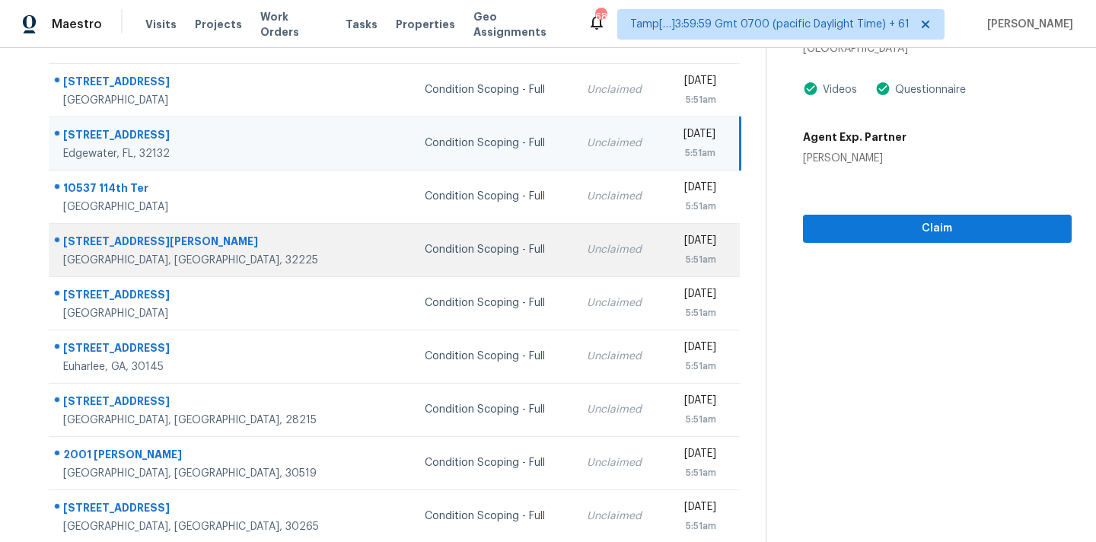
scroll to position [250, 0]
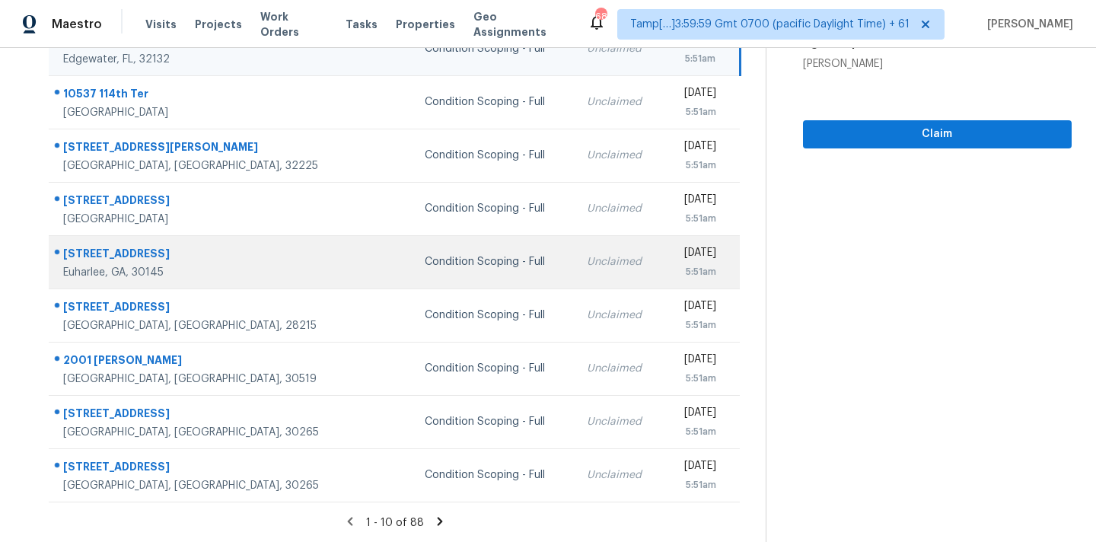
click at [575, 250] on td "Unclaimed" at bounding box center [619, 261] width 88 height 53
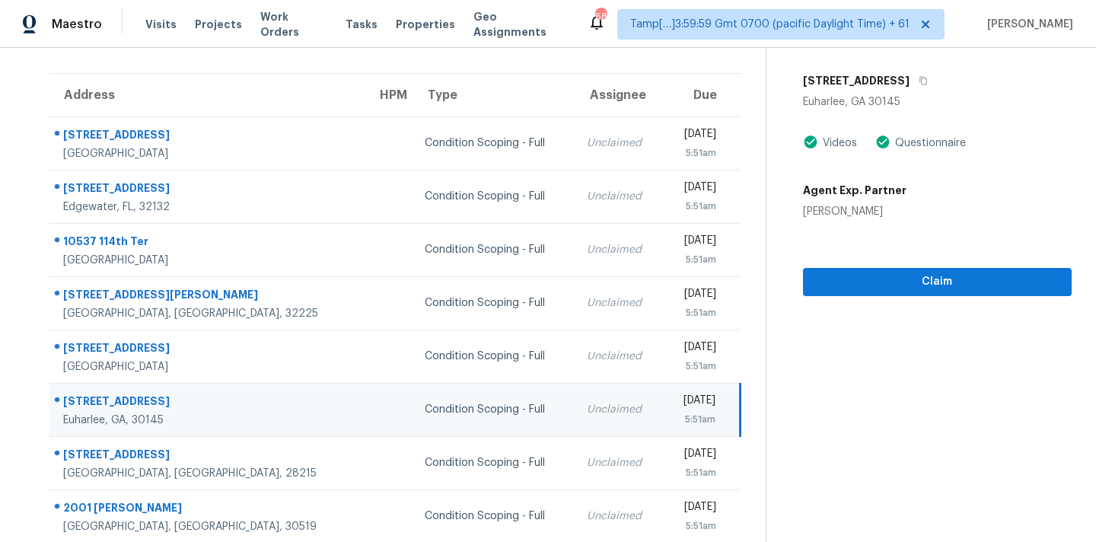
scroll to position [98, 0]
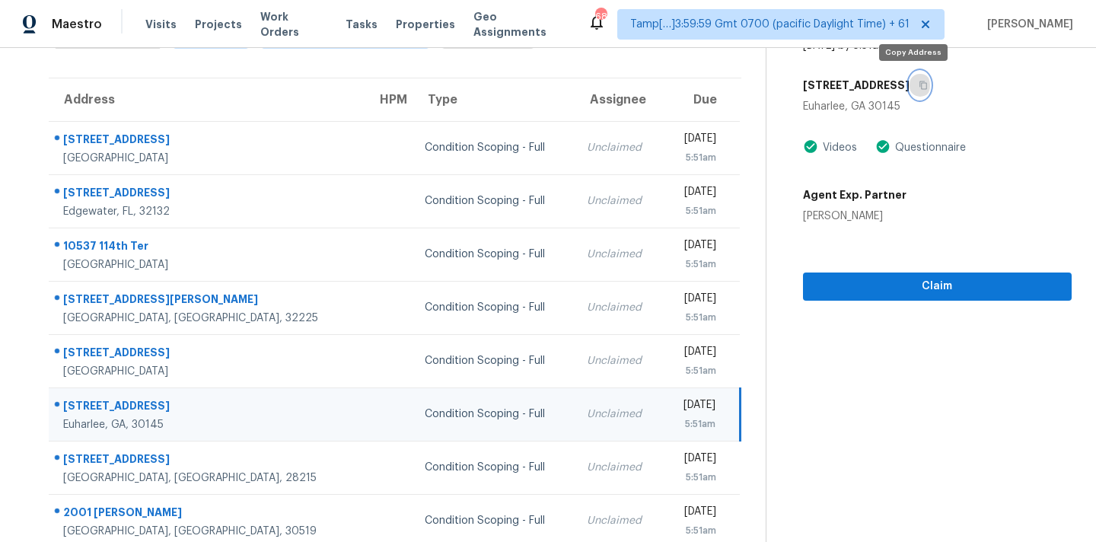
click at [920, 88] on icon "button" at bounding box center [923, 85] width 9 height 9
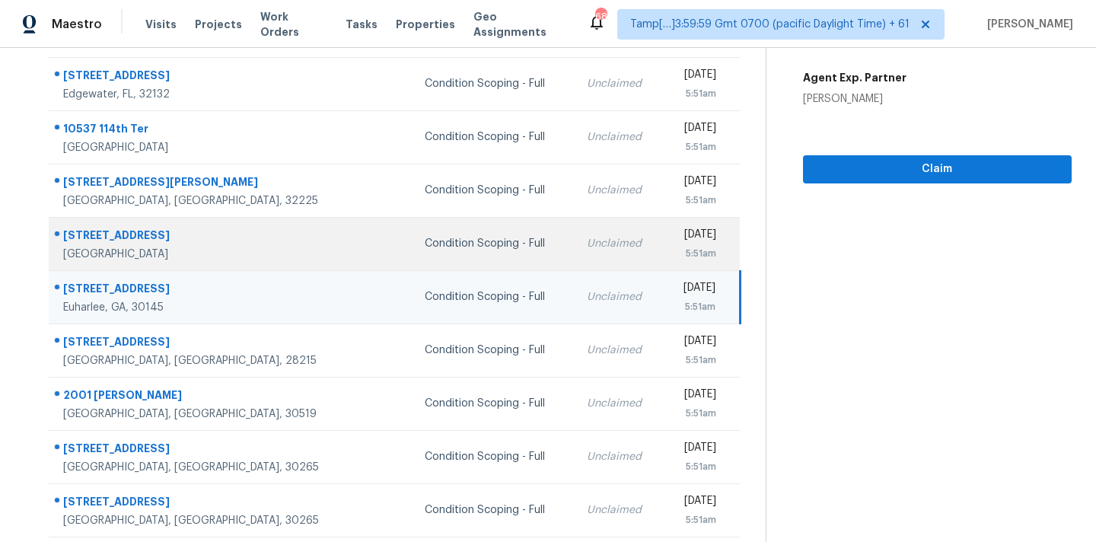
scroll to position [250, 0]
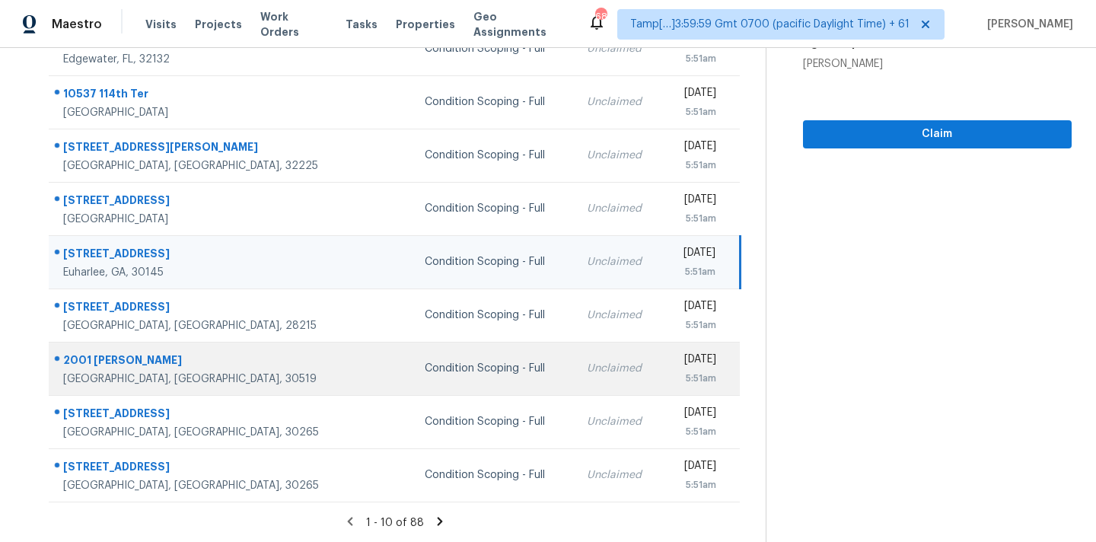
click at [575, 349] on td "Unclaimed" at bounding box center [619, 368] width 88 height 53
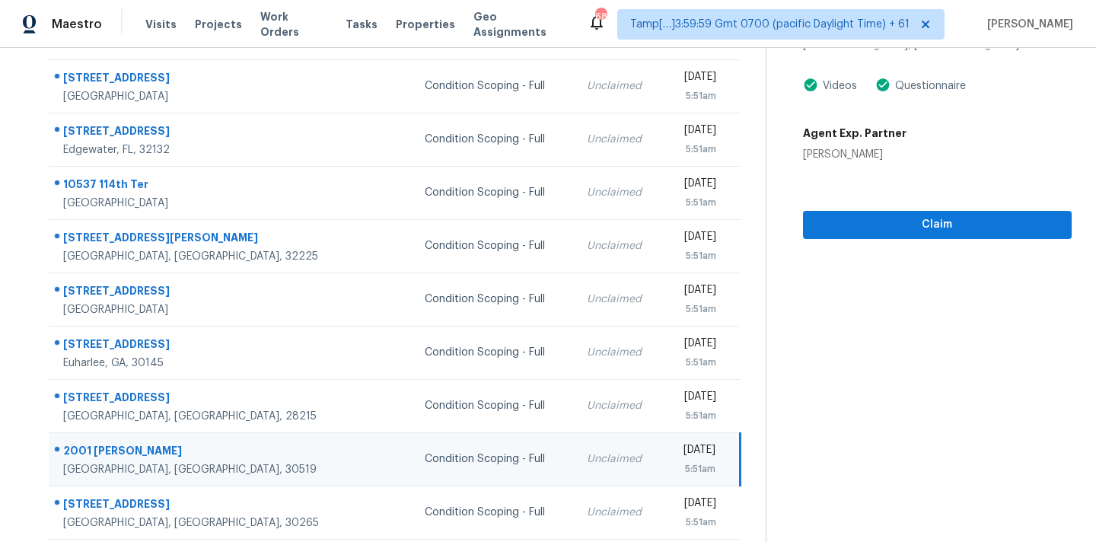
scroll to position [109, 0]
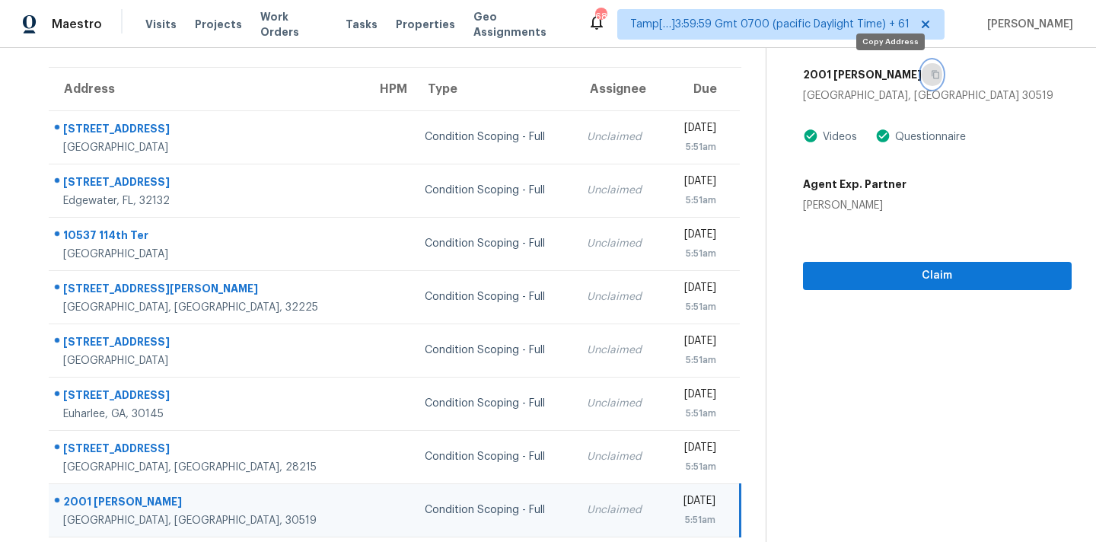
click at [932, 77] on icon "button" at bounding box center [936, 75] width 8 height 8
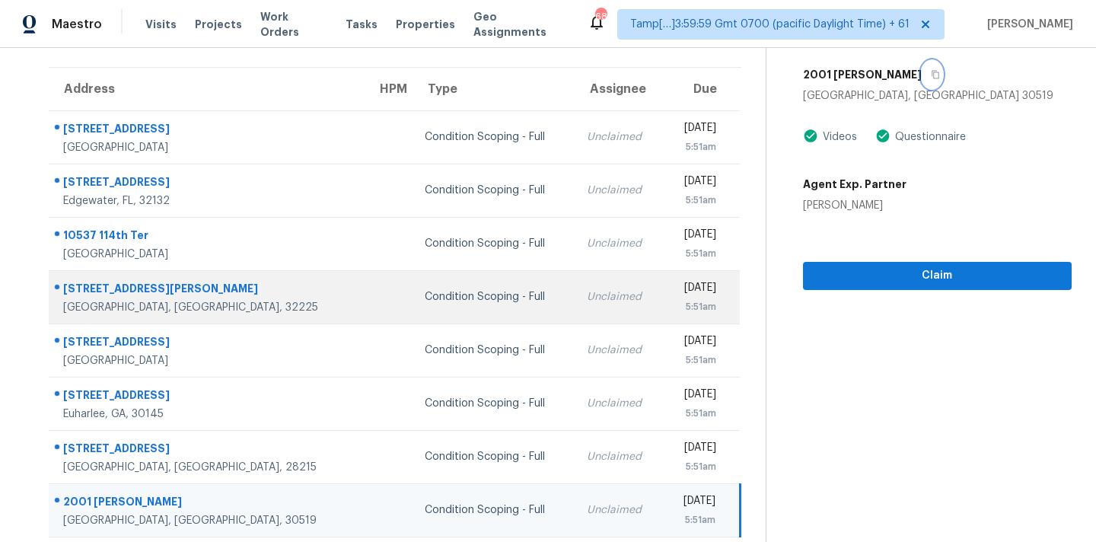
scroll to position [250, 0]
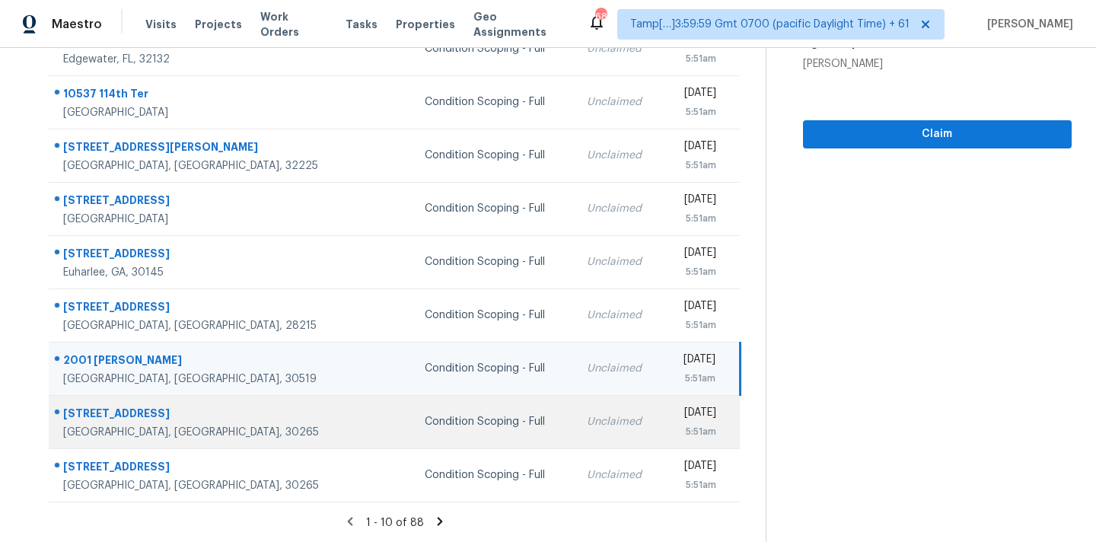
click at [575, 435] on td "Unclaimed" at bounding box center [619, 421] width 88 height 53
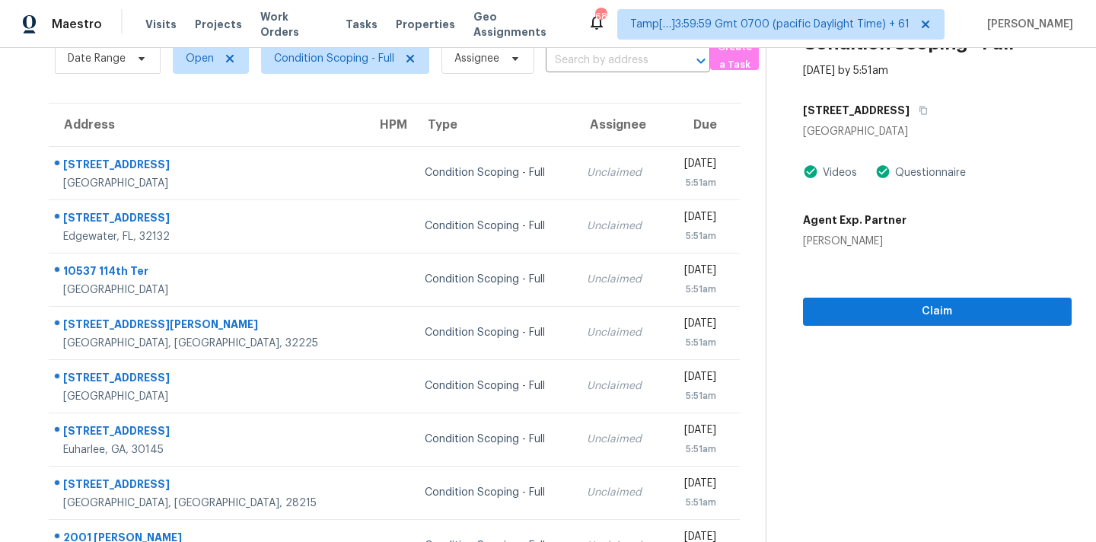
scroll to position [40, 0]
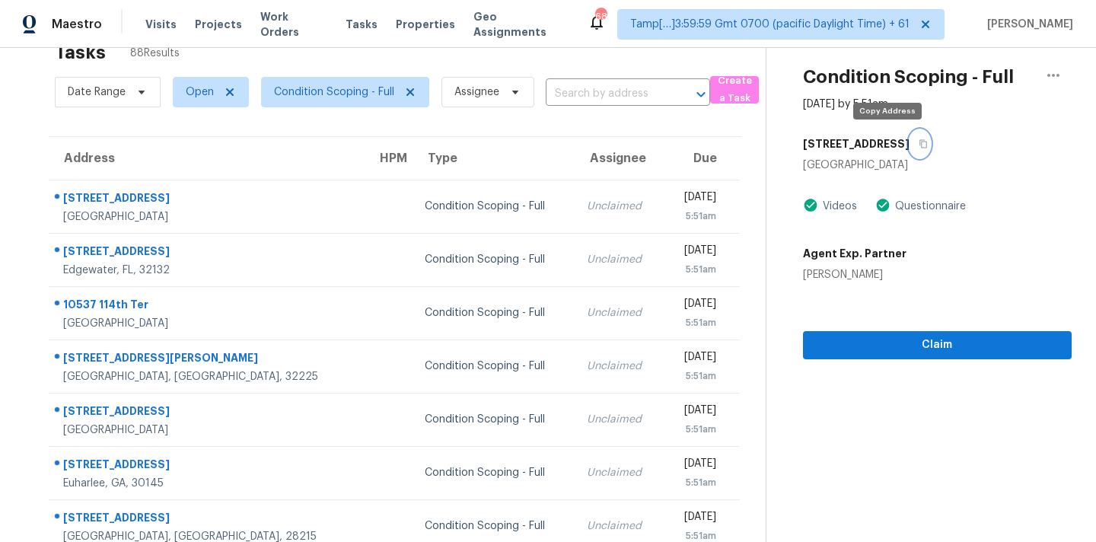
click at [910, 142] on button "button" at bounding box center [920, 143] width 21 height 27
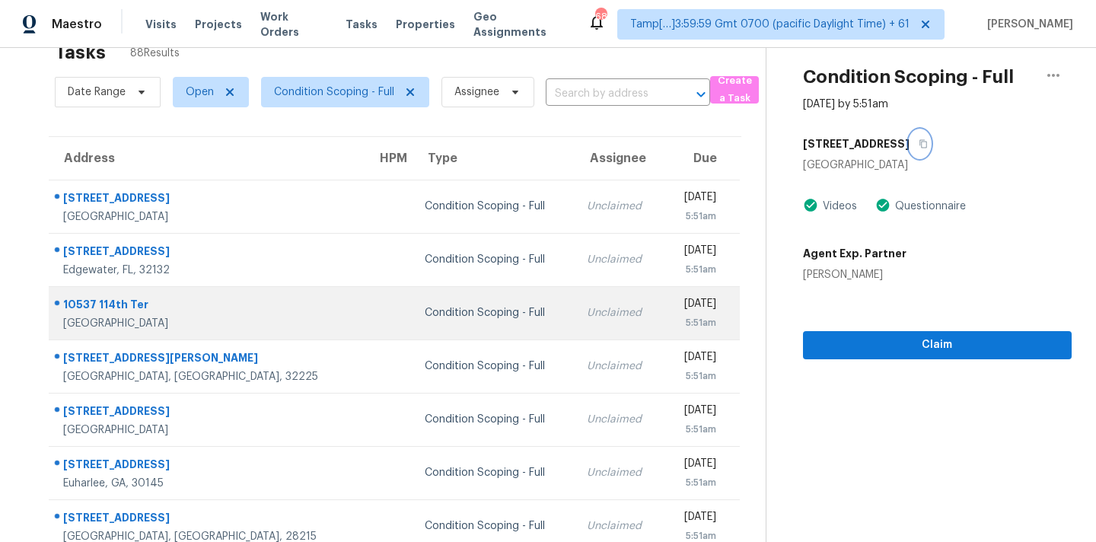
scroll to position [250, 0]
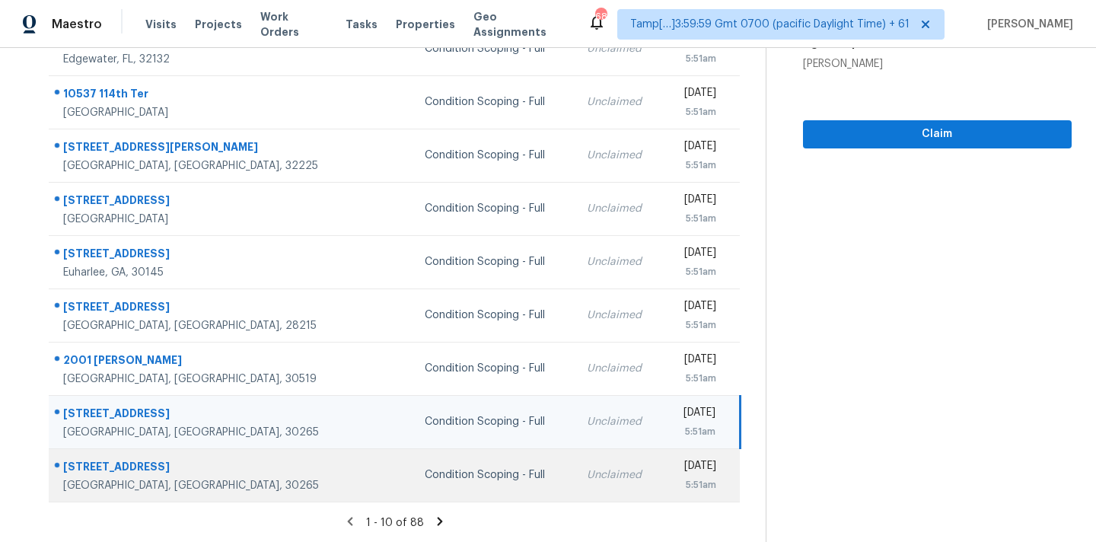
click at [575, 477] on td "Unclaimed" at bounding box center [619, 474] width 88 height 53
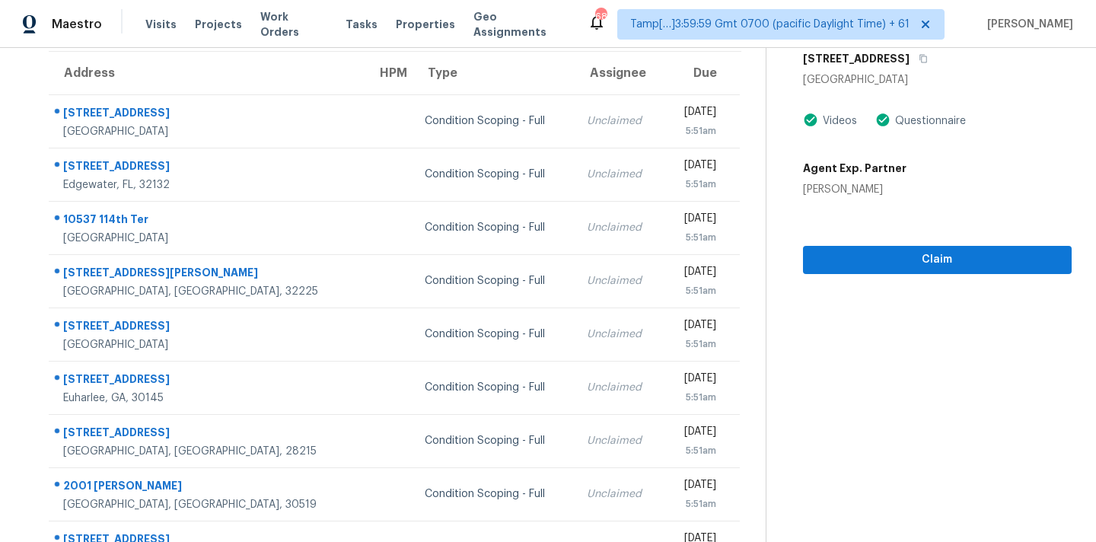
scroll to position [0, 0]
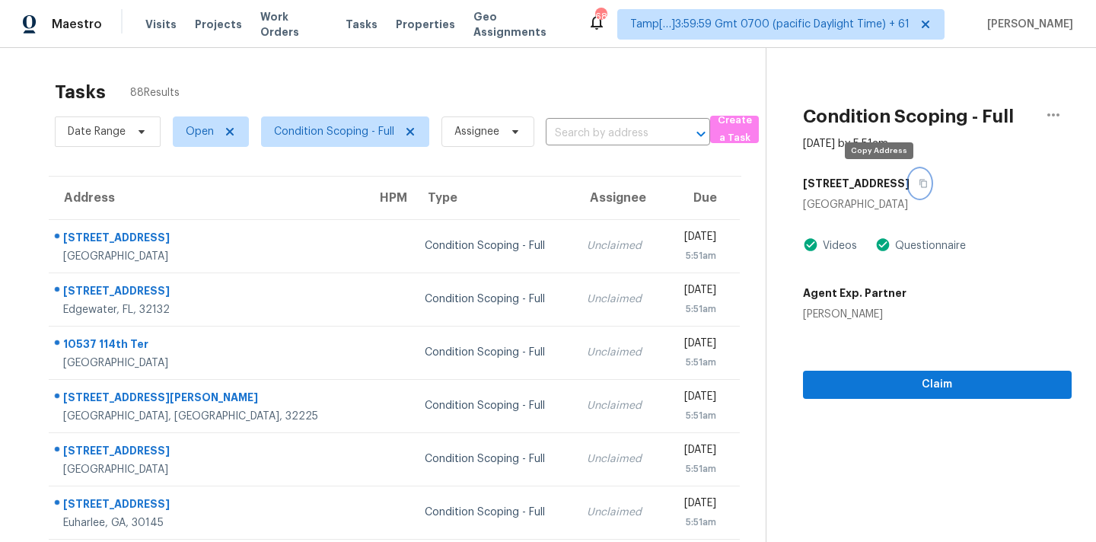
click at [919, 185] on icon "button" at bounding box center [923, 183] width 9 height 9
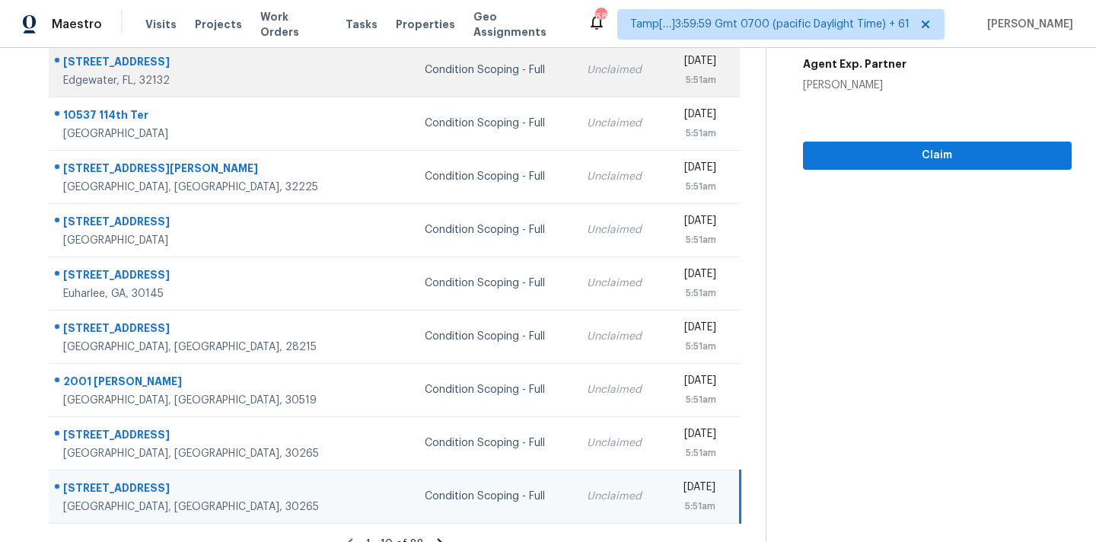
scroll to position [250, 0]
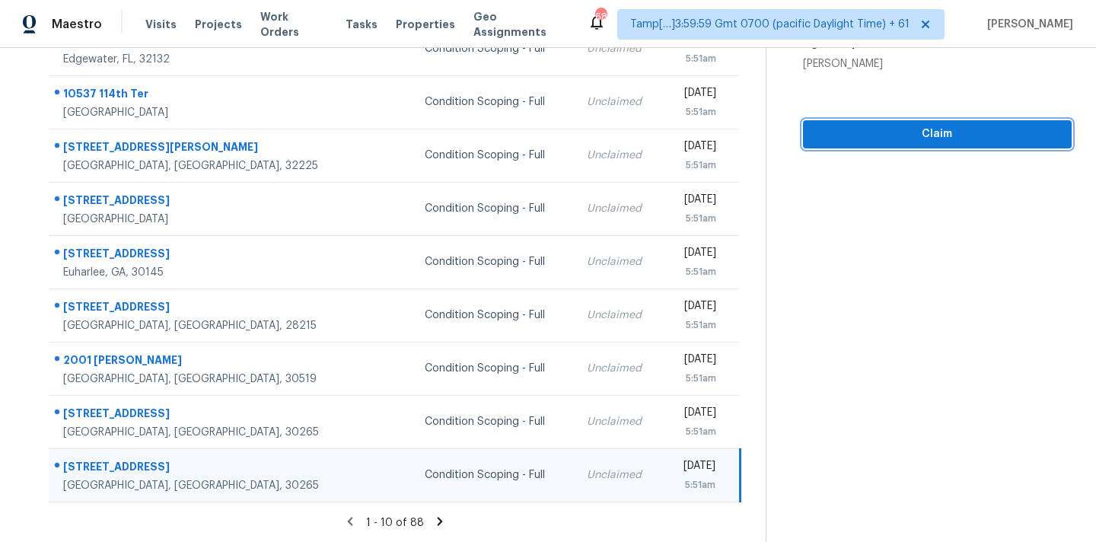
click at [894, 129] on span "Claim" at bounding box center [937, 134] width 244 height 19
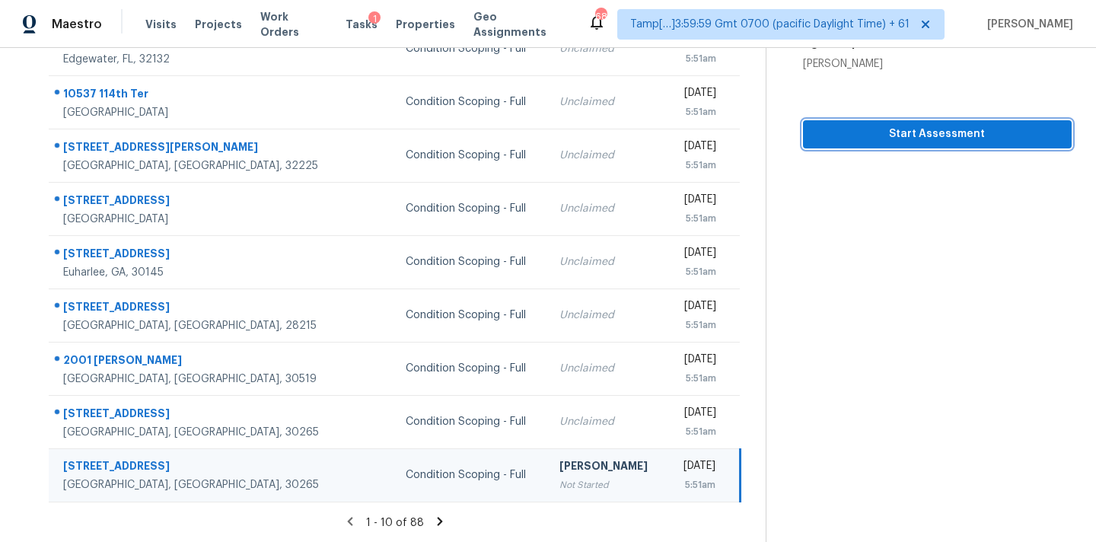
click at [894, 129] on span "Start Assessment" at bounding box center [937, 134] width 244 height 19
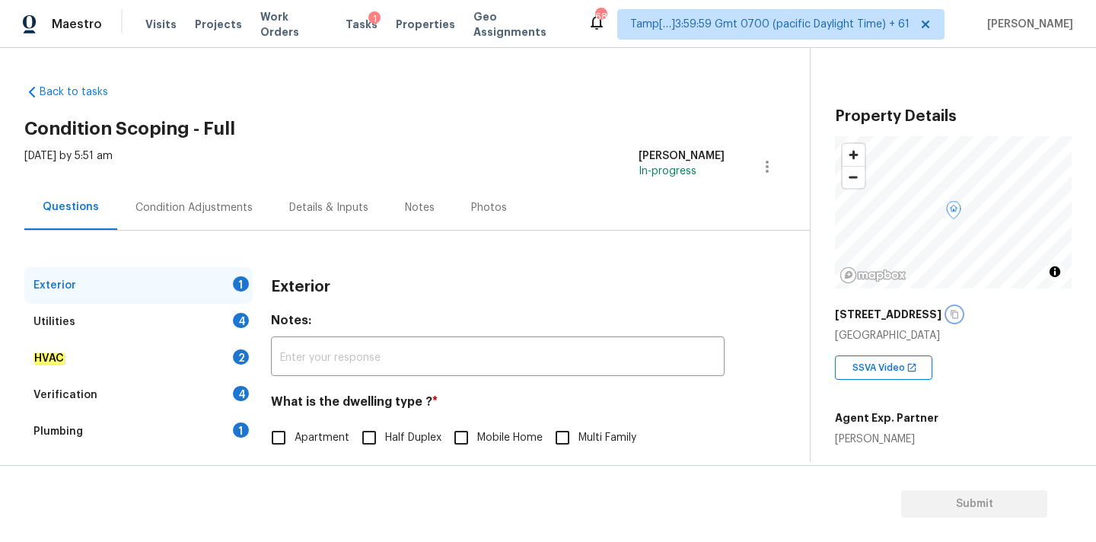
click at [950, 317] on icon "button" at bounding box center [954, 314] width 9 height 9
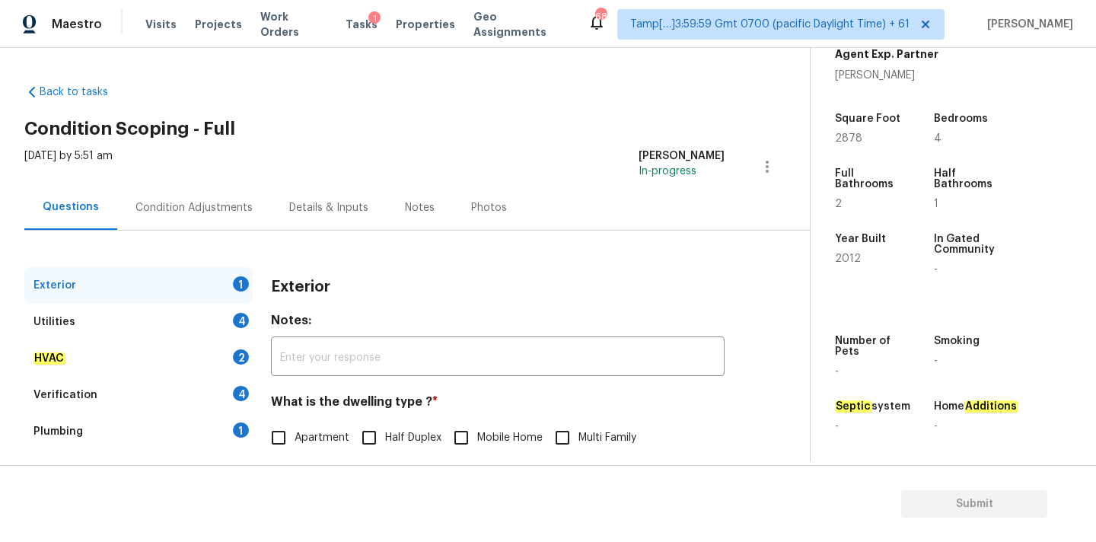
scroll to position [375, 0]
click at [529, 125] on h2 "Condition Scoping - Full" at bounding box center [417, 128] width 786 height 15
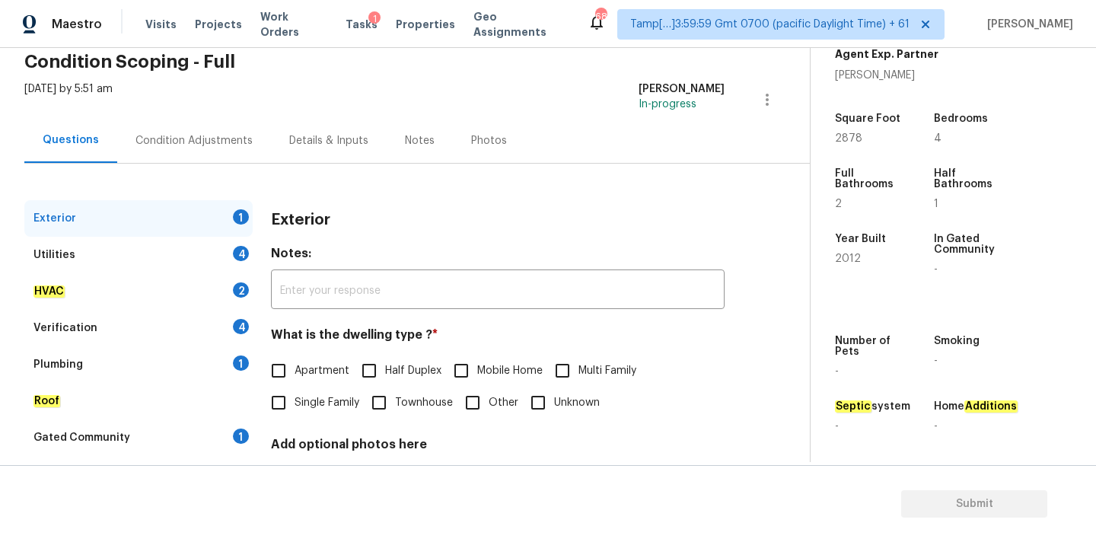
scroll to position [78, 0]
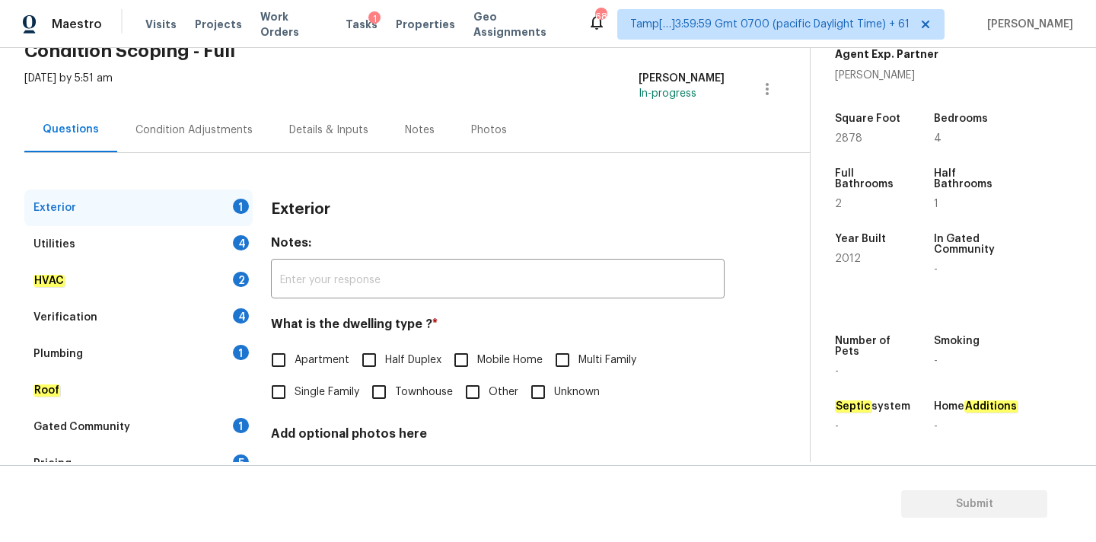
click at [297, 387] on span "Single Family" at bounding box center [327, 392] width 65 height 16
click at [295, 387] on input "Single Family" at bounding box center [279, 392] width 32 height 32
checkbox input "true"
click at [245, 138] on div "Condition Adjustments" at bounding box center [194, 129] width 154 height 45
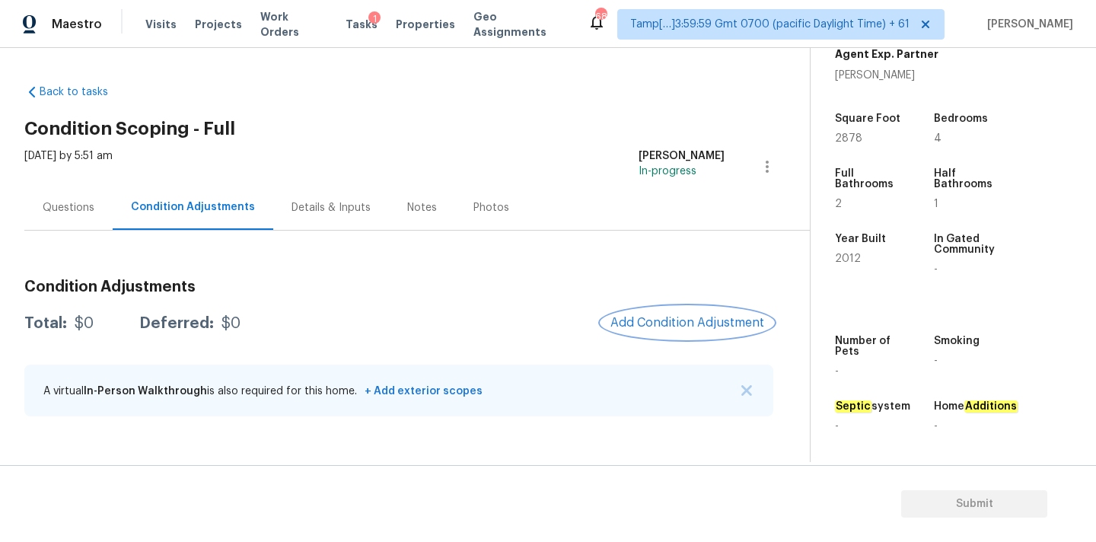
click at [702, 327] on span "Add Condition Adjustment" at bounding box center [688, 323] width 154 height 14
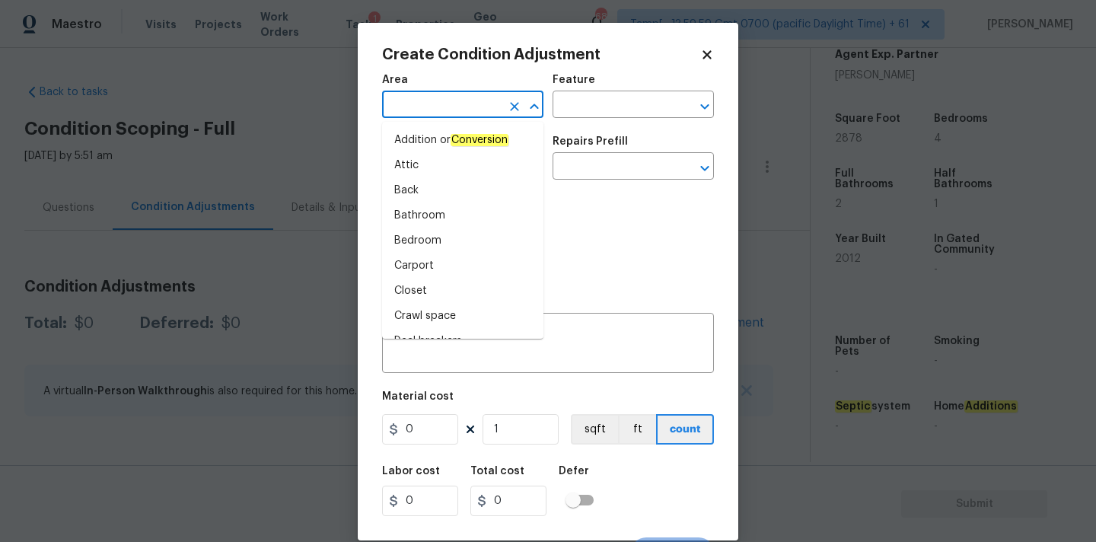
click at [456, 105] on input "text" at bounding box center [441, 106] width 119 height 24
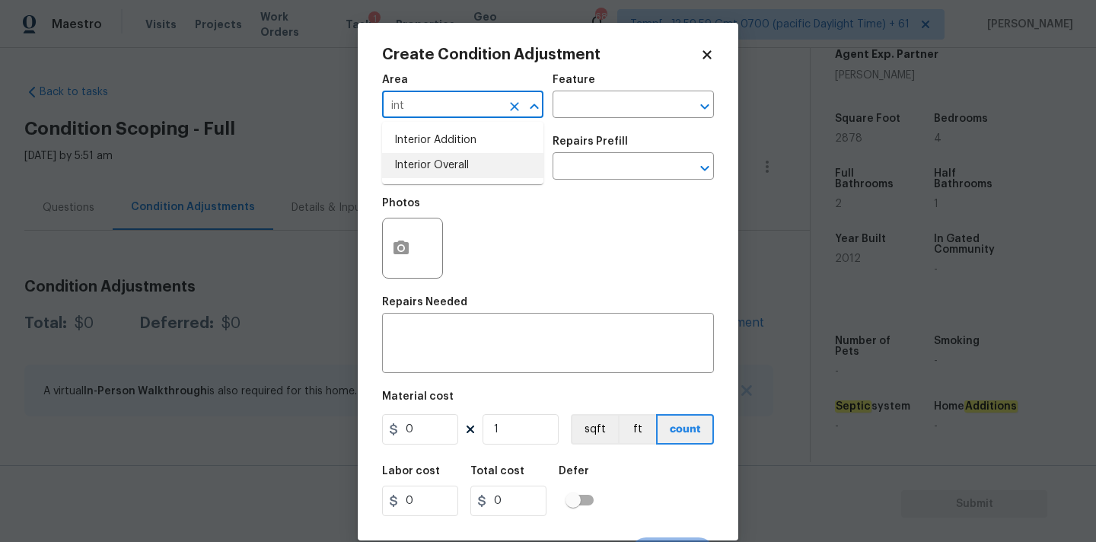
click at [459, 167] on li "Interior Overall" at bounding box center [462, 165] width 161 height 25
type input "Interior Overall"
click at [459, 167] on input "text" at bounding box center [441, 168] width 119 height 24
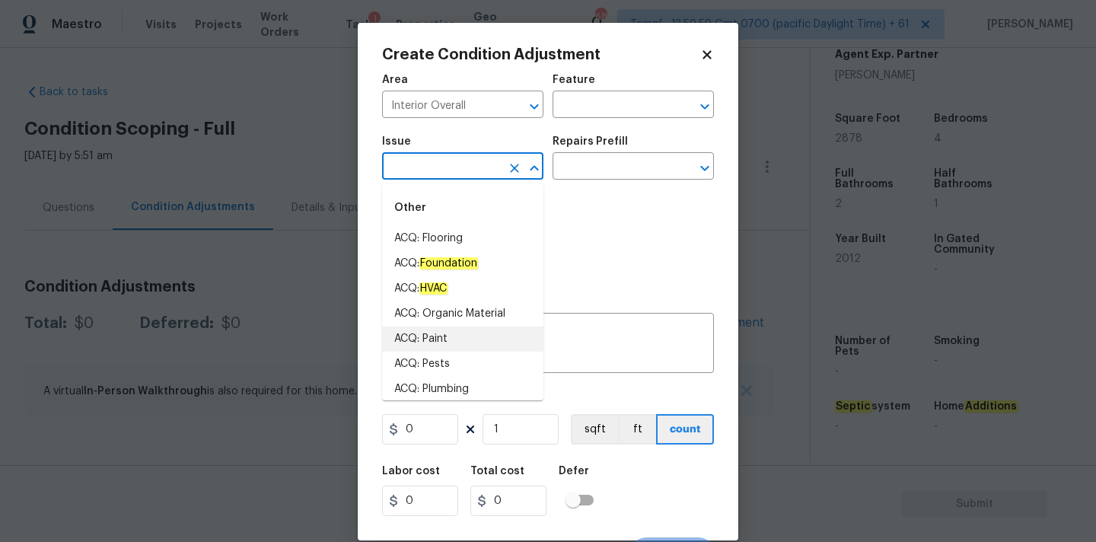
click at [451, 337] on li "ACQ: Paint" at bounding box center [462, 339] width 161 height 25
type input "ACQ: Paint"
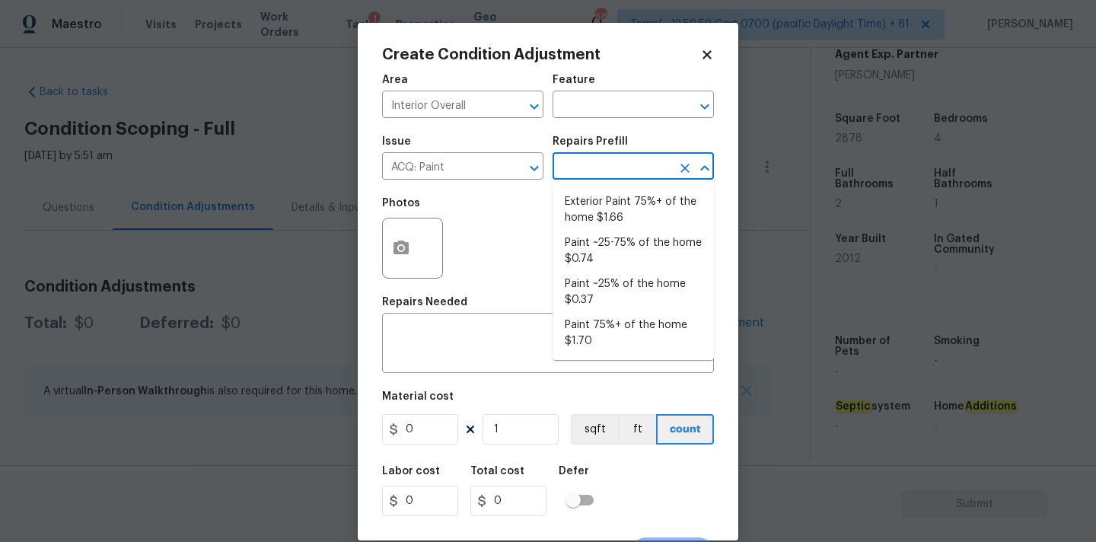
click at [601, 170] on input "text" at bounding box center [612, 168] width 119 height 24
click at [596, 276] on li "Paint ~25% of the home $0.37" at bounding box center [633, 292] width 161 height 41
type input "Acquisition"
type textarea "Acquisition Scope: ~25% of the home needs interior paint"
type input "0.37"
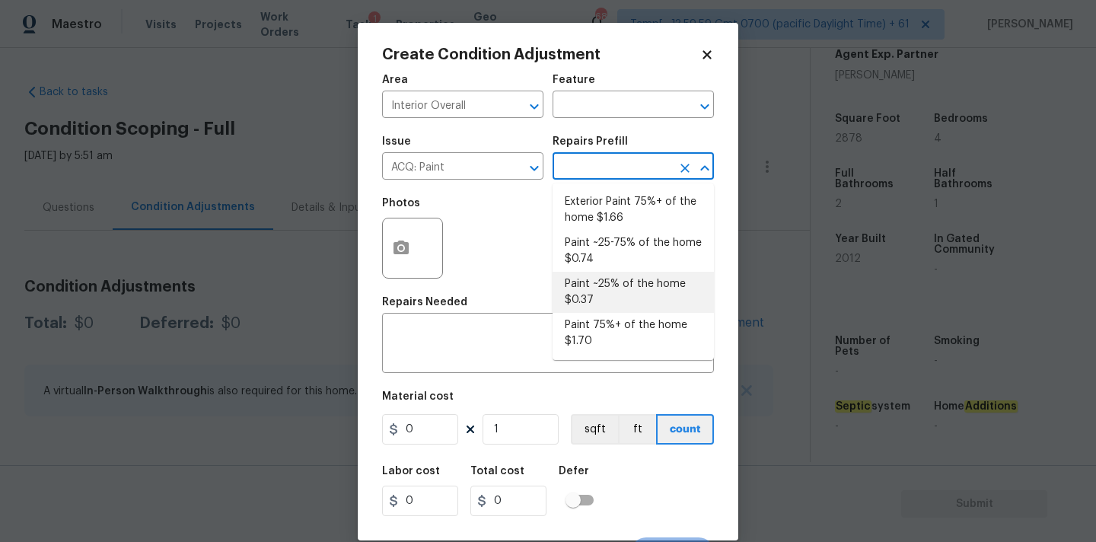
type input "0.37"
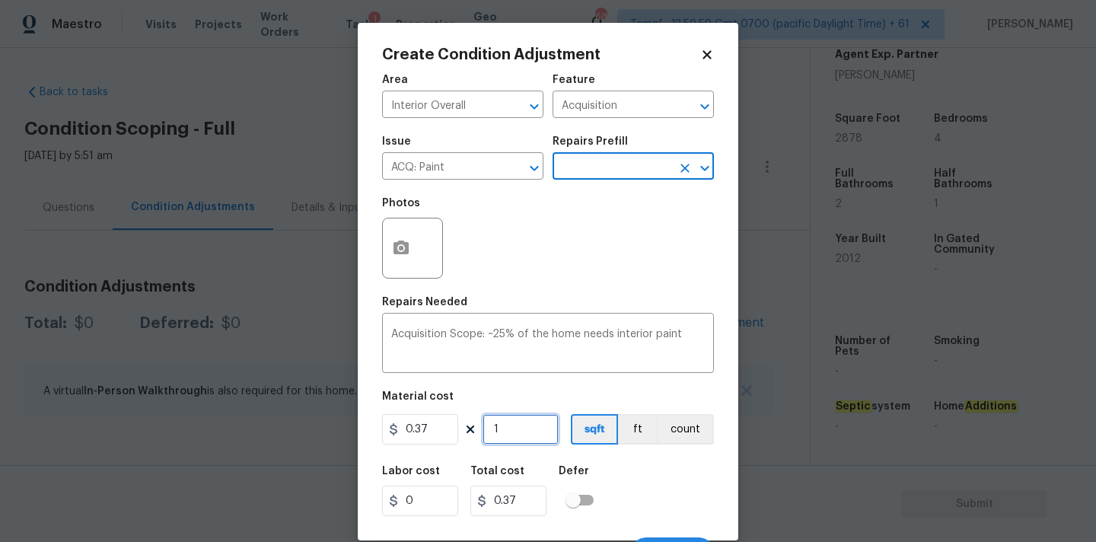
click at [509, 432] on input "1" at bounding box center [521, 429] width 76 height 30
type input "2"
type input "0.74"
type input "28"
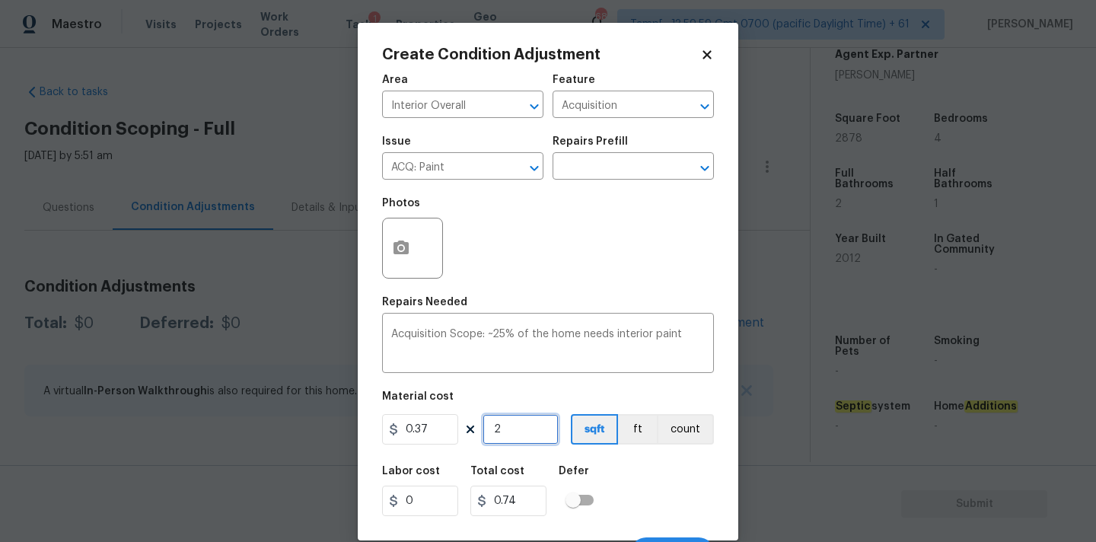
type input "10.36"
type input "287"
type input "106.19"
type input "2878"
type input "1064.86"
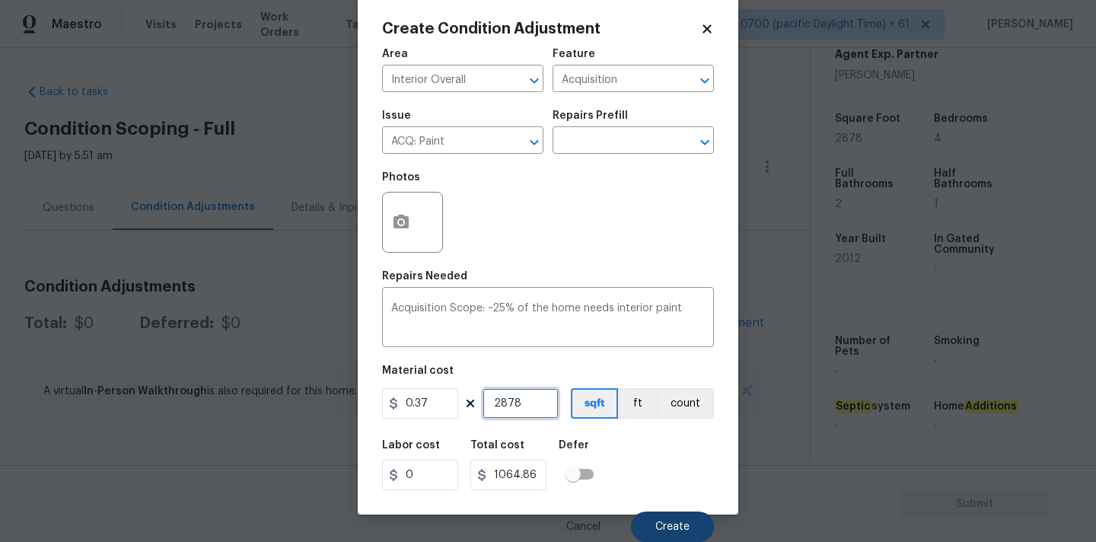
type input "2878"
click at [652, 523] on button "Create" at bounding box center [672, 527] width 83 height 30
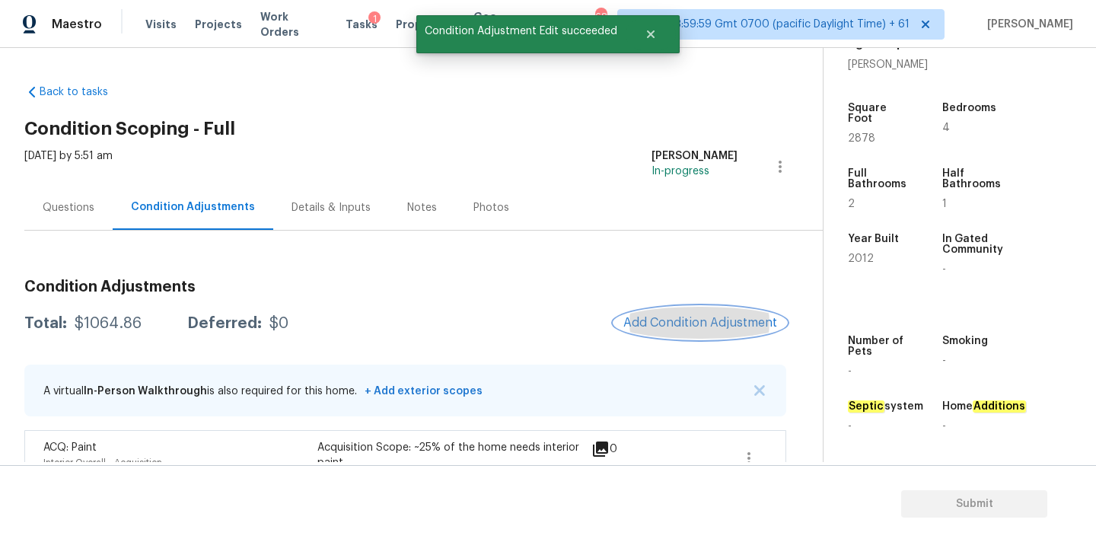
click at [640, 321] on span "Add Condition Adjustment" at bounding box center [700, 323] width 154 height 14
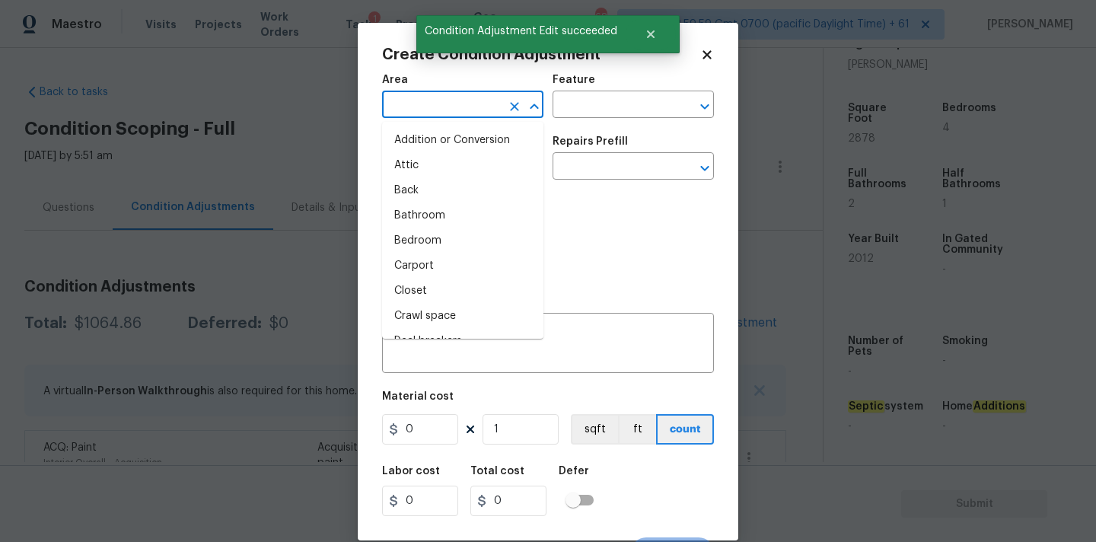
click at [395, 116] on input "text" at bounding box center [441, 106] width 119 height 24
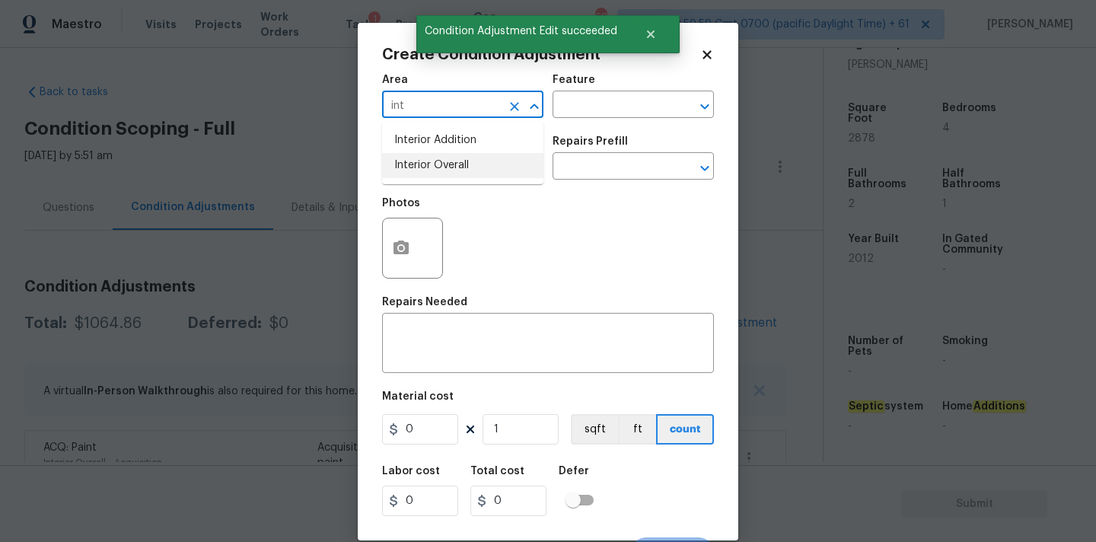
click at [419, 163] on li "Interior Overall" at bounding box center [462, 165] width 161 height 25
type input "Interior Overall"
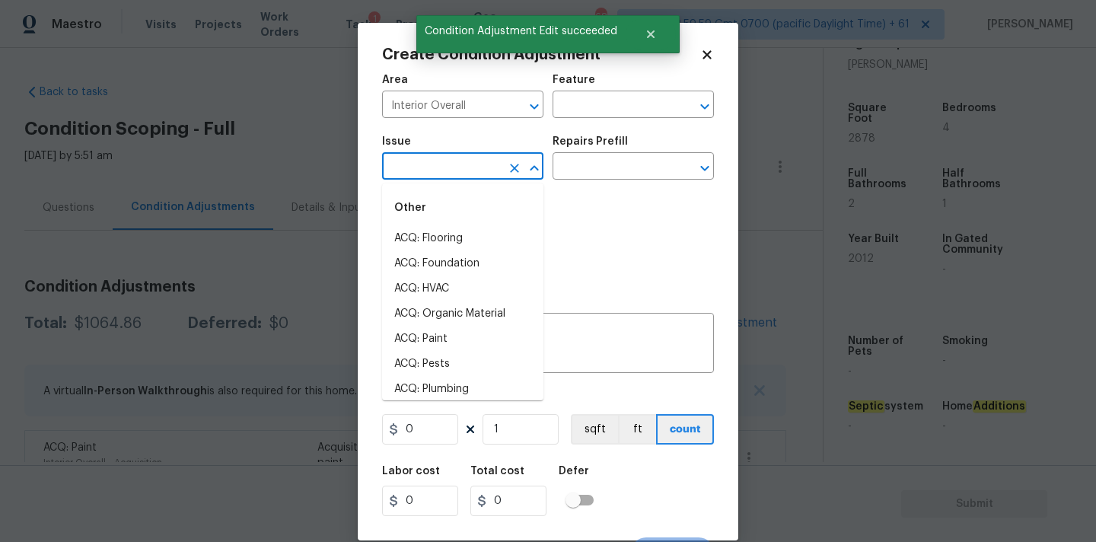
click at [429, 165] on input "text" at bounding box center [441, 168] width 119 height 24
click at [450, 225] on div "Other" at bounding box center [462, 208] width 161 height 37
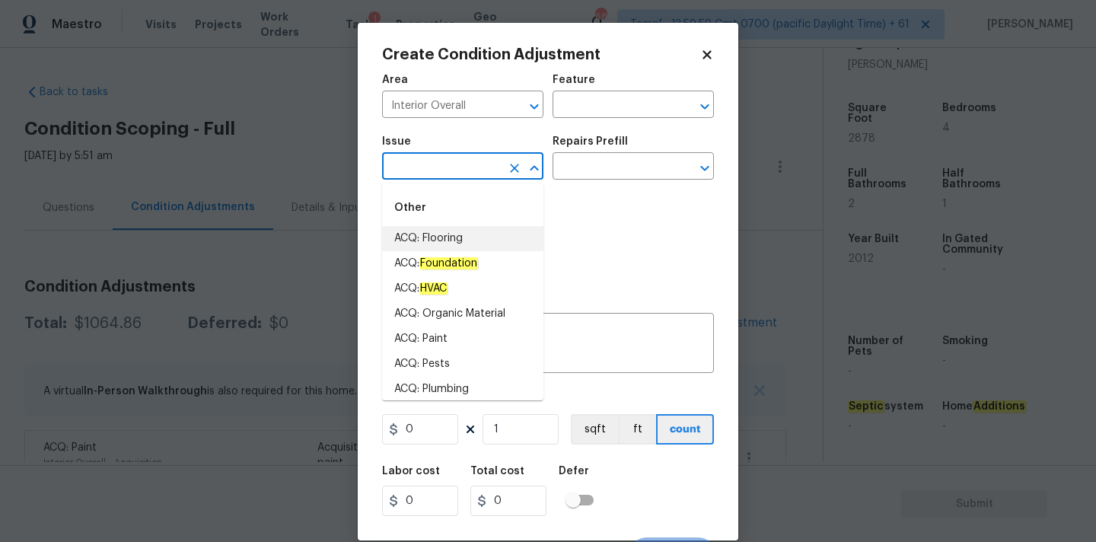
click at [454, 242] on li "ACQ: Flooring" at bounding box center [462, 238] width 161 height 25
type input "ACQ: Flooring"
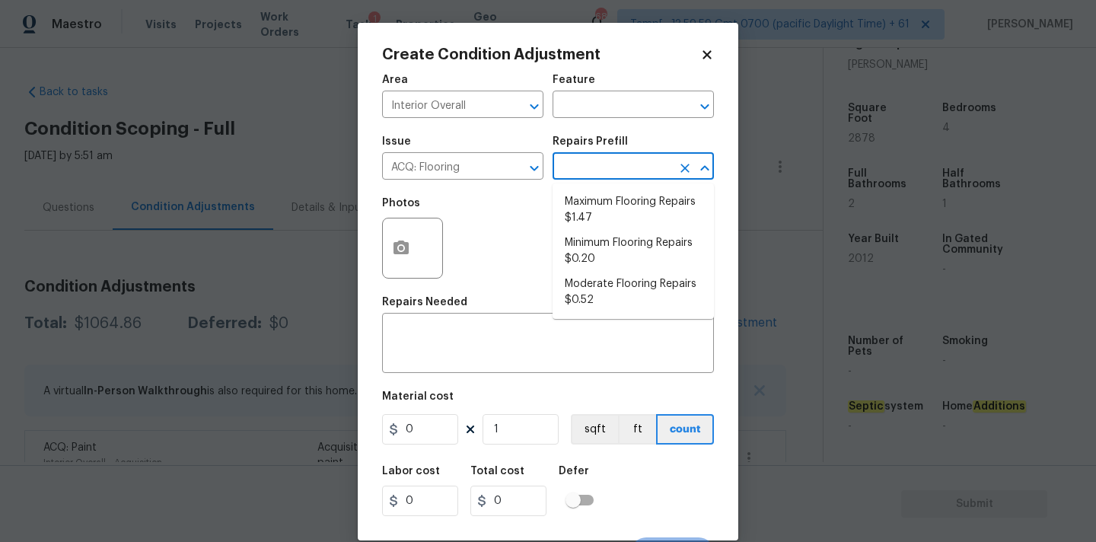
click at [620, 165] on input "text" at bounding box center [612, 168] width 119 height 24
click at [592, 257] on li "Minimum Flooring Repairs $0.20" at bounding box center [633, 251] width 161 height 41
type input "Acquisition"
type textarea "Acquisition Scope: Minimum flooring repairs"
type input "0.2"
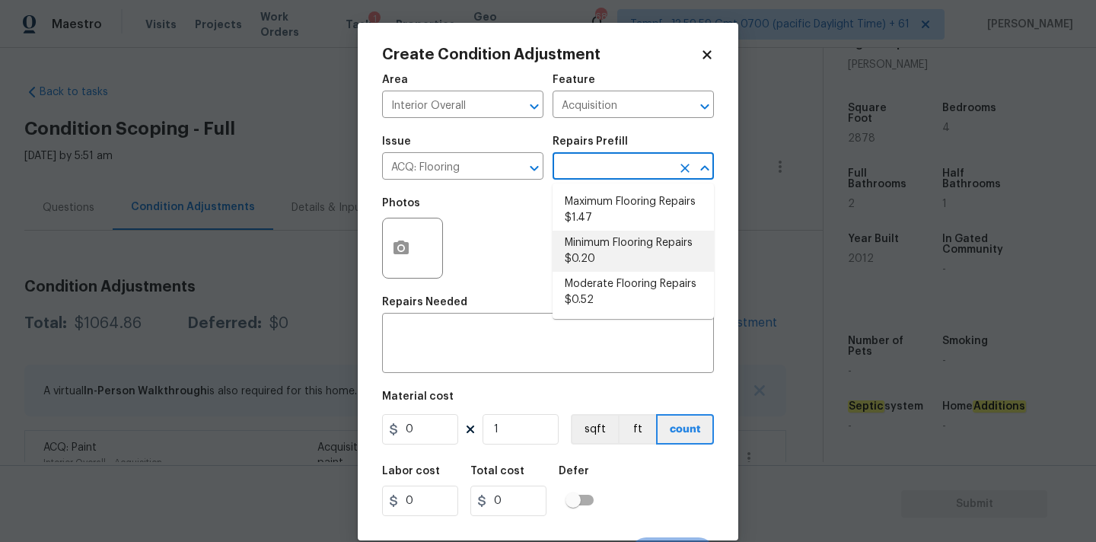
type input "0.2"
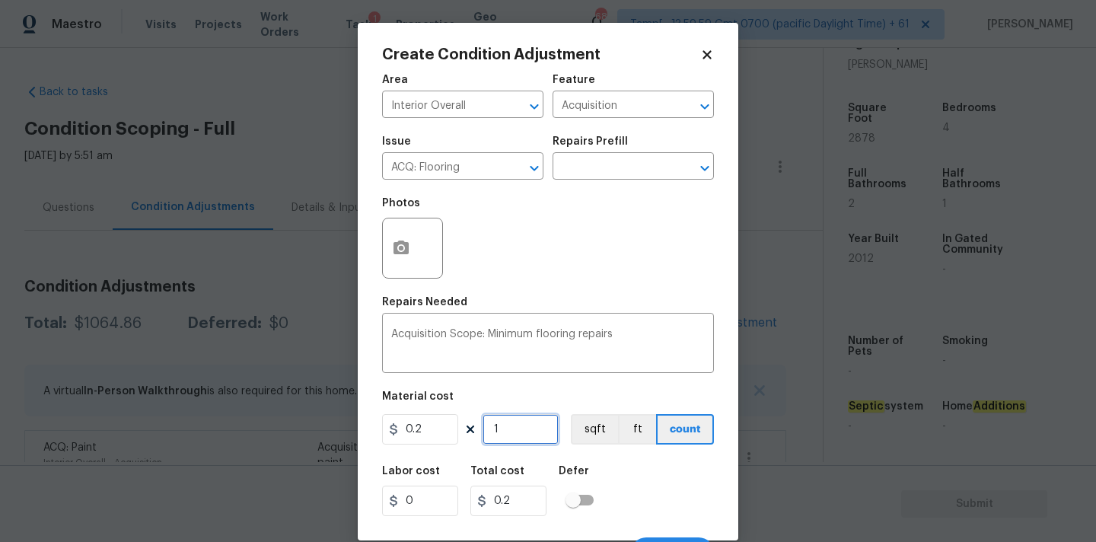
click at [521, 428] on input "1" at bounding box center [521, 429] width 76 height 30
type input "2"
type input "0.4"
type input "28"
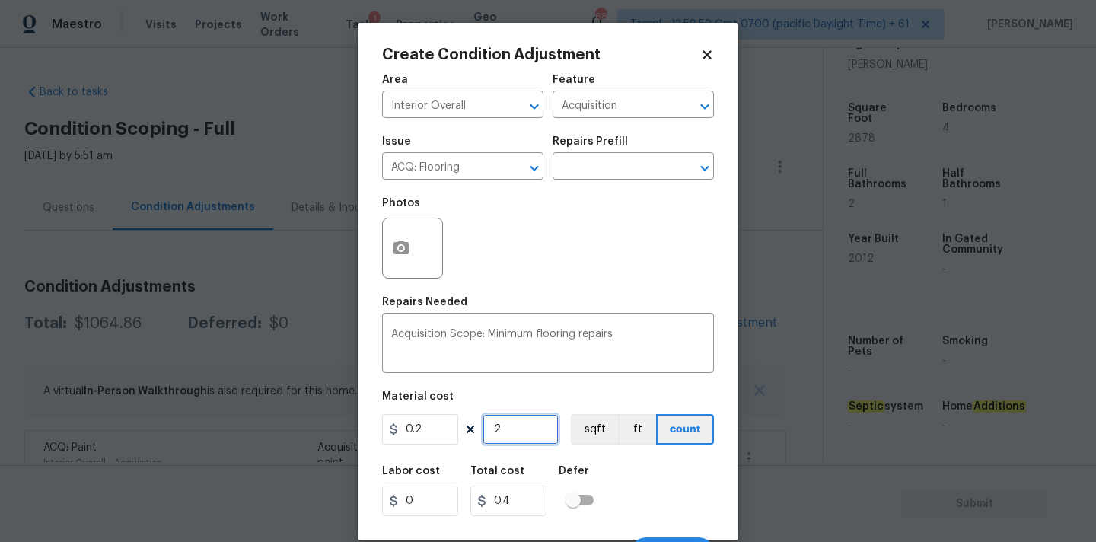
type input "5.6"
type input "287"
type input "57.4"
type input "2878"
type input "575.6"
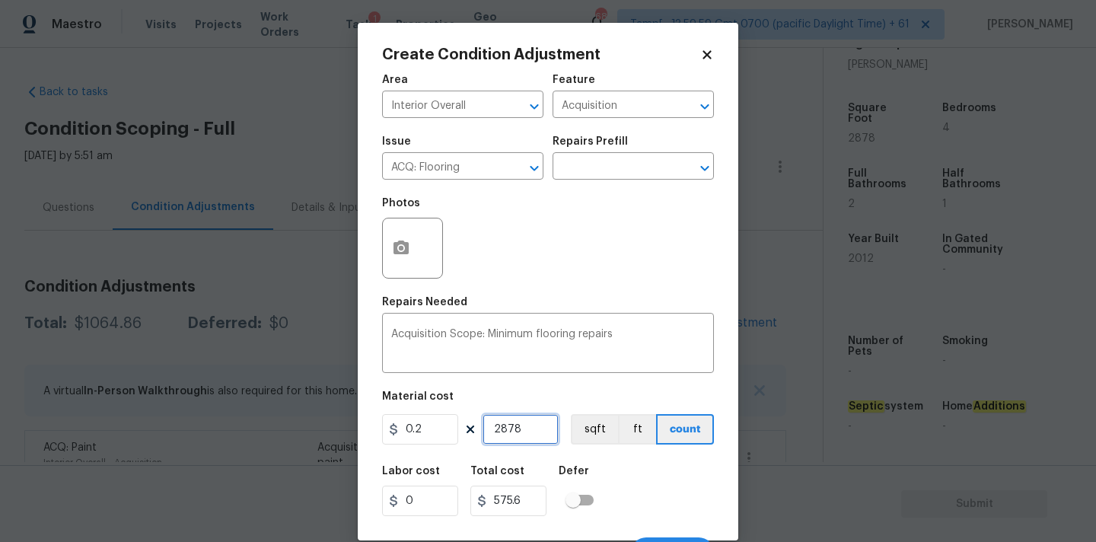
scroll to position [27, 0]
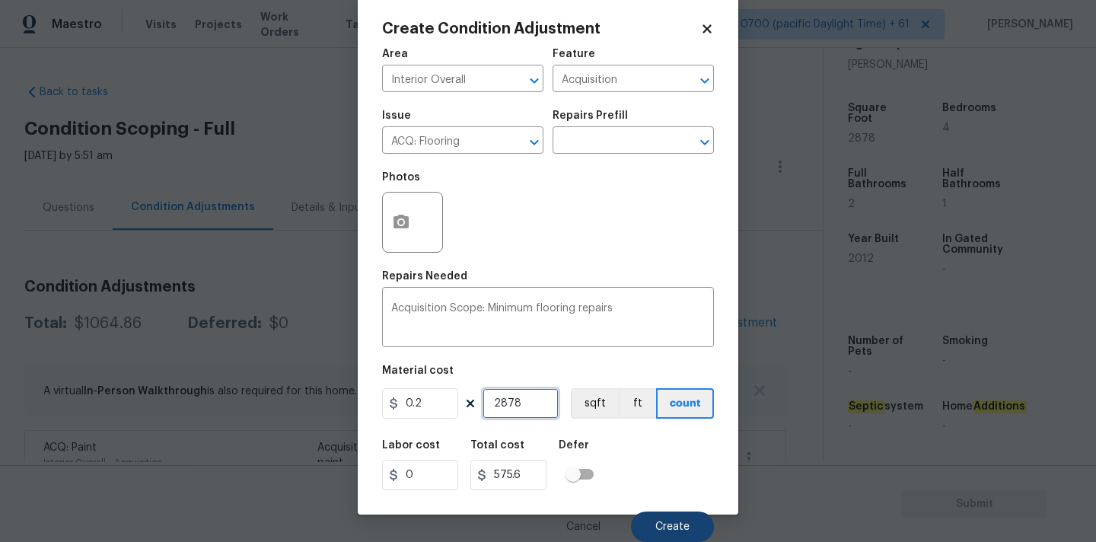
type input "2878"
click at [649, 528] on button "Create" at bounding box center [672, 527] width 83 height 30
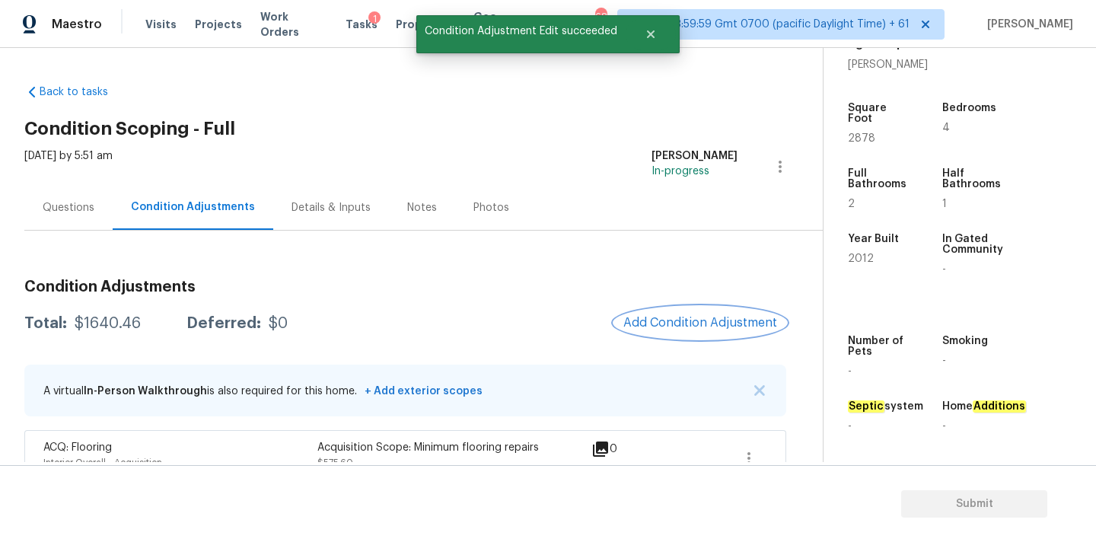
scroll to position [94, 0]
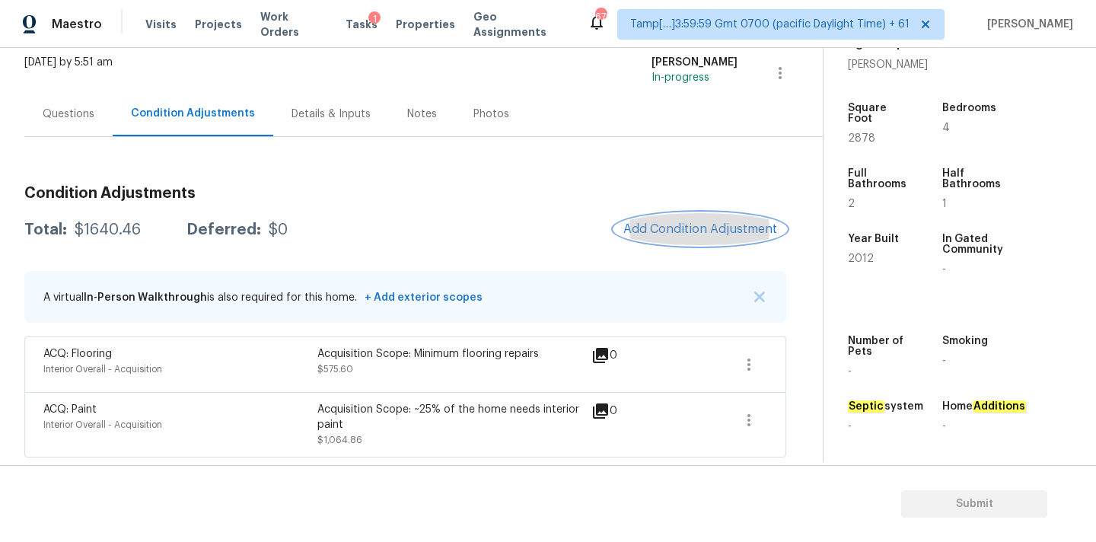
click at [679, 228] on span "Add Condition Adjustment" at bounding box center [700, 229] width 154 height 14
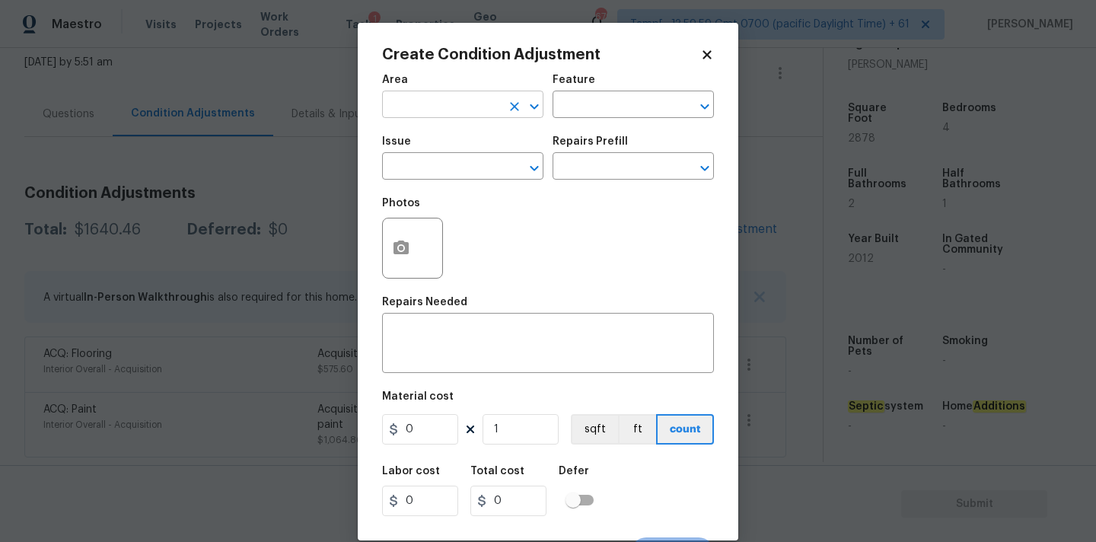
click at [469, 108] on input "text" at bounding box center [441, 106] width 119 height 24
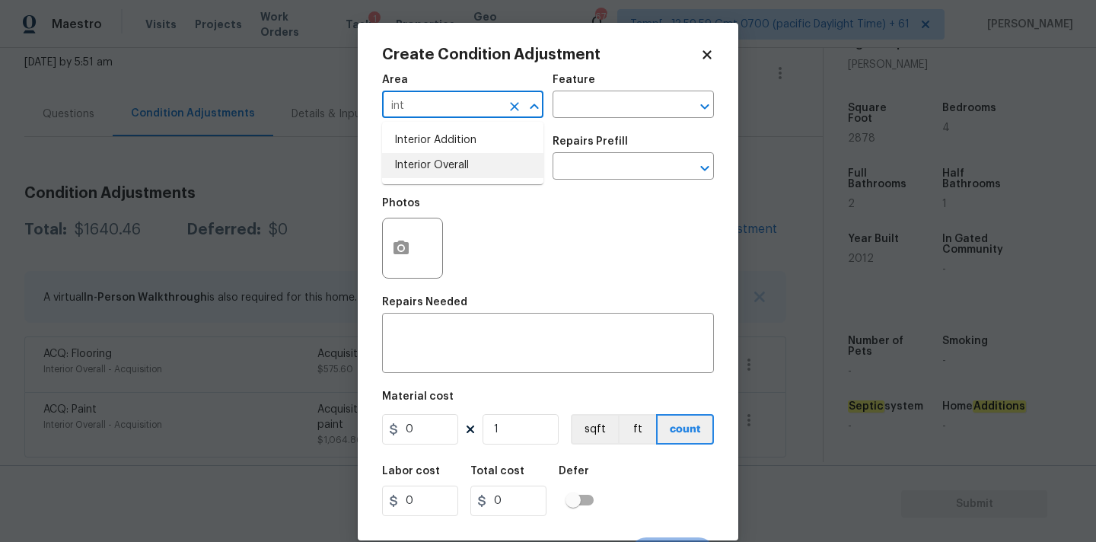
click at [465, 161] on li "Interior Overall" at bounding box center [462, 165] width 161 height 25
type input "Interior Overall"
click at [382, 263] on div at bounding box center [412, 248] width 61 height 61
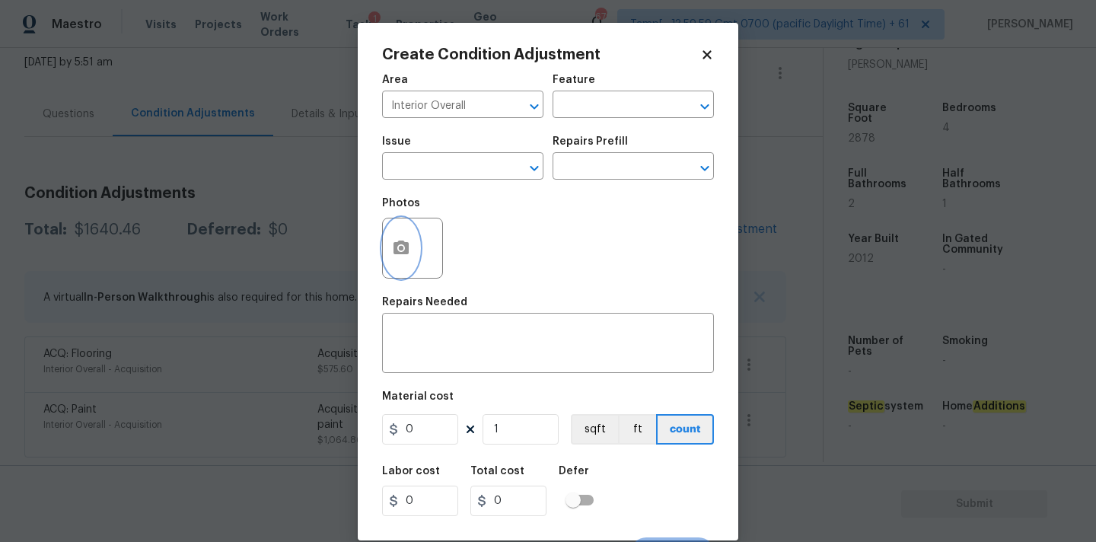
click at [409, 253] on icon "button" at bounding box center [401, 248] width 18 height 18
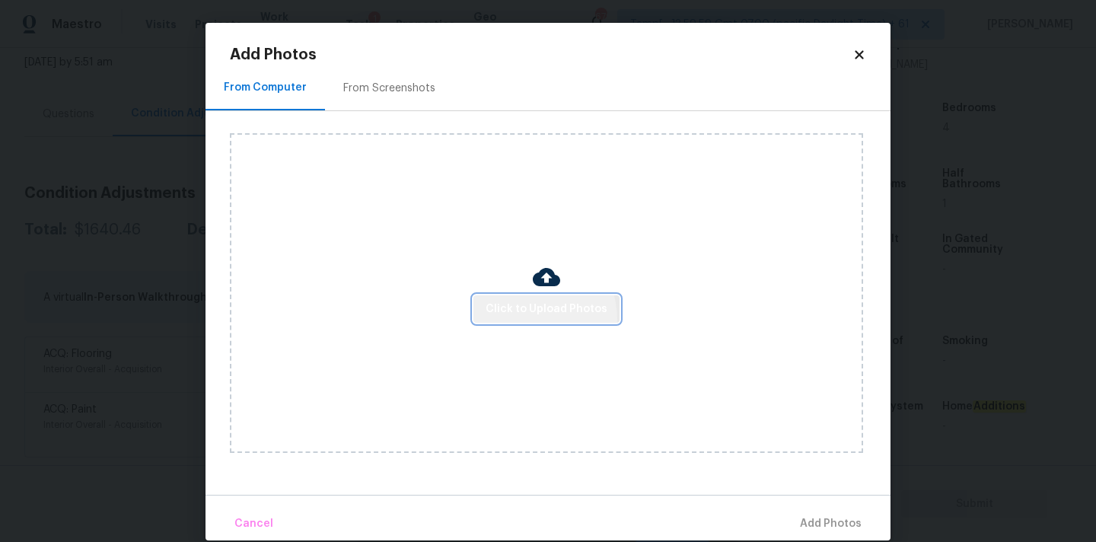
click at [528, 319] on button "Click to Upload Photos" at bounding box center [547, 309] width 146 height 28
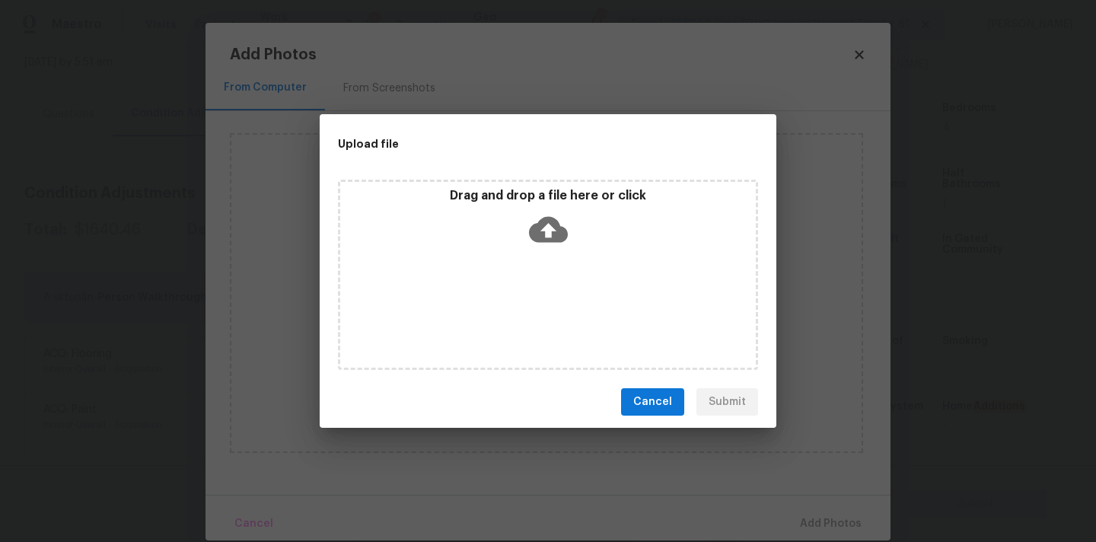
click at [544, 239] on icon at bounding box center [548, 230] width 39 height 26
